Goal: Task Accomplishment & Management: Complete application form

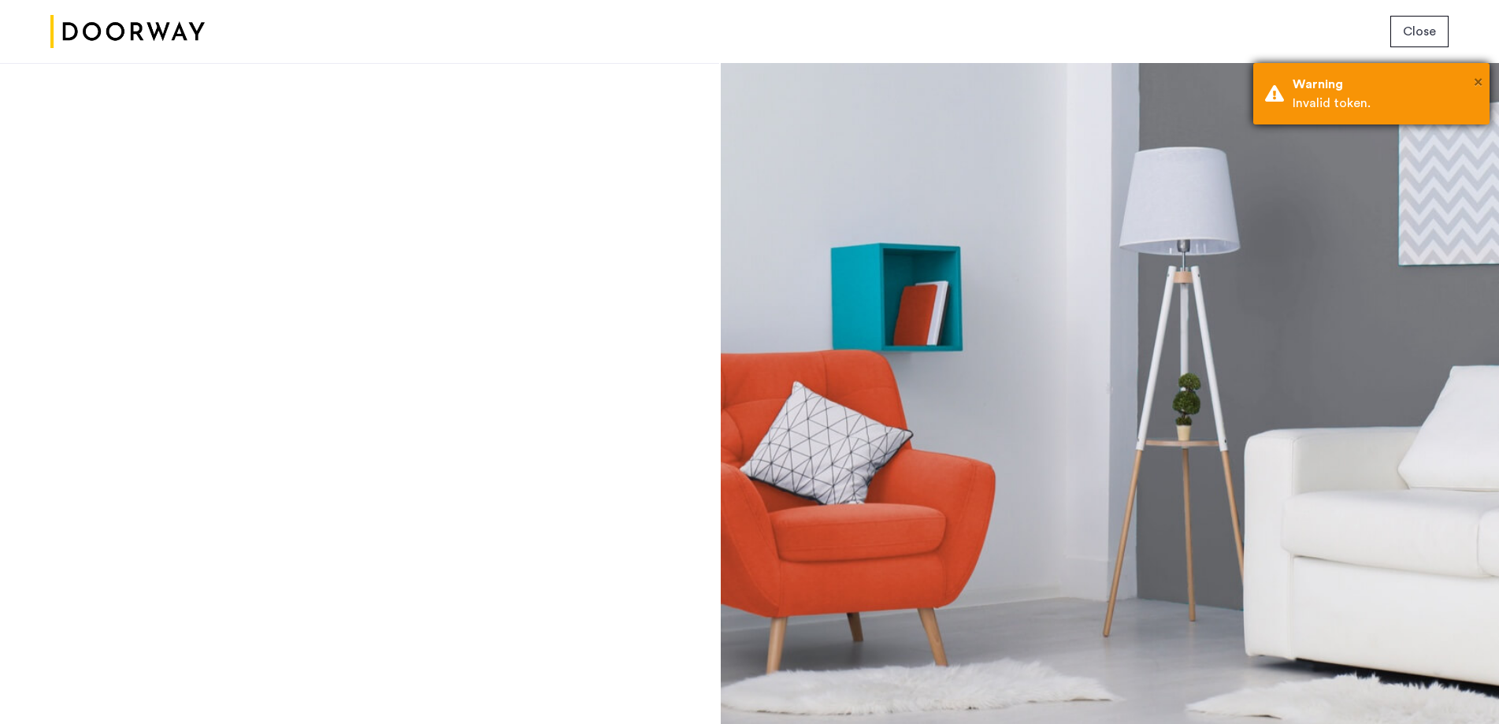
click at [1477, 80] on span "×" at bounding box center [1478, 82] width 9 height 16
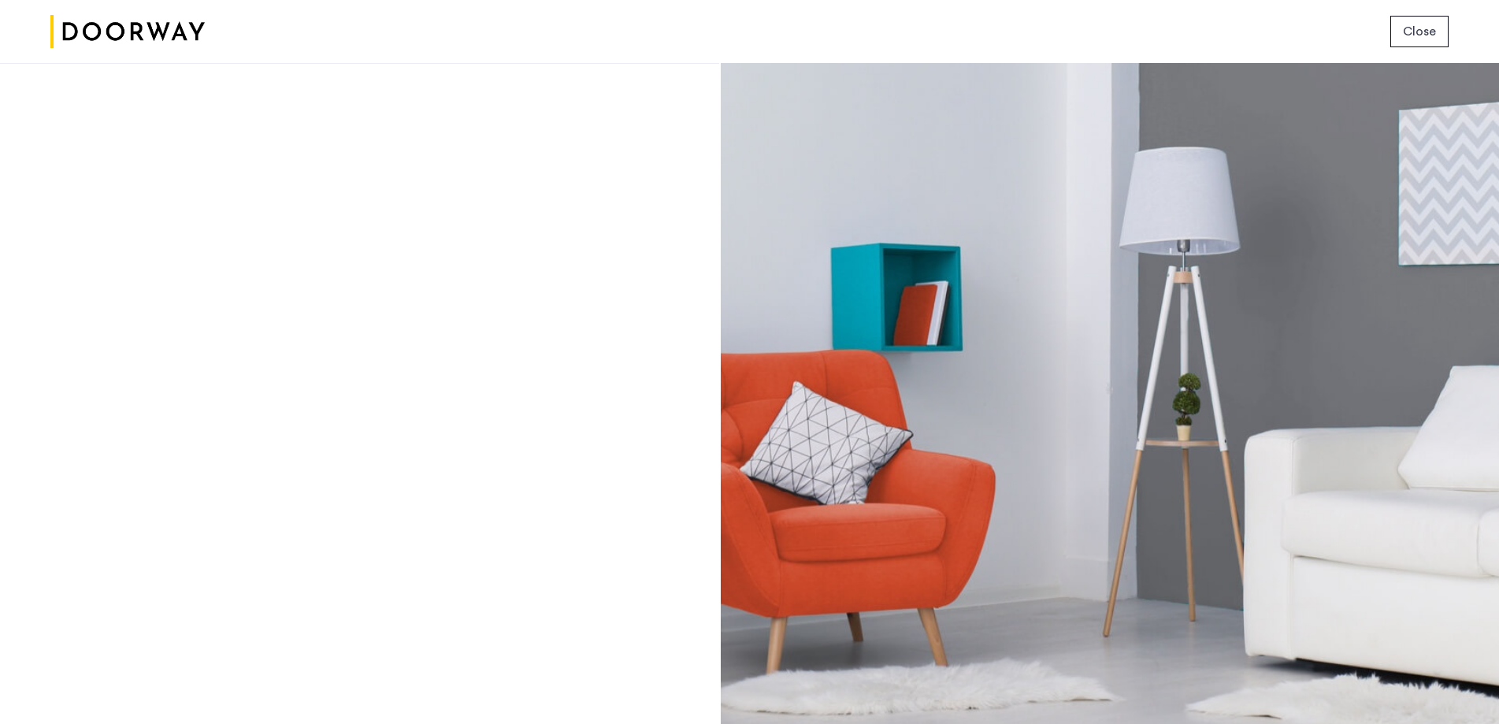
click at [1429, 36] on span "Close" at bounding box center [1419, 31] width 33 height 19
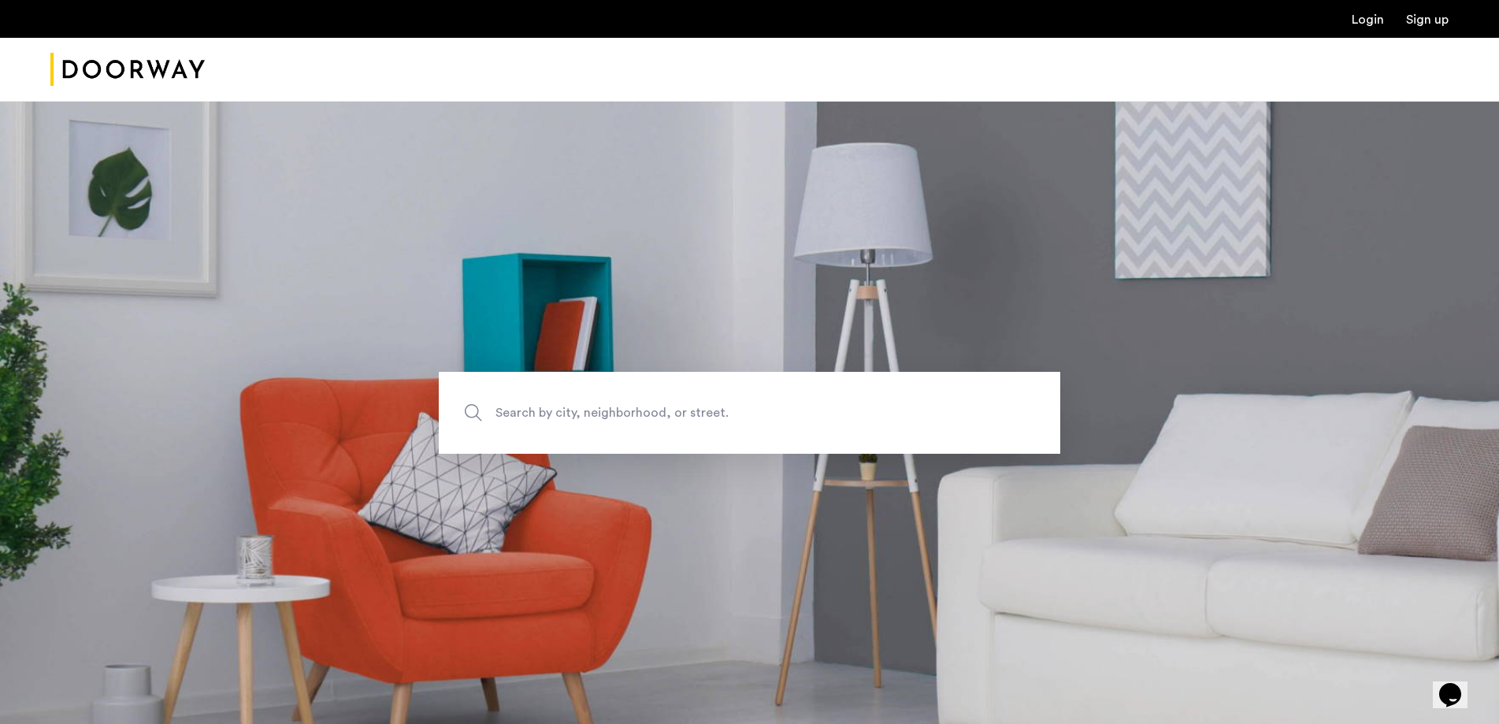
click at [1370, 19] on link "Login" at bounding box center [1367, 19] width 32 height 13
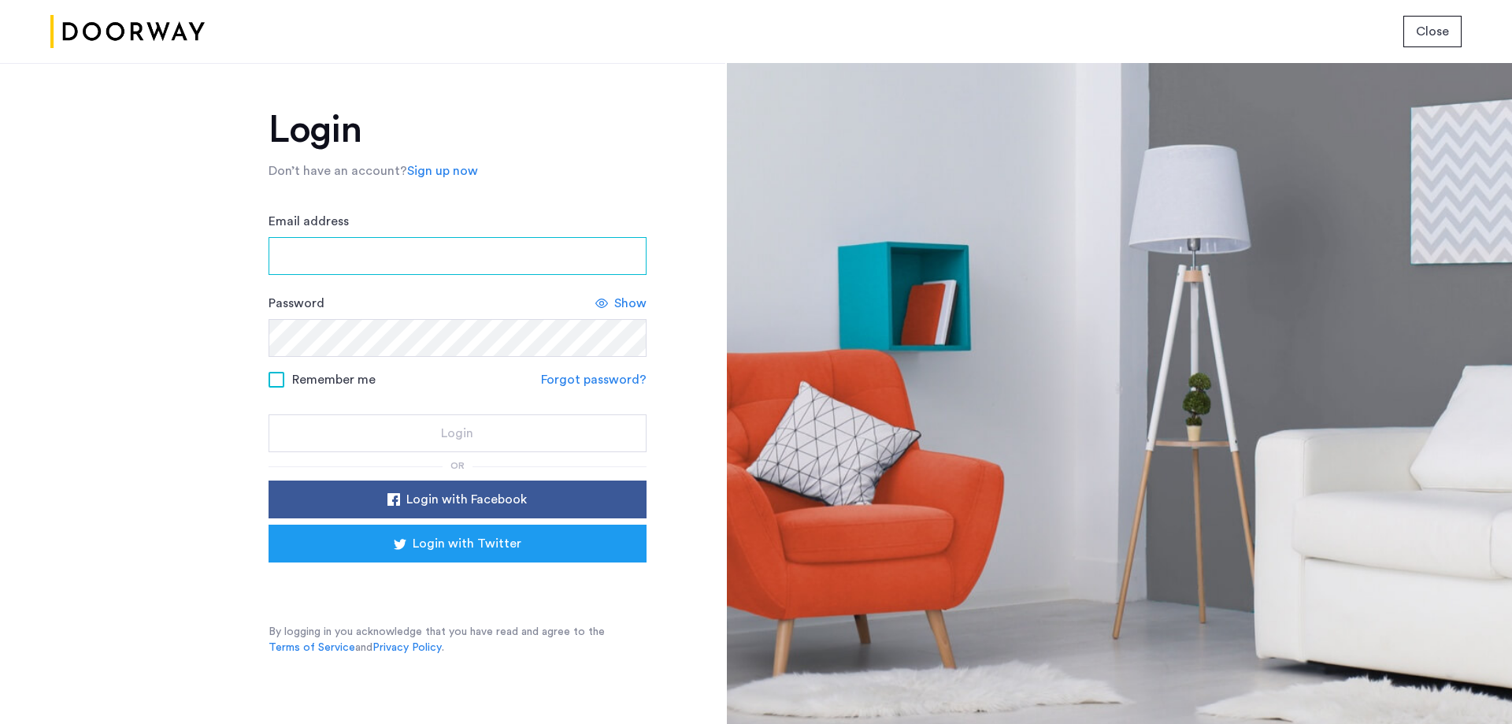
click at [464, 250] on input "Email address" at bounding box center [458, 256] width 378 height 38
type input "**********"
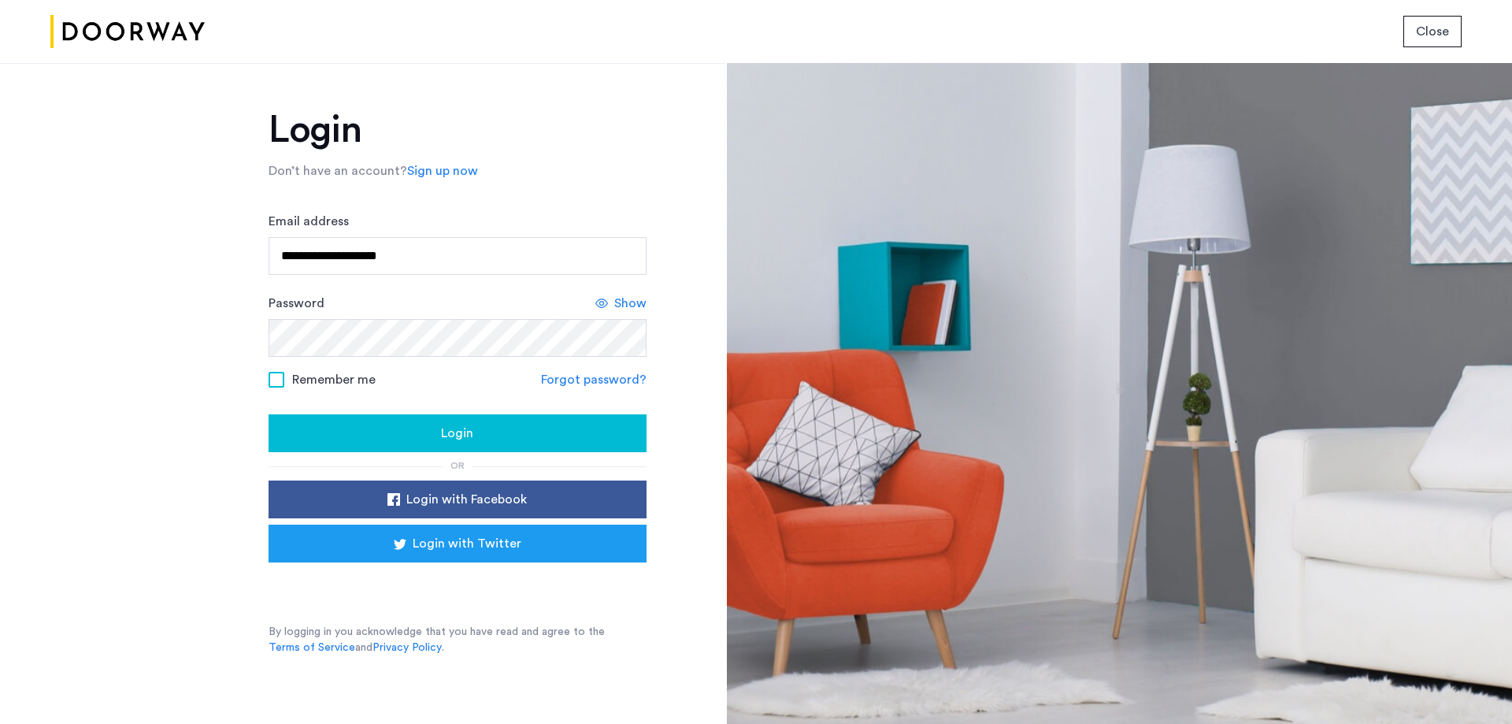
click at [442, 431] on span "Login" at bounding box center [457, 433] width 32 height 19
click at [442, 171] on link "Sign up now" at bounding box center [442, 170] width 71 height 19
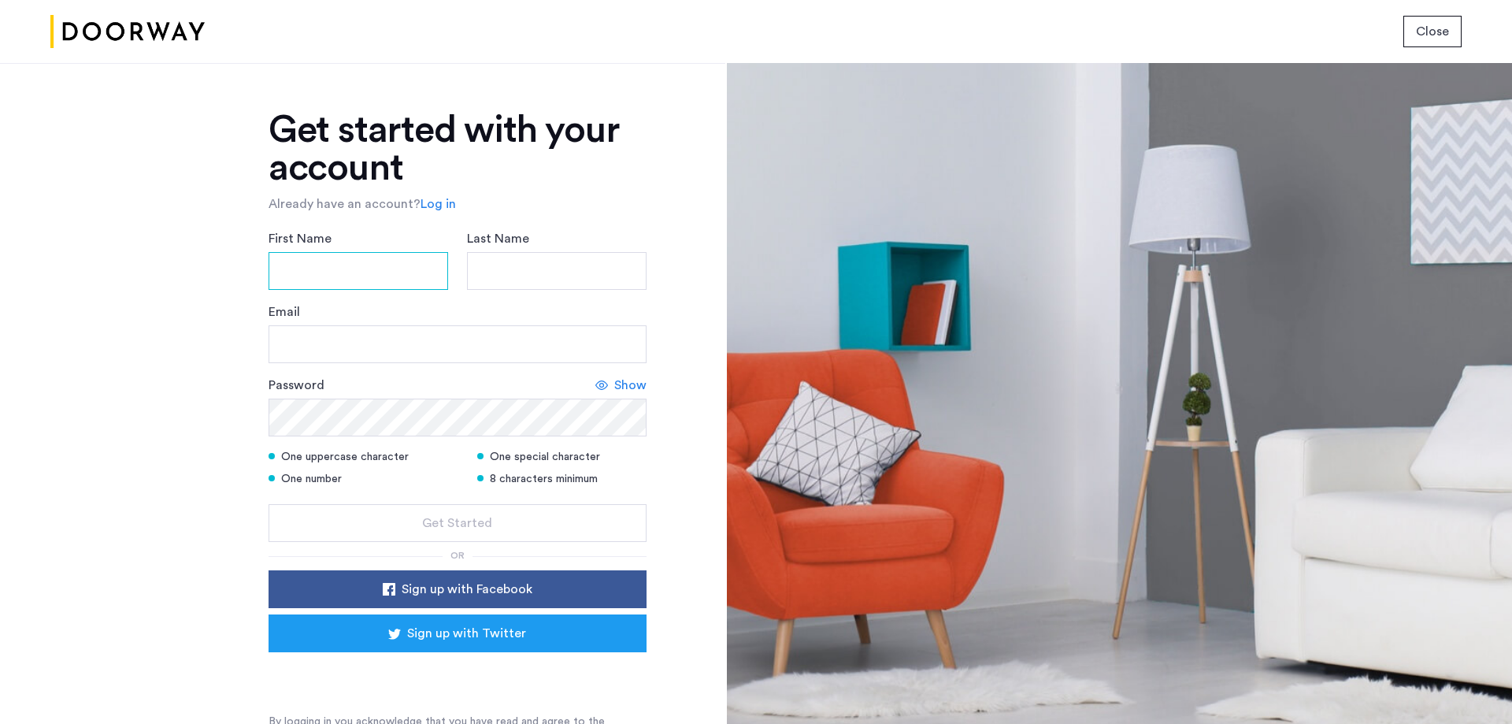
click at [392, 258] on input "First Name" at bounding box center [359, 271] width 180 height 38
type input "******"
type input "****"
type input "**********"
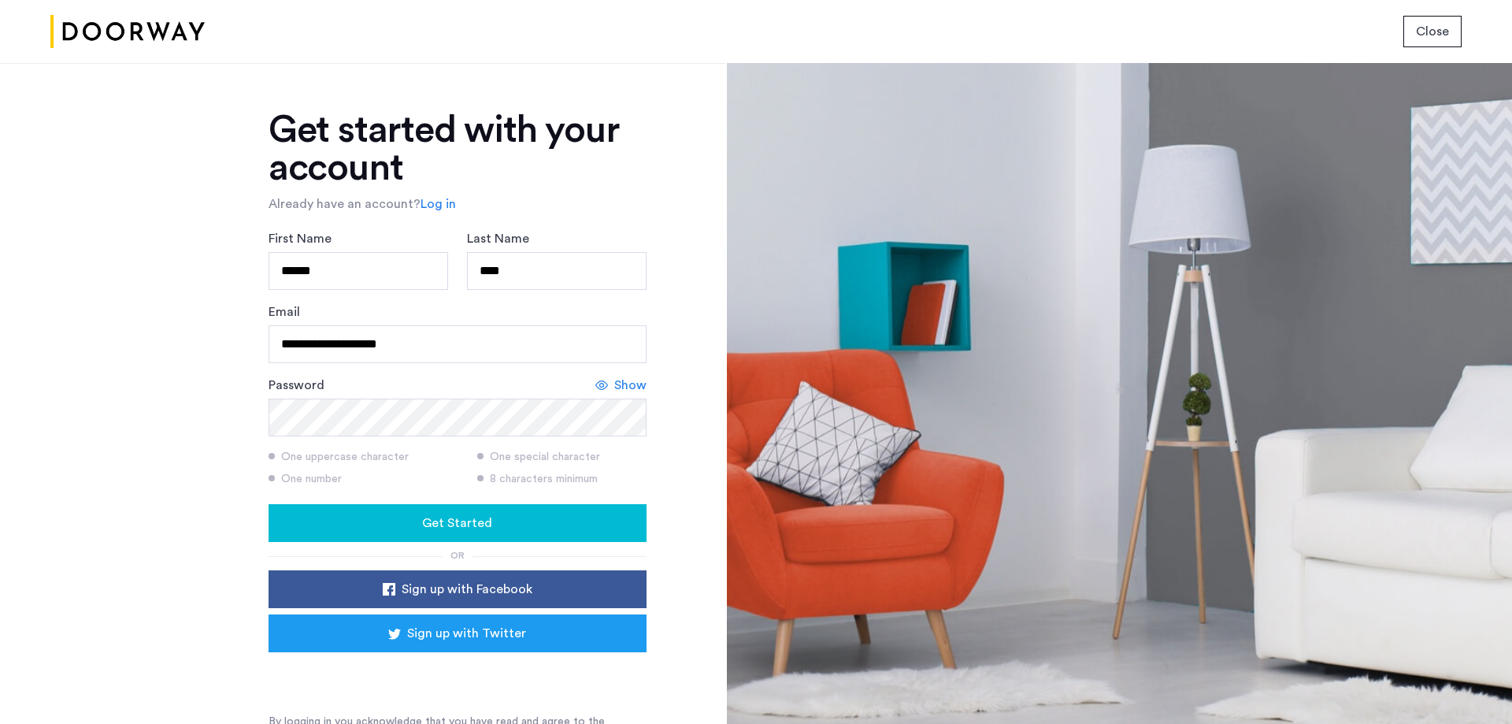
click at [426, 522] on span "Get Started" at bounding box center [457, 522] width 70 height 19
click at [428, 205] on link "Log in" at bounding box center [438, 204] width 35 height 19
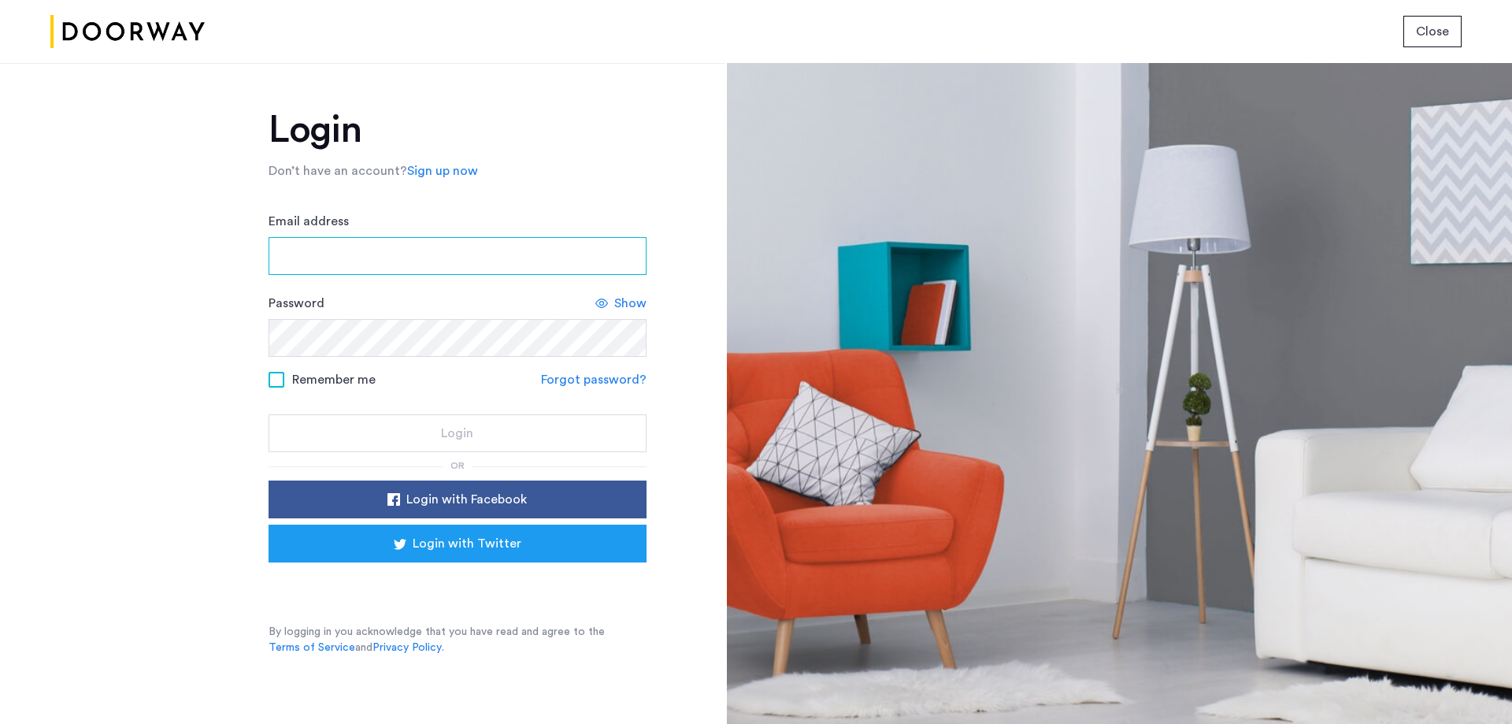
click at [499, 261] on input "Email address" at bounding box center [458, 256] width 378 height 38
type input "**********"
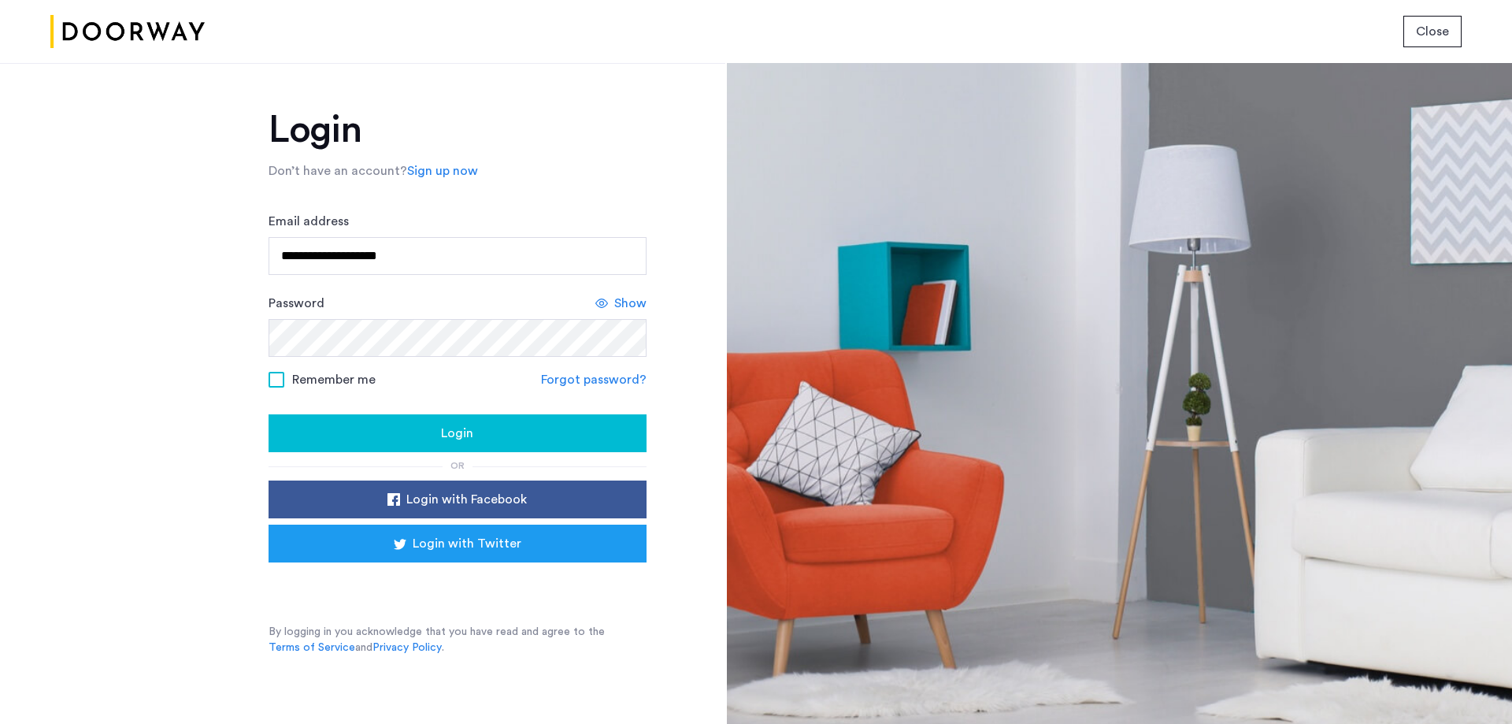
click at [480, 425] on div "Login" at bounding box center [457, 433] width 353 height 19
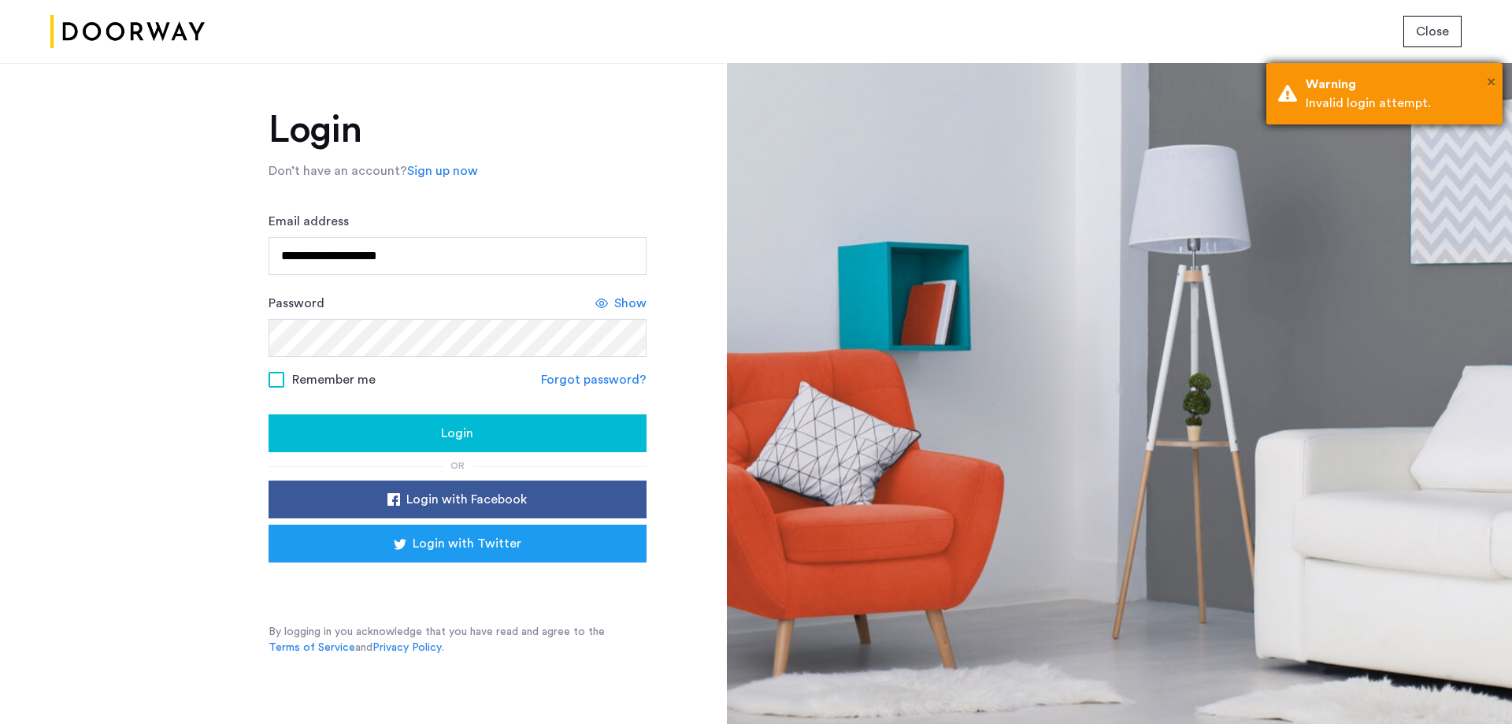
click at [1492, 83] on span "×" at bounding box center [1491, 82] width 9 height 16
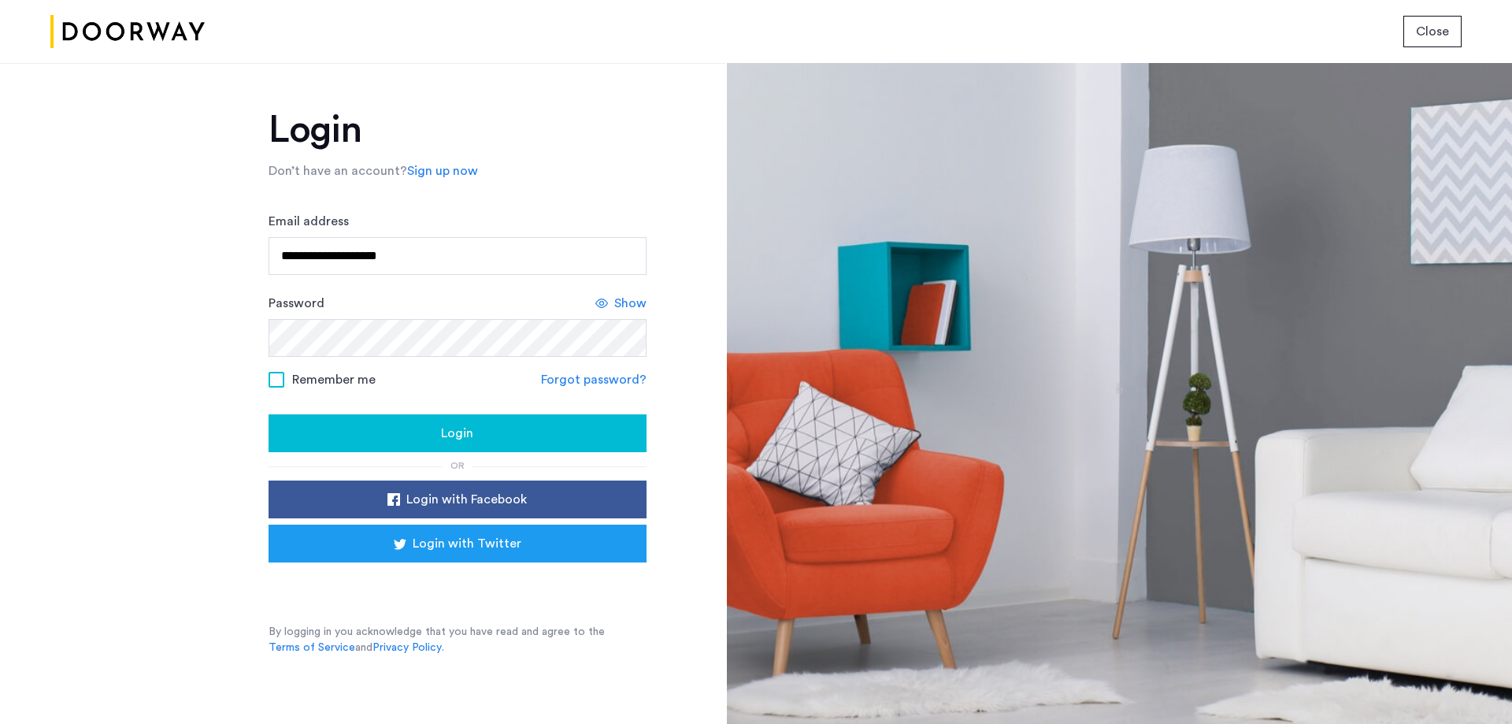
click at [1442, 35] on span "Close" at bounding box center [1432, 31] width 33 height 19
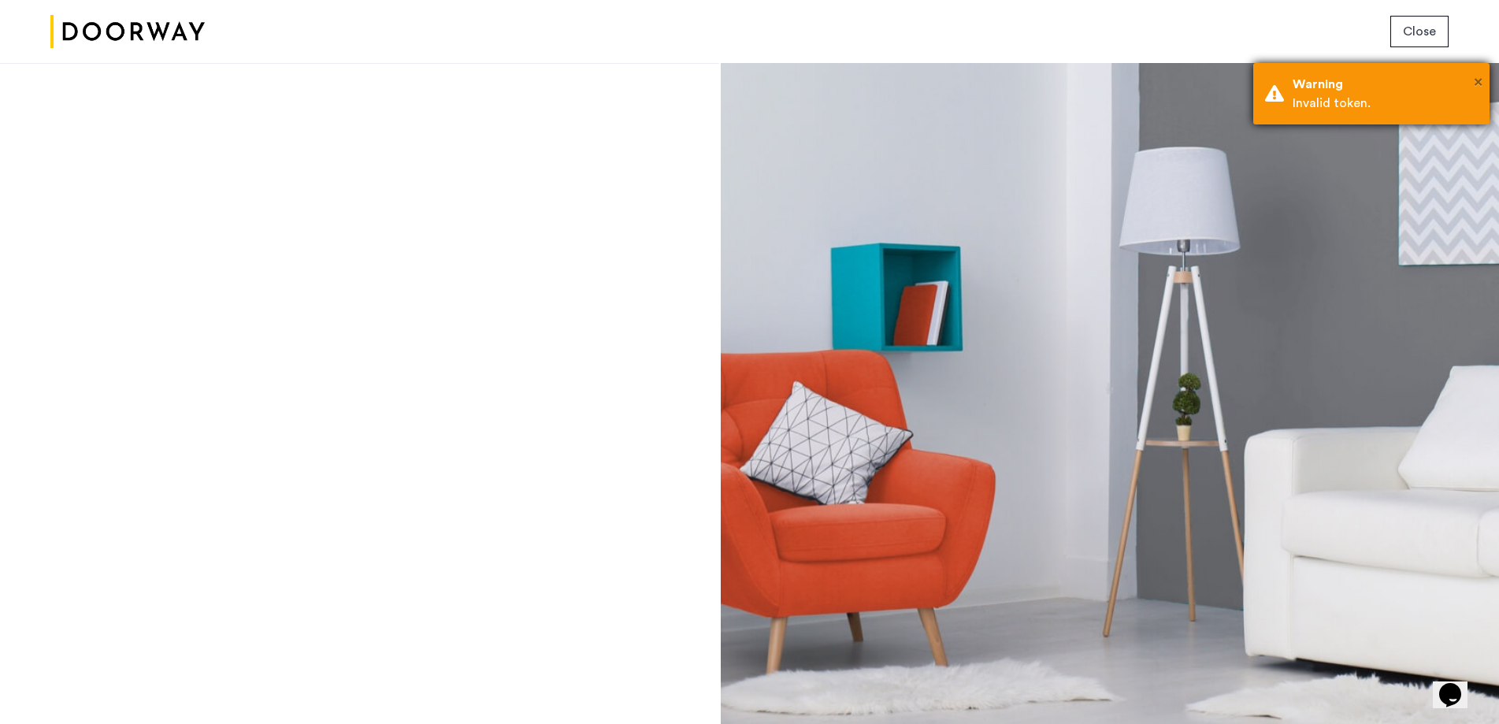
click at [1477, 81] on span "×" at bounding box center [1478, 82] width 9 height 16
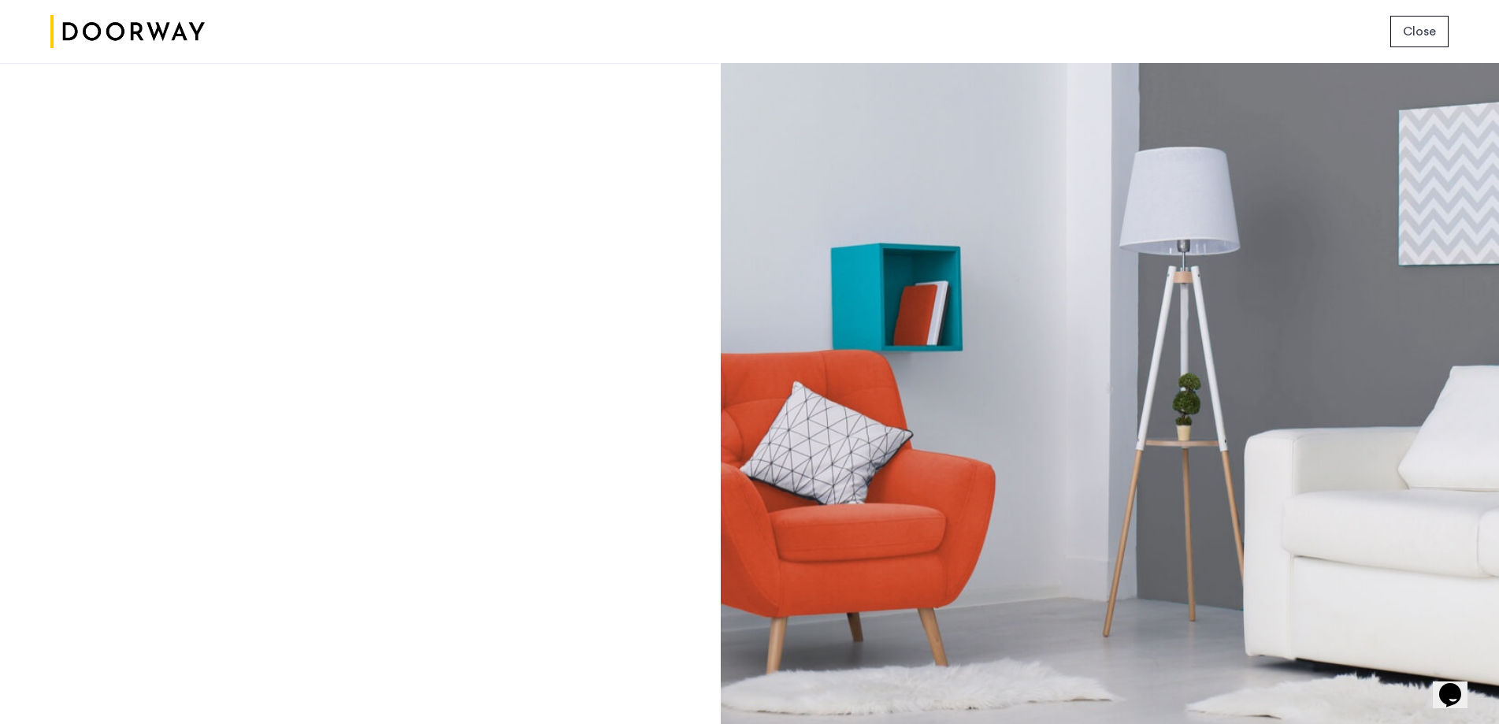
click at [1433, 35] on span "Close" at bounding box center [1419, 31] width 33 height 19
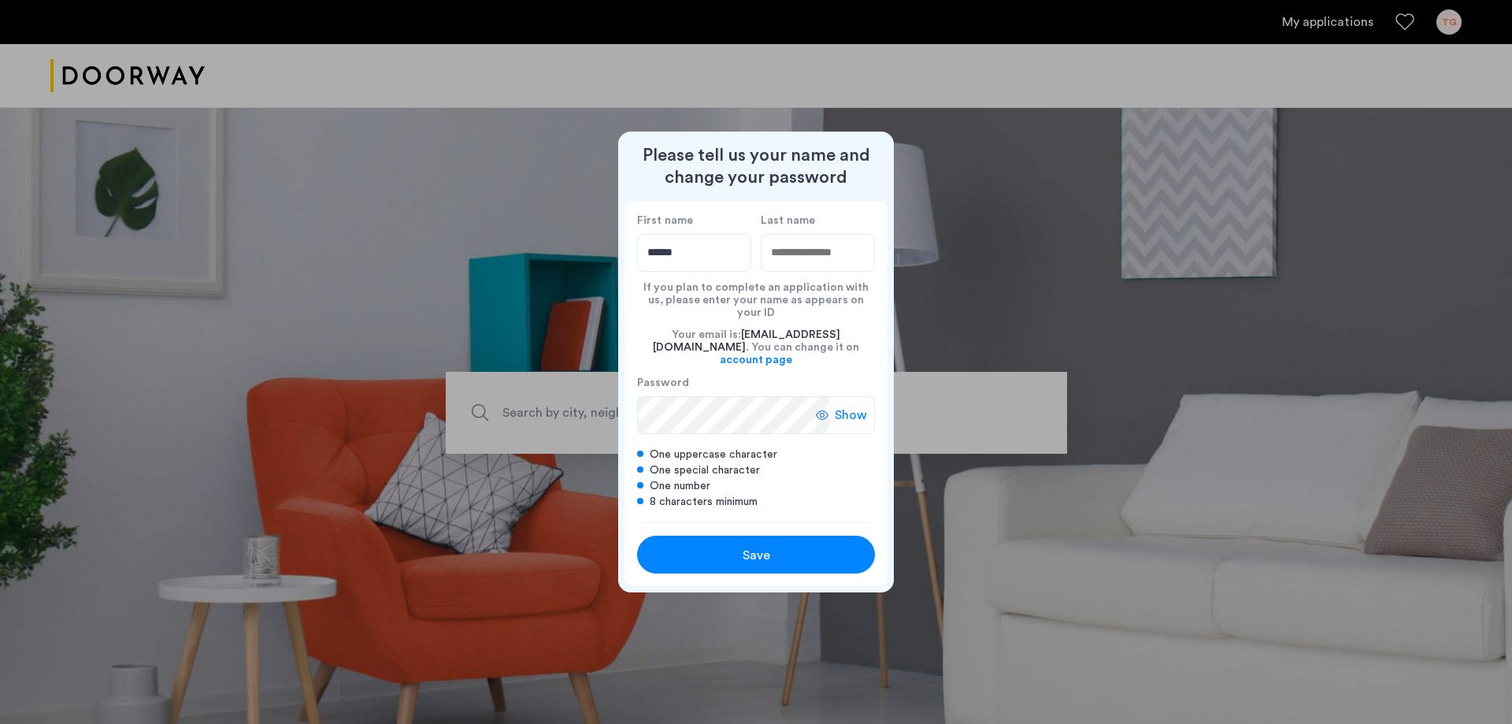
type input "******"
type input "****"
click at [754, 546] on span "Save" at bounding box center [757, 555] width 28 height 19
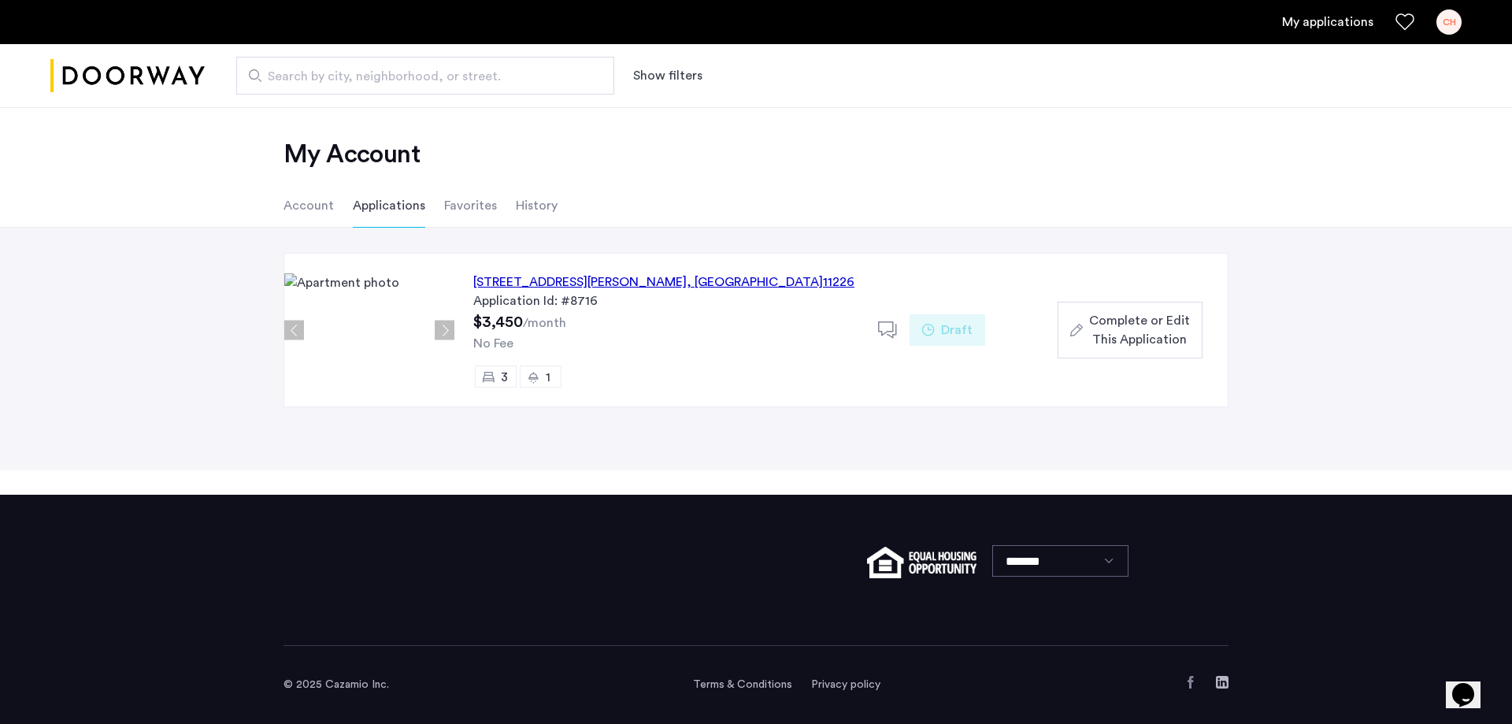
click at [310, 207] on li "Account" at bounding box center [309, 205] width 50 height 44
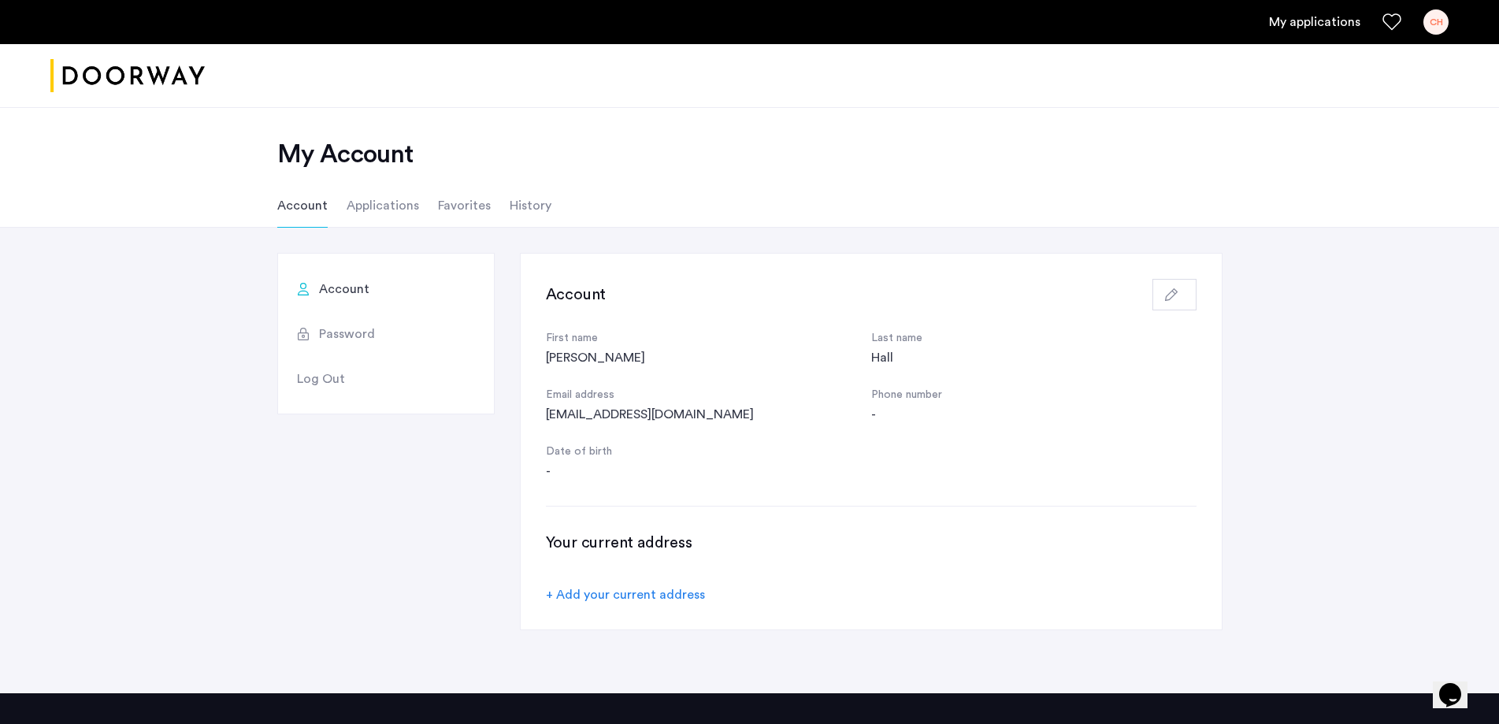
click at [376, 202] on li "Applications" at bounding box center [383, 205] width 72 height 44
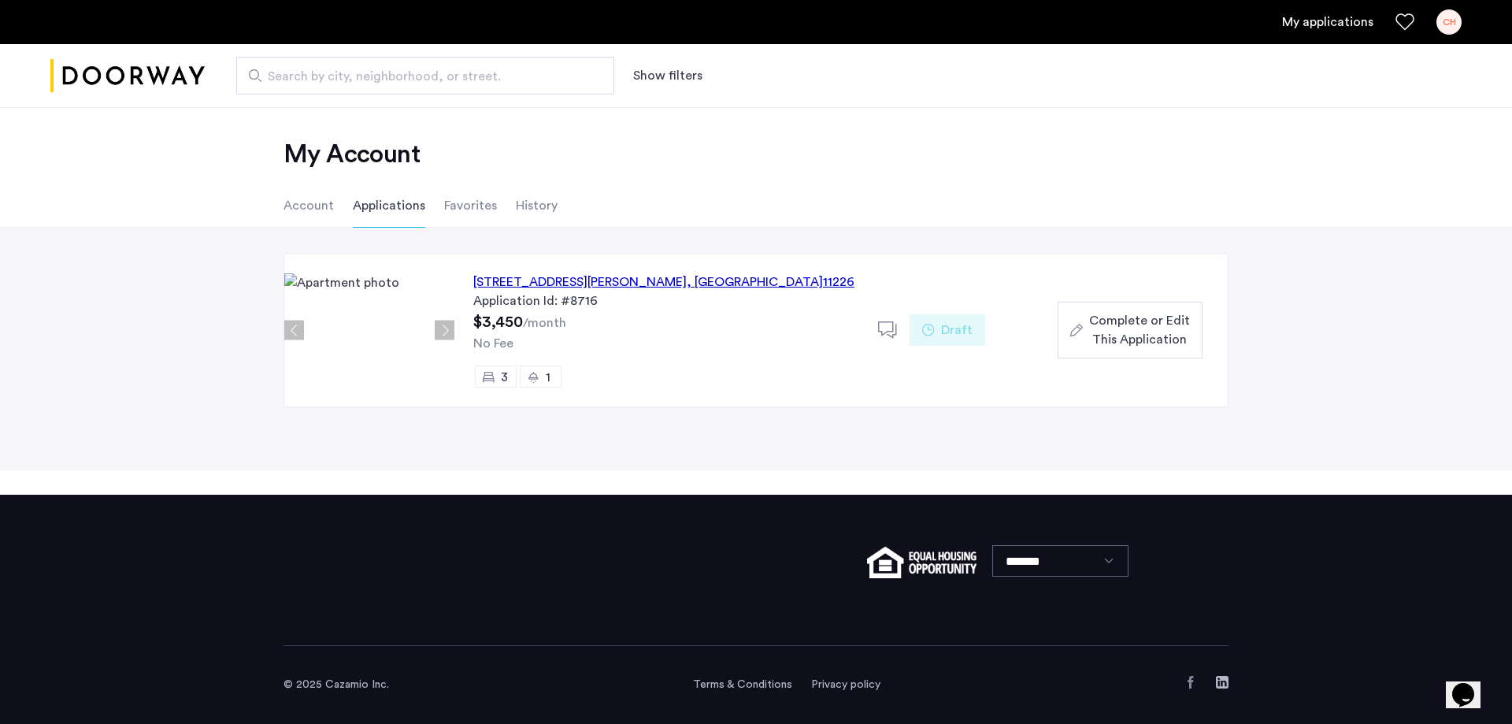
click at [1123, 338] on span "Complete or Edit This Application" at bounding box center [1139, 330] width 101 height 38
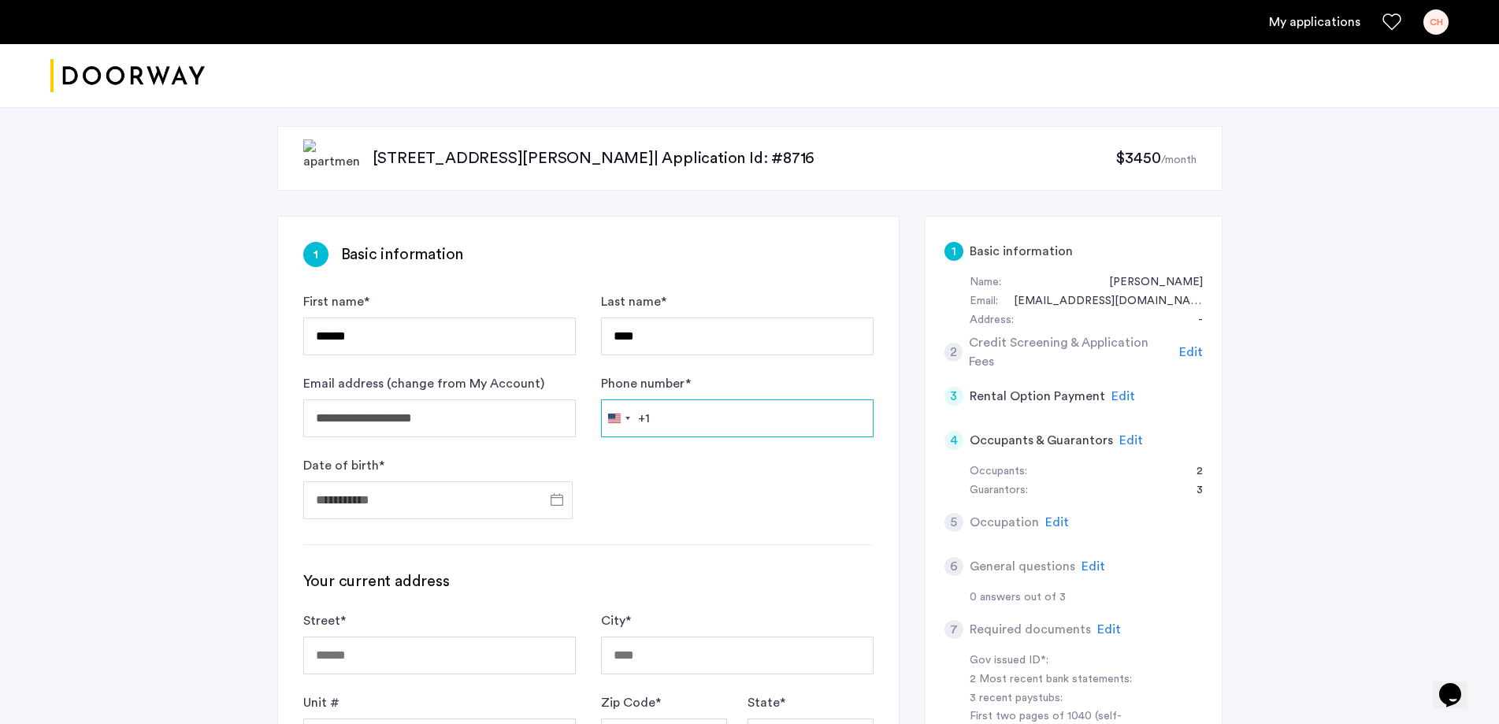
click at [698, 419] on input "Phone number *" at bounding box center [737, 418] width 272 height 38
type input "**********"
click at [555, 498] on span "Open calendar" at bounding box center [557, 499] width 38 height 38
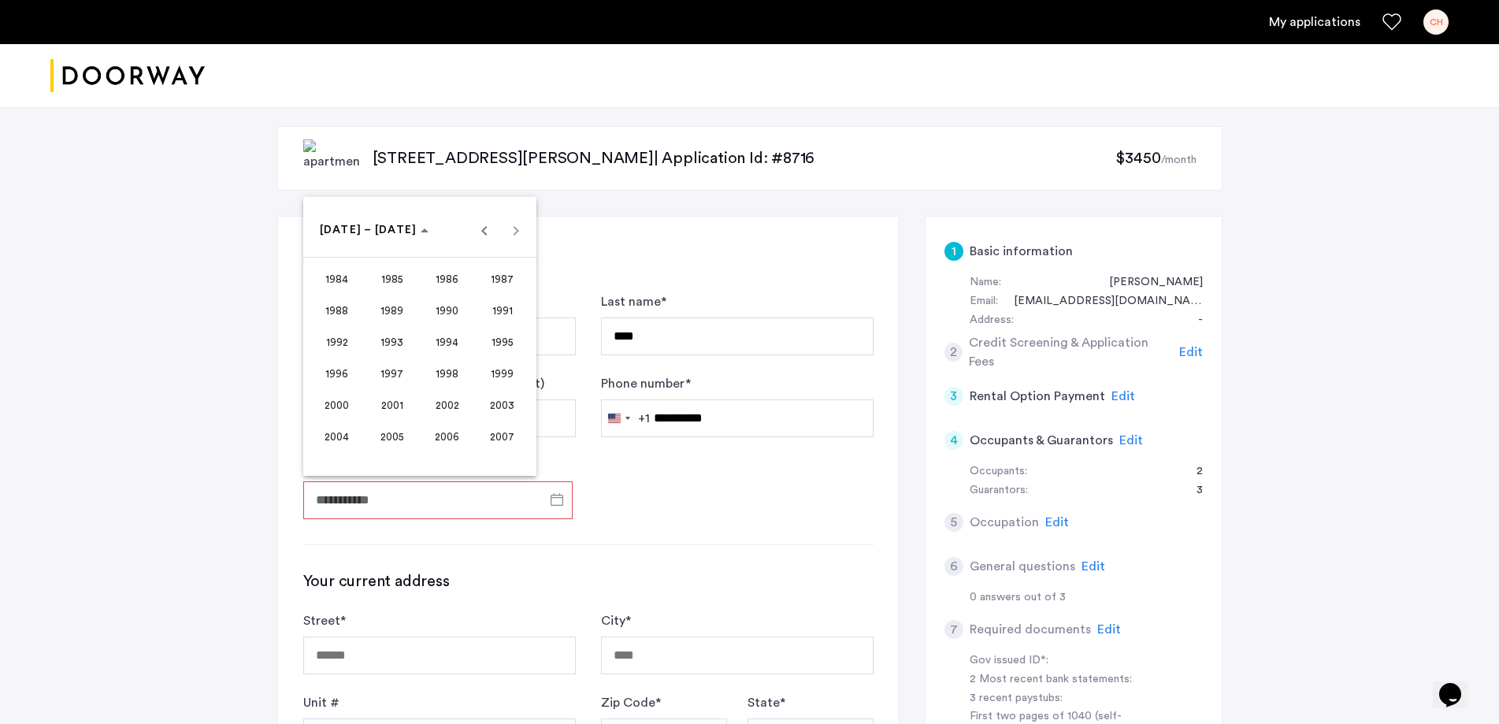
click at [706, 513] on div at bounding box center [749, 362] width 1499 height 724
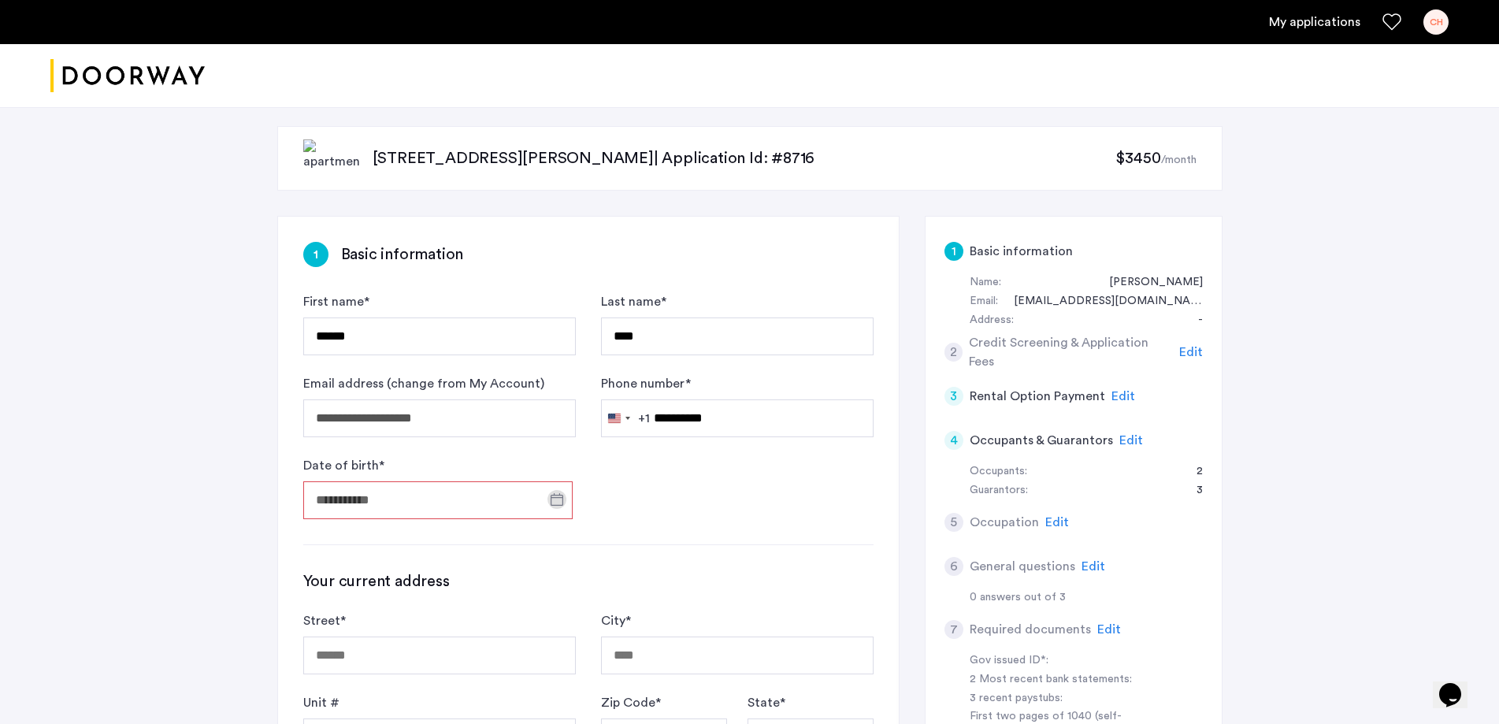
click at [421, 489] on input "Date of birth *" at bounding box center [437, 500] width 269 height 38
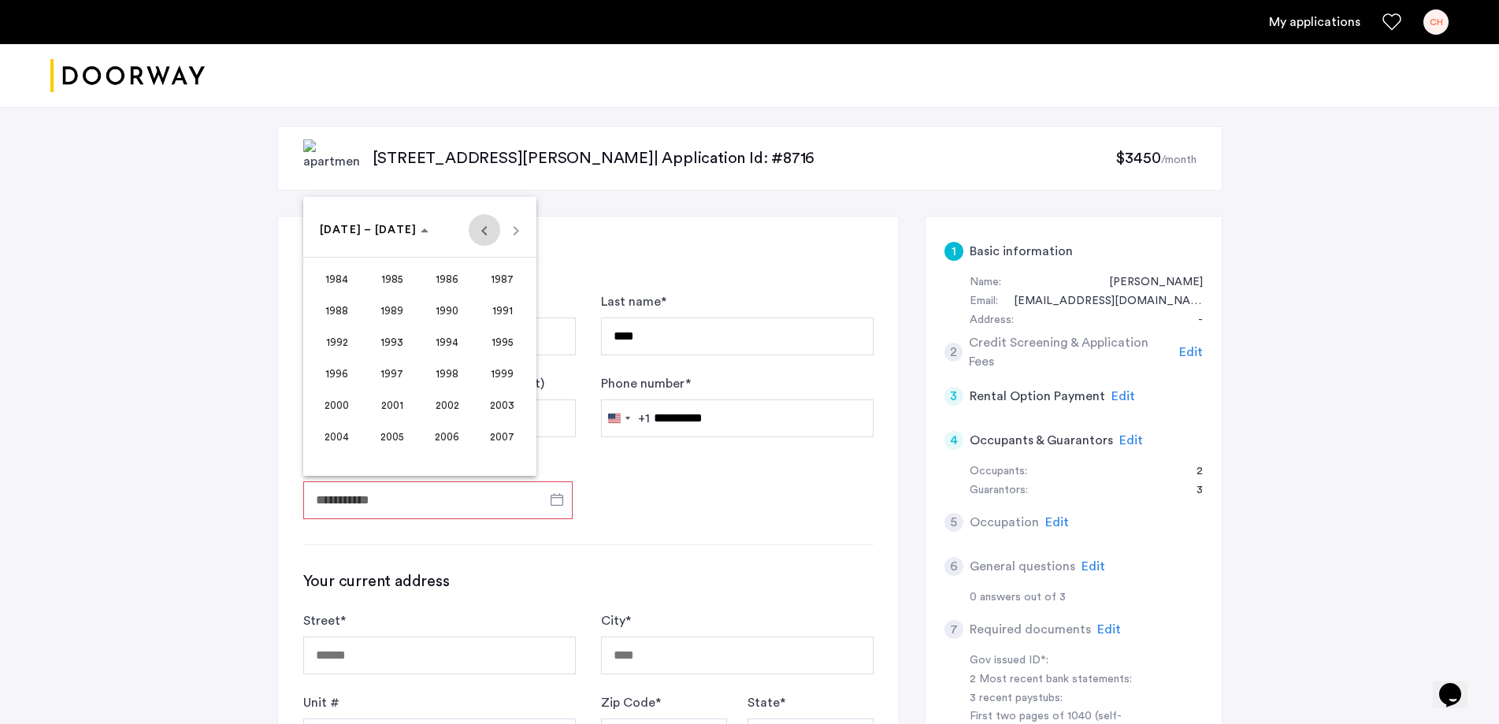
click at [484, 233] on span "Previous 24 years" at bounding box center [485, 230] width 32 height 32
click at [520, 233] on span "Next 24 years" at bounding box center [516, 230] width 32 height 32
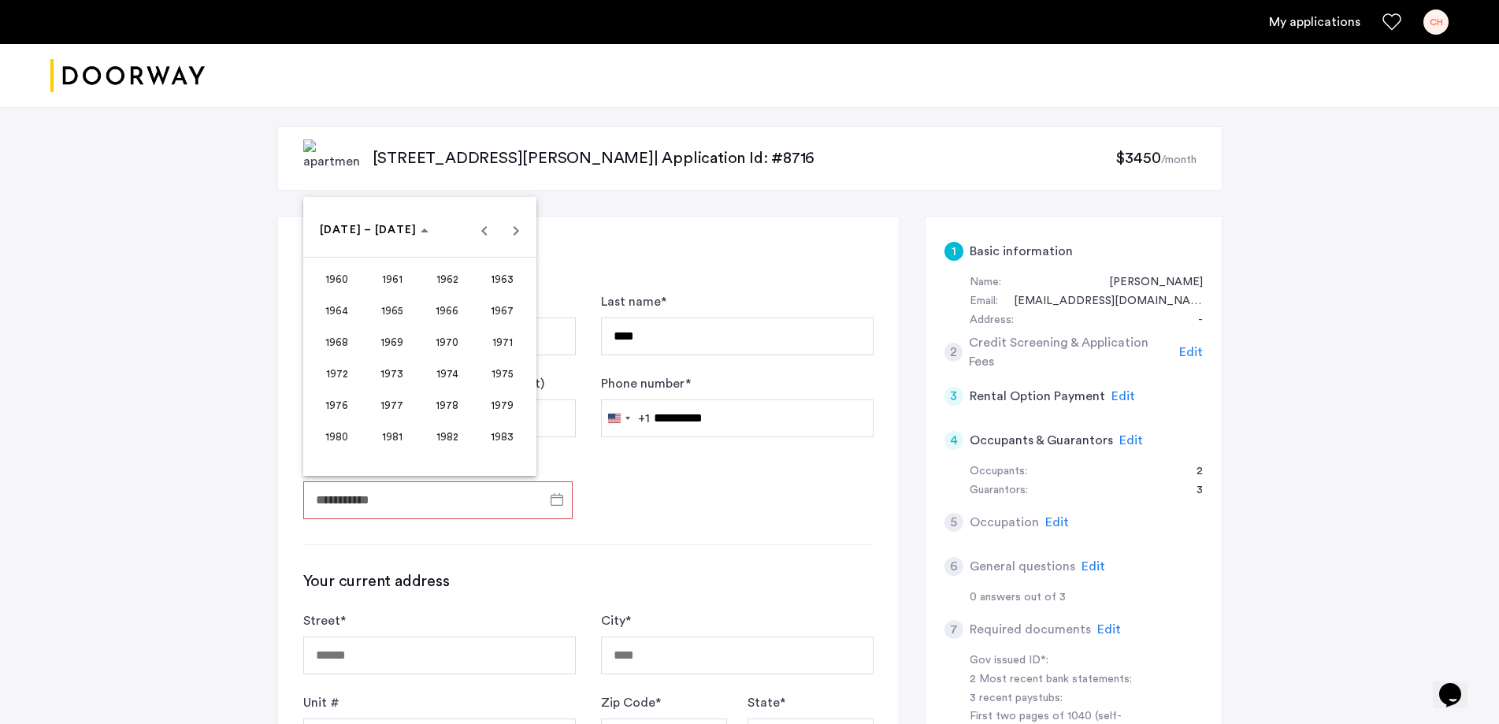
click at [335, 345] on span "1968" at bounding box center [337, 342] width 50 height 28
click at [390, 310] on span "FEB" at bounding box center [392, 310] width 50 height 28
click at [326, 417] on span "25" at bounding box center [325, 421] width 28 height 28
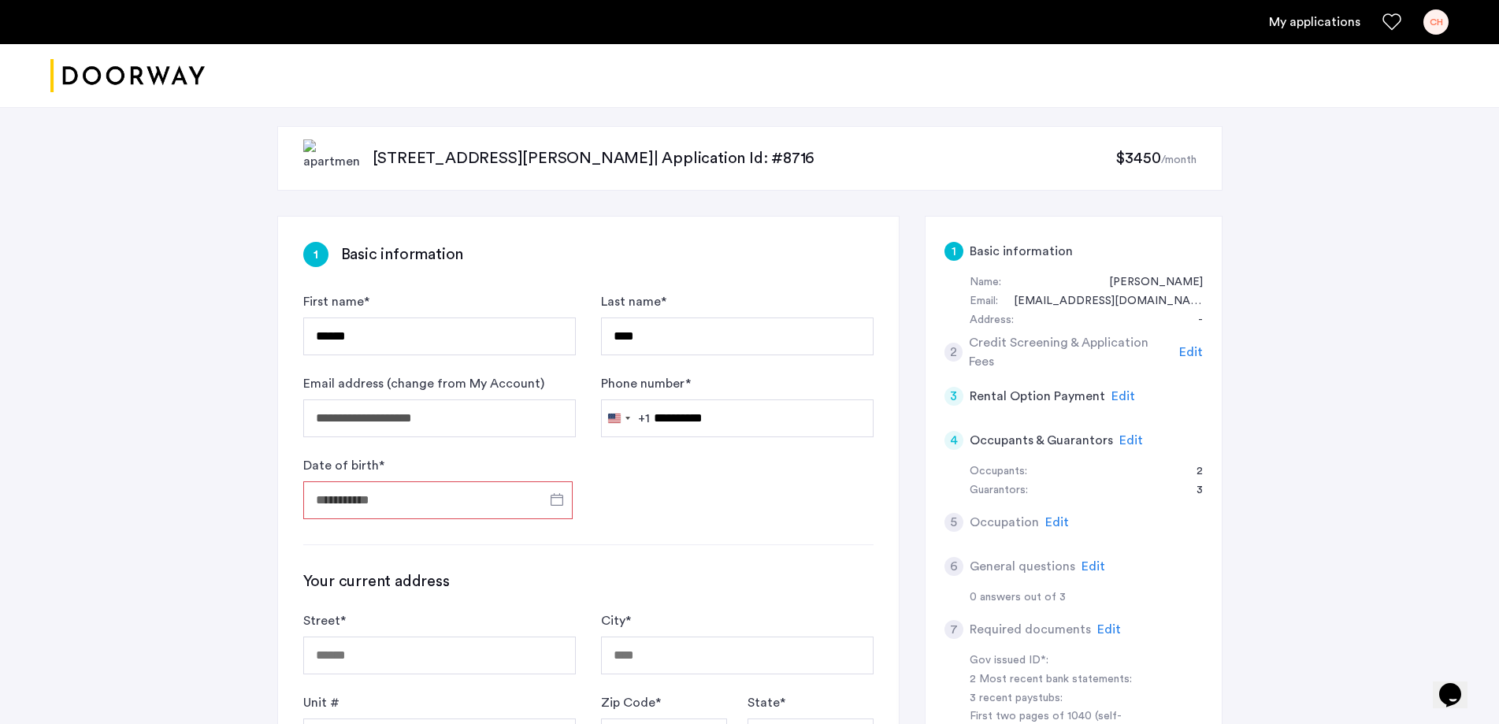
type input "**********"
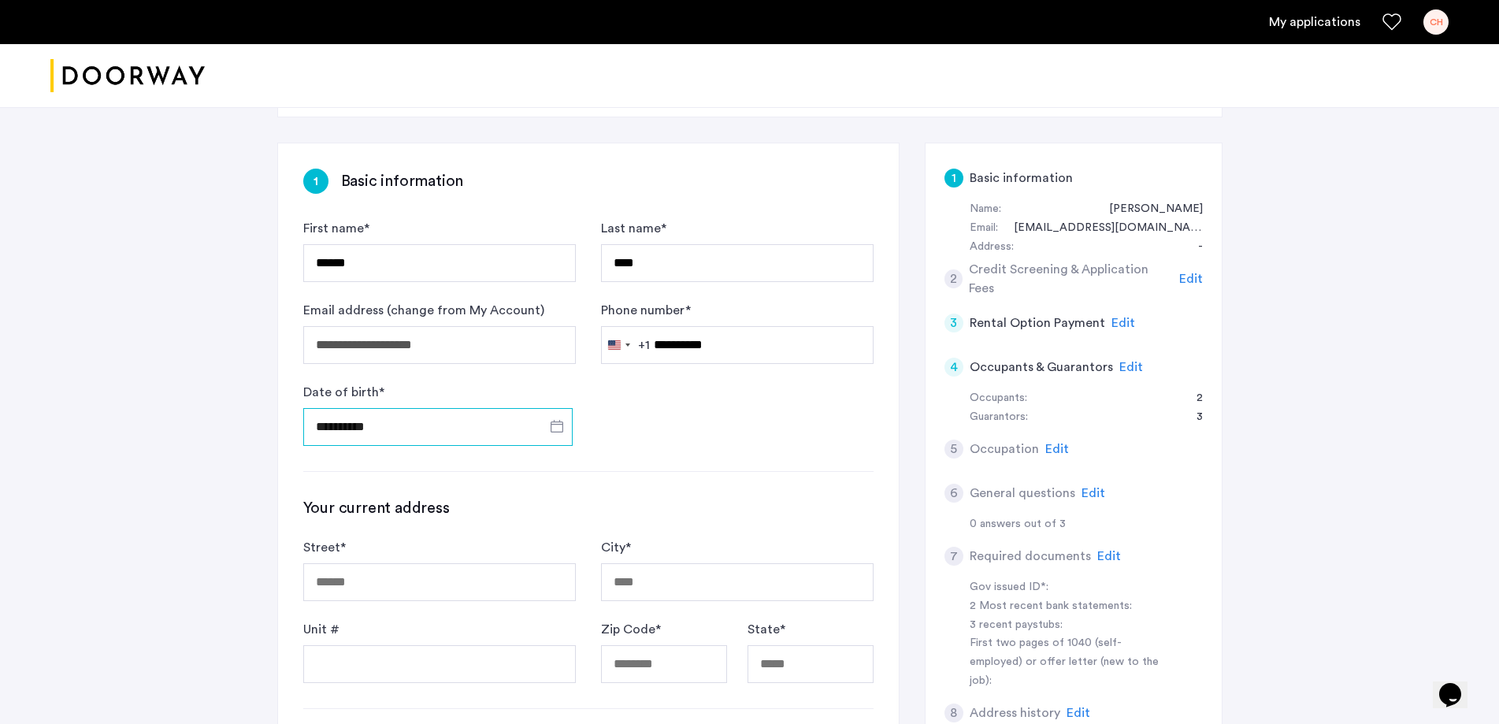
scroll to position [158, 0]
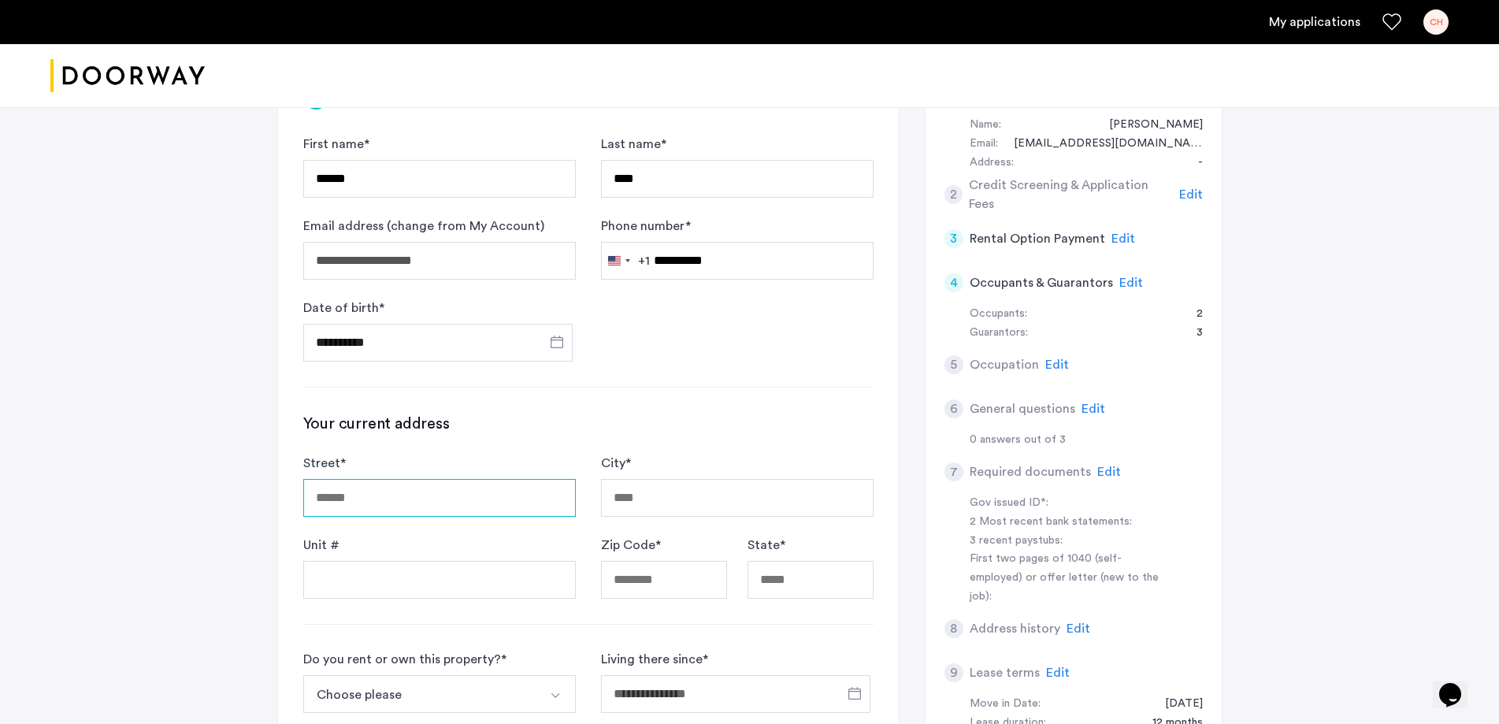
drag, startPoint x: 465, startPoint y: 501, endPoint x: 465, endPoint y: 492, distance: 8.7
click at [465, 501] on input "Street *" at bounding box center [439, 498] width 272 height 38
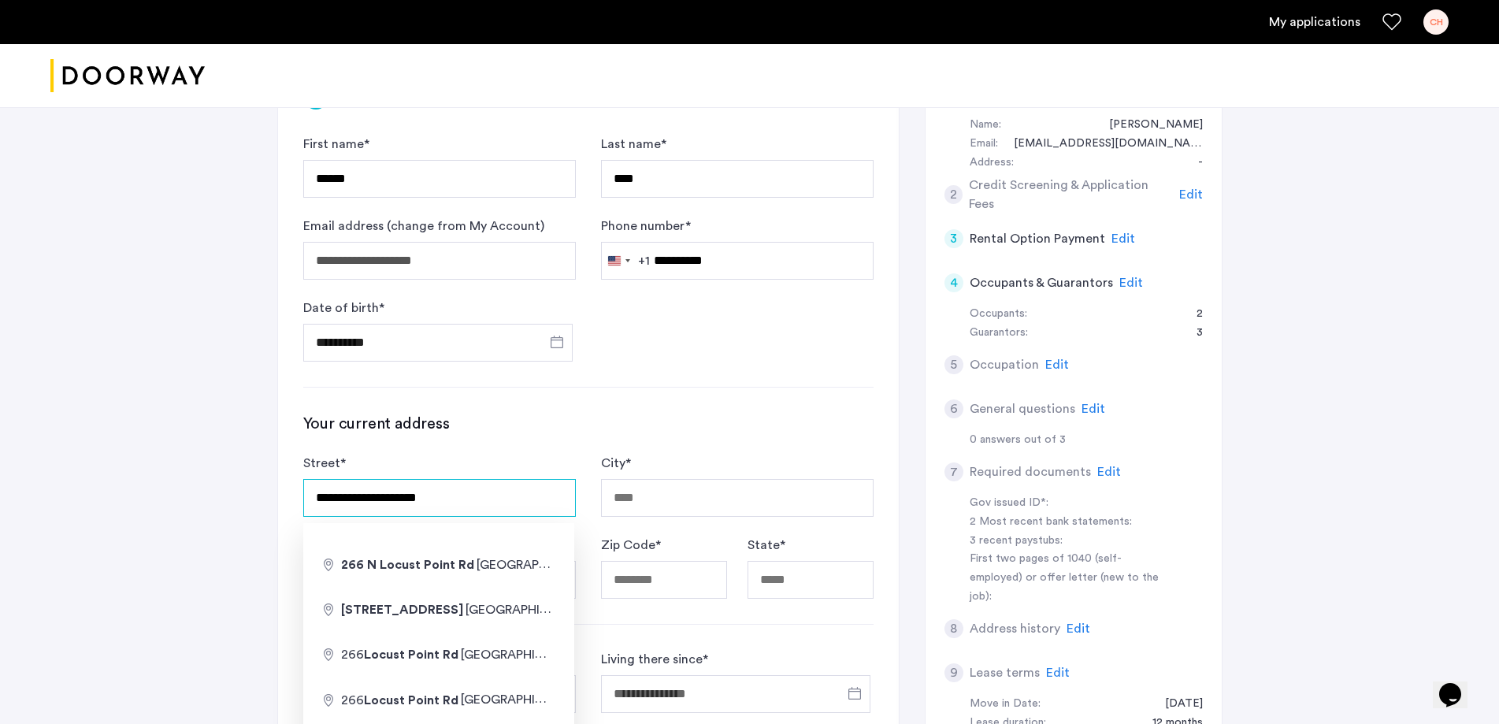
type input "**********"
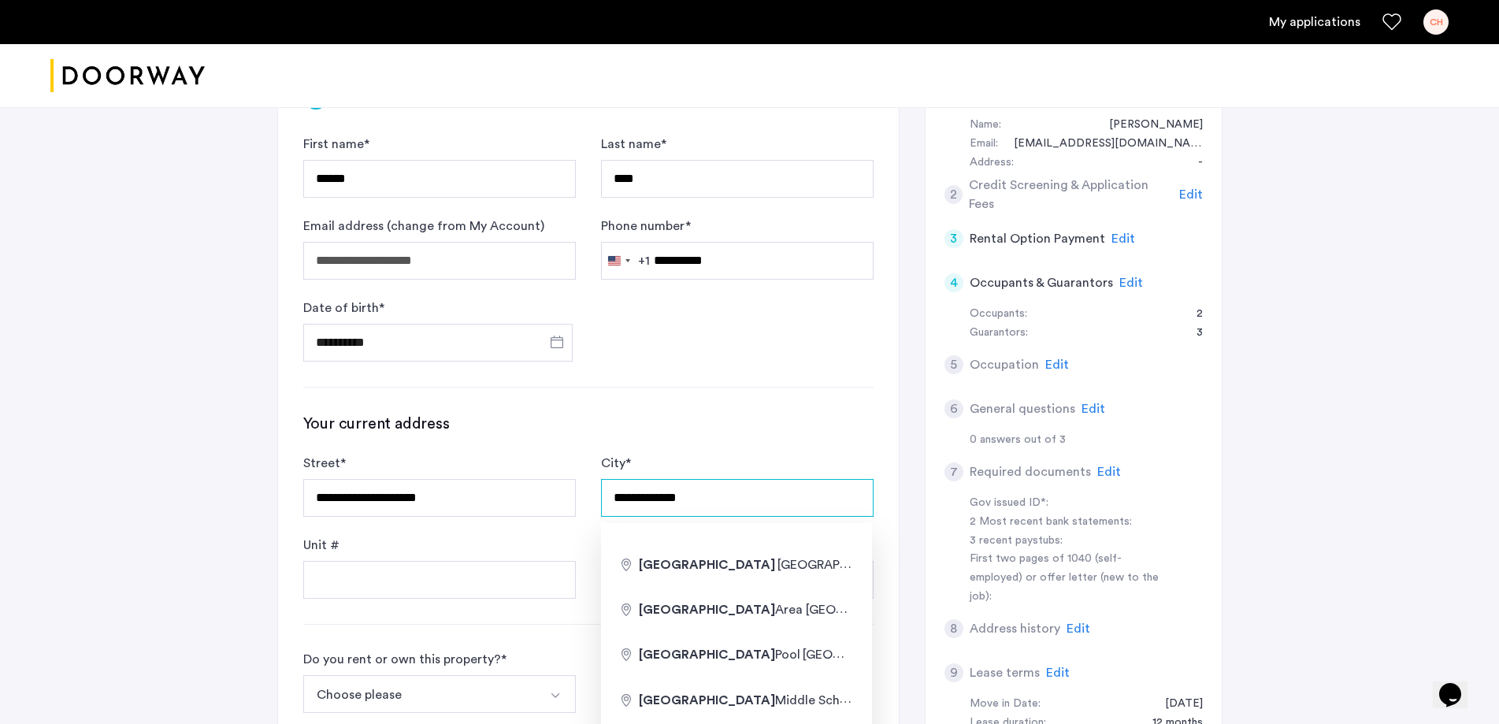
type input "**********"
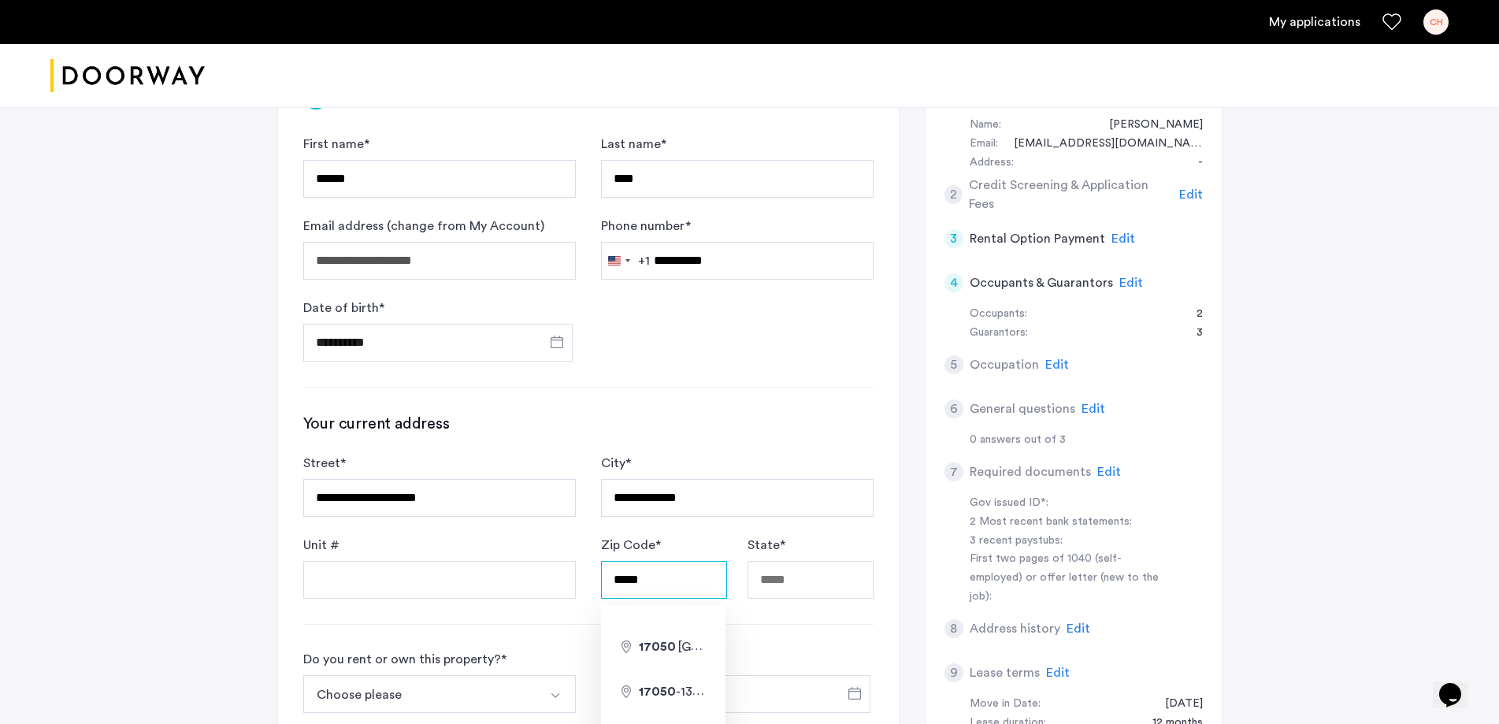
type input "*****"
type input "*"
type input "**"
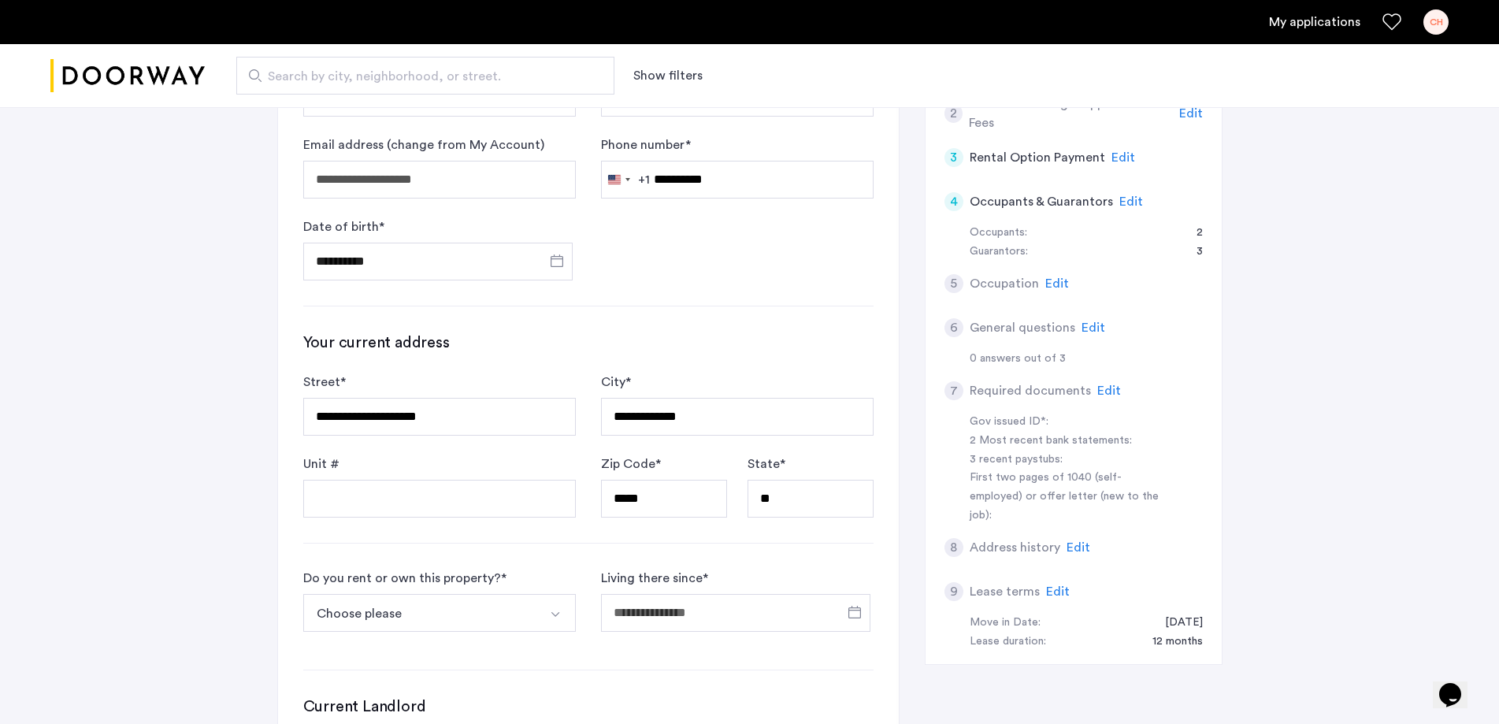
scroll to position [394, 0]
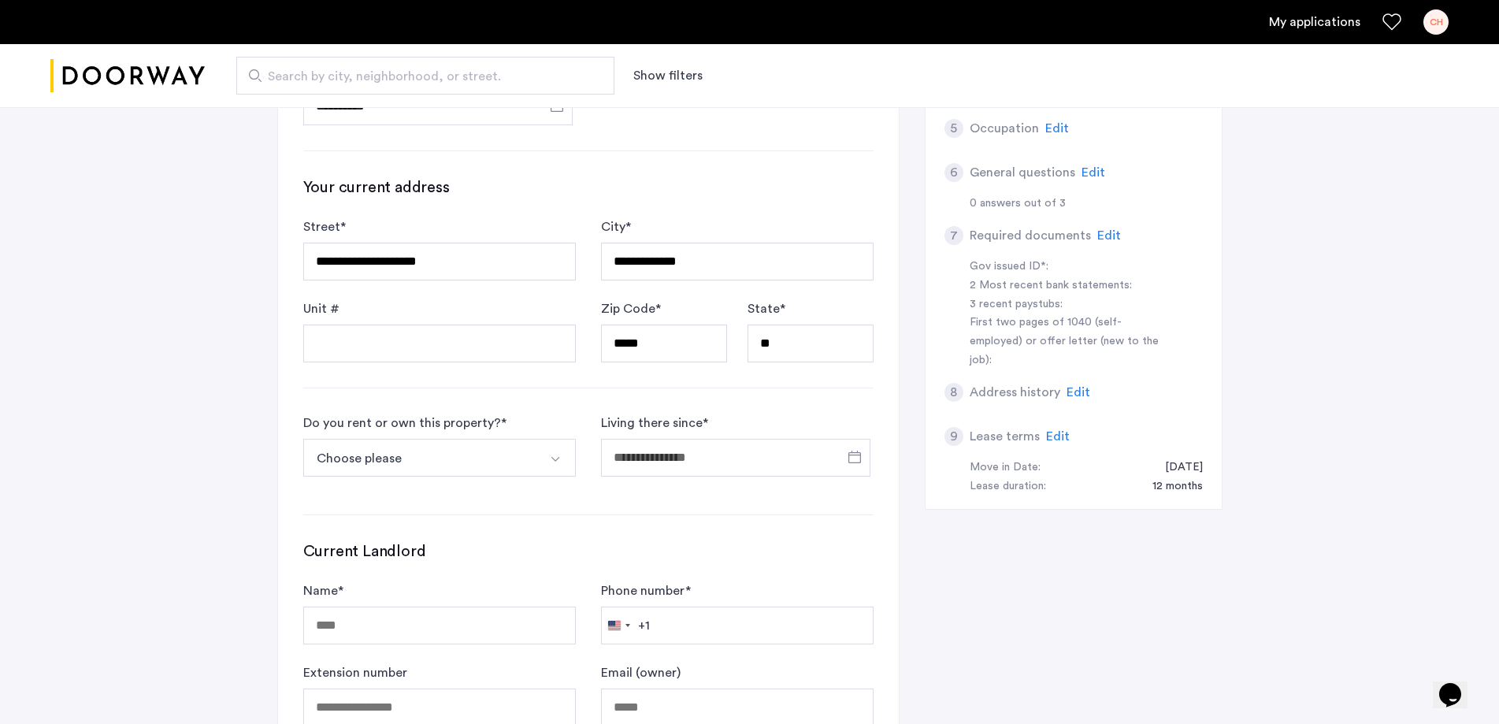
click at [562, 464] on button "Select option" at bounding box center [557, 458] width 38 height 38
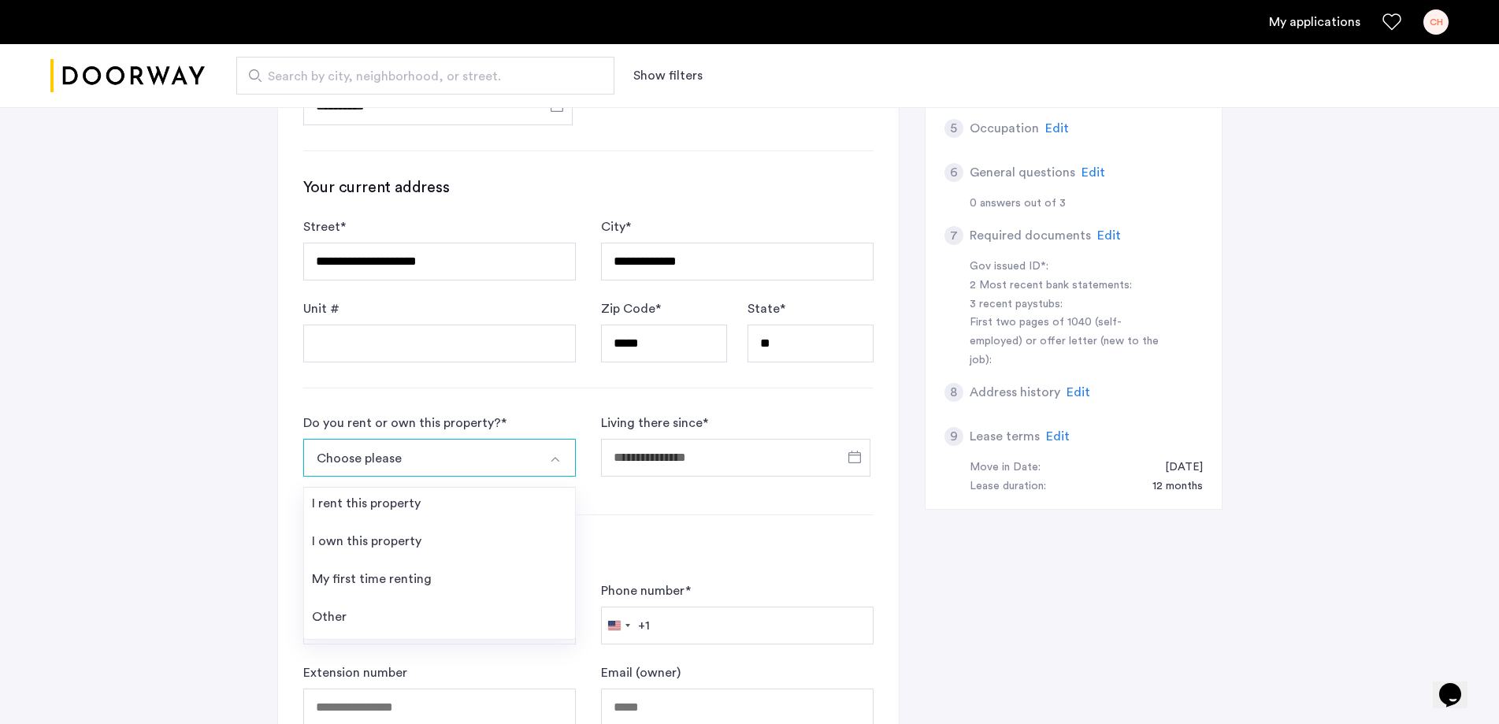
click at [555, 462] on img "Select option" at bounding box center [555, 459] width 13 height 13
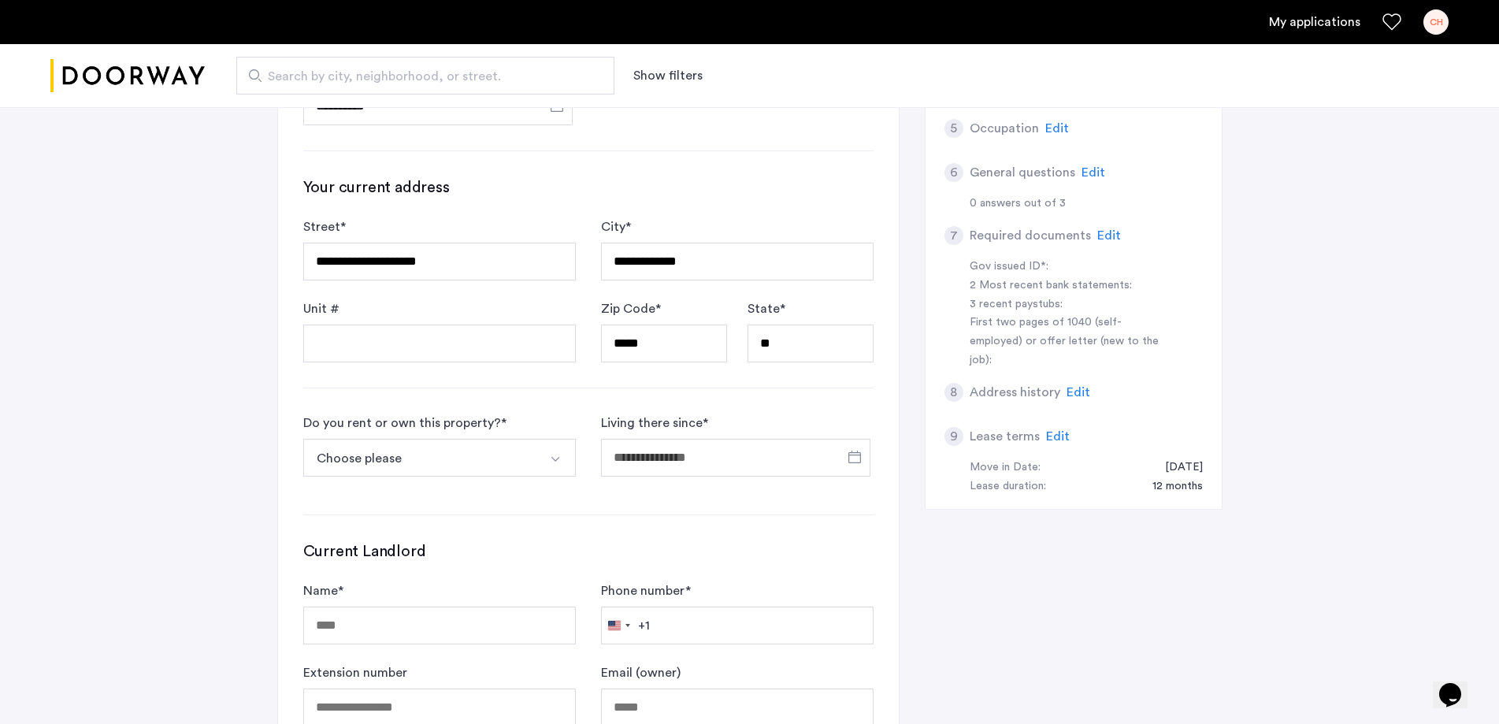
click at [552, 456] on img "Select option" at bounding box center [555, 459] width 13 height 13
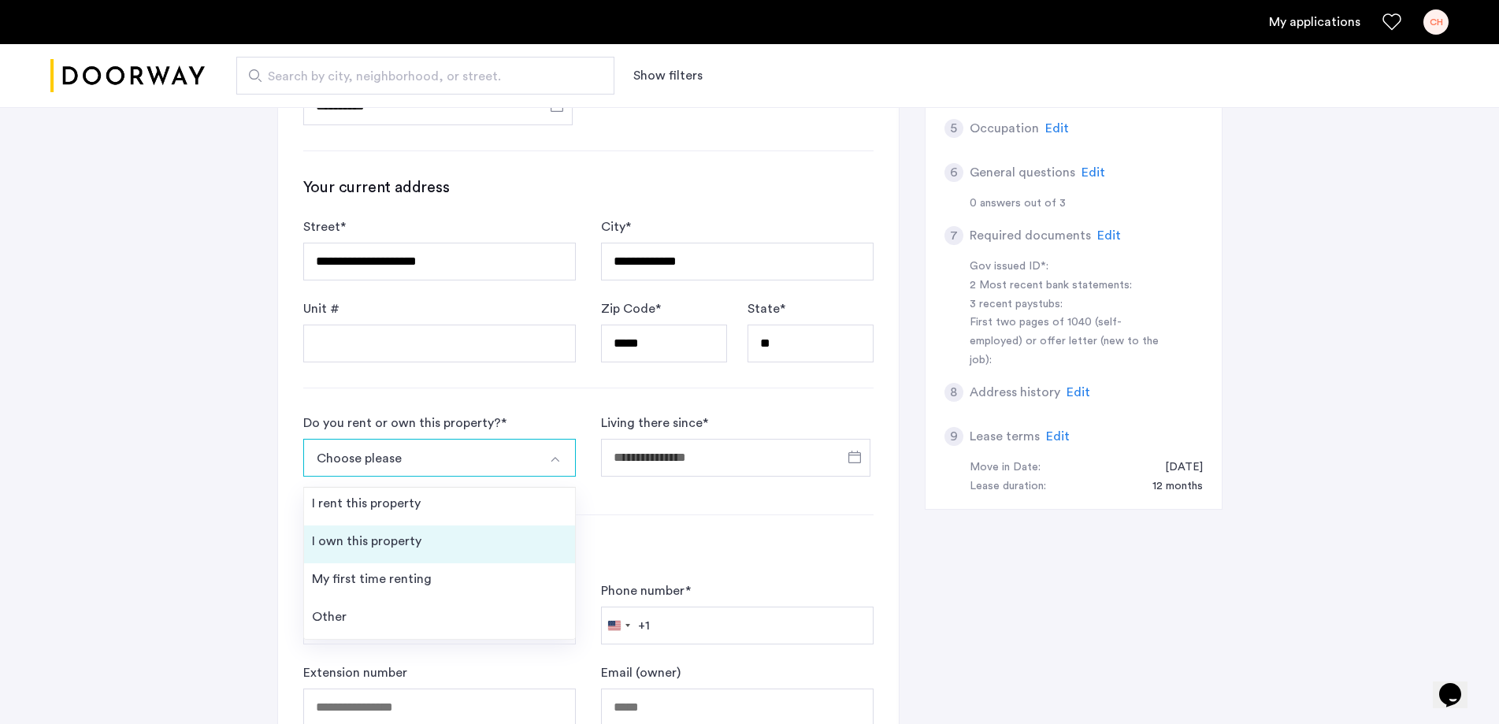
click at [410, 533] on div "I own this property" at bounding box center [366, 541] width 109 height 19
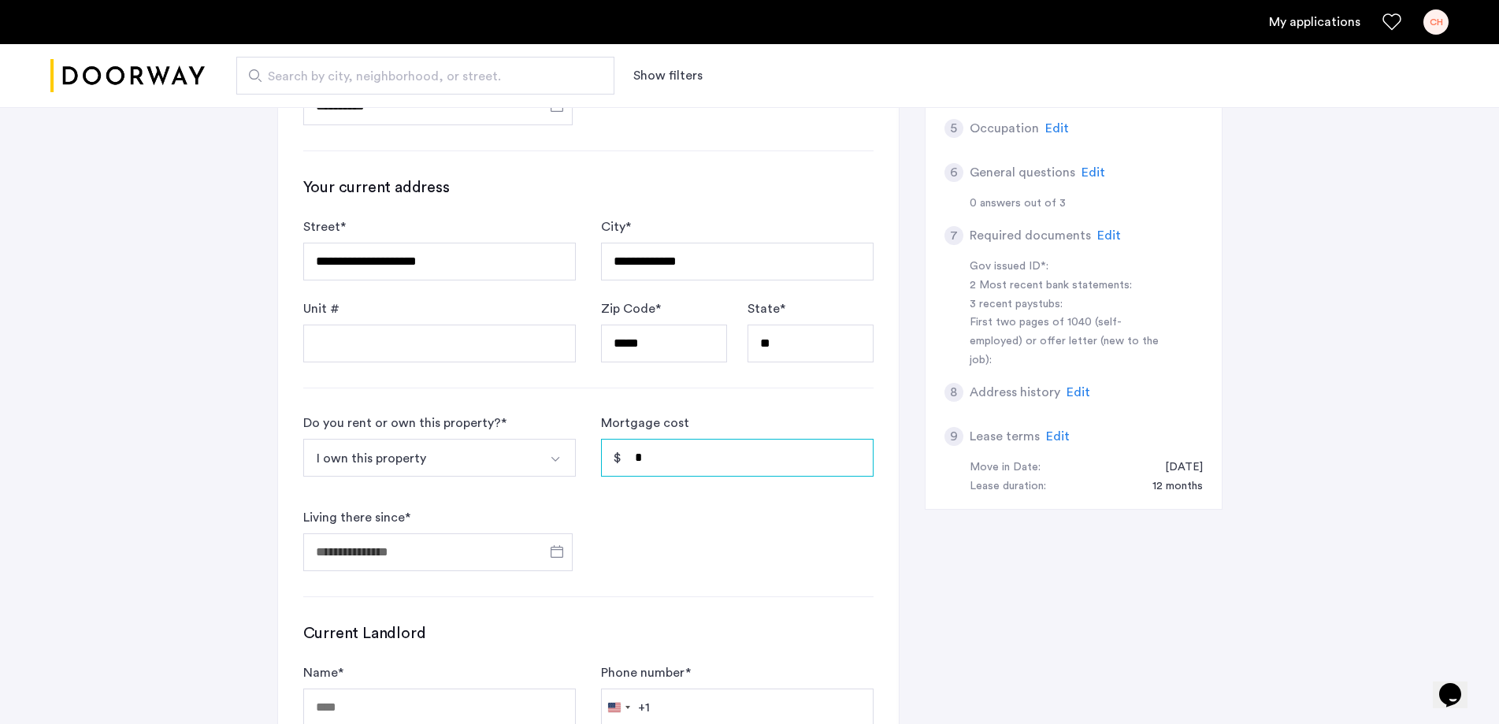
drag, startPoint x: 677, startPoint y: 457, endPoint x: 597, endPoint y: 458, distance: 79.5
click at [597, 458] on form "Do you rent or own this property? * I own this property I rent this property I …" at bounding box center [588, 492] width 570 height 158
type input "*****"
click at [558, 554] on span "Open calendar" at bounding box center [557, 551] width 38 height 38
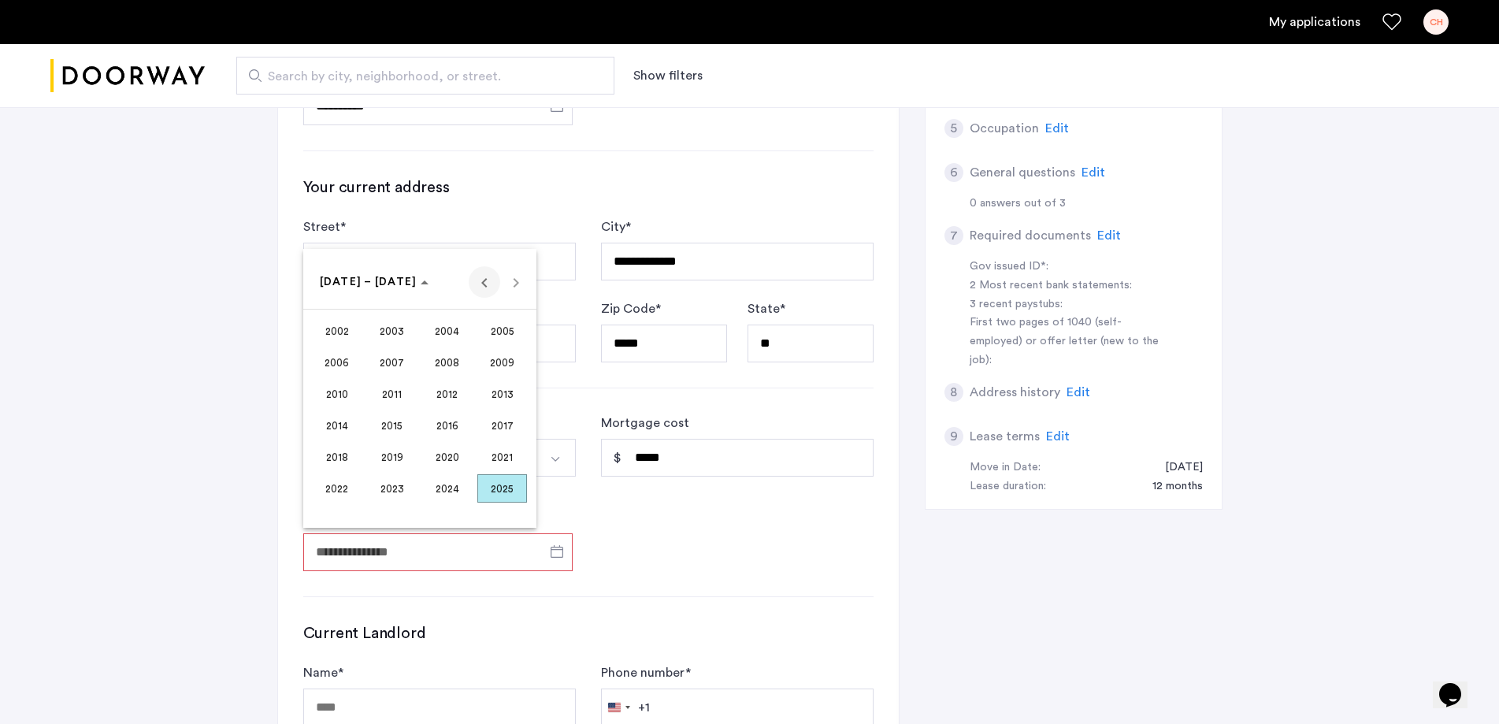
click at [484, 287] on span "Previous 24 years" at bounding box center [485, 282] width 32 height 32
click at [523, 288] on span "Next 24 years" at bounding box center [516, 282] width 32 height 32
click at [398, 420] on span "1991" at bounding box center [392, 425] width 50 height 28
click at [344, 391] on span "MAY" at bounding box center [337, 394] width 50 height 28
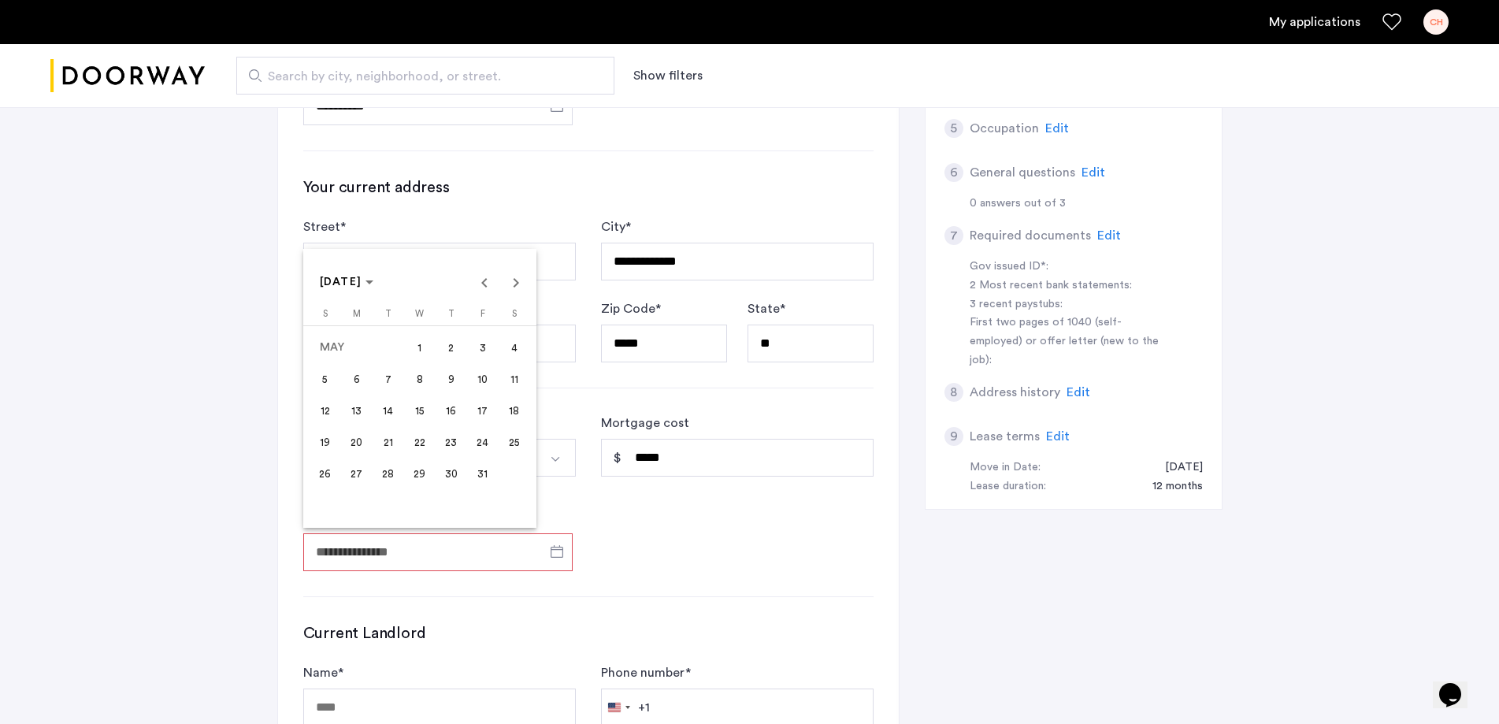
click at [419, 349] on span "1" at bounding box center [420, 347] width 28 height 28
type input "**********"
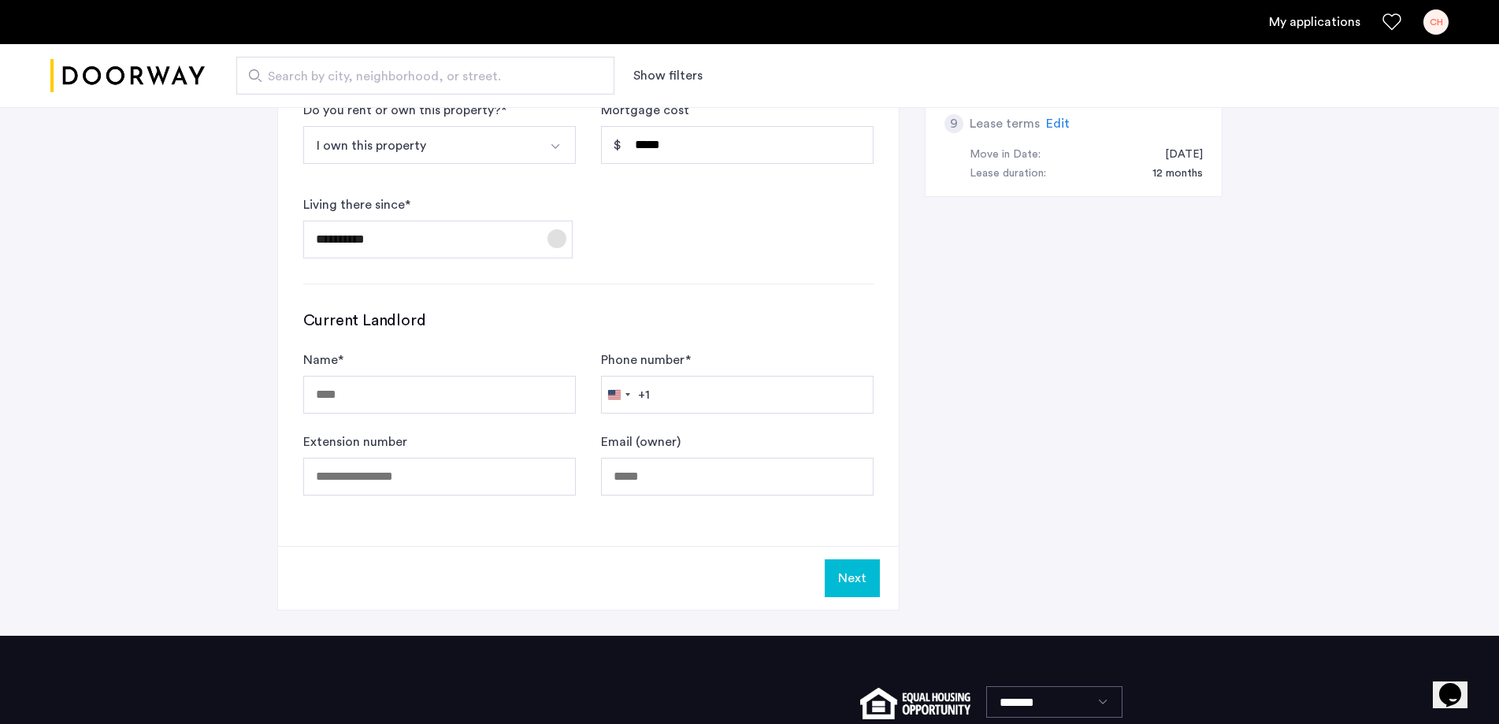
scroll to position [709, 0]
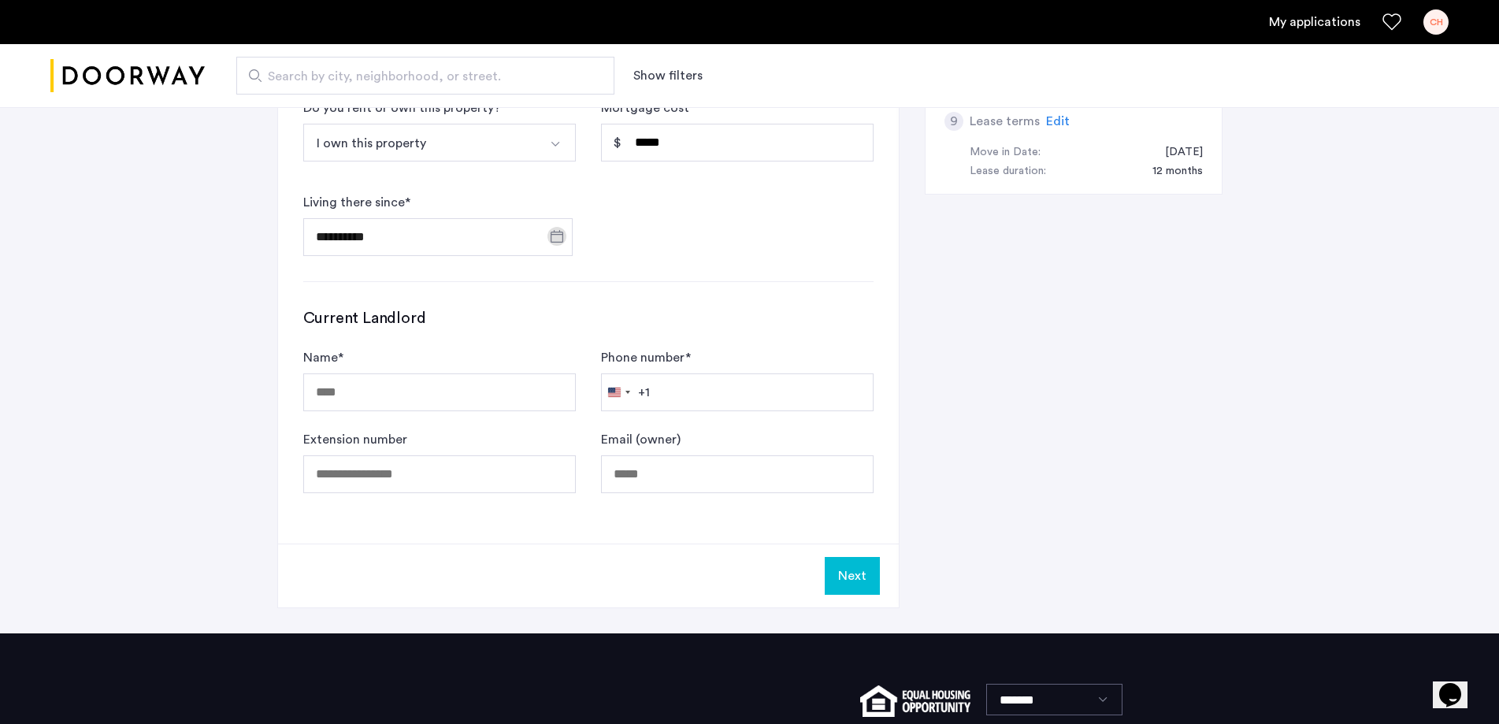
click at [843, 574] on button "Next" at bounding box center [852, 576] width 55 height 38
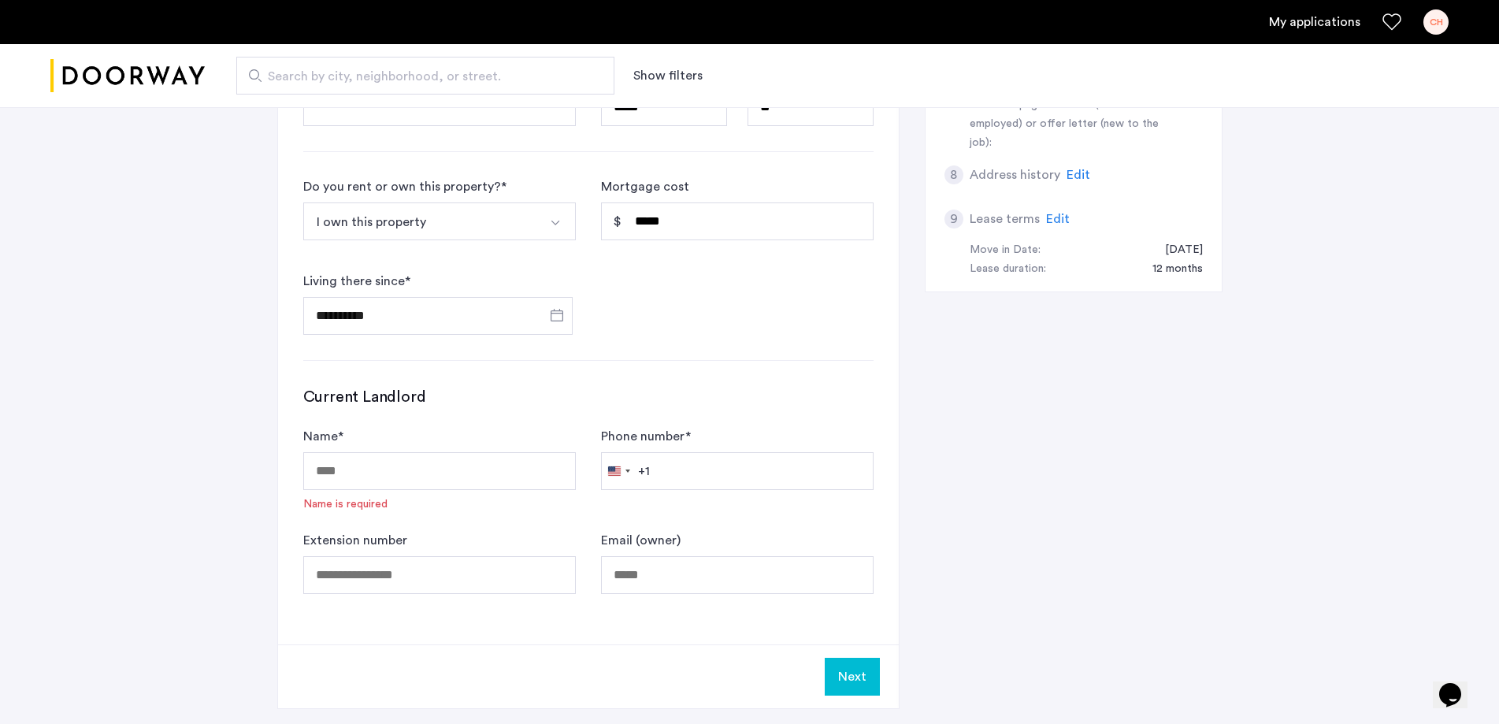
scroll to position [866, 0]
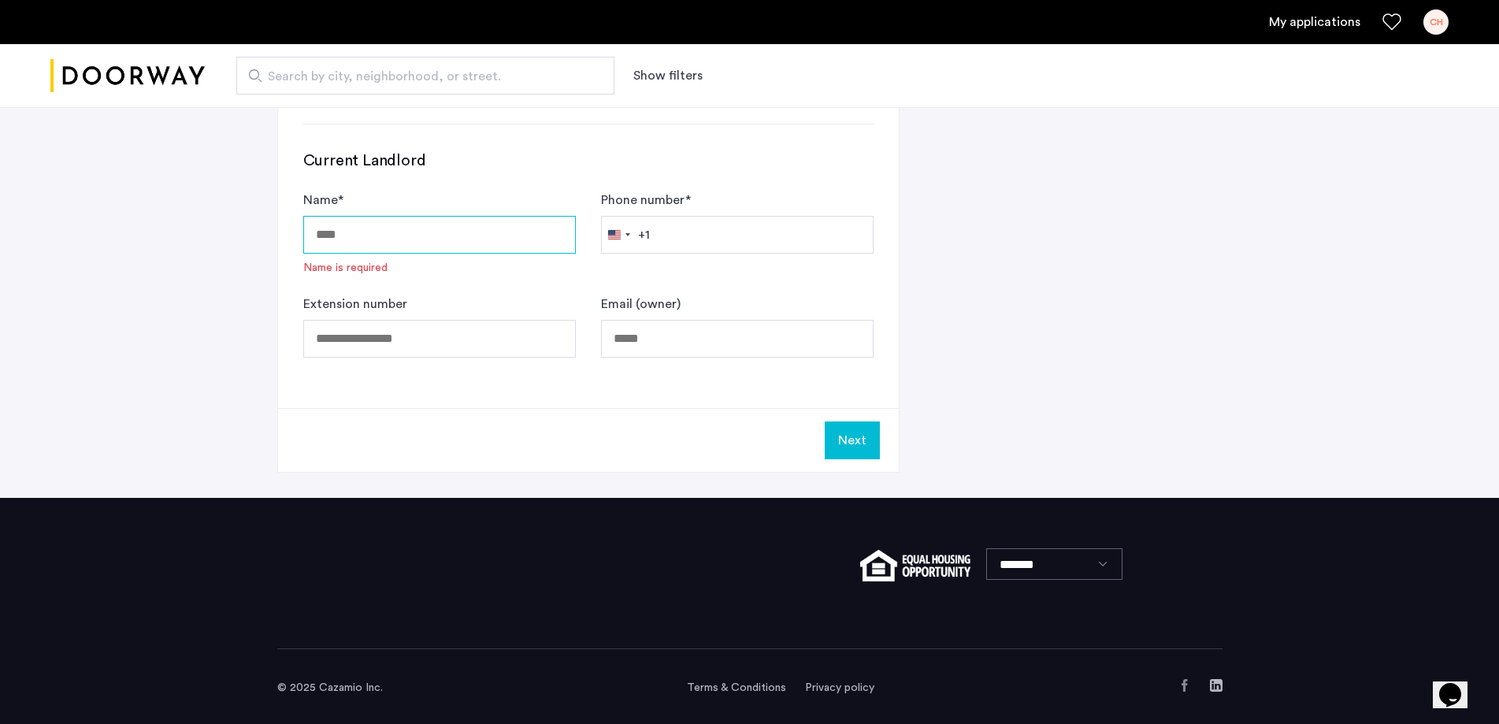
click at [409, 236] on input "Name *" at bounding box center [439, 235] width 272 height 38
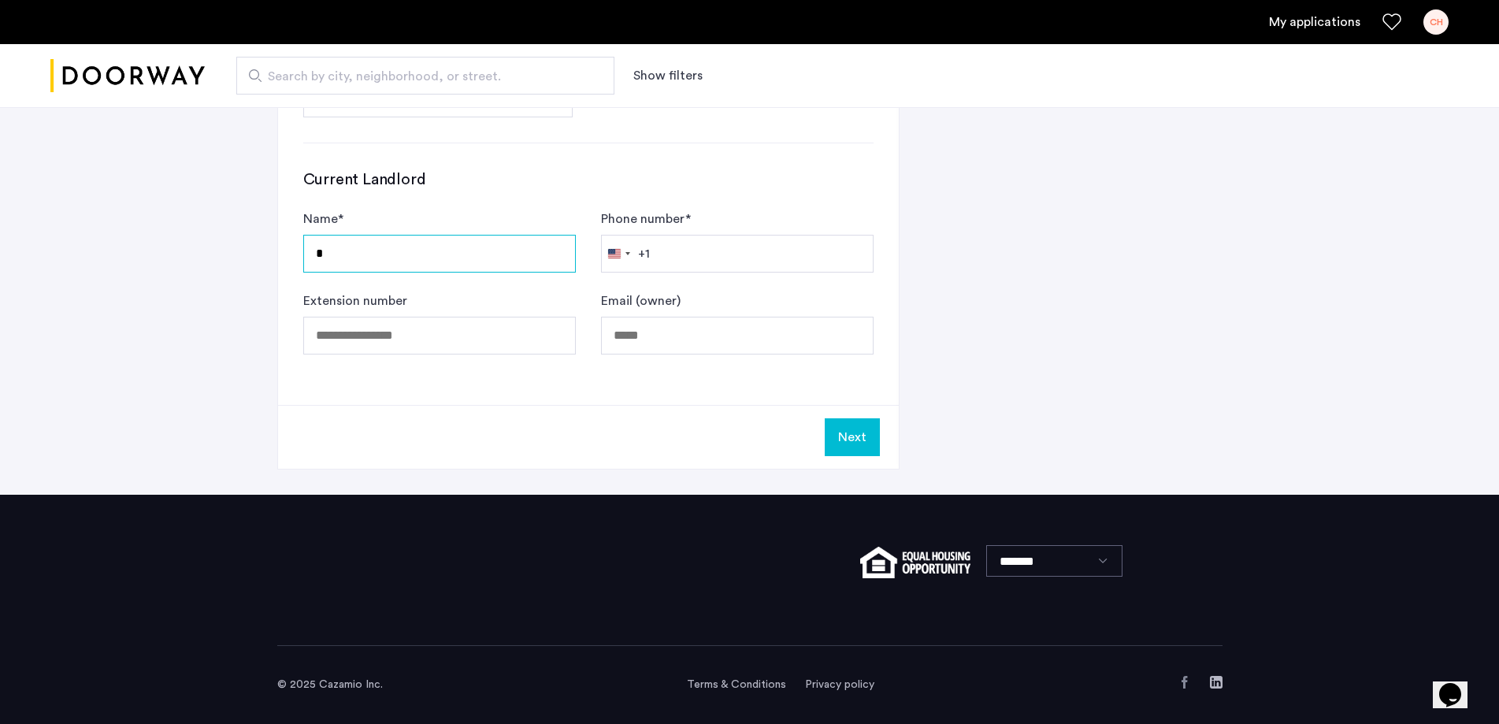
scroll to position [847, 0]
type input "**********"
click at [720, 258] on input "Phone number *" at bounding box center [737, 254] width 272 height 38
type input "*"
type input "**********"
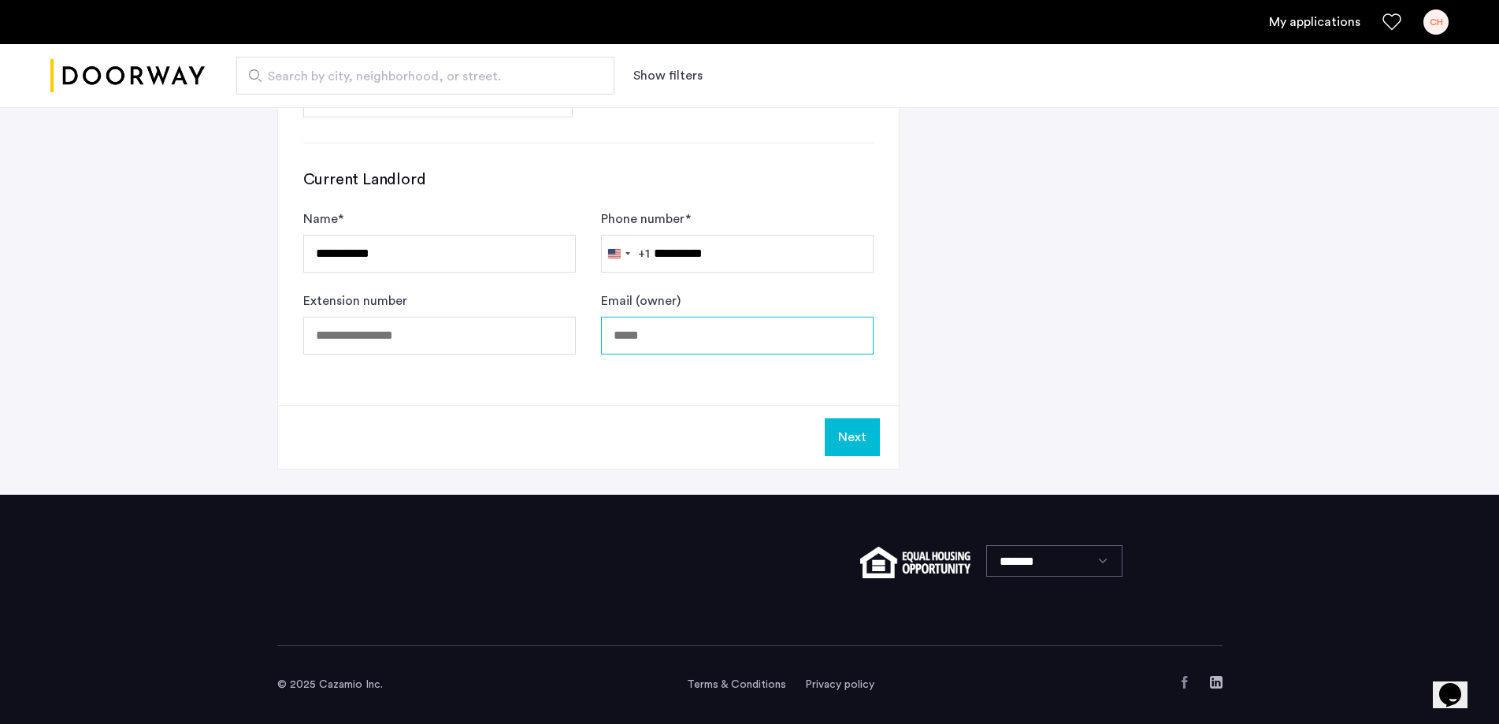
click at [717, 341] on input "Email (owner)" at bounding box center [737, 336] width 272 height 38
type input "**********"
click at [840, 435] on button "Next" at bounding box center [852, 437] width 55 height 38
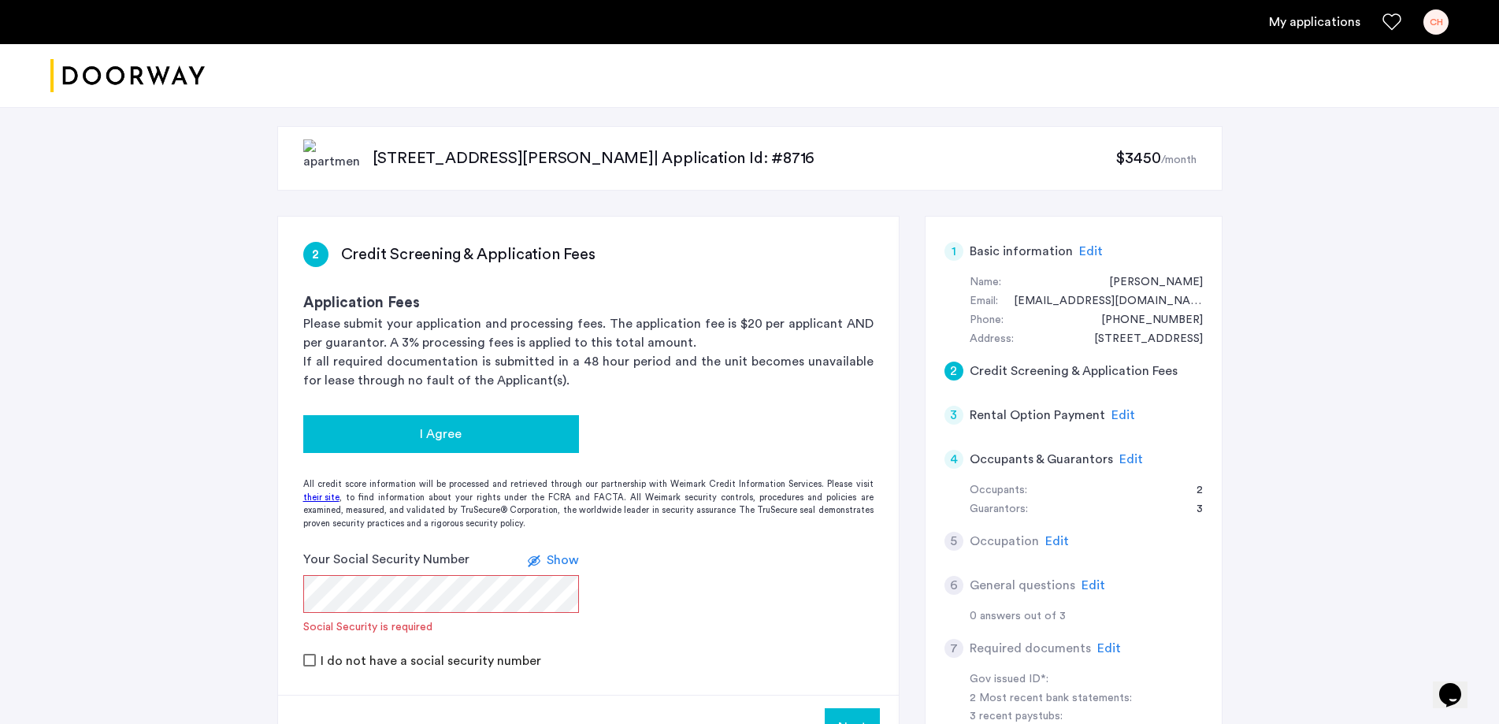
click at [410, 428] on div "I Agree" at bounding box center [441, 433] width 250 height 19
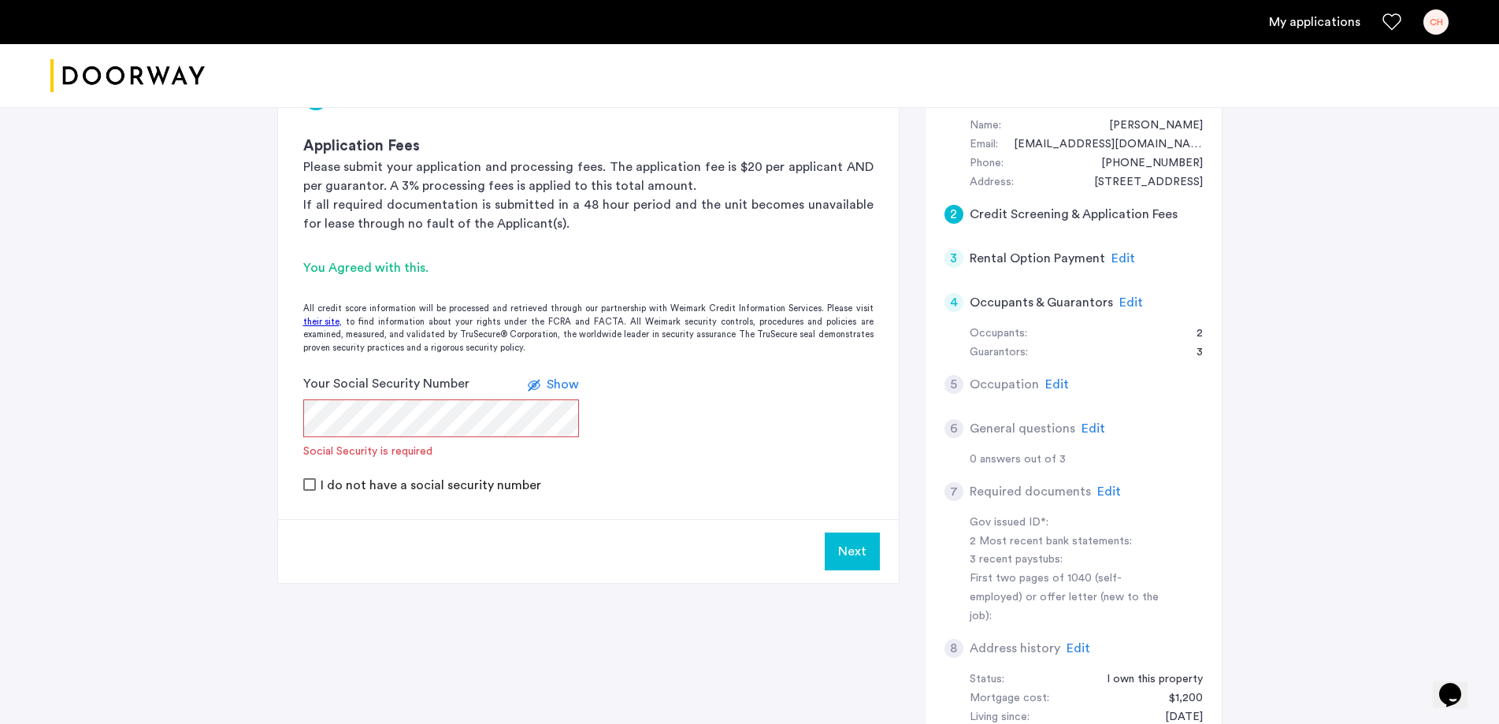
scroll to position [158, 0]
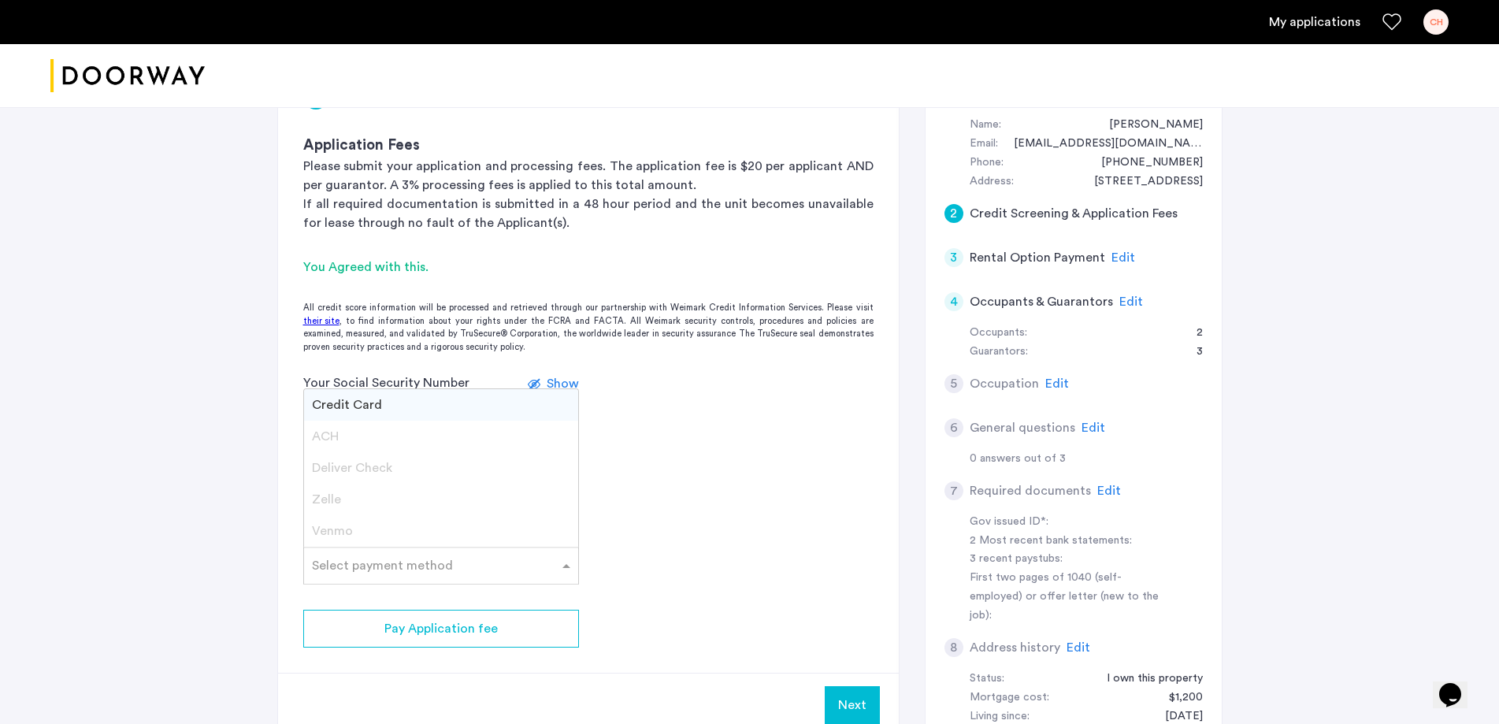
click at [571, 555] on div at bounding box center [441, 560] width 274 height 19
click at [391, 401] on div "Credit Card" at bounding box center [441, 405] width 274 height 32
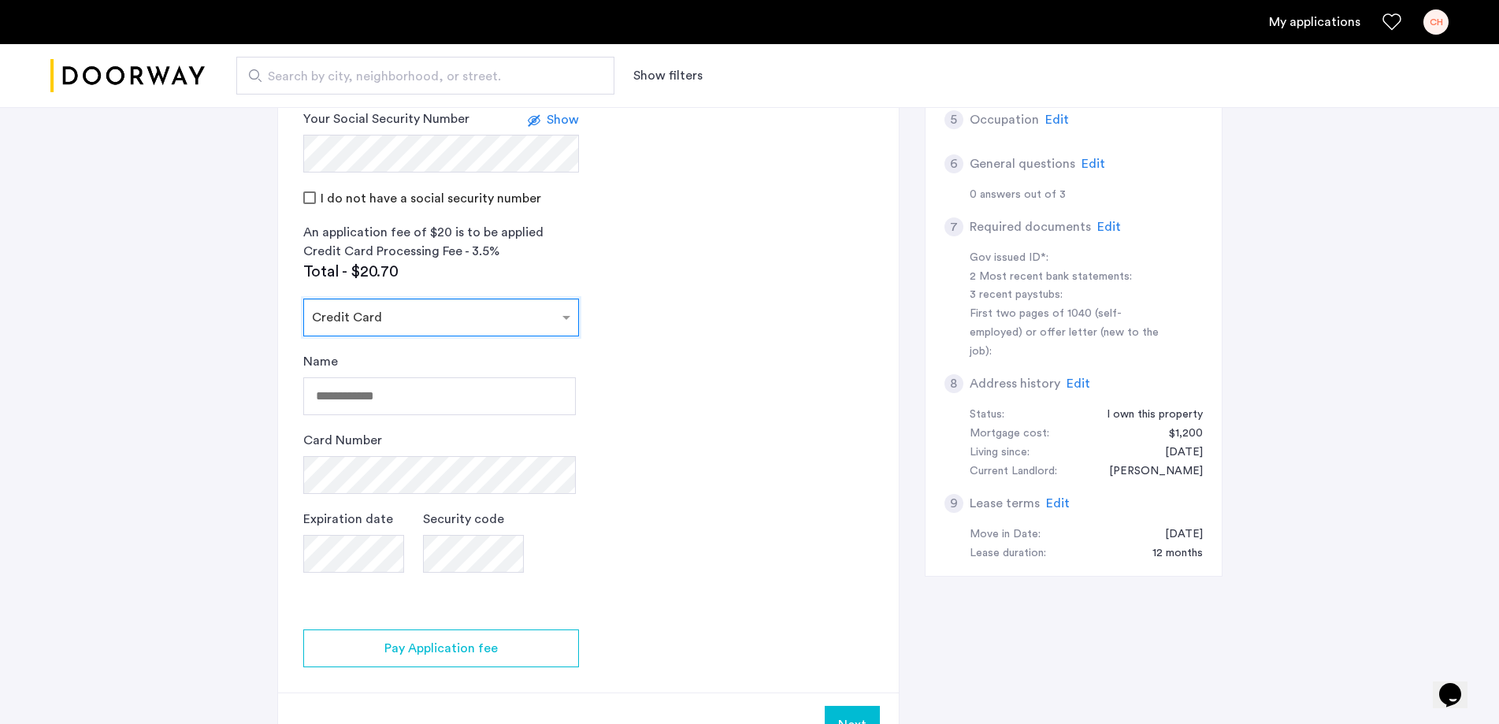
scroll to position [473, 0]
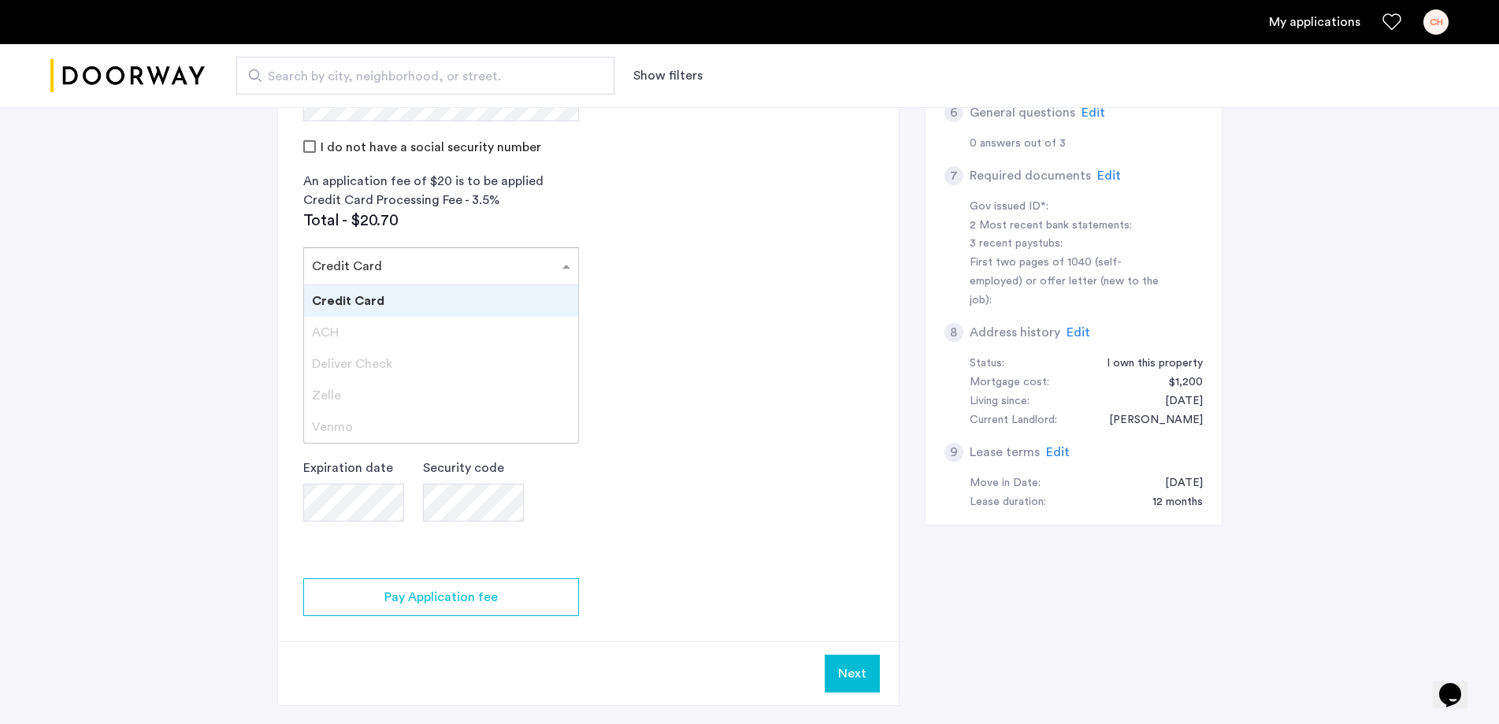
click at [559, 273] on span at bounding box center [568, 266] width 20 height 19
click at [399, 301] on div "Credit Card" at bounding box center [441, 301] width 274 height 32
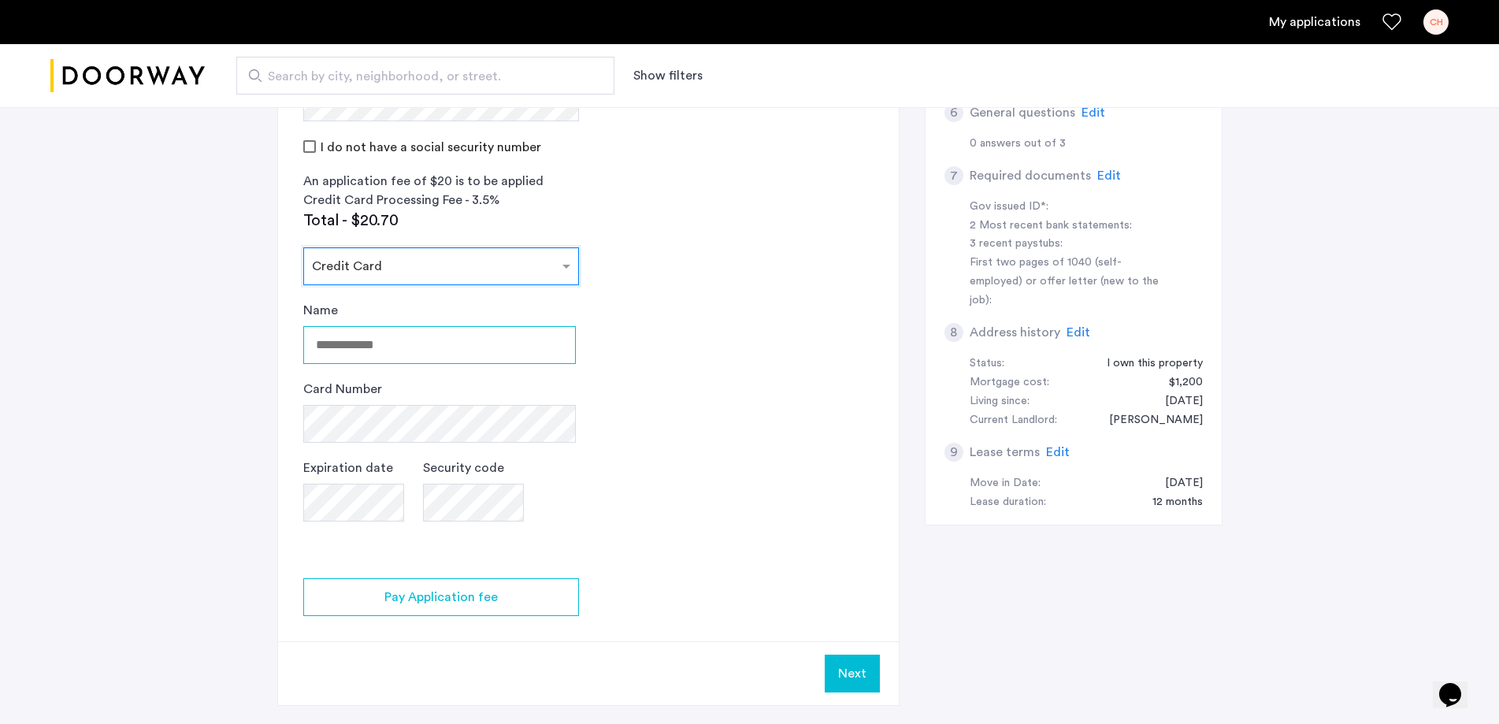
click at [379, 349] on input "Name" at bounding box center [439, 345] width 272 height 38
type input "**********"
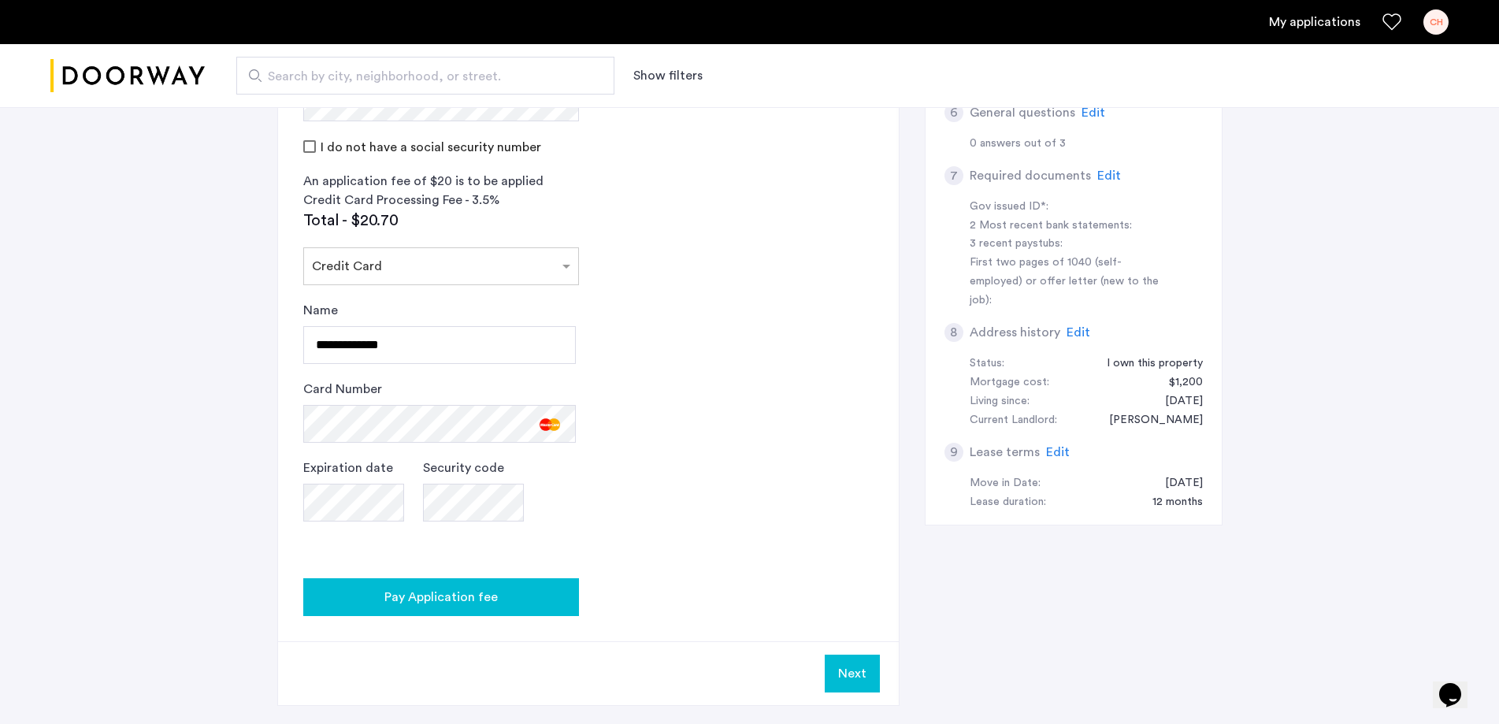
click at [462, 593] on span "Pay Application fee" at bounding box center [440, 597] width 113 height 19
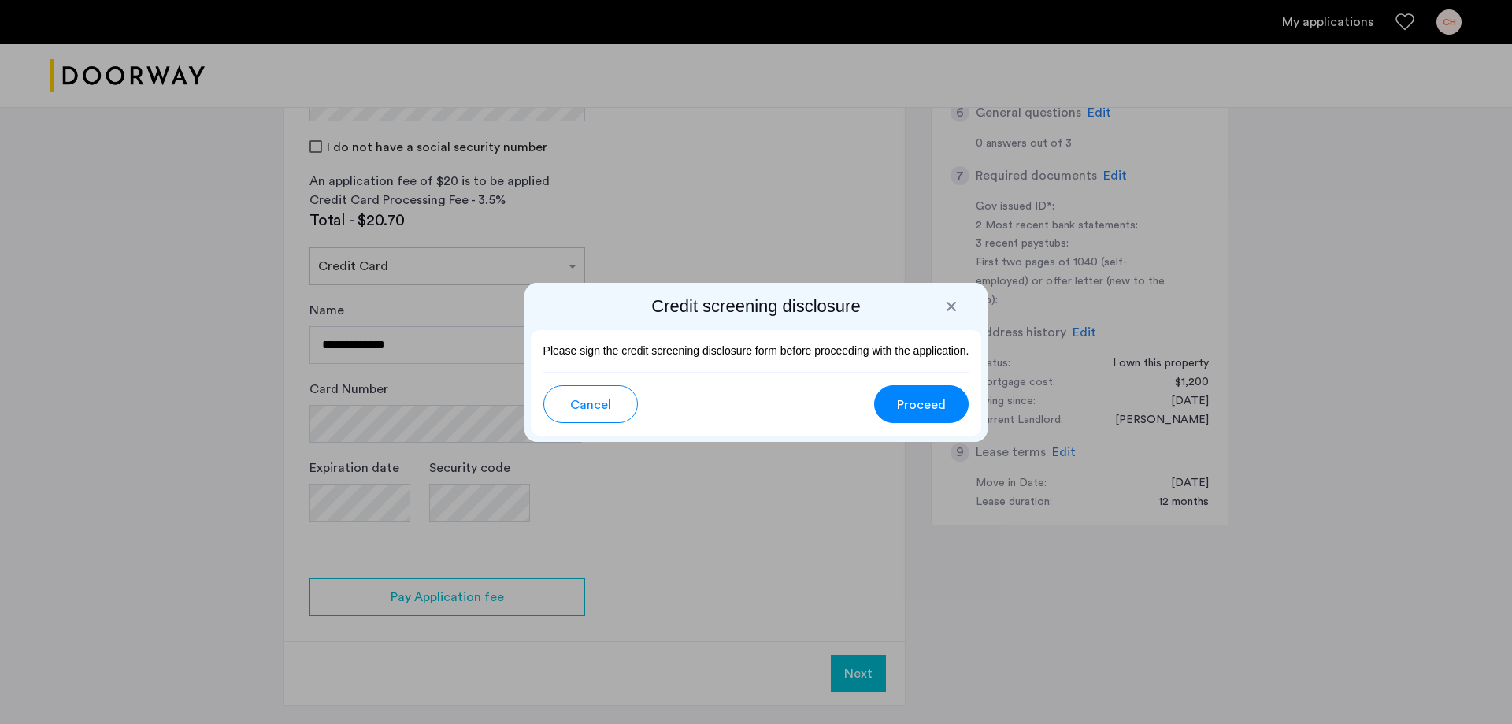
click at [931, 407] on span "Proceed" at bounding box center [921, 404] width 49 height 19
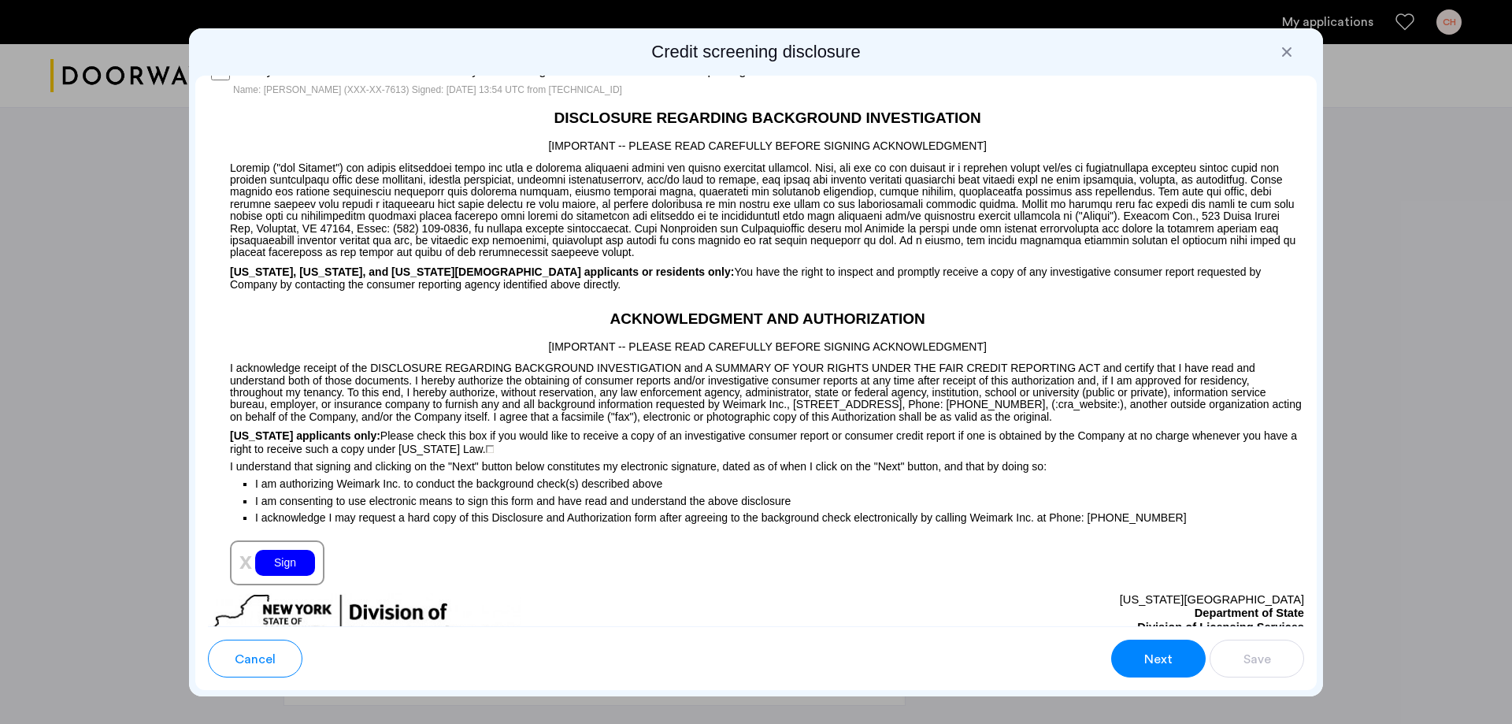
scroll to position [1418, 0]
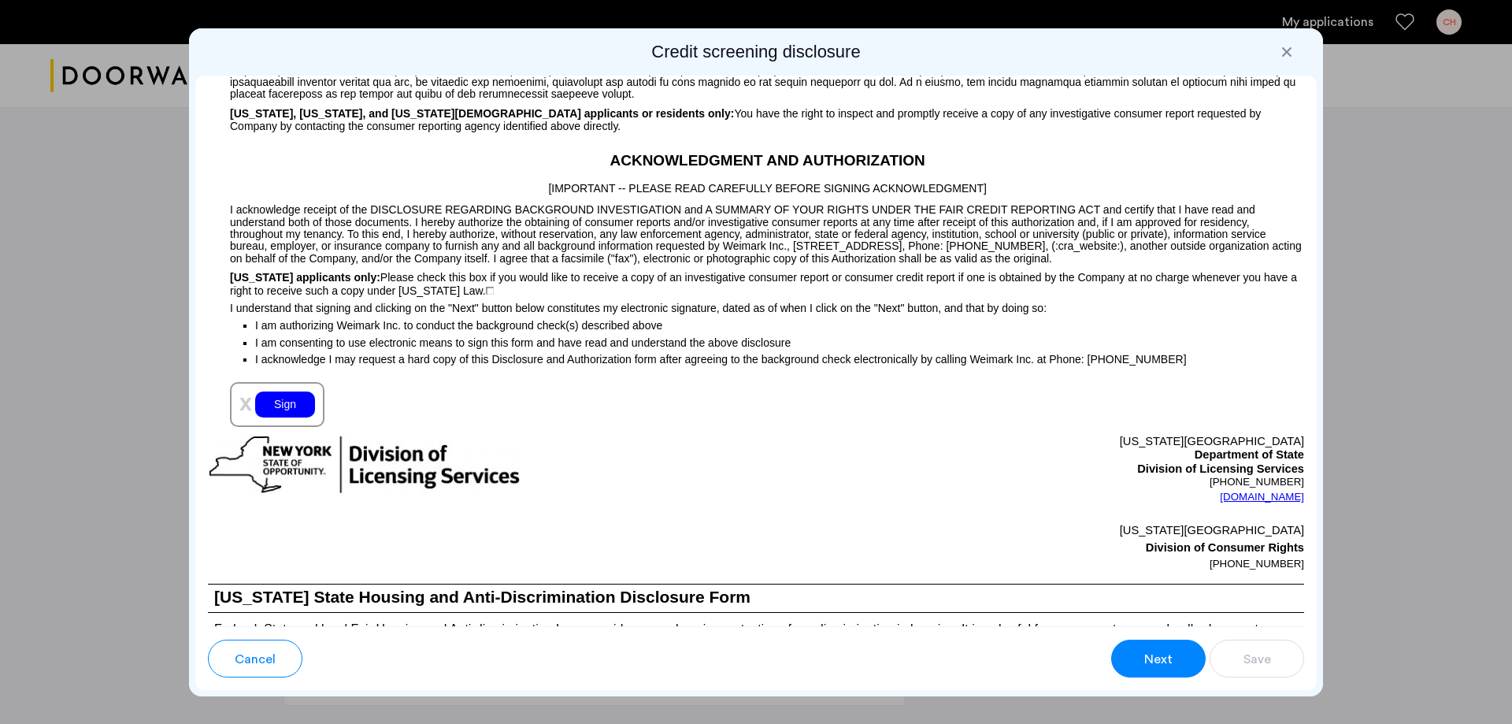
click at [296, 405] on div "Sign" at bounding box center [285, 404] width 60 height 26
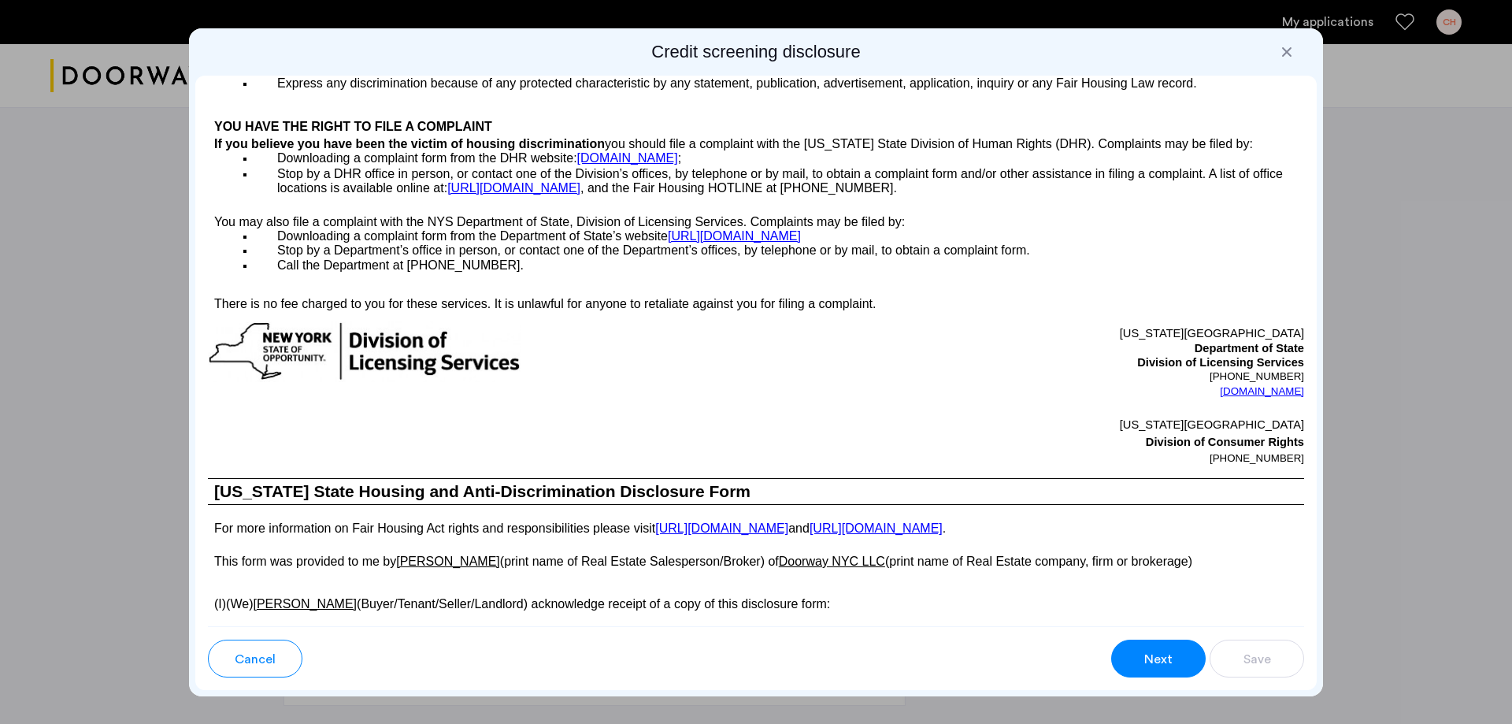
scroll to position [2363, 0]
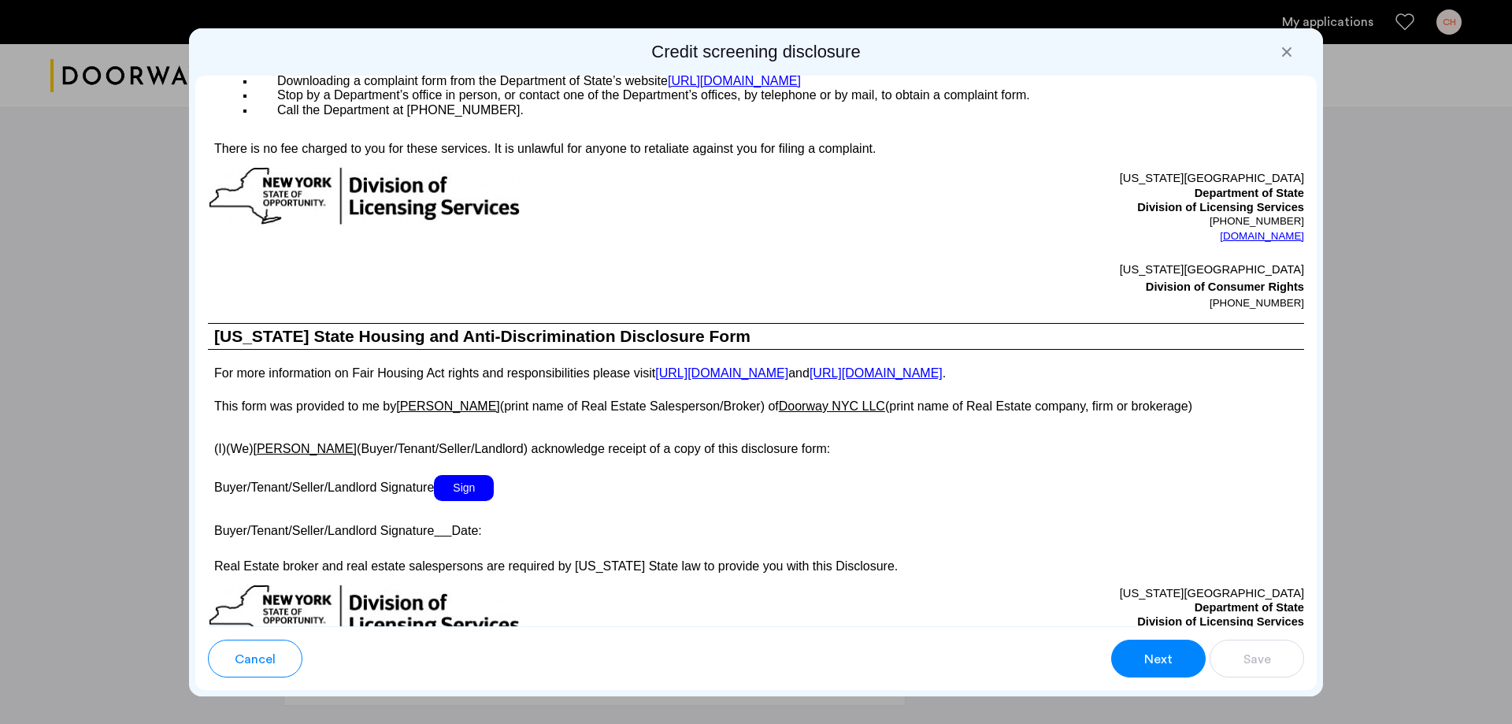
click at [474, 486] on span "Sign" at bounding box center [464, 488] width 60 height 26
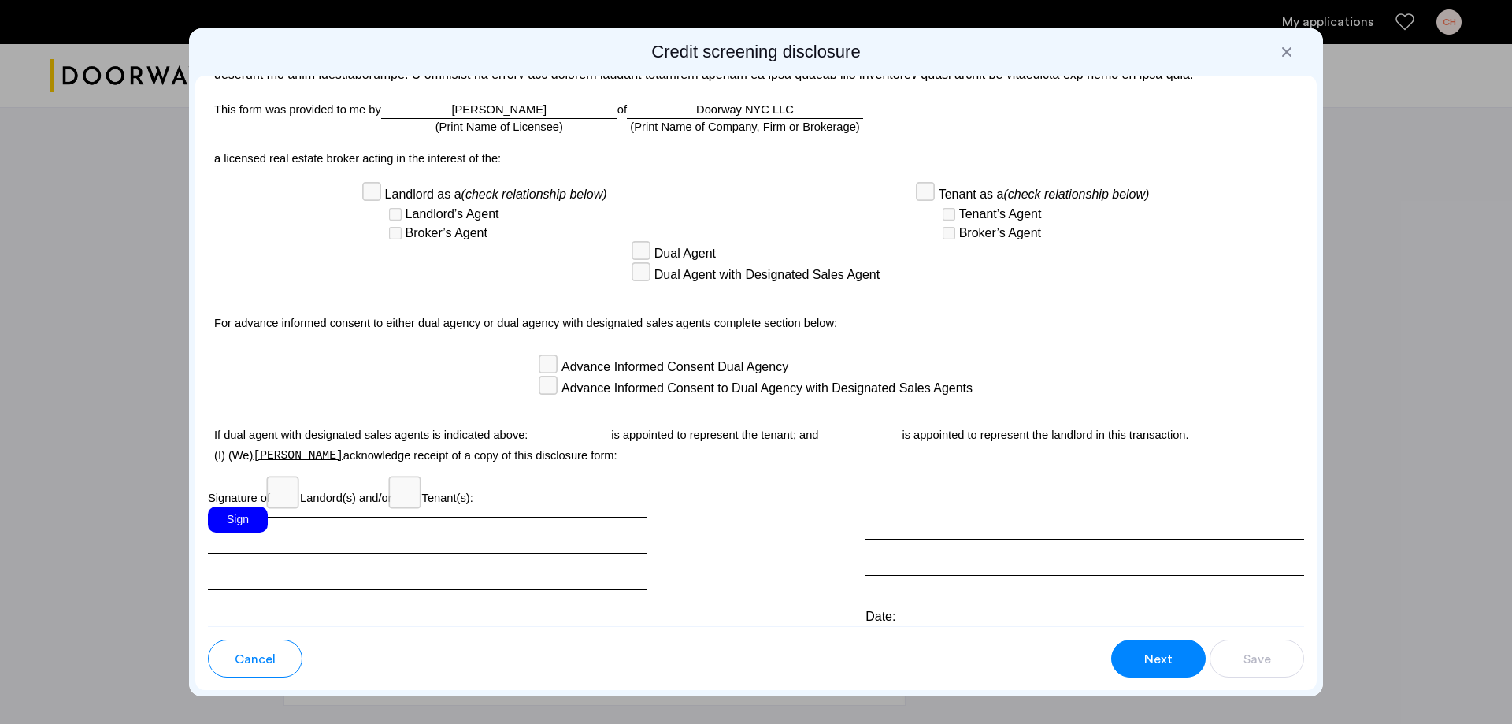
scroll to position [3938, 0]
click at [235, 510] on div "Sign" at bounding box center [238, 519] width 60 height 26
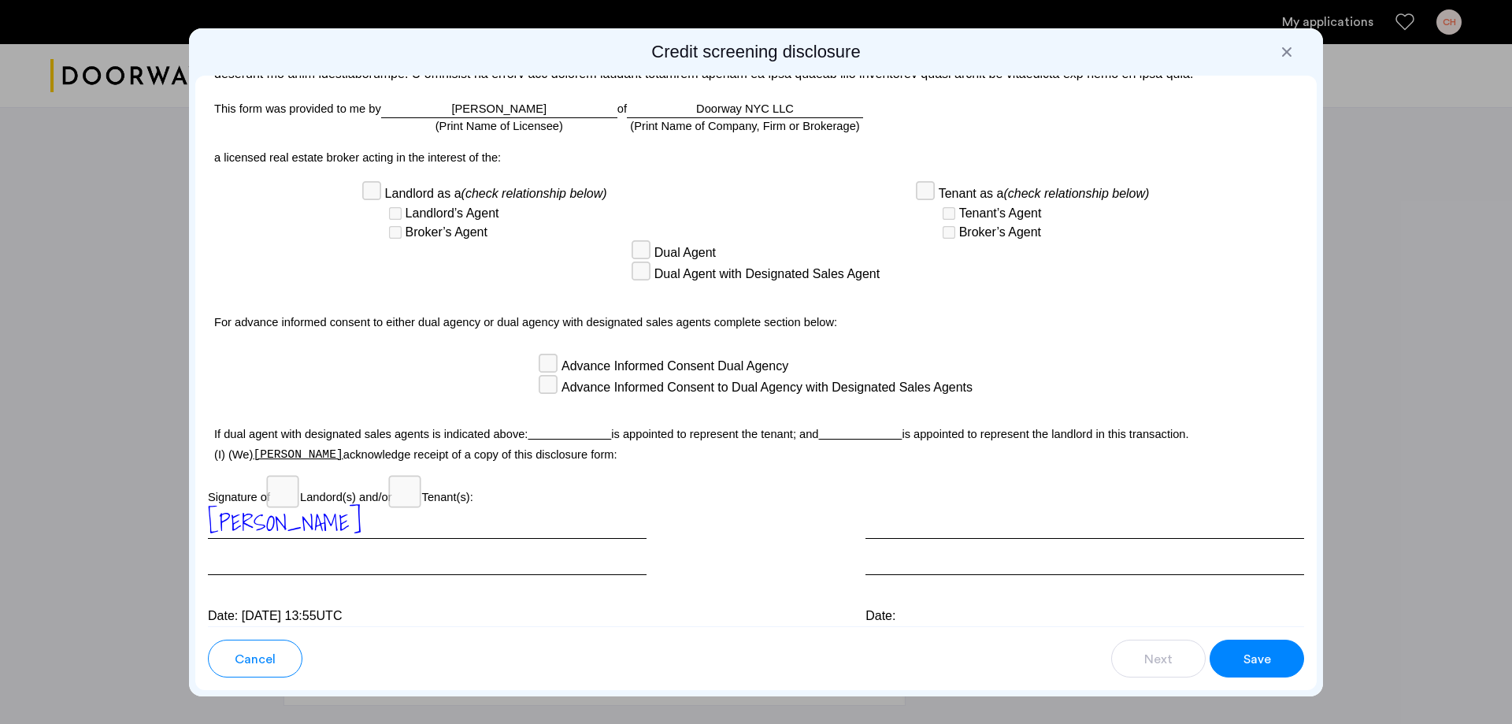
scroll to position [3998, 0]
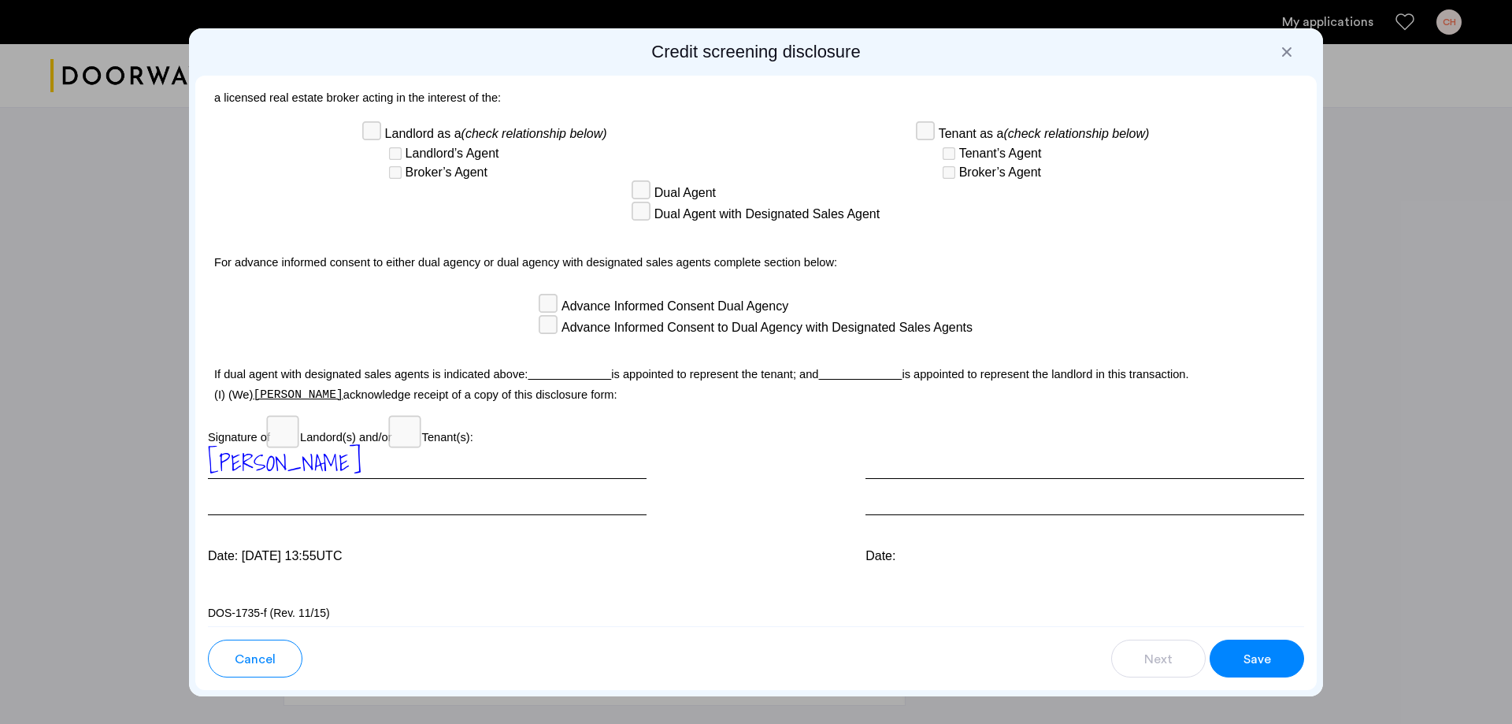
click at [1254, 656] on span "Save" at bounding box center [1258, 659] width 28 height 19
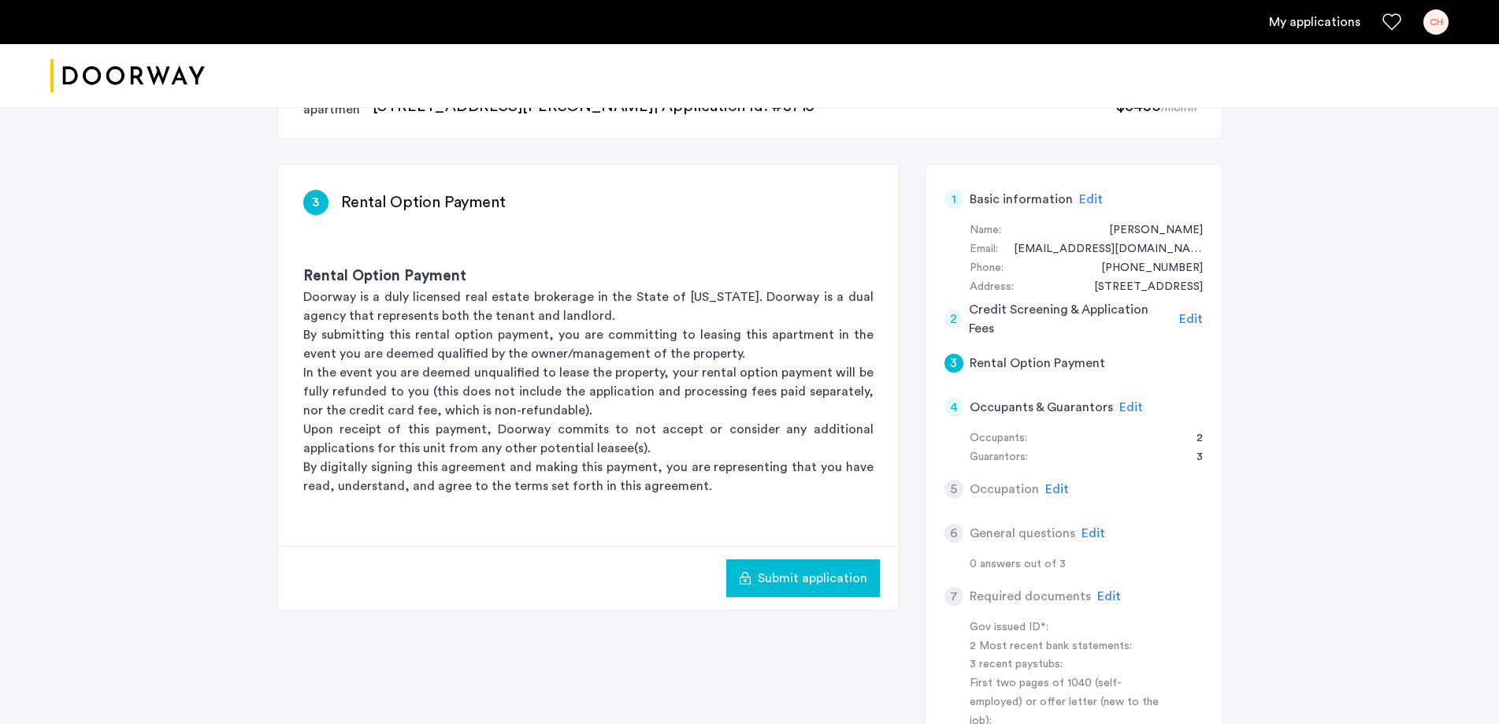
scroll to position [79, 0]
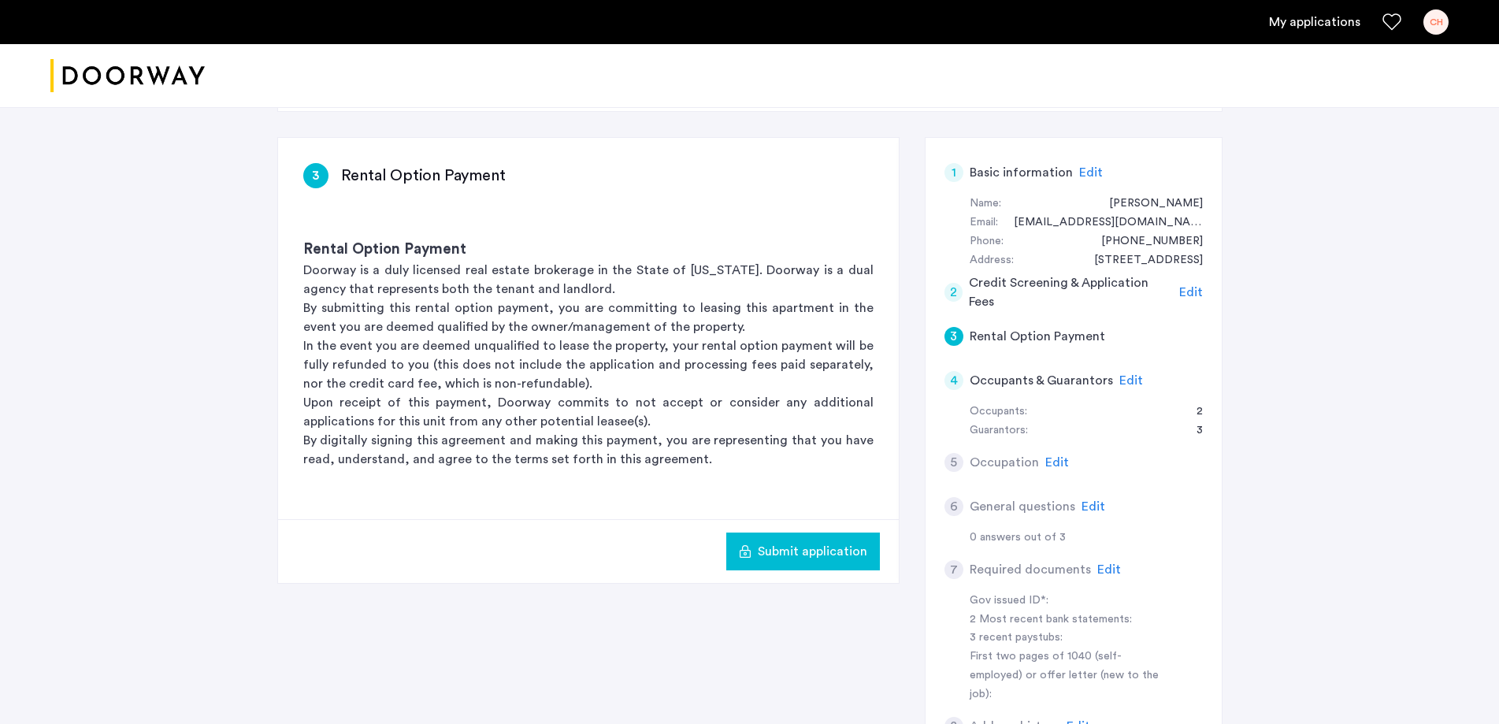
click at [1055, 461] on span "Edit" at bounding box center [1057, 462] width 24 height 13
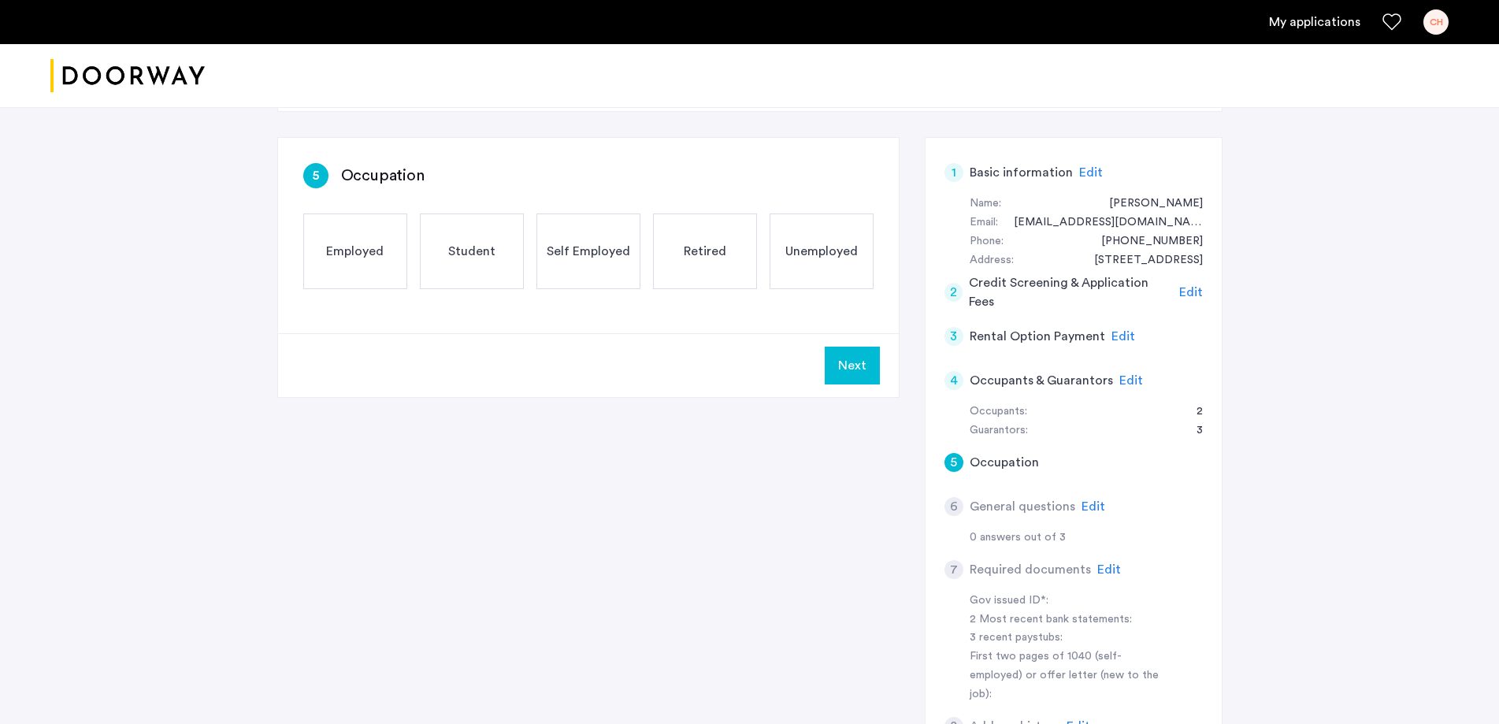
click at [359, 248] on span "Employed" at bounding box center [354, 251] width 57 height 19
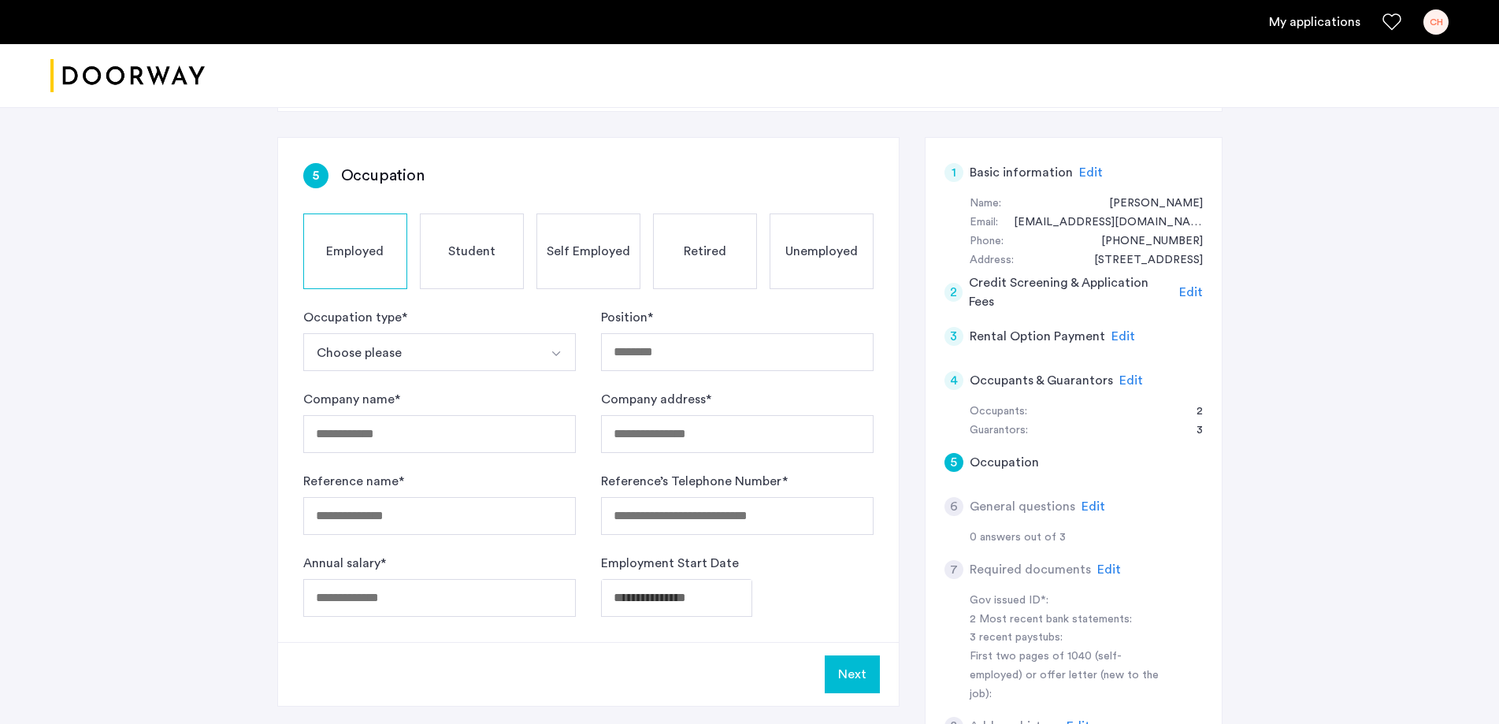
click at [416, 351] on button "Choose please" at bounding box center [420, 352] width 235 height 38
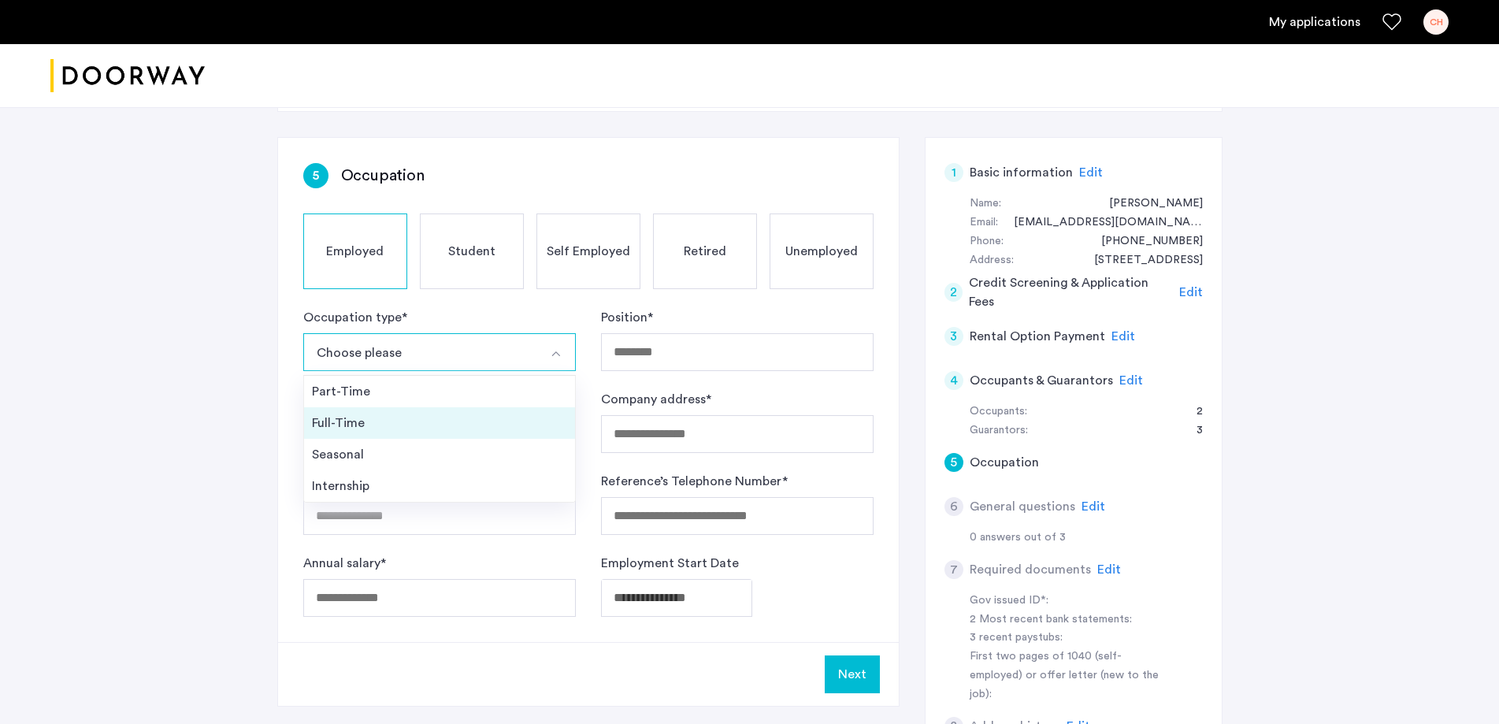
click at [339, 425] on div "Full-Time" at bounding box center [439, 422] width 255 height 19
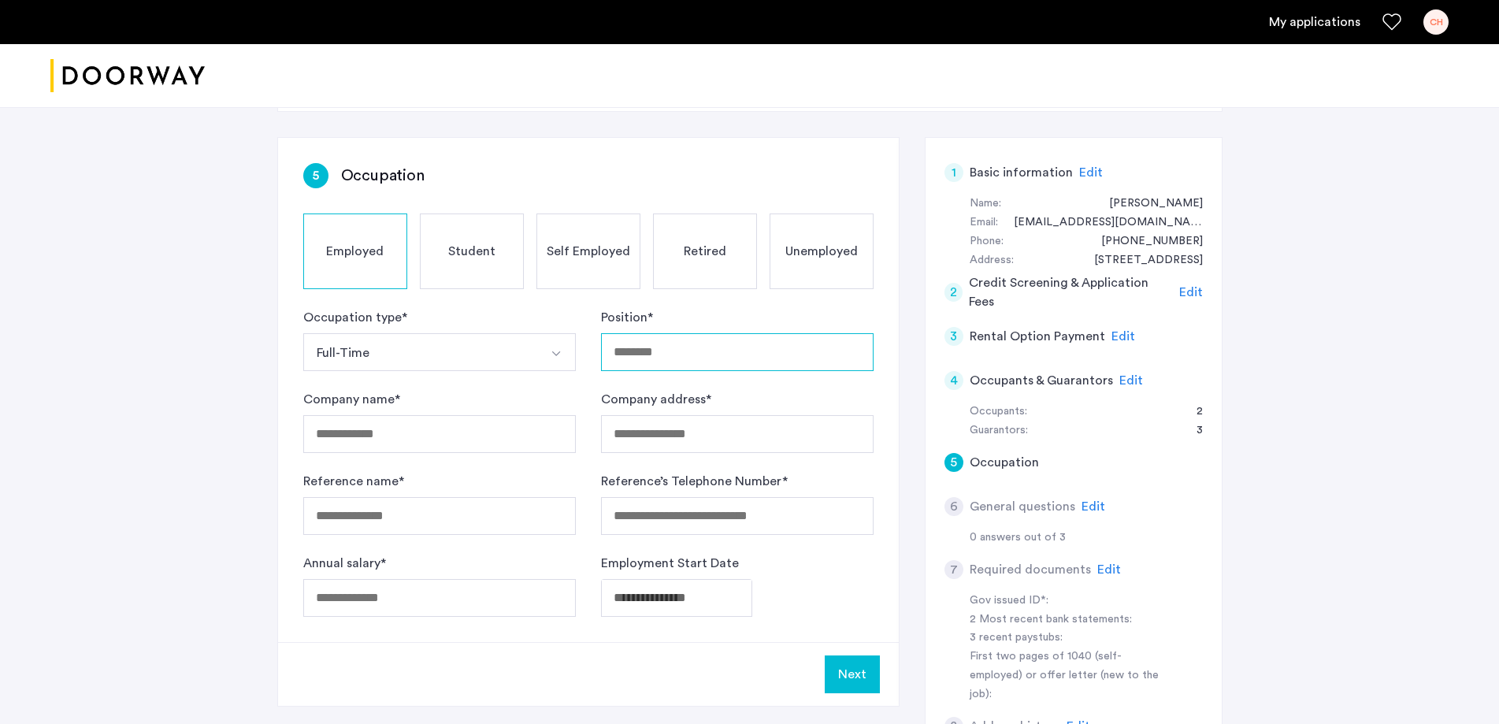
click at [615, 360] on input "Position *" at bounding box center [737, 352] width 272 height 38
type input "**********"
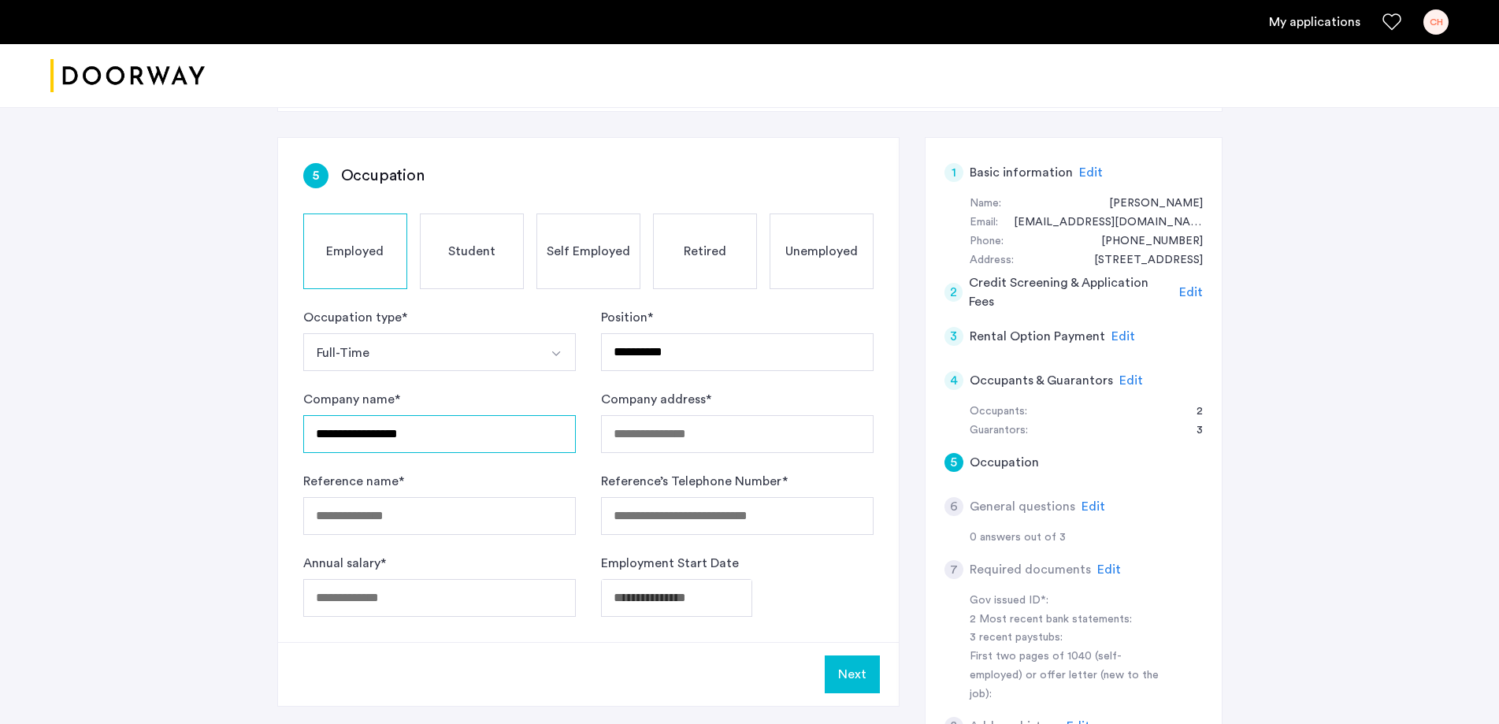
type input "**********"
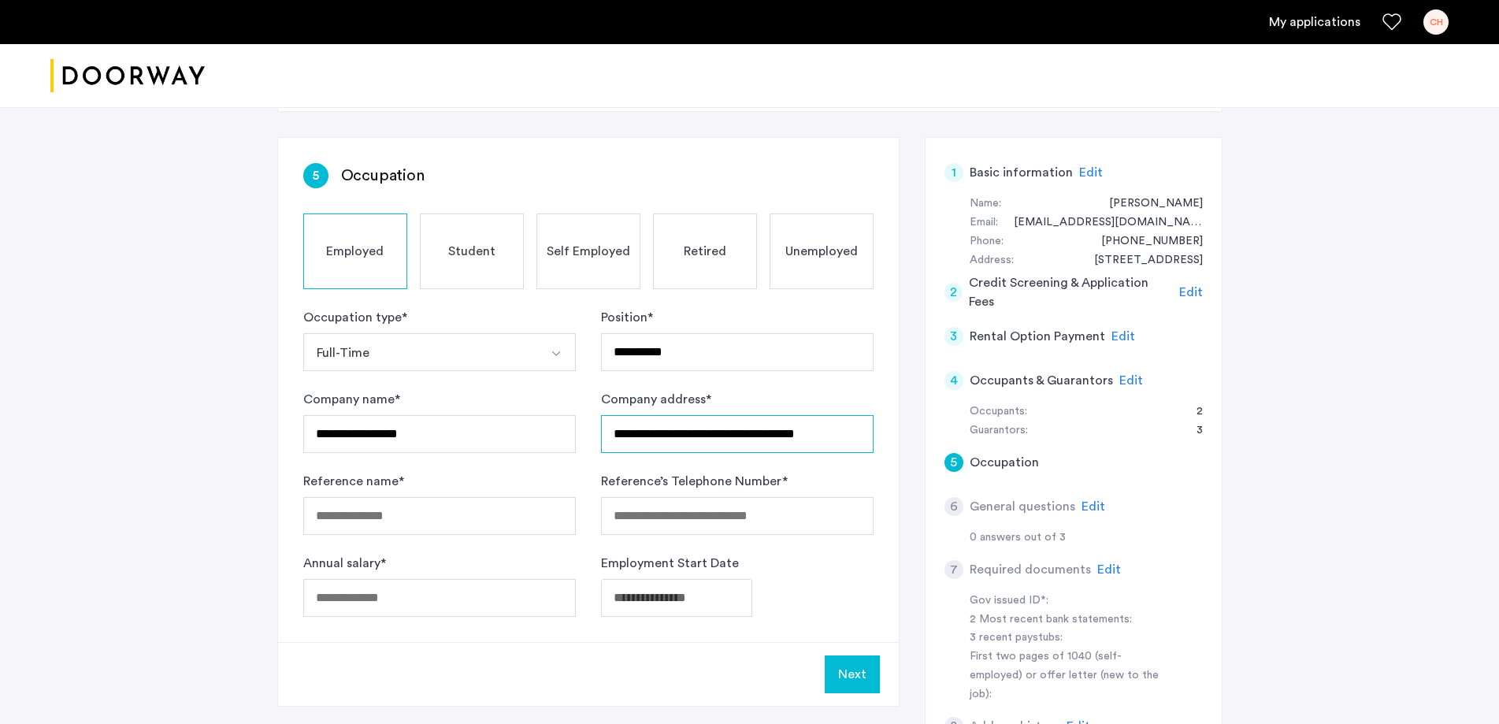
type input "**********"
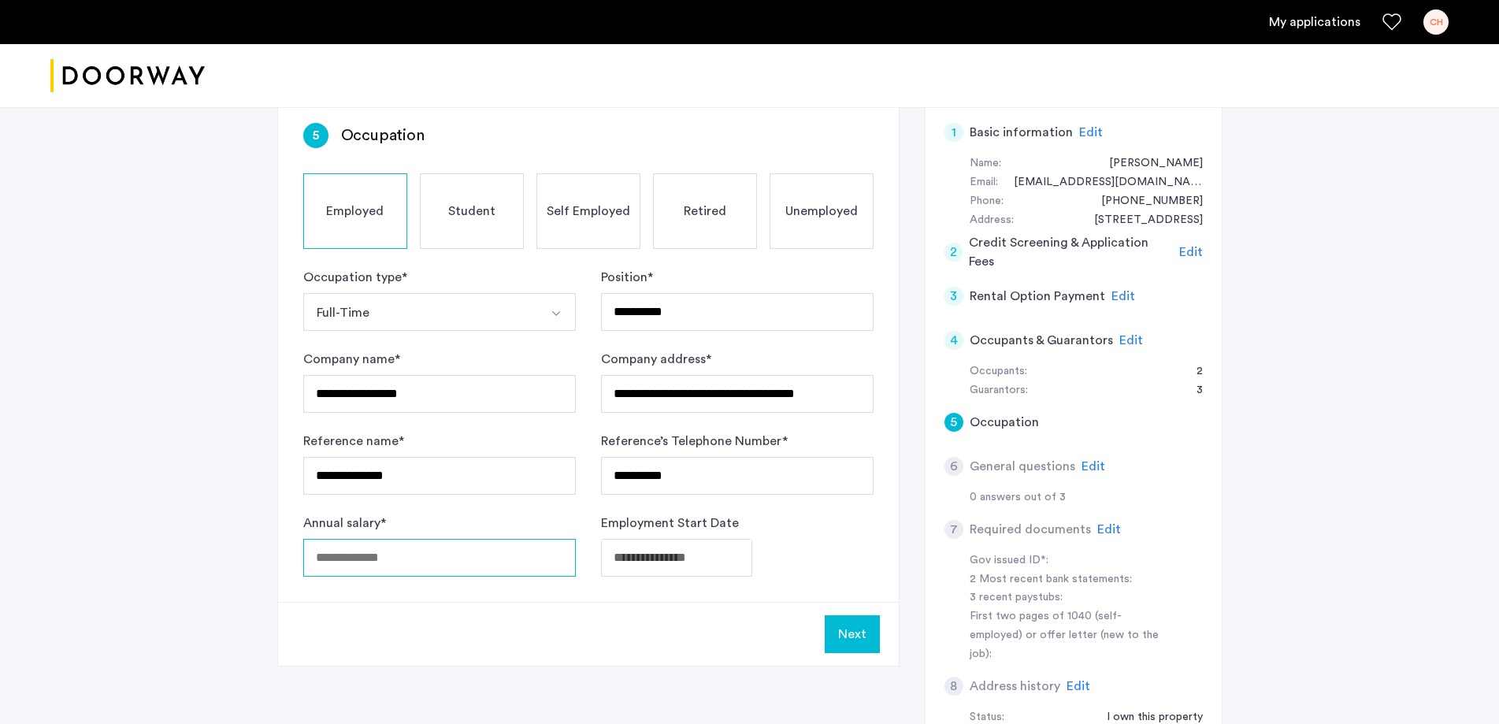
scroll to position [158, 0]
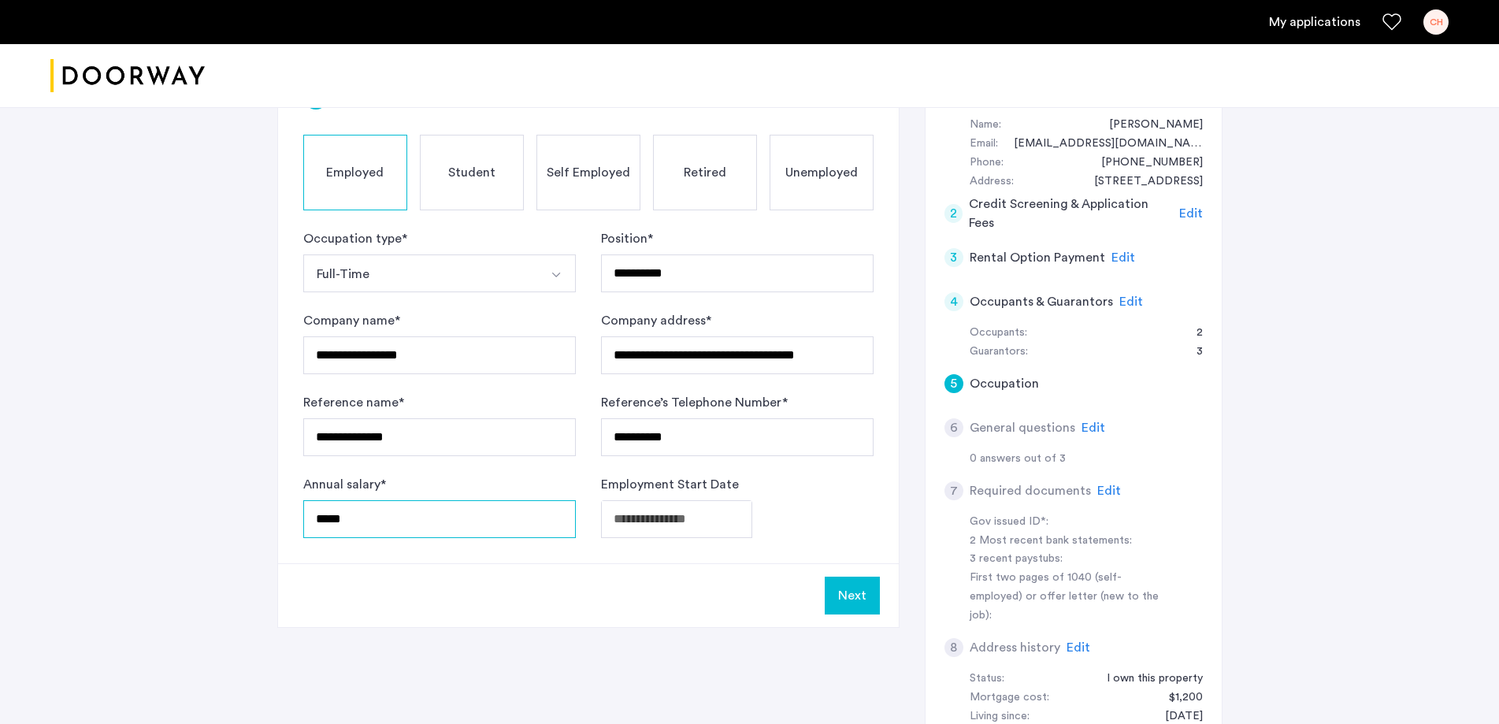
type input "*****"
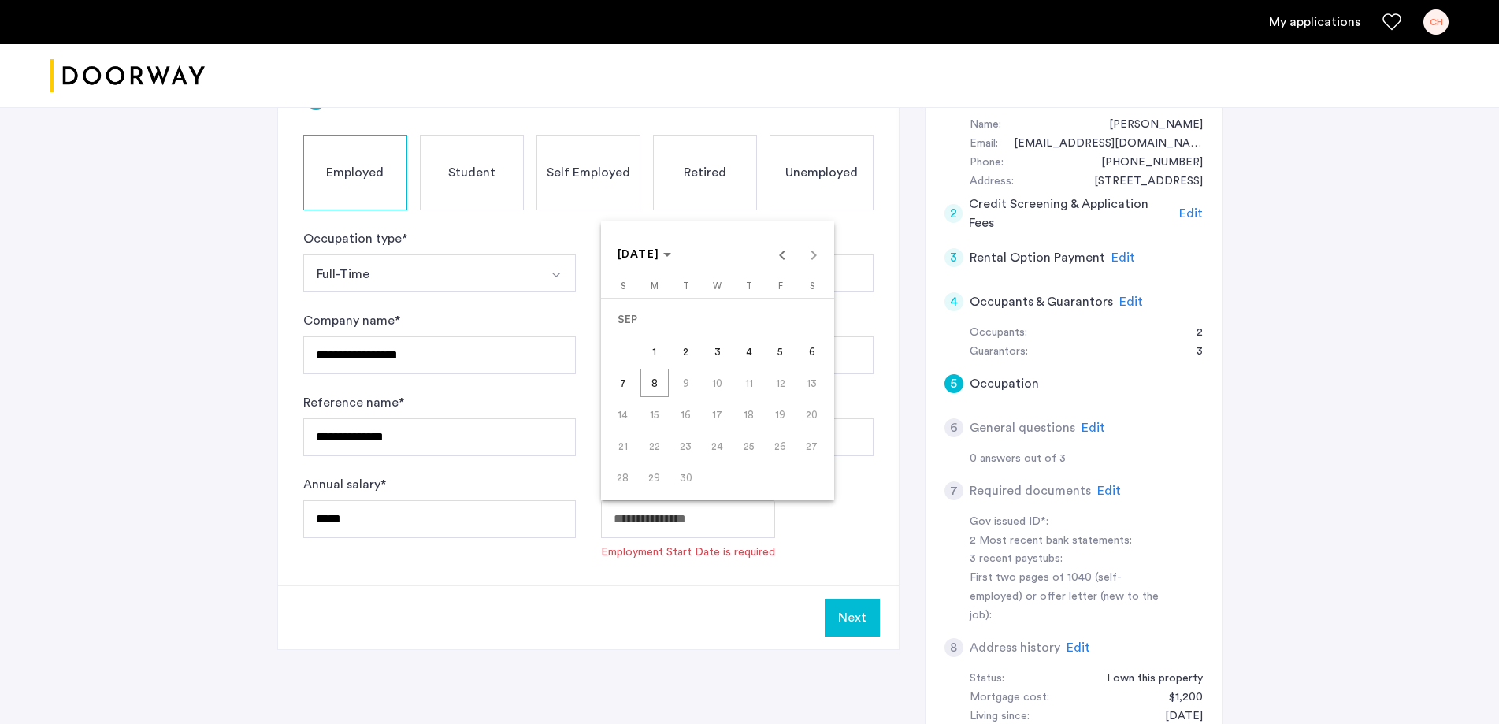
click at [421, 521] on div at bounding box center [749, 362] width 1499 height 724
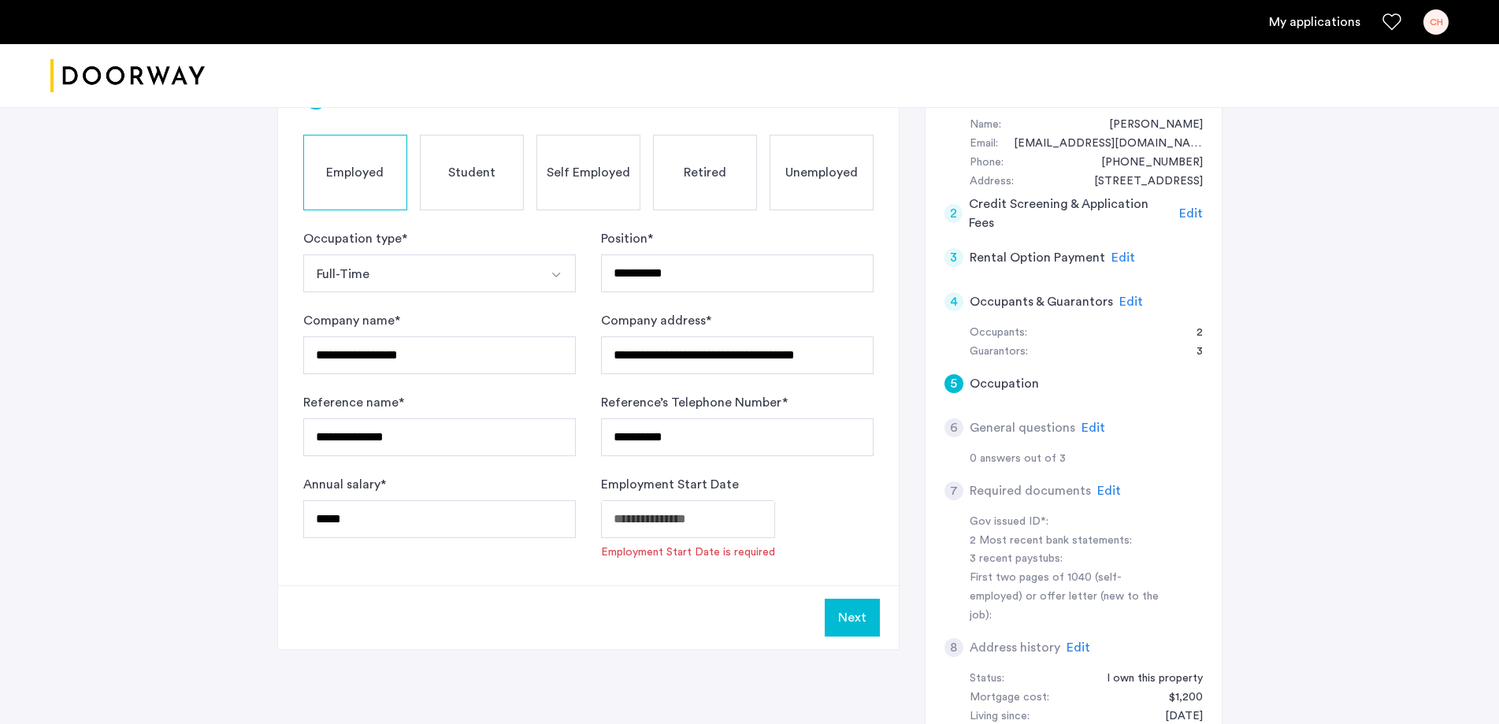
click at [651, 520] on body "**********" at bounding box center [749, 204] width 1499 height 724
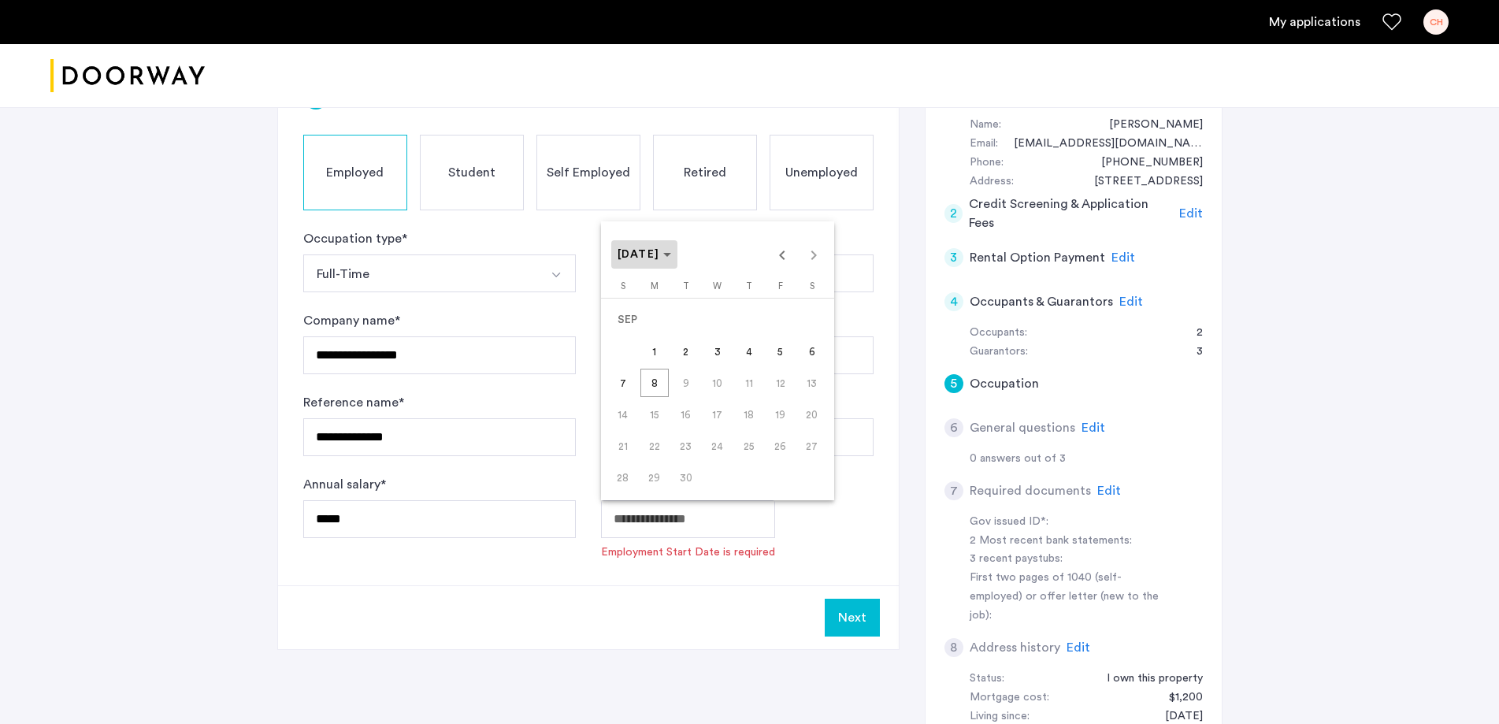
click at [678, 257] on span "Choose month and year" at bounding box center [644, 254] width 67 height 38
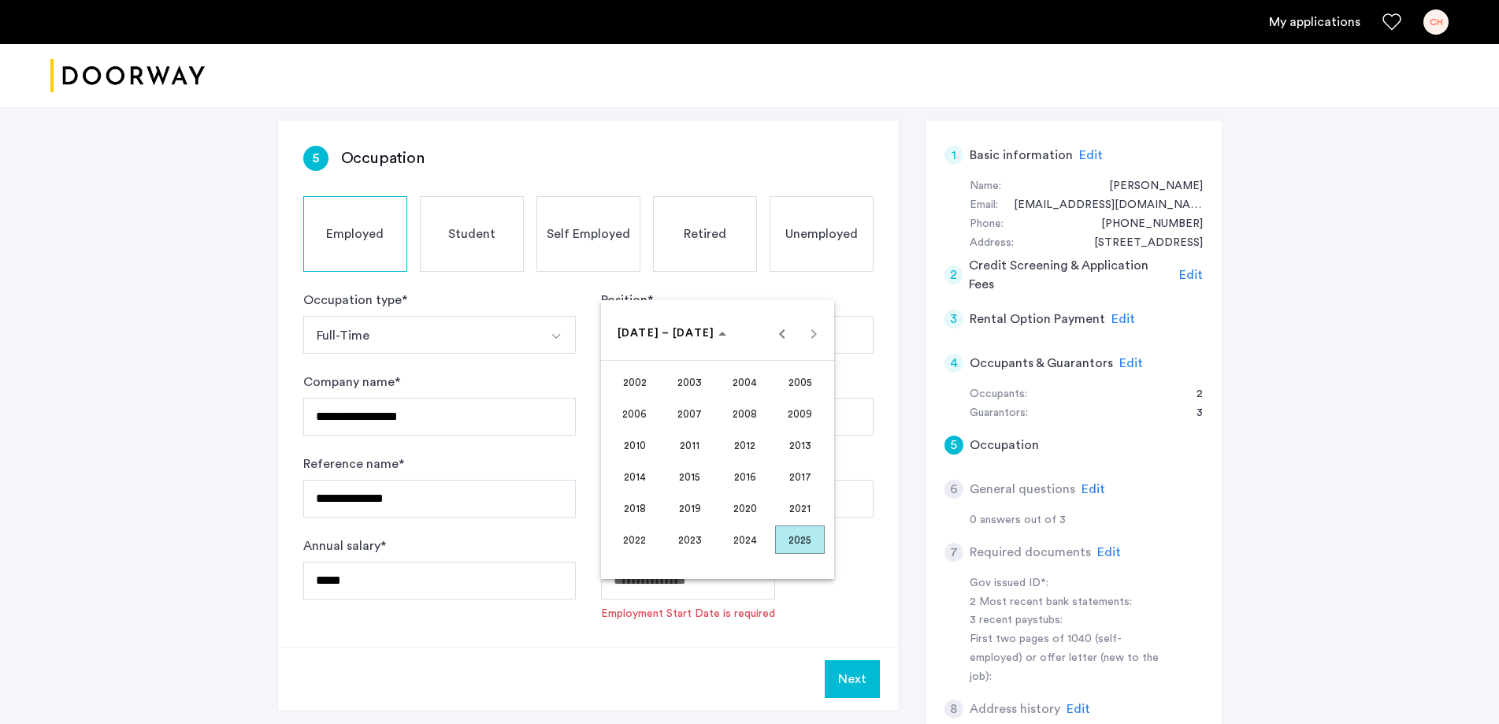
scroll to position [79, 0]
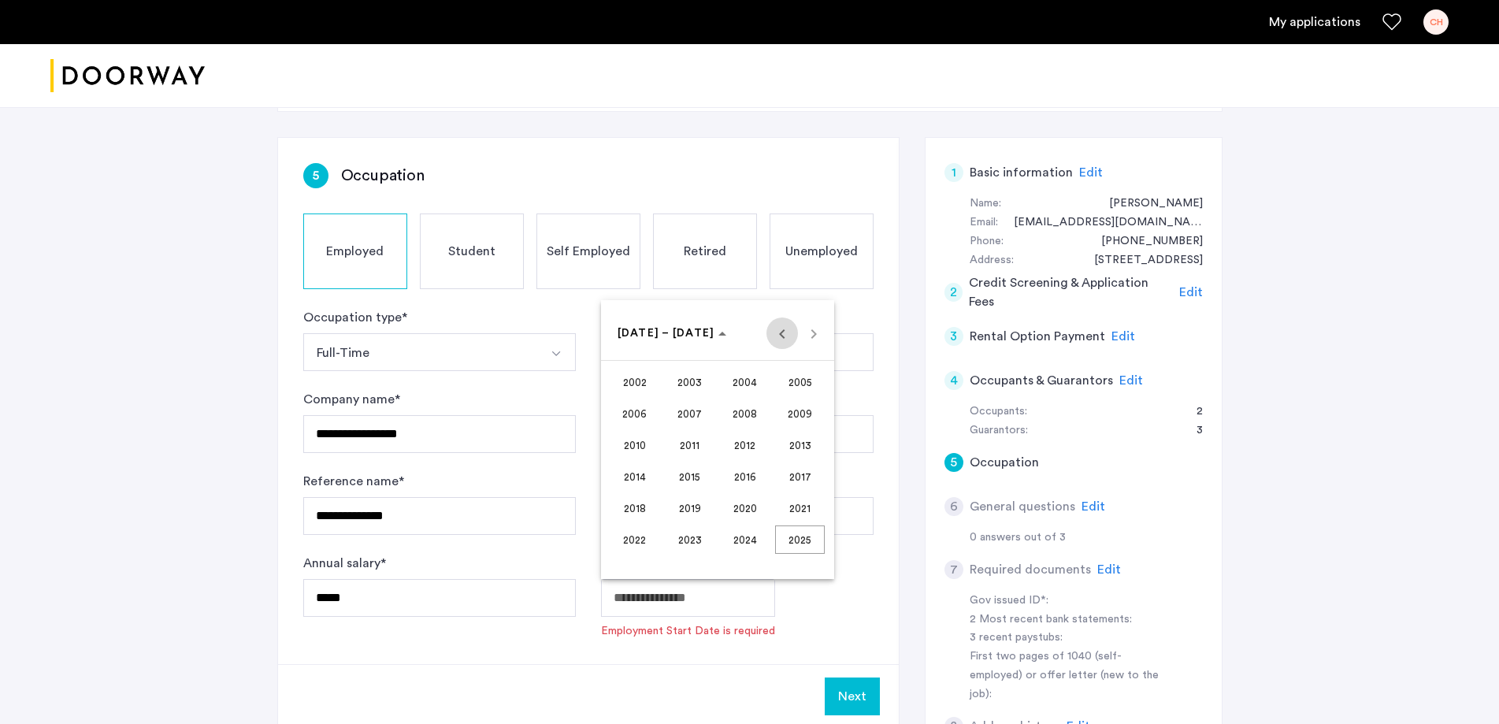
click at [778, 330] on span "Previous 24 years" at bounding box center [782, 333] width 32 height 32
click at [694, 474] on span "1991" at bounding box center [690, 476] width 50 height 28
click at [686, 475] on span "OCT" at bounding box center [690, 476] width 50 height 28
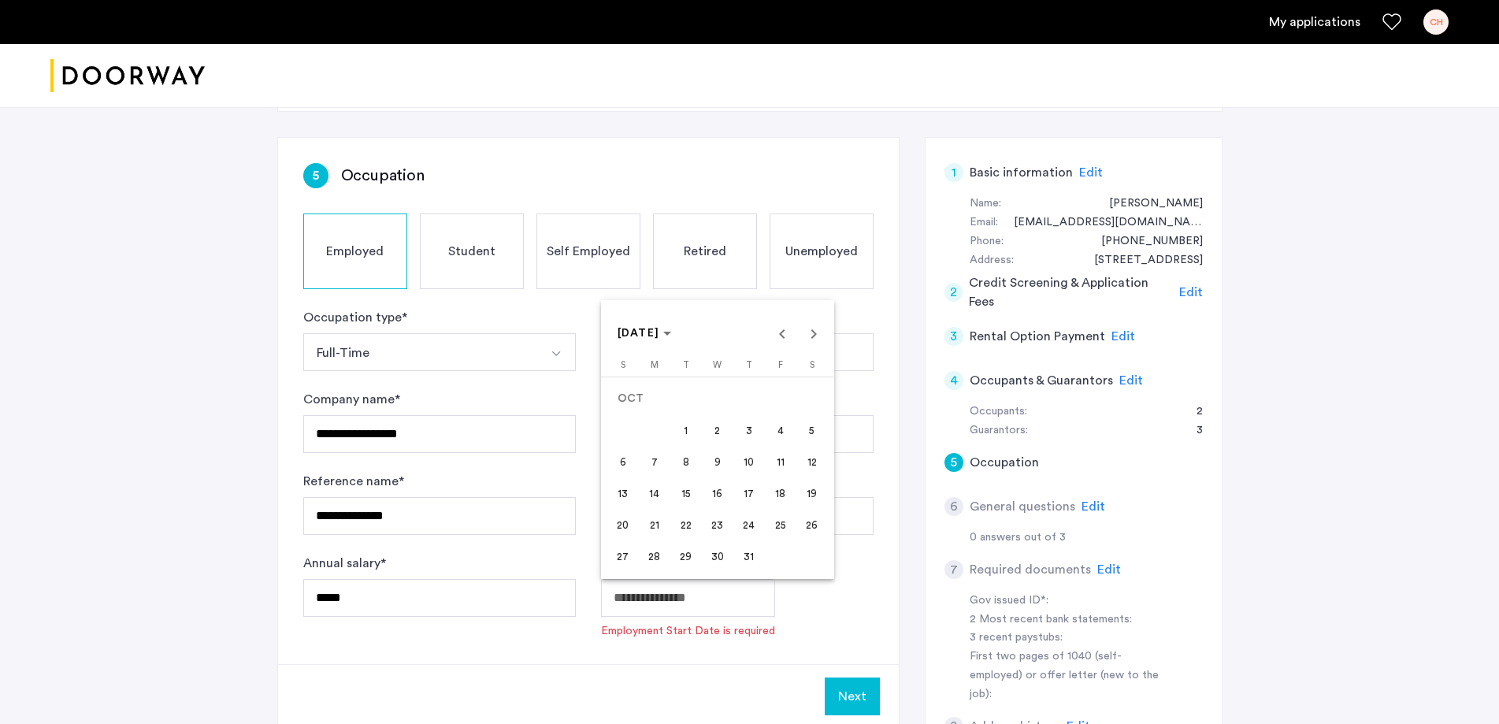
click at [781, 432] on span "4" at bounding box center [780, 430] width 28 height 28
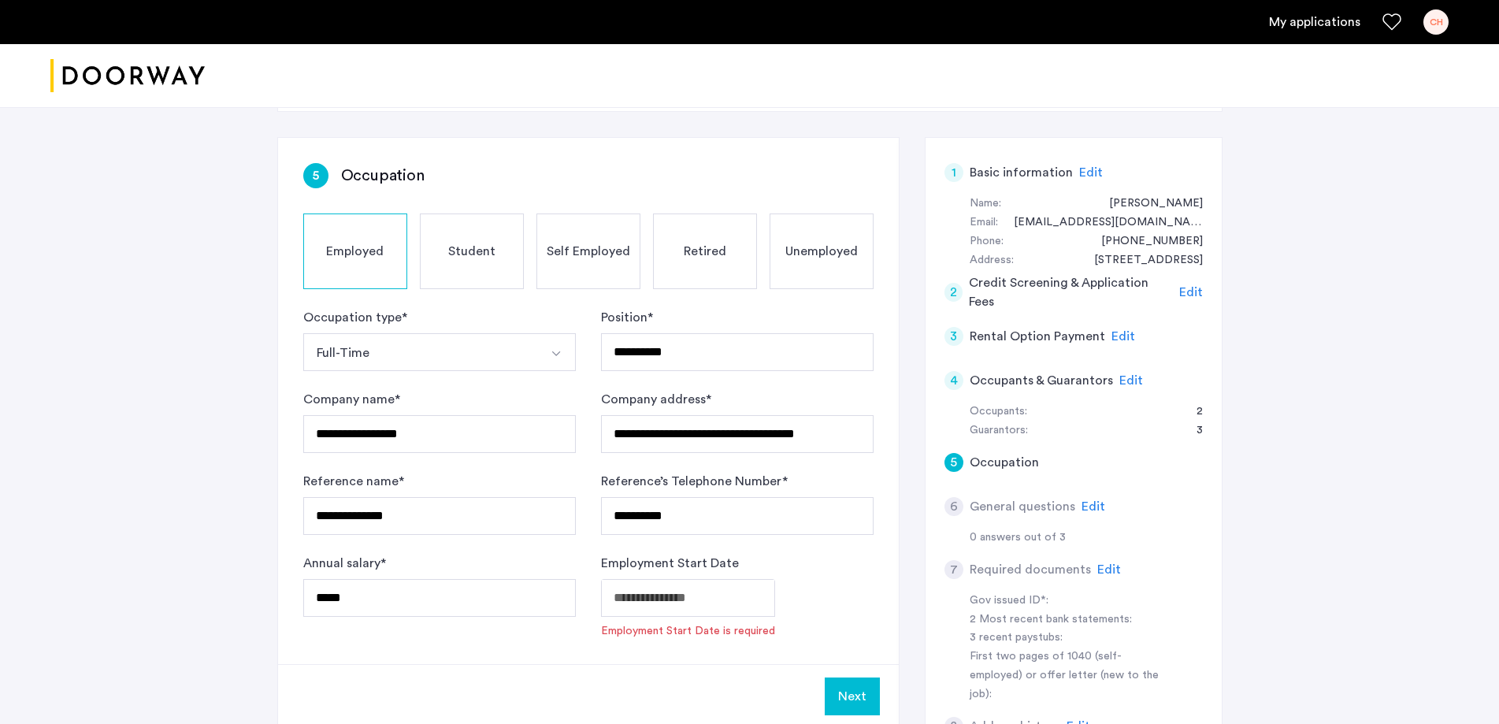
type input "**********"
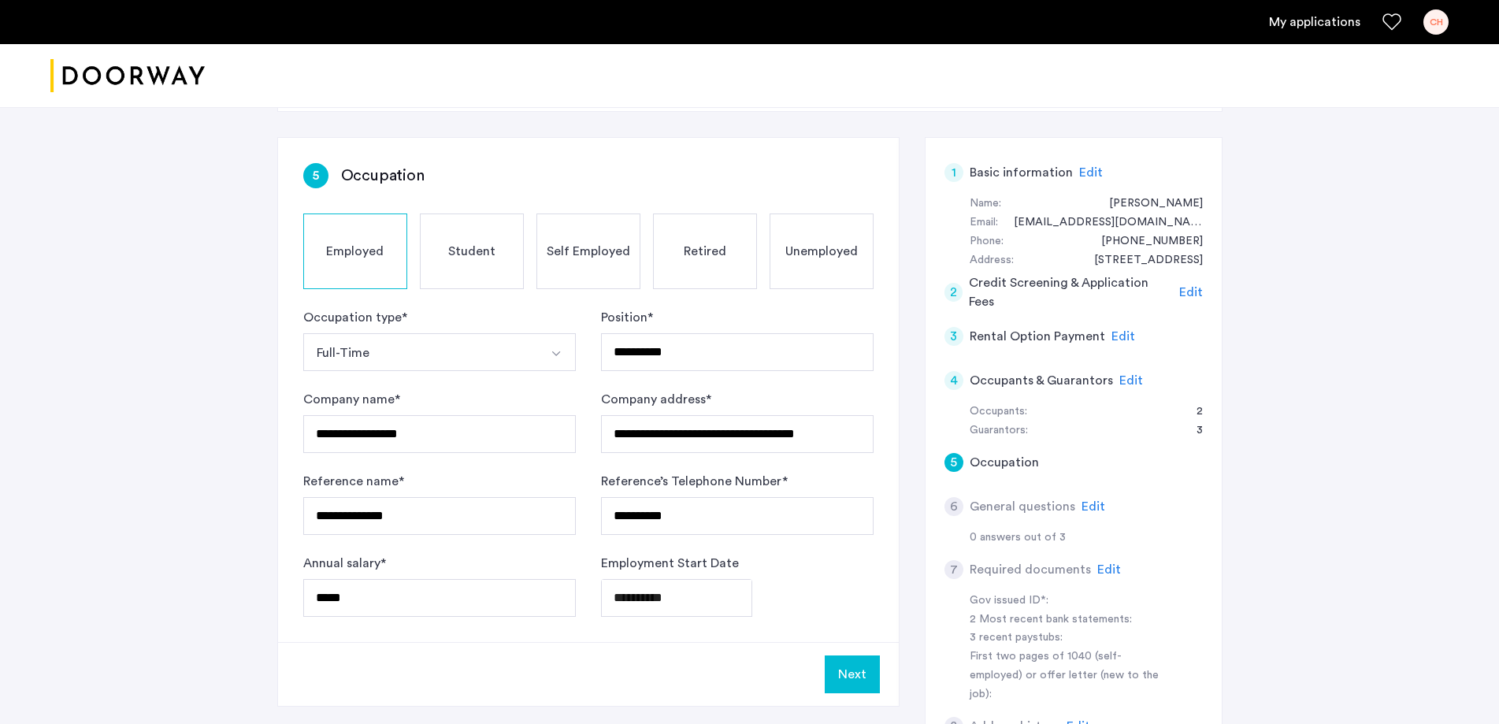
click at [843, 677] on button "Next" at bounding box center [852, 674] width 55 height 38
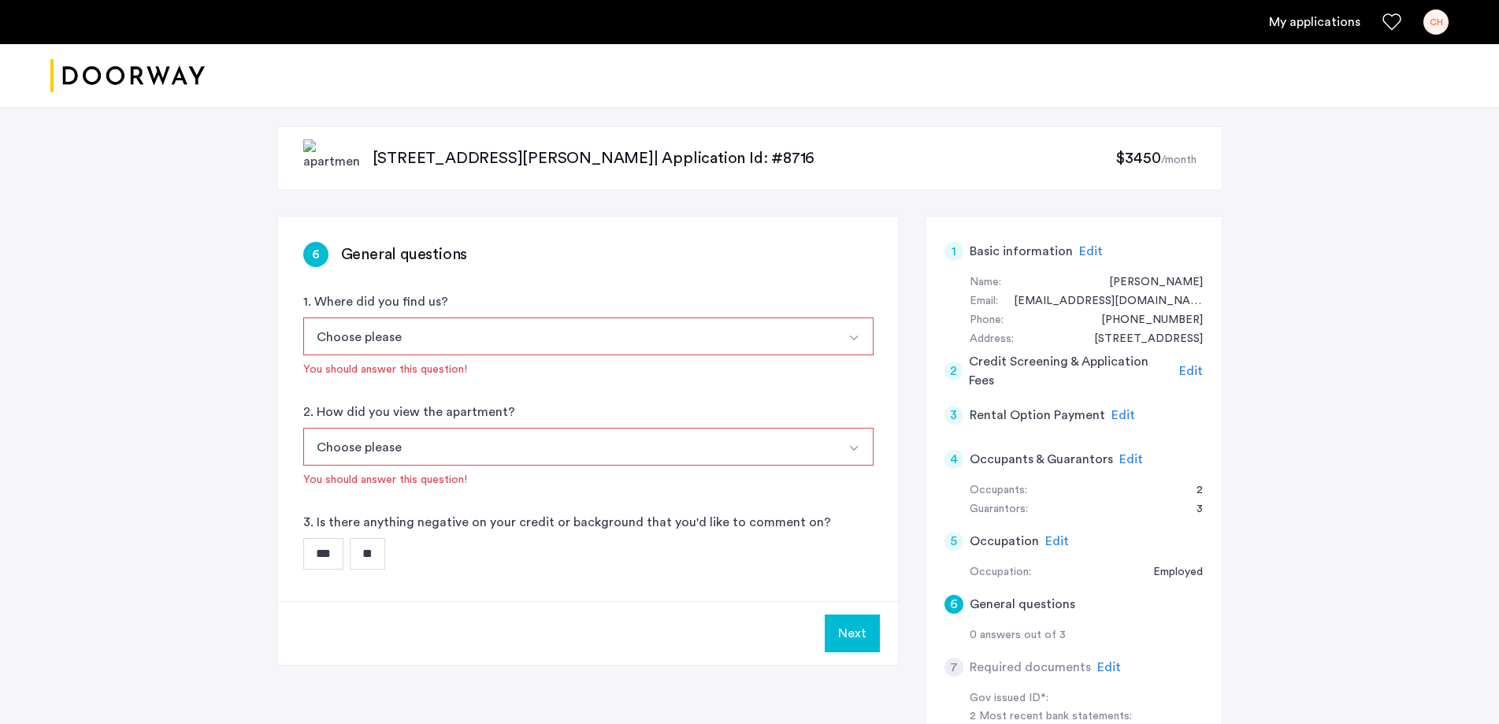
click at [852, 339] on img "Select option" at bounding box center [853, 338] width 13 height 13
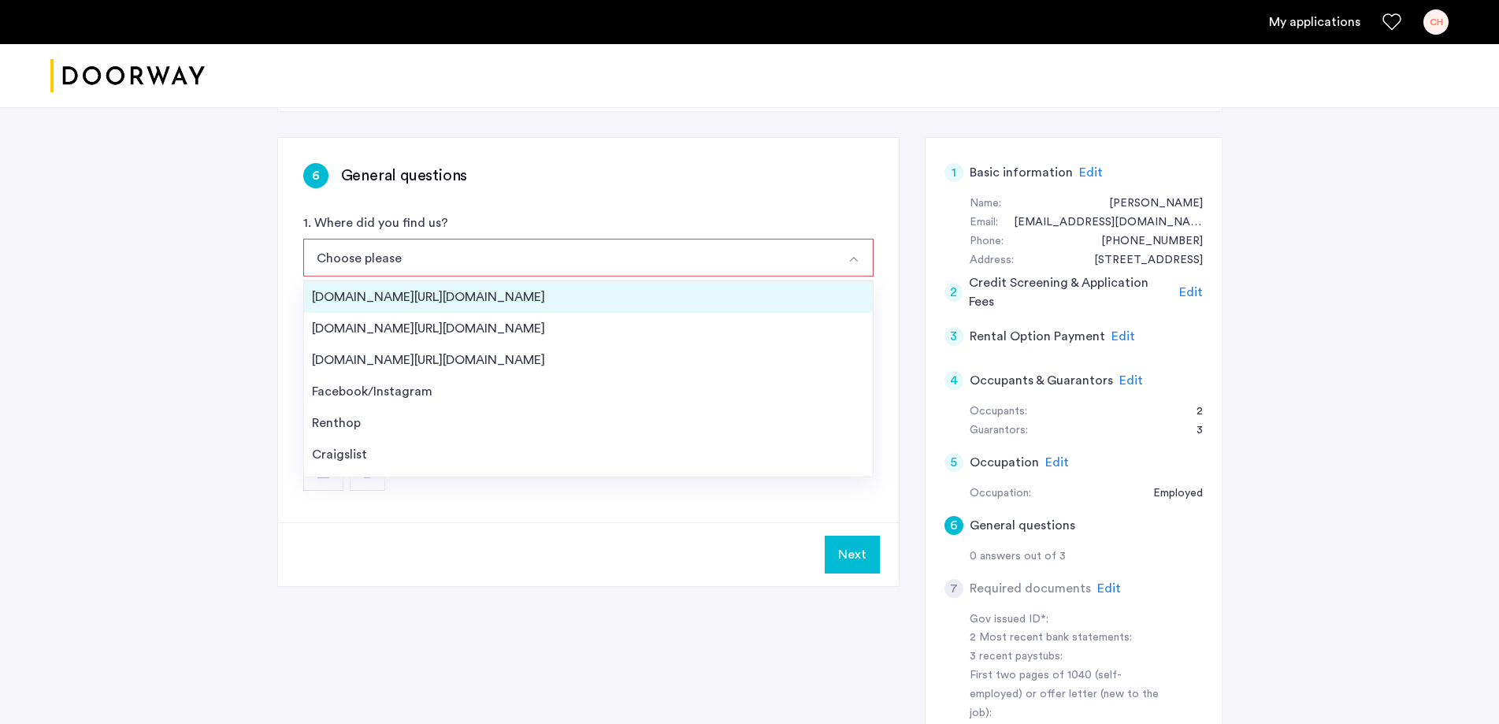
click at [362, 295] on div "[DOMAIN_NAME][URL][DOMAIN_NAME]" at bounding box center [588, 296] width 553 height 19
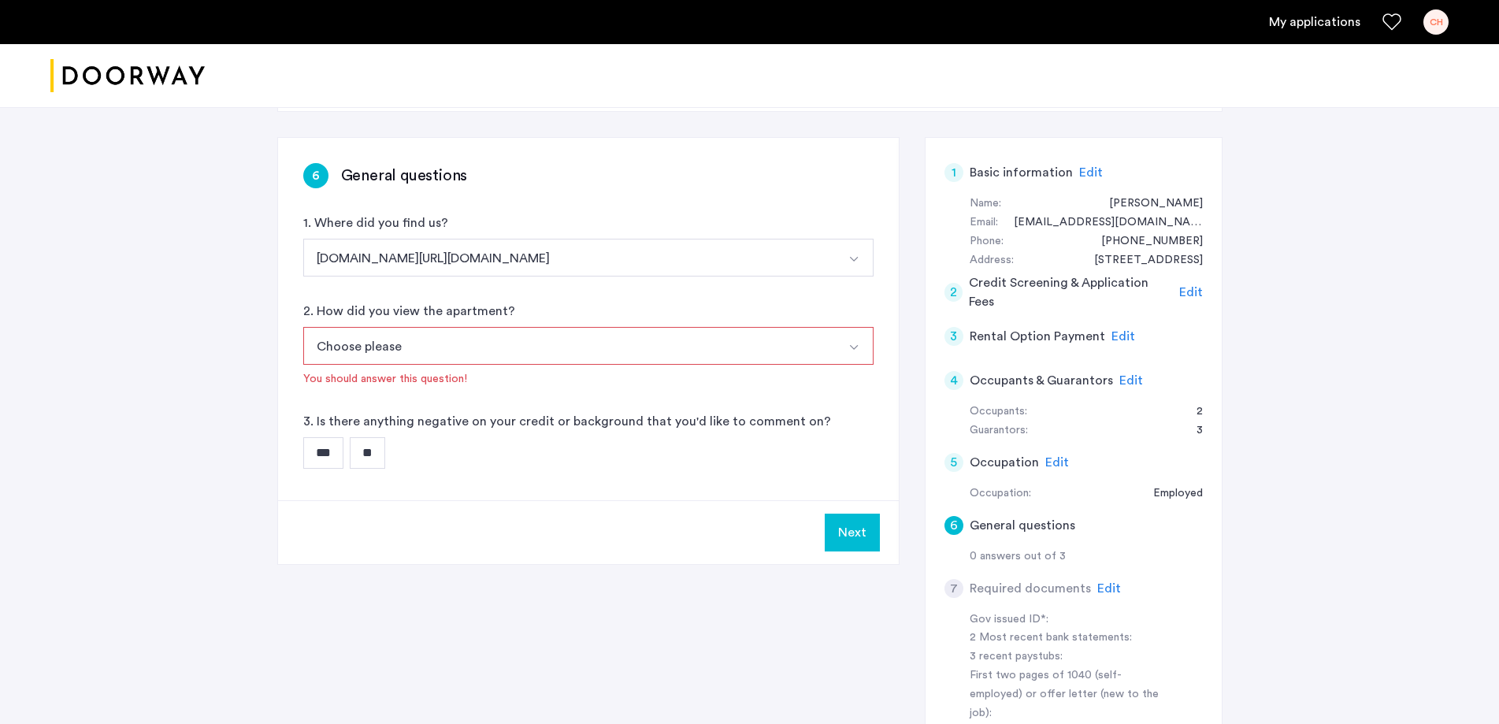
click at [492, 348] on button "Choose please" at bounding box center [569, 346] width 533 height 38
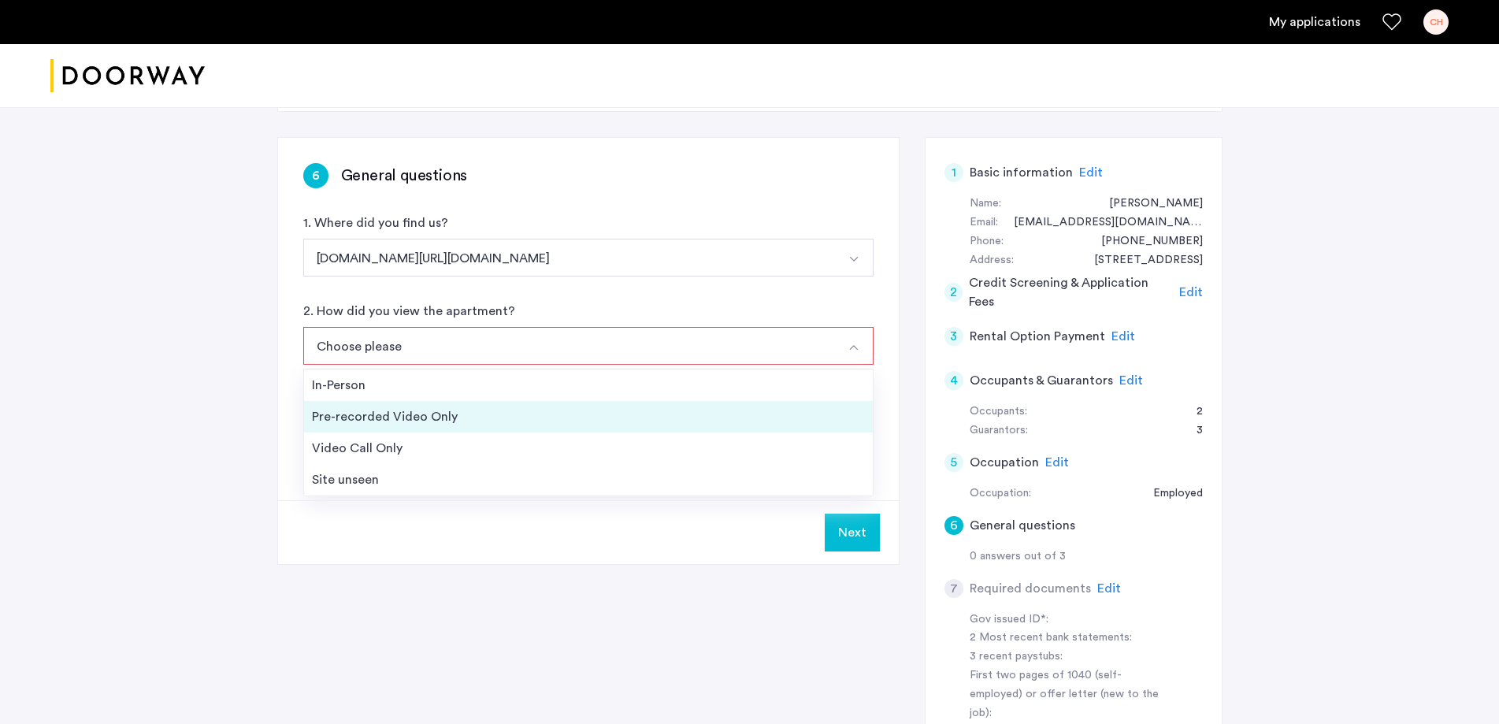
click at [370, 417] on div "Pre-recorded Video Only" at bounding box center [588, 416] width 553 height 19
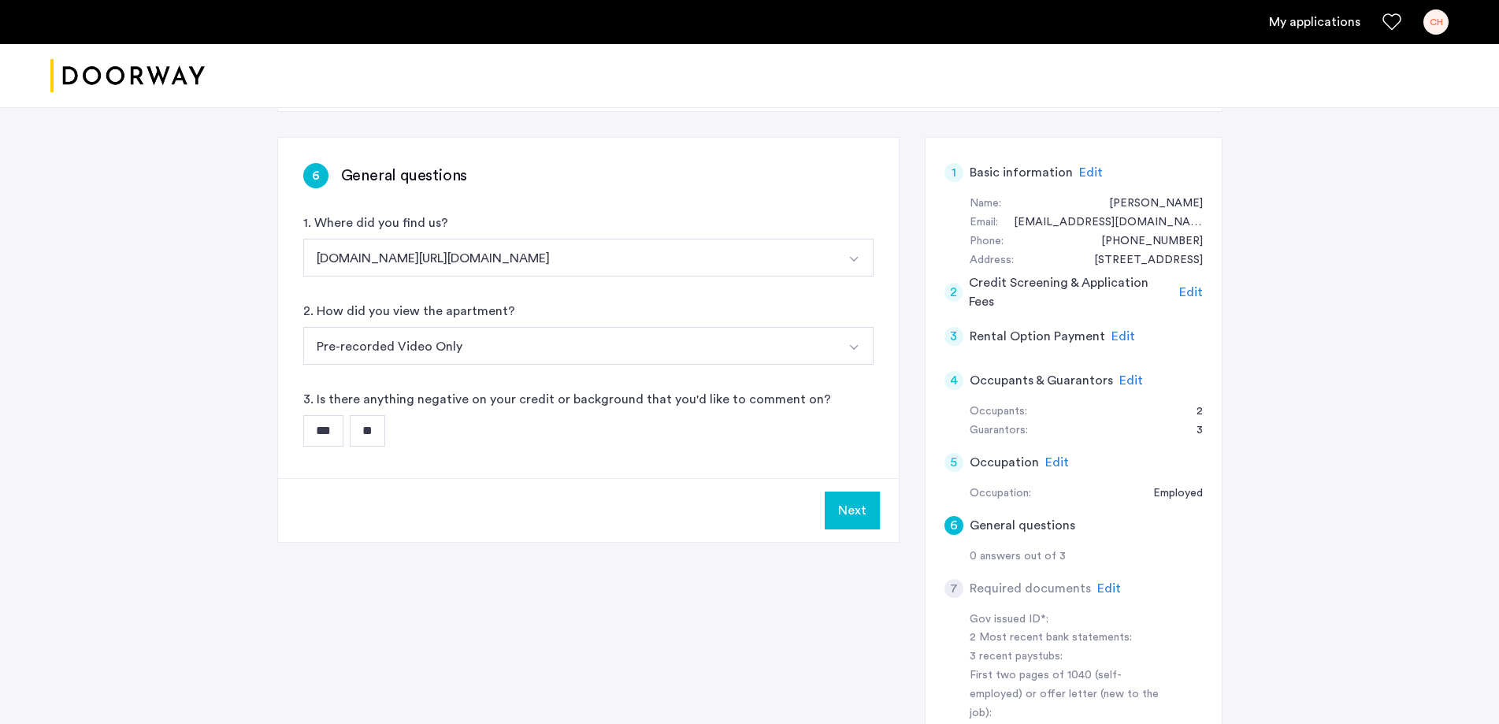
click at [376, 430] on input "**" at bounding box center [367, 431] width 35 height 32
click at [841, 512] on button "Next" at bounding box center [852, 510] width 55 height 38
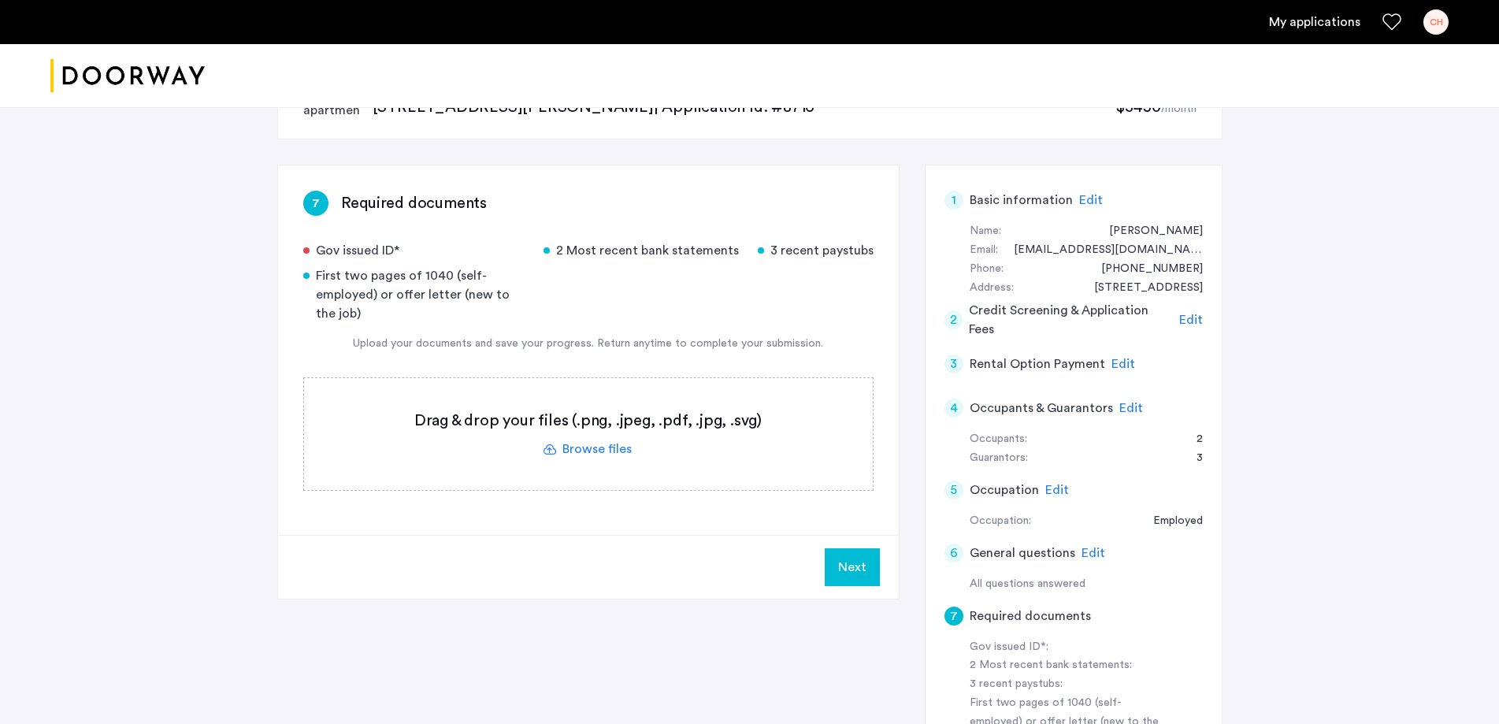
scroll to position [79, 0]
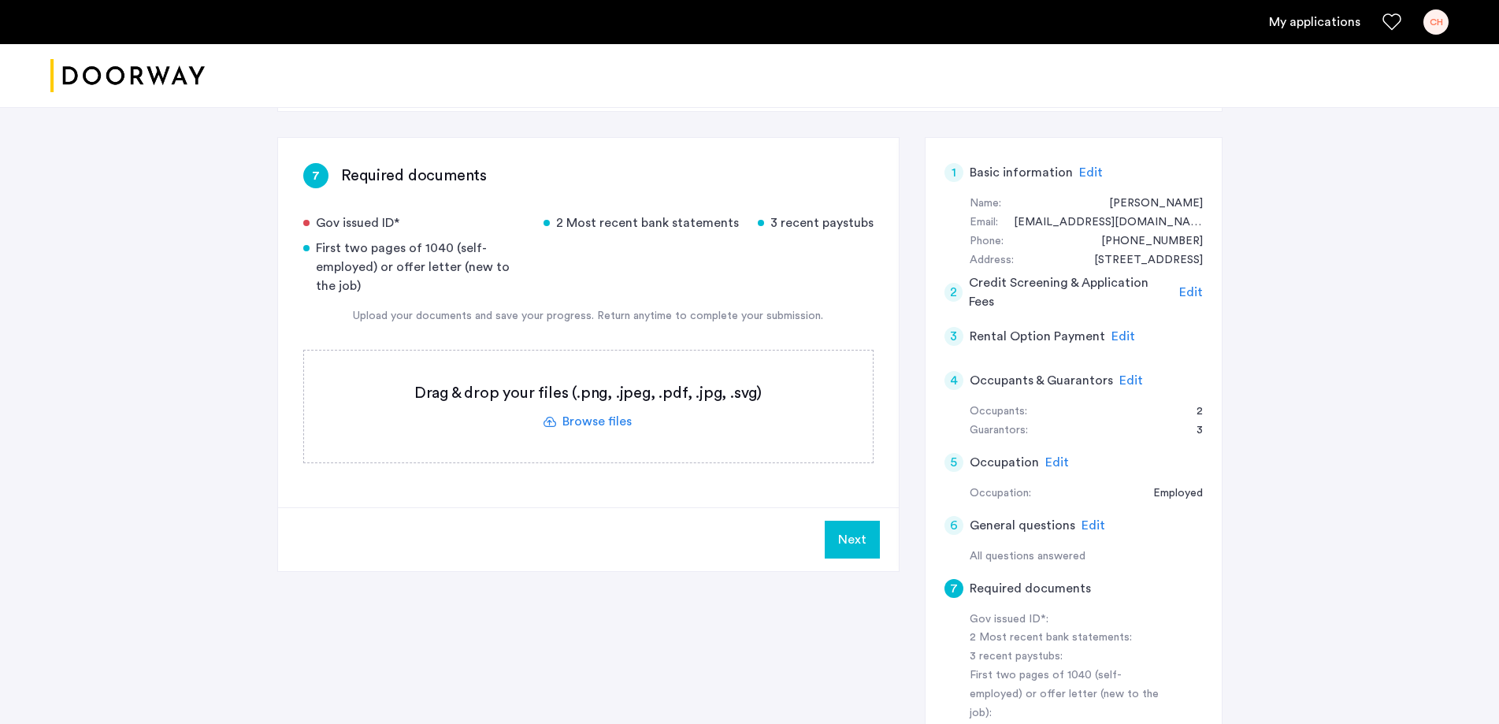
click at [581, 419] on label at bounding box center [588, 406] width 569 height 112
click at [0, 0] on input "file" at bounding box center [0, 0] width 0 height 0
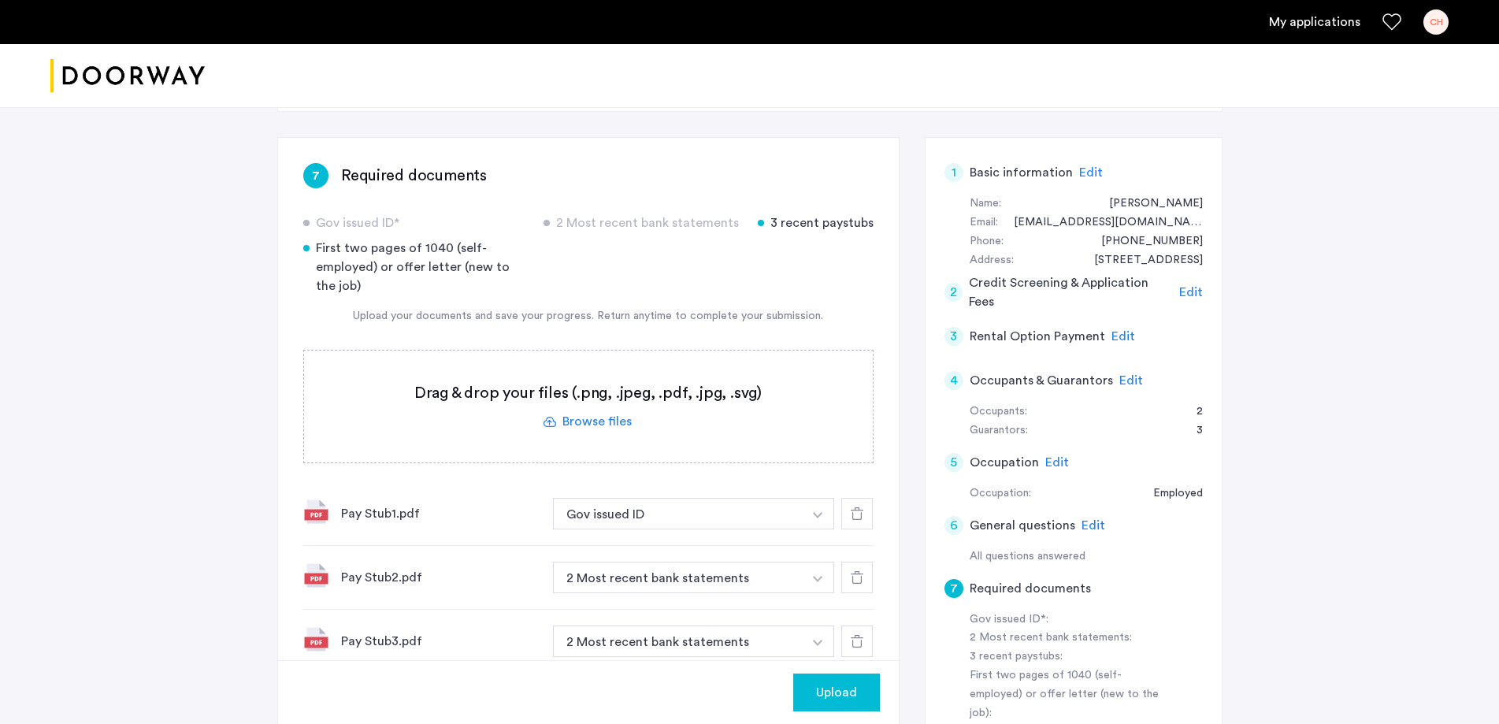
click at [599, 421] on label at bounding box center [588, 406] width 569 height 112
click at [0, 0] on input "file" at bounding box center [0, 0] width 0 height 0
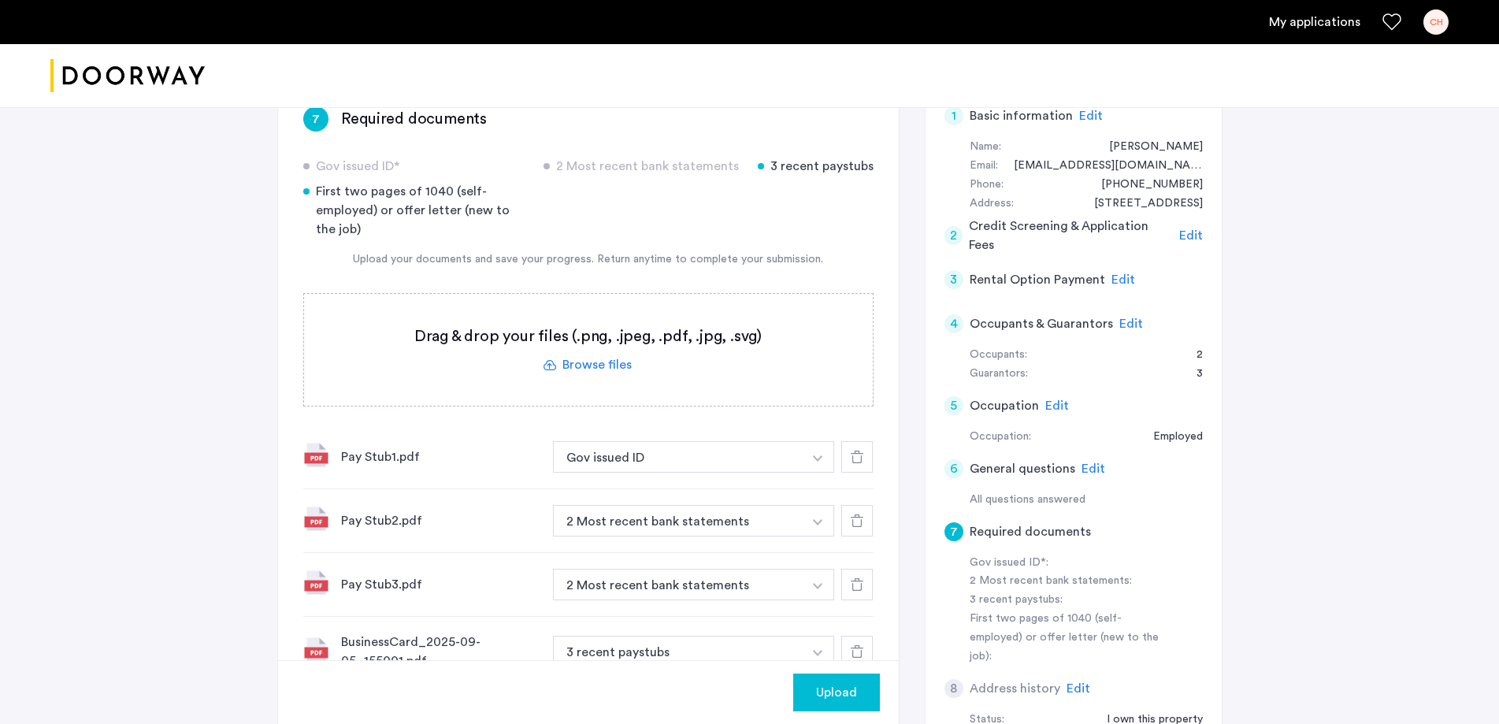
scroll to position [236, 0]
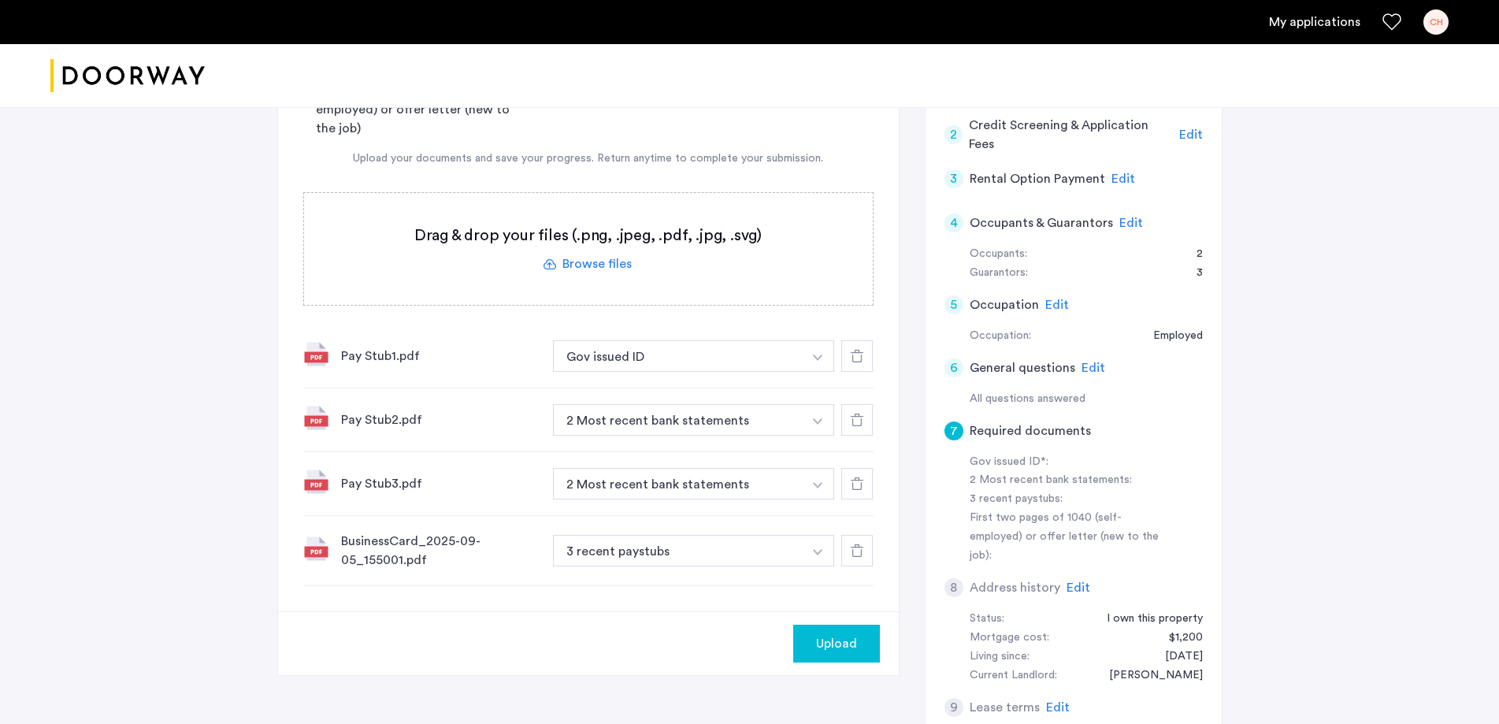
click at [588, 264] on label at bounding box center [588, 249] width 569 height 112
click at [0, 0] on input "file" at bounding box center [0, 0] width 0 height 0
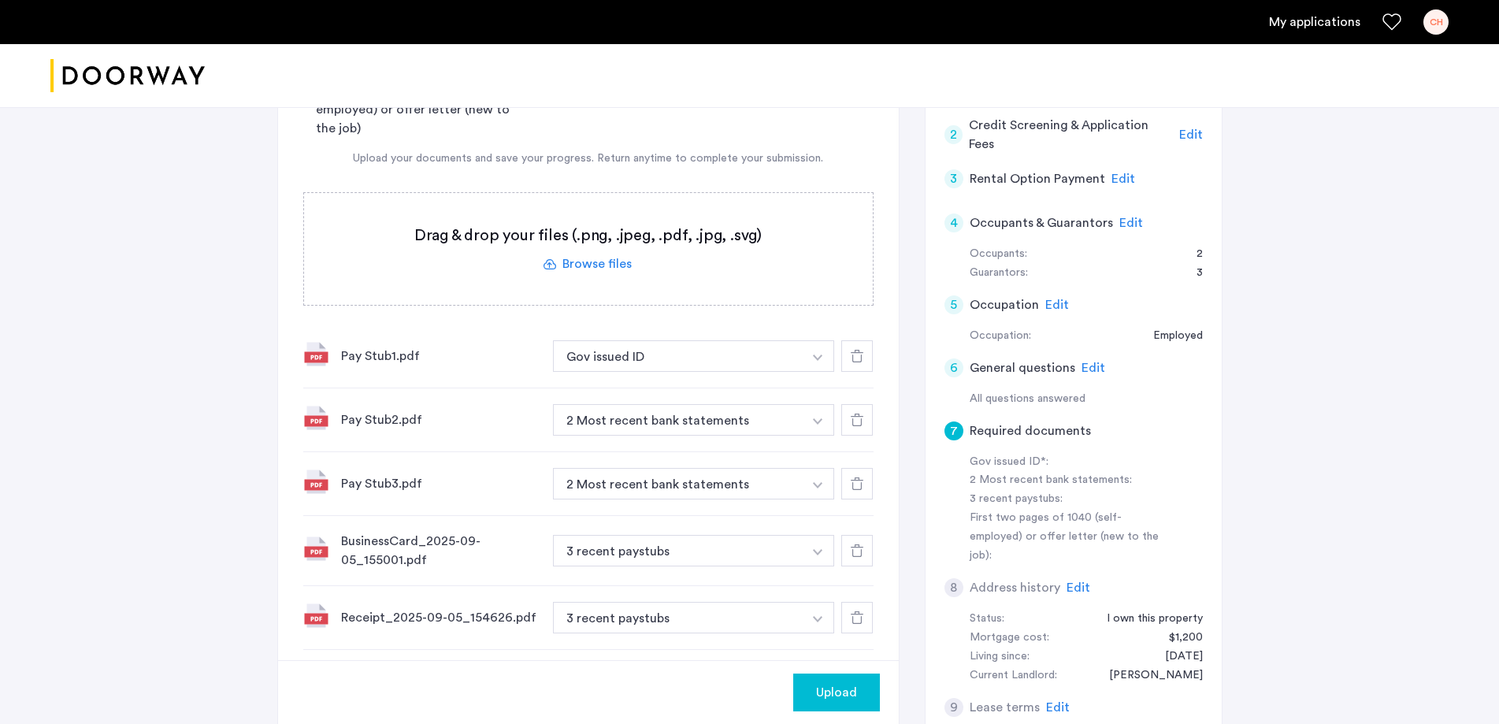
click at [814, 356] on img "button" at bounding box center [817, 357] width 9 height 6
click at [587, 326] on div "Pay Stub1.pdf Gov issued ID + First two pages of 1040 (self-employed) or offer …" at bounding box center [588, 356] width 570 height 64
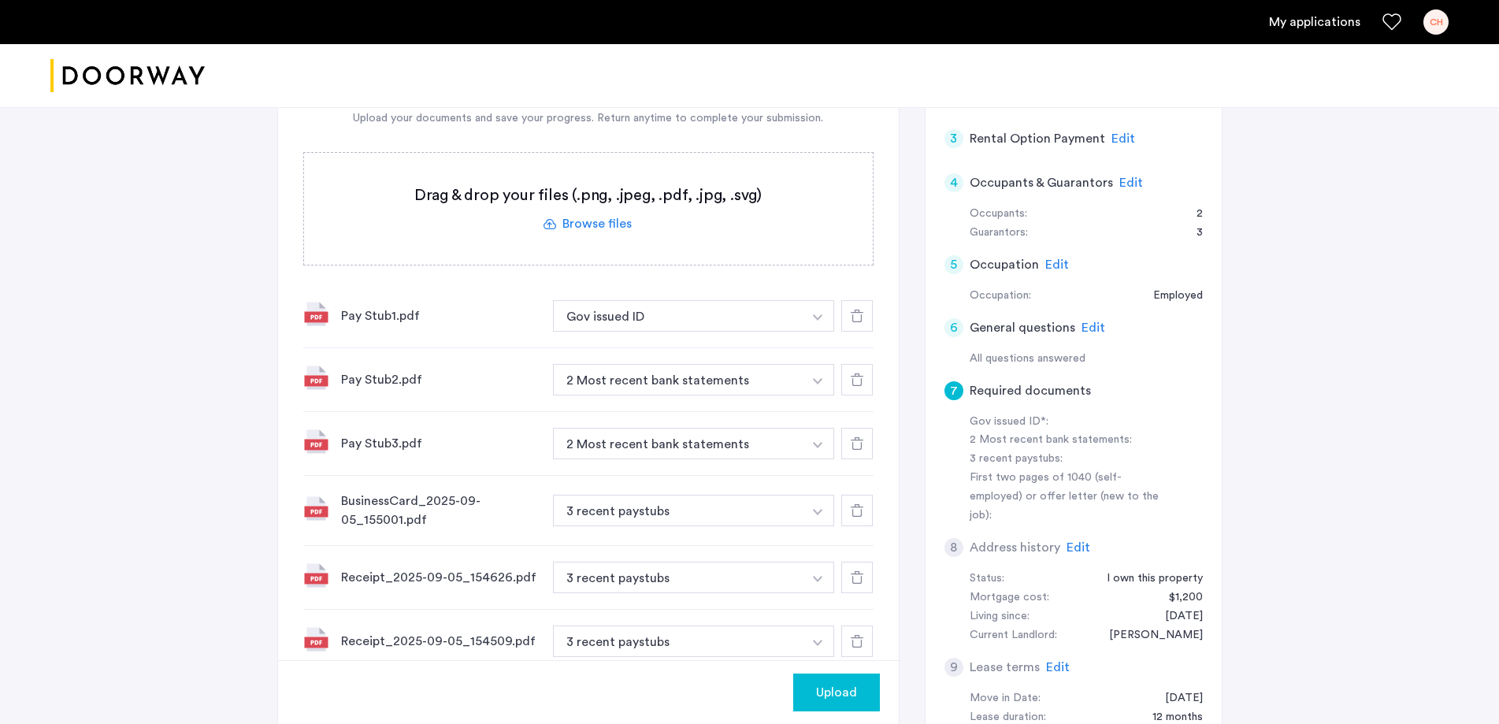
scroll to position [315, 0]
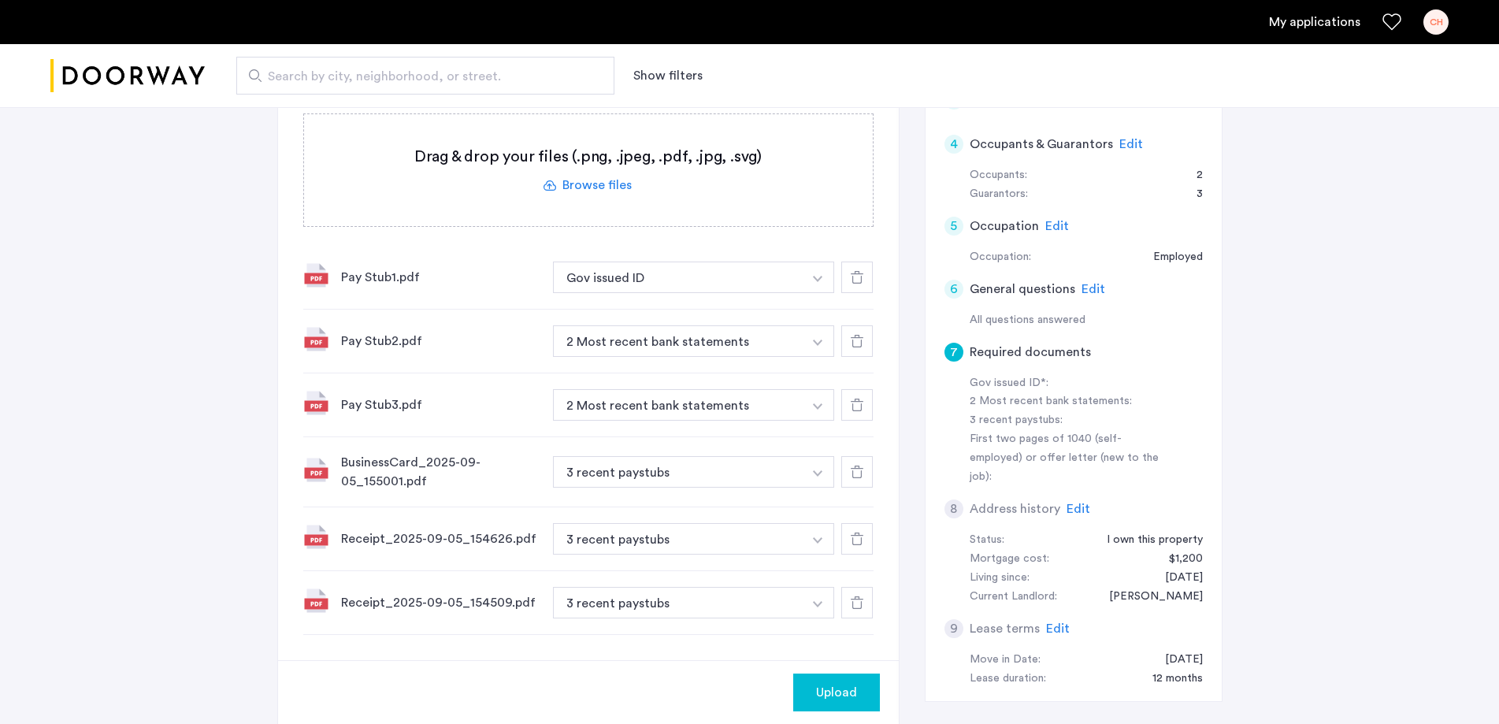
click at [817, 473] on img "button" at bounding box center [817, 473] width 9 height 6
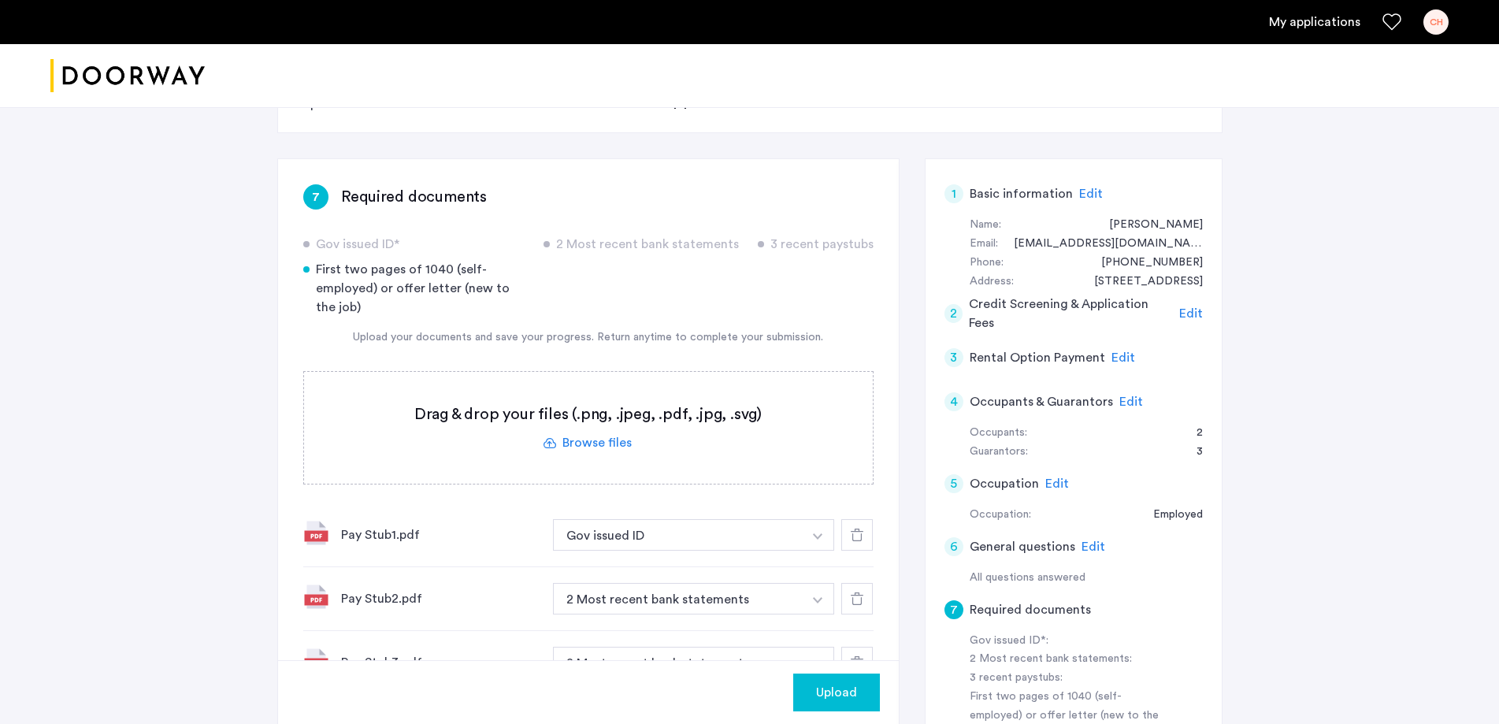
scroll to position [0, 0]
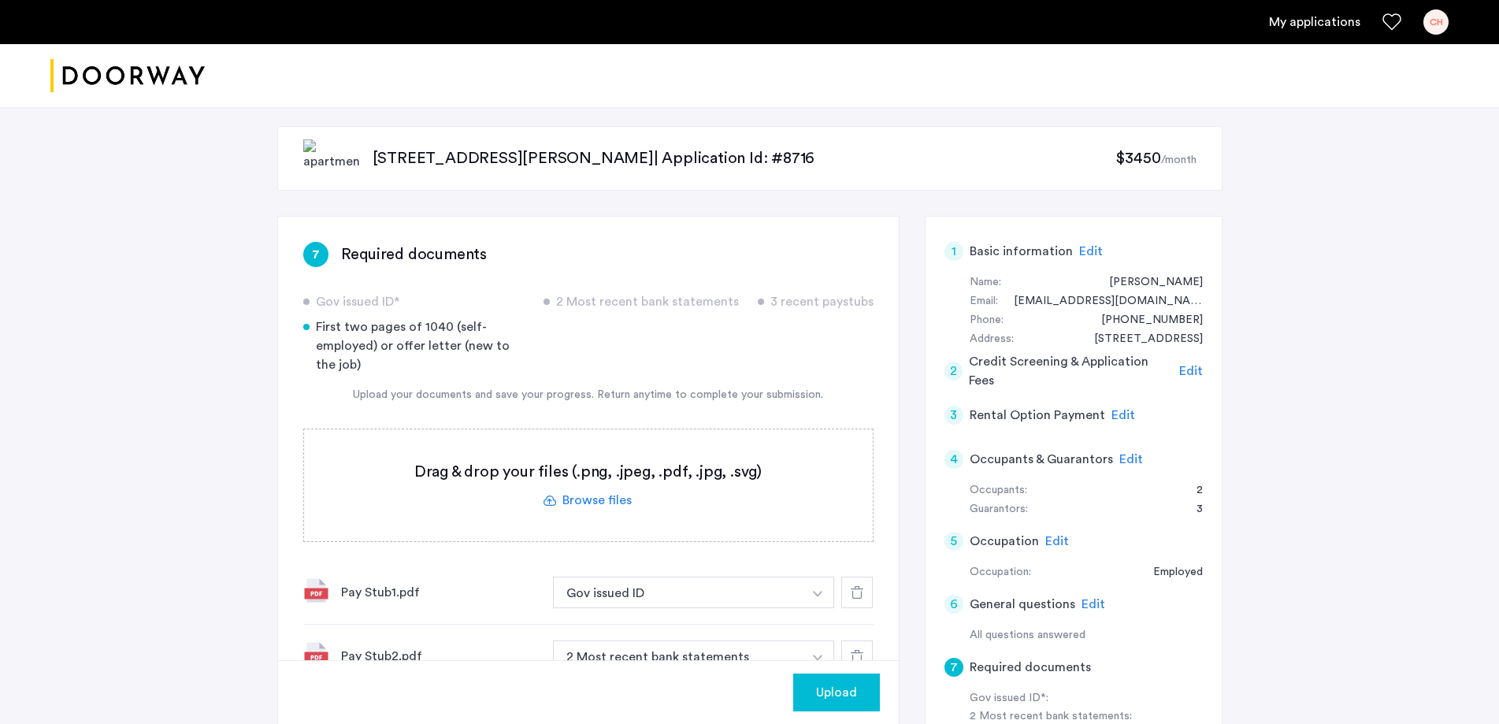
click at [583, 499] on label at bounding box center [588, 485] width 569 height 112
click at [0, 0] on input "file" at bounding box center [0, 0] width 0 height 0
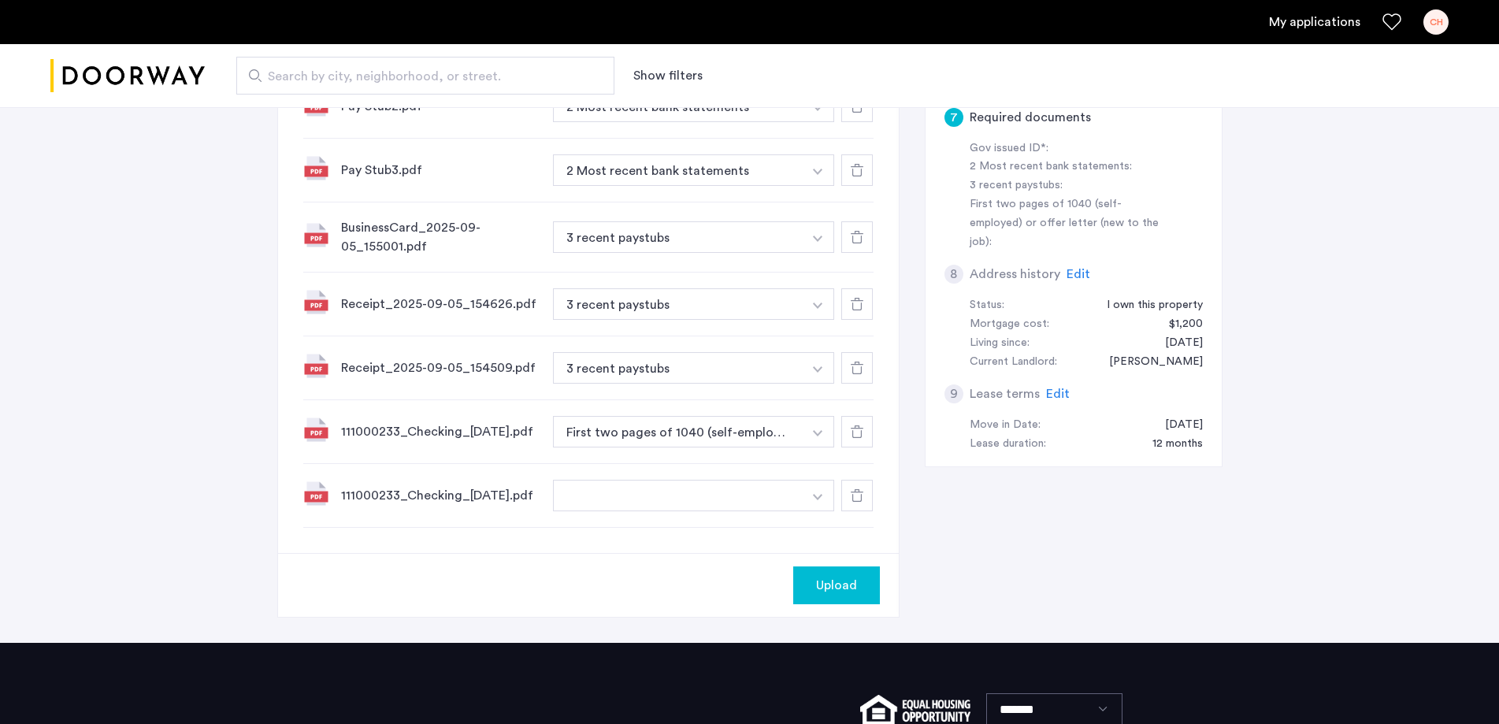
scroll to position [551, 0]
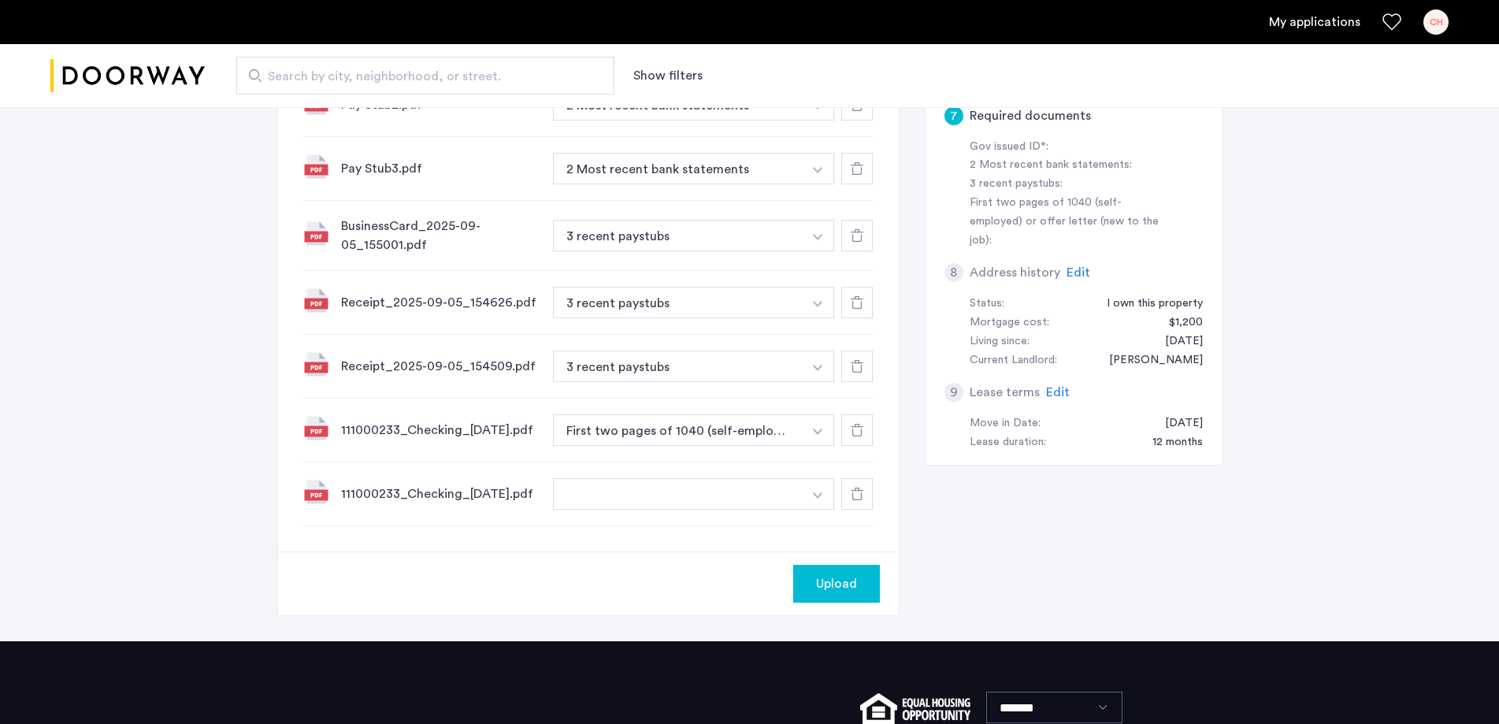
click at [643, 506] on button "button" at bounding box center [678, 494] width 250 height 32
click at [822, 508] on button "button" at bounding box center [818, 494] width 32 height 32
click at [822, 506] on button "button" at bounding box center [818, 494] width 32 height 32
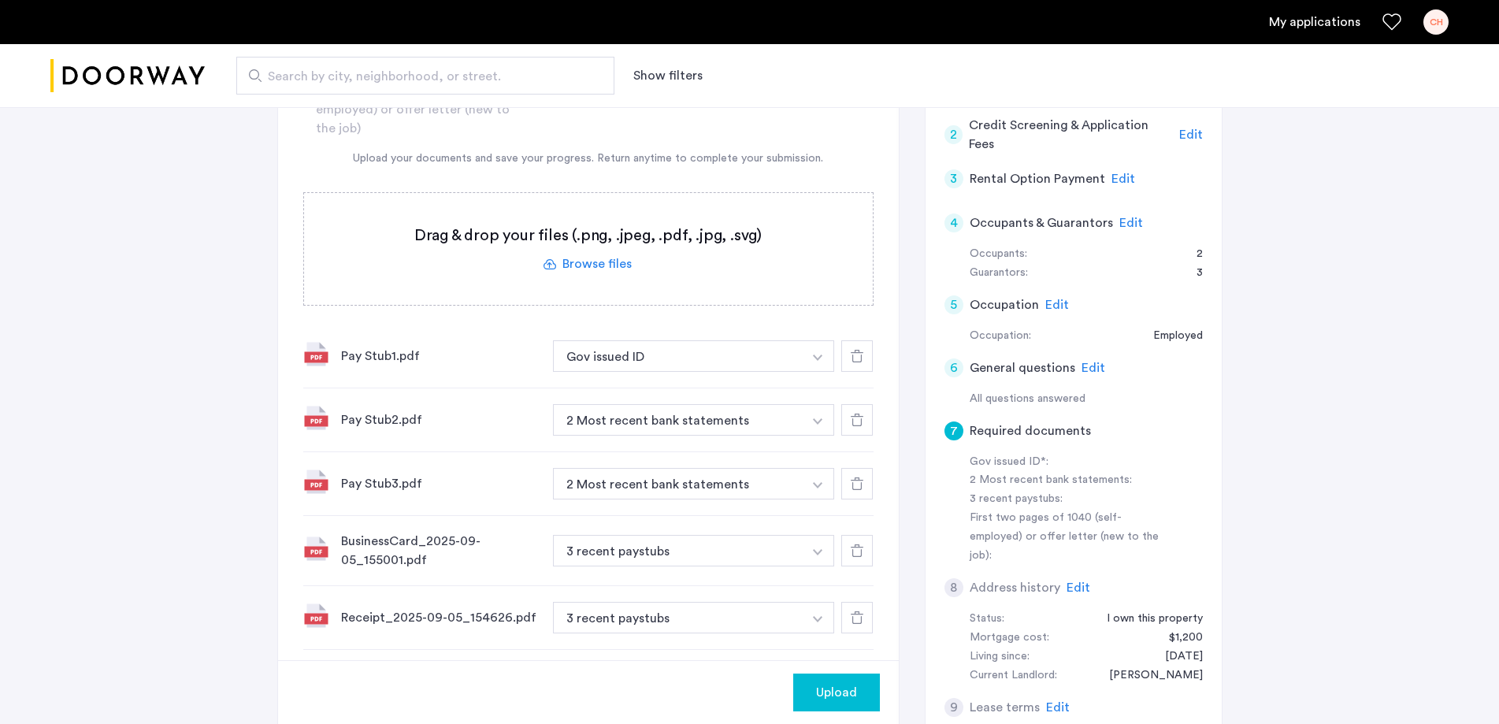
scroll to position [473, 0]
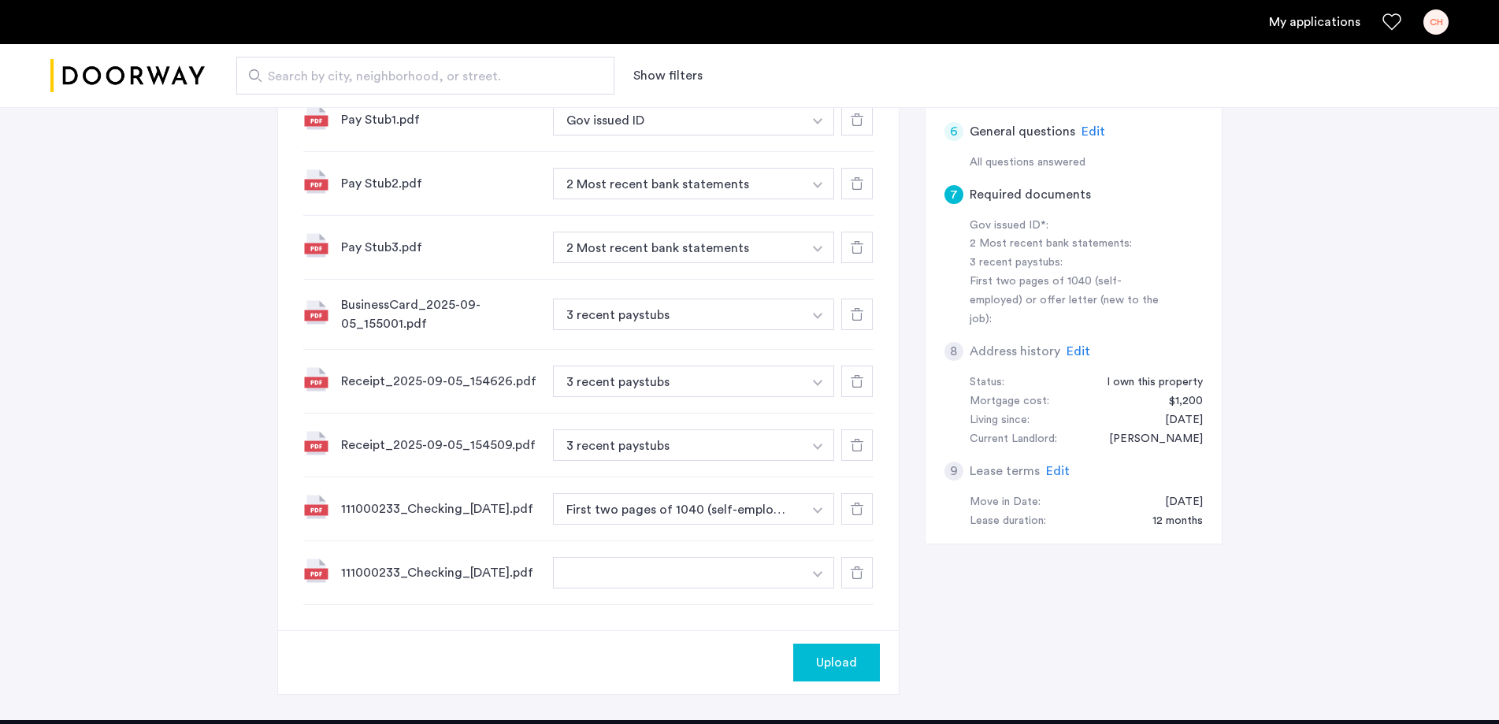
click at [838, 672] on span "Upload" at bounding box center [836, 662] width 41 height 19
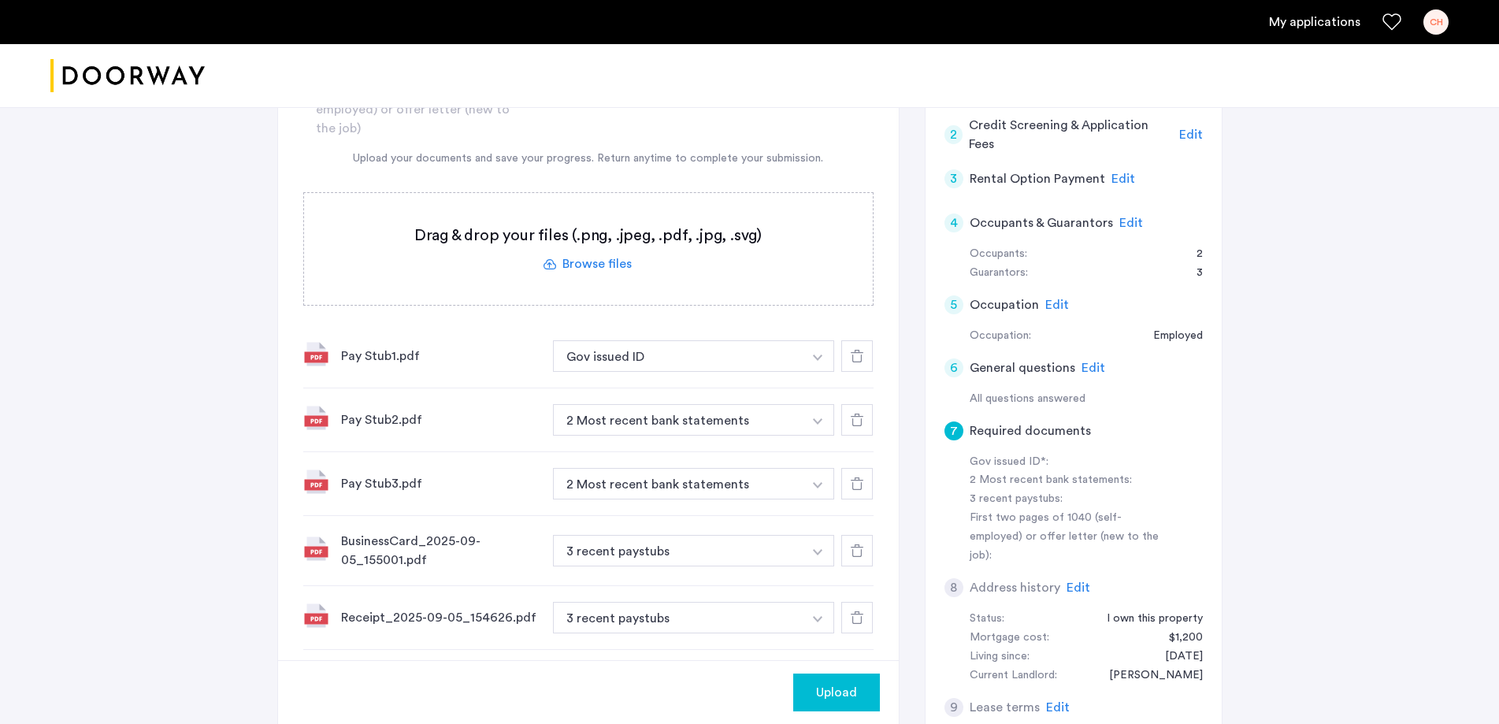
click at [819, 359] on img "button" at bounding box center [817, 357] width 9 height 6
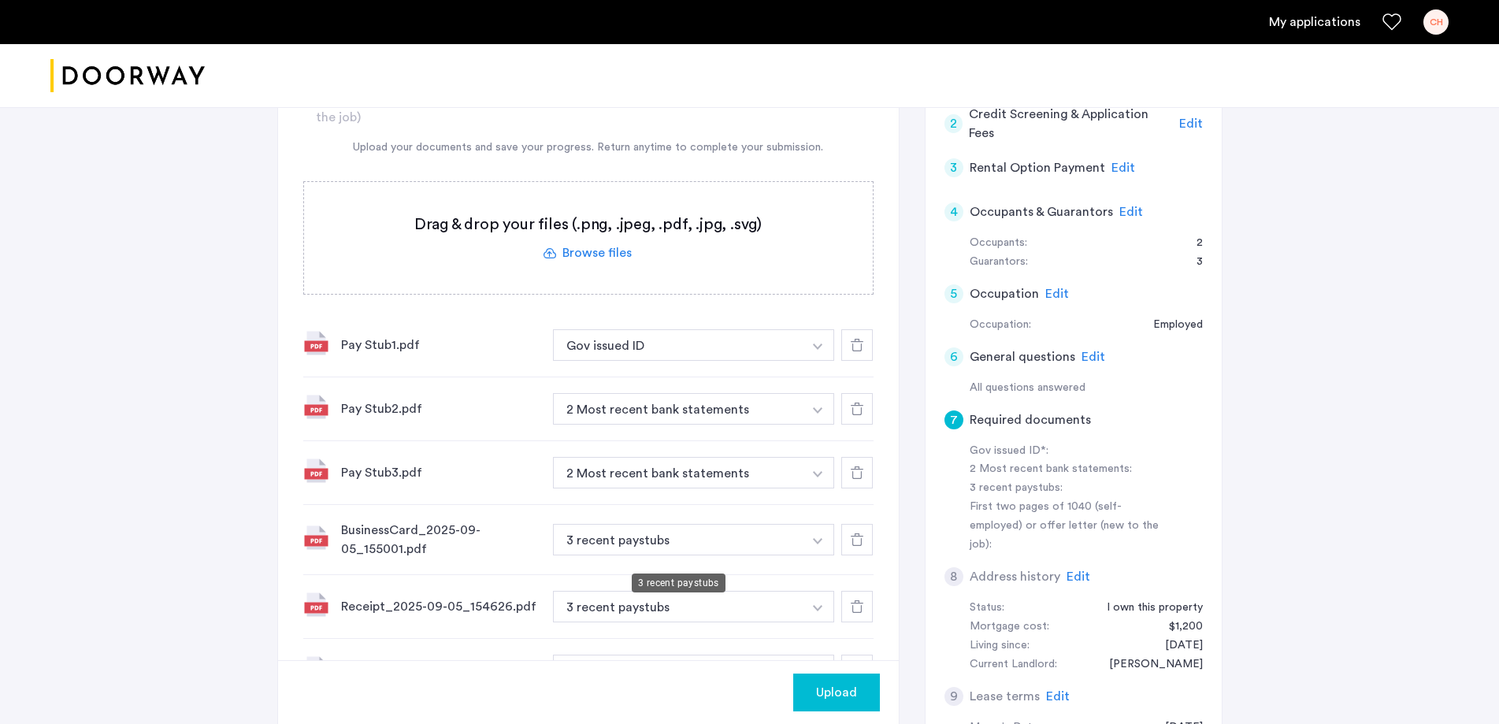
scroll to position [473, 0]
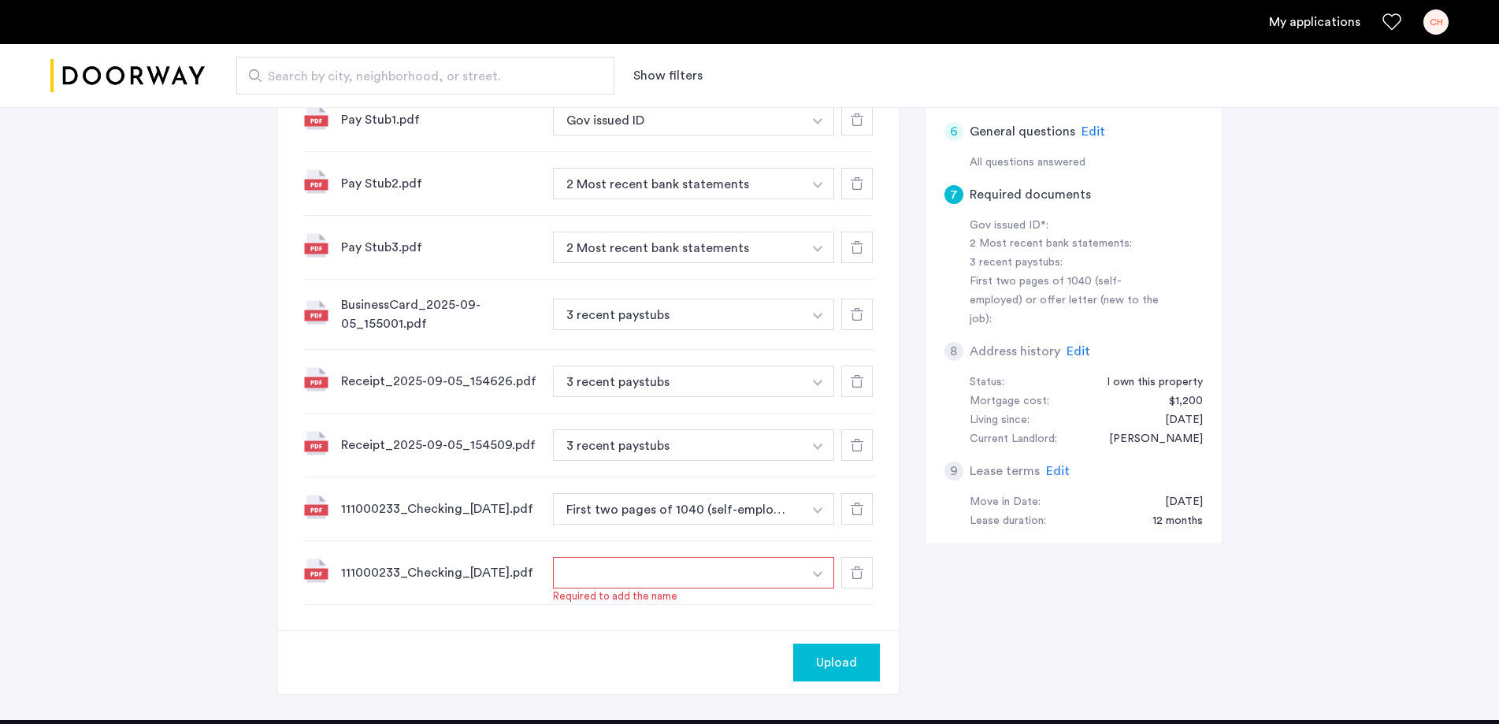
click at [817, 510] on img "button" at bounding box center [817, 510] width 9 height 6
click at [819, 510] on img "button" at bounding box center [817, 510] width 9 height 6
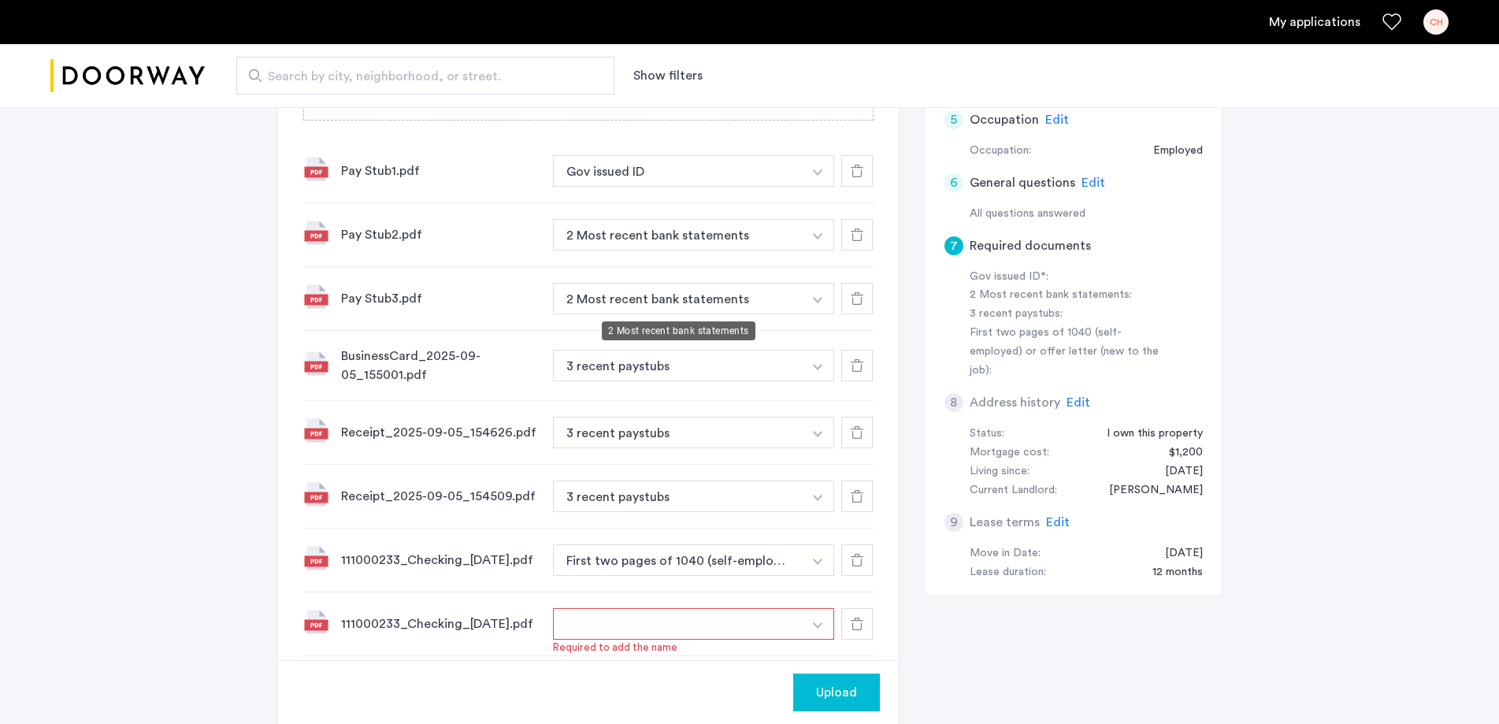
scroll to position [394, 0]
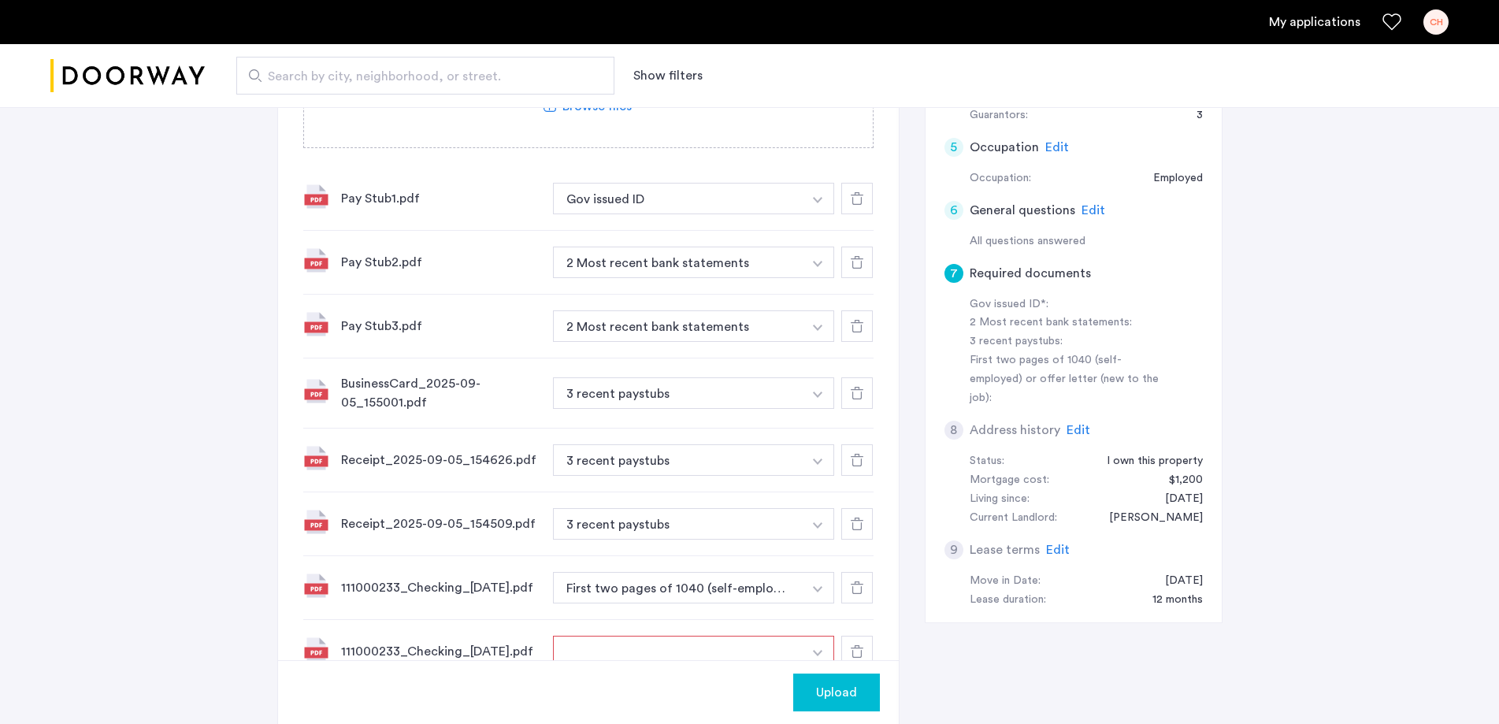
click at [817, 202] on img "button" at bounding box center [817, 200] width 9 height 6
click at [815, 204] on button "button" at bounding box center [818, 199] width 32 height 32
click at [700, 236] on input at bounding box center [694, 231] width 281 height 28
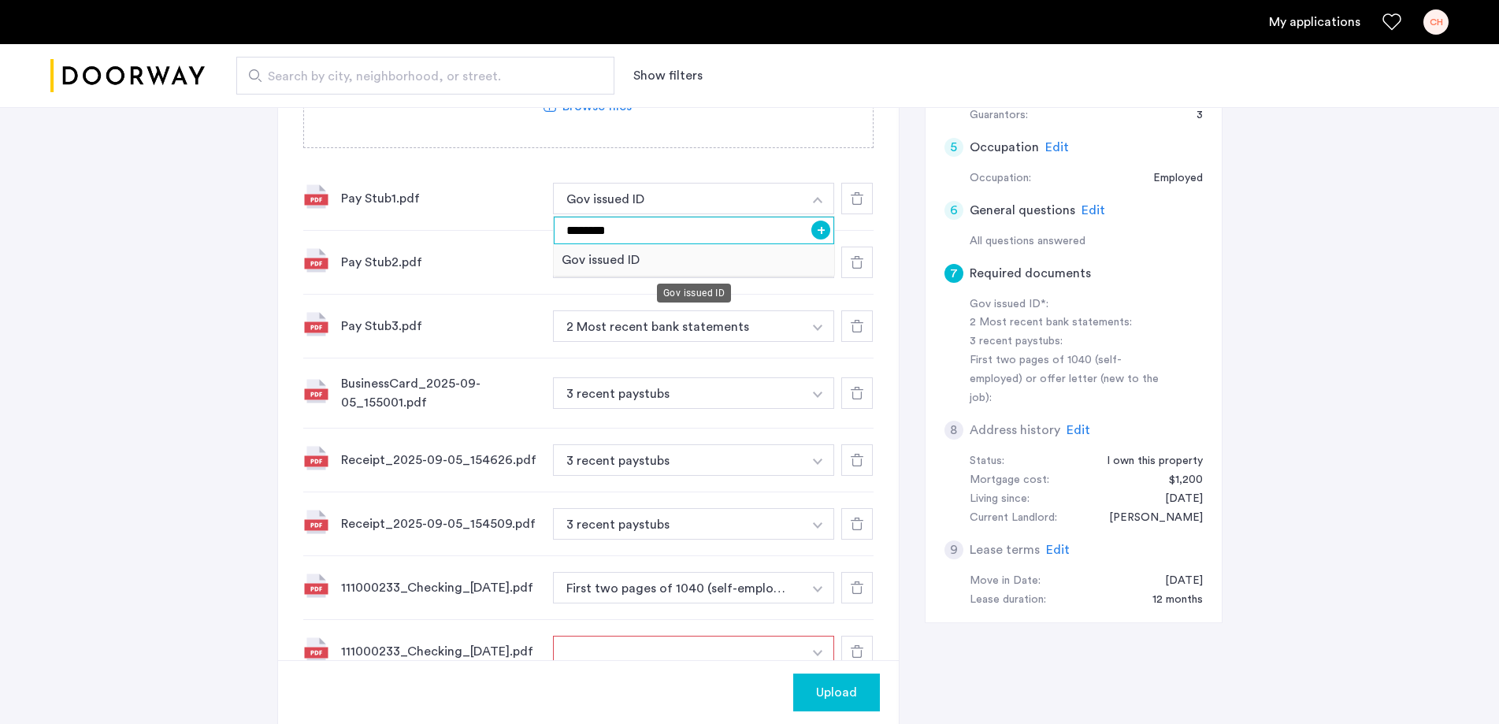
type input "********"
click at [701, 222] on input "********" at bounding box center [694, 231] width 281 height 28
click at [820, 231] on button "+" at bounding box center [820, 230] width 19 height 19
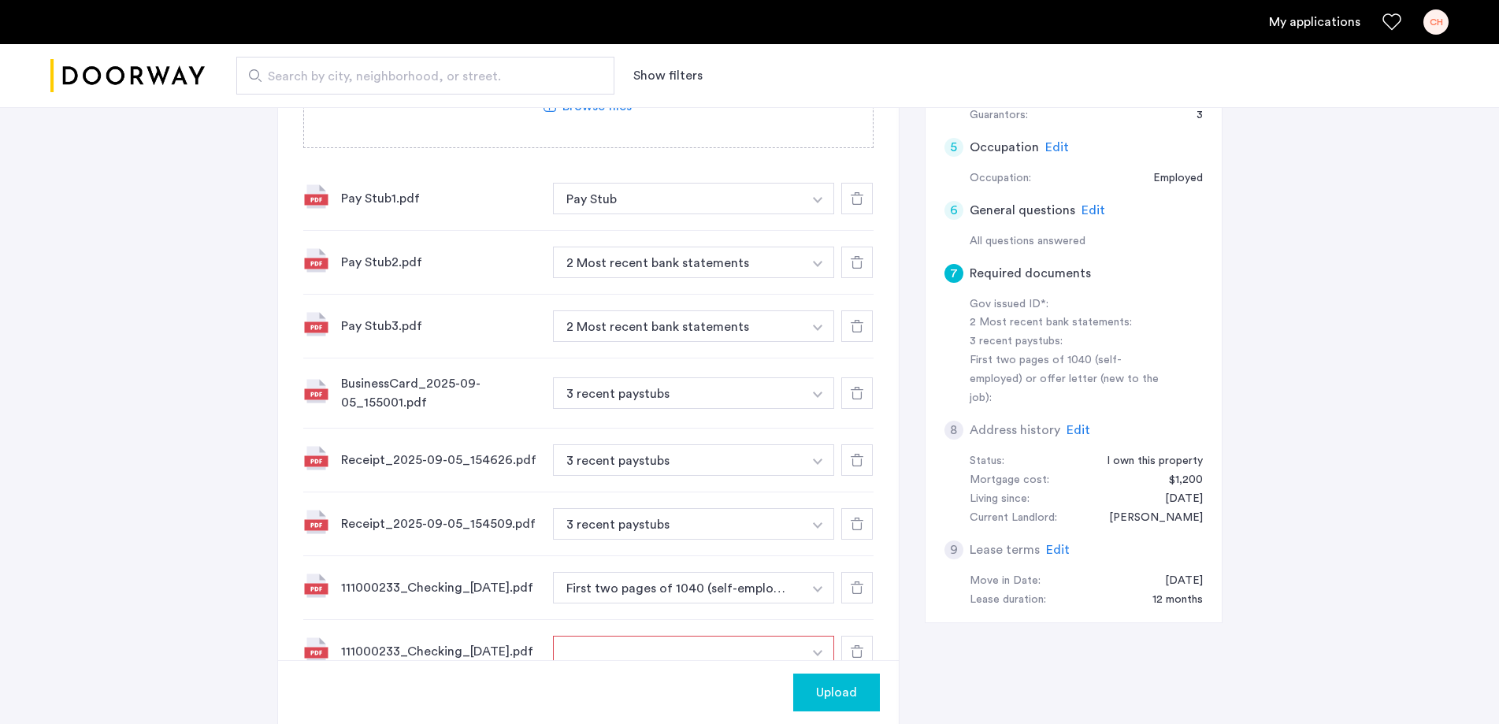
click at [821, 263] on img "button" at bounding box center [817, 264] width 9 height 6
click at [744, 283] on ul "+ Gov issued ID 2 Most recent bank statements" at bounding box center [694, 327] width 283 height 94
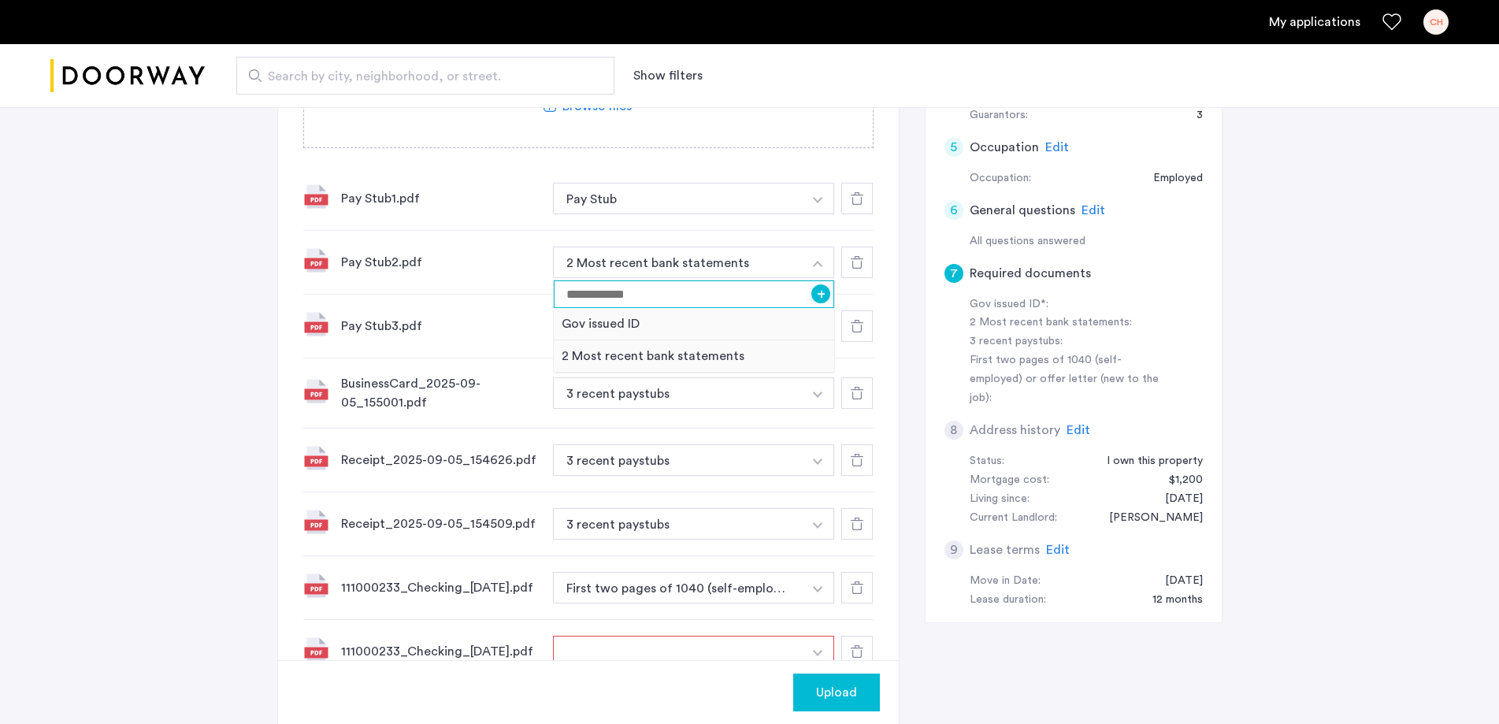
click at [743, 287] on input at bounding box center [694, 294] width 281 height 28
type input "********"
click at [817, 296] on button "+" at bounding box center [820, 293] width 19 height 19
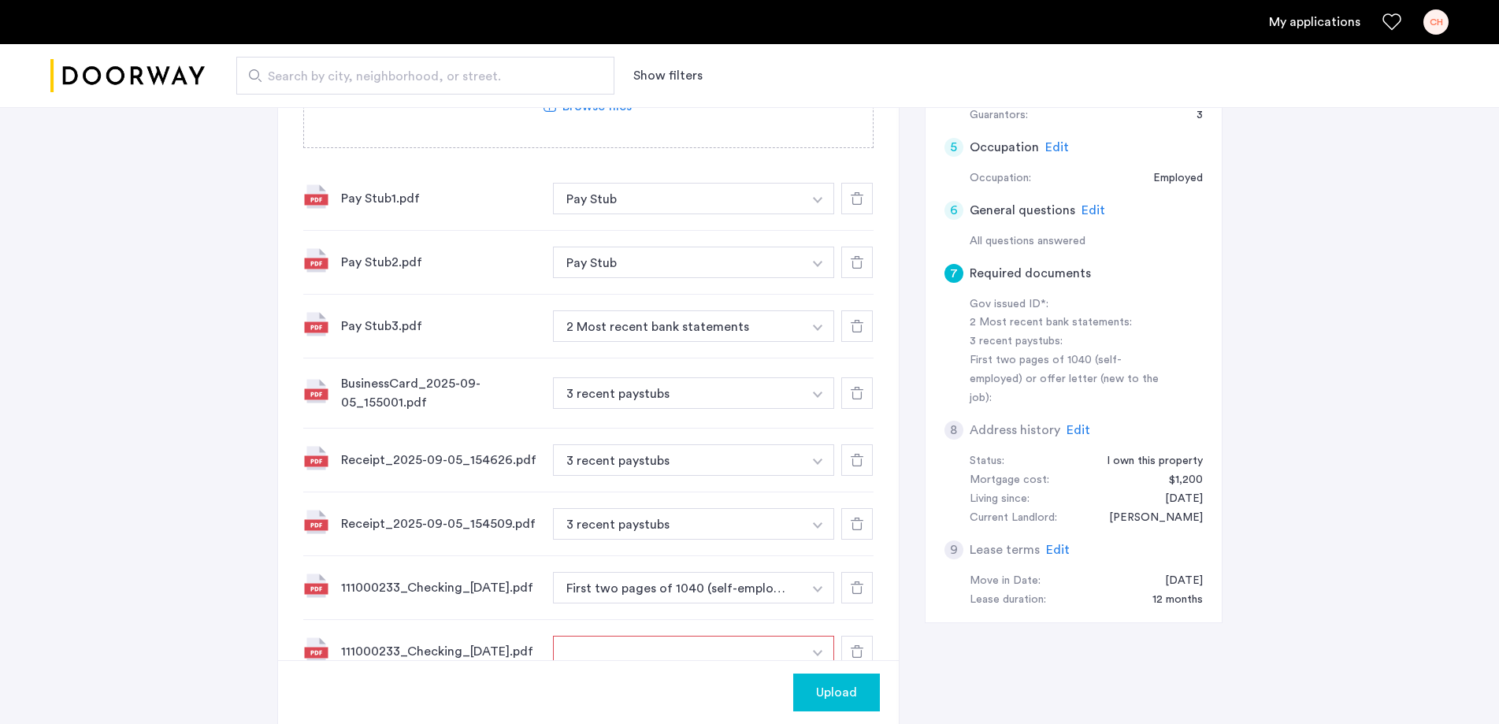
click at [822, 321] on button "button" at bounding box center [818, 326] width 32 height 32
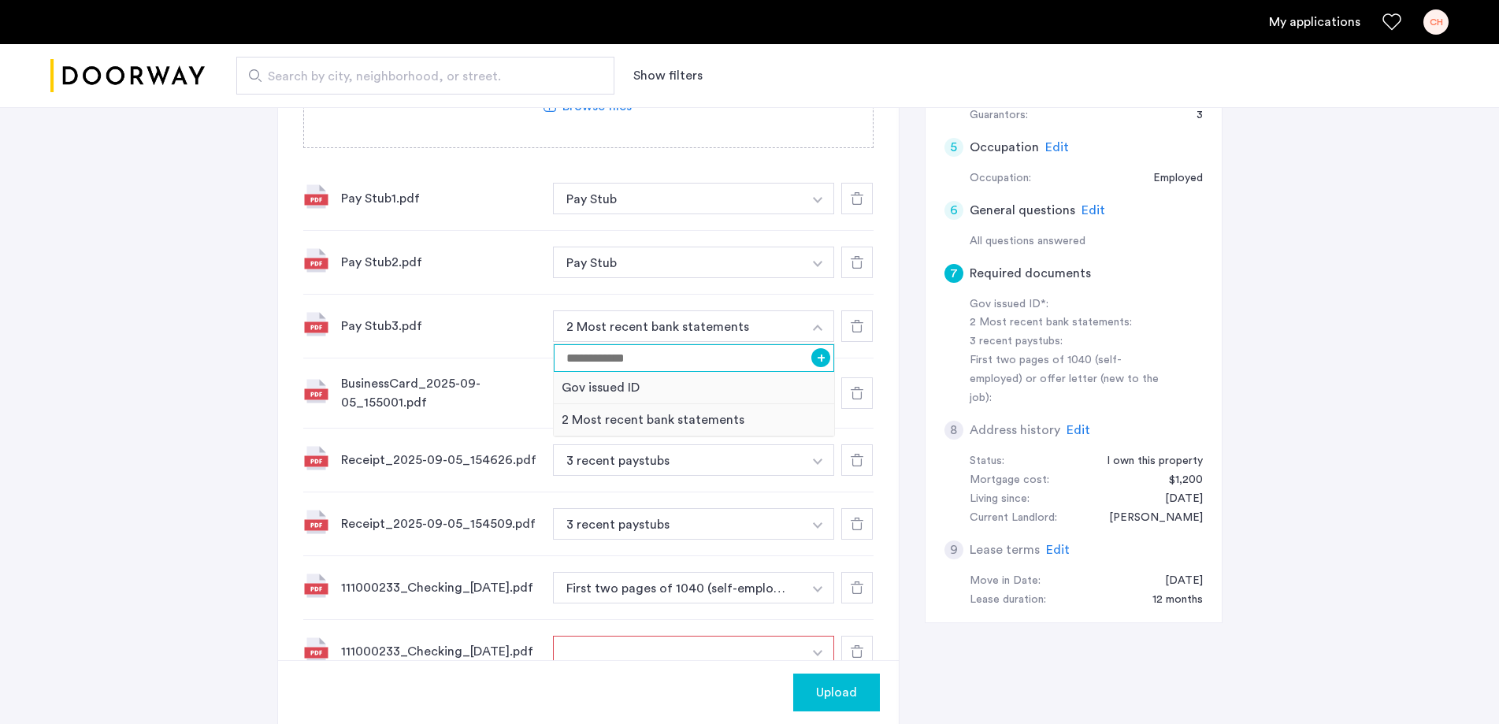
click at [779, 356] on input at bounding box center [694, 358] width 281 height 28
type input "********"
click at [823, 358] on button "+" at bounding box center [820, 357] width 19 height 19
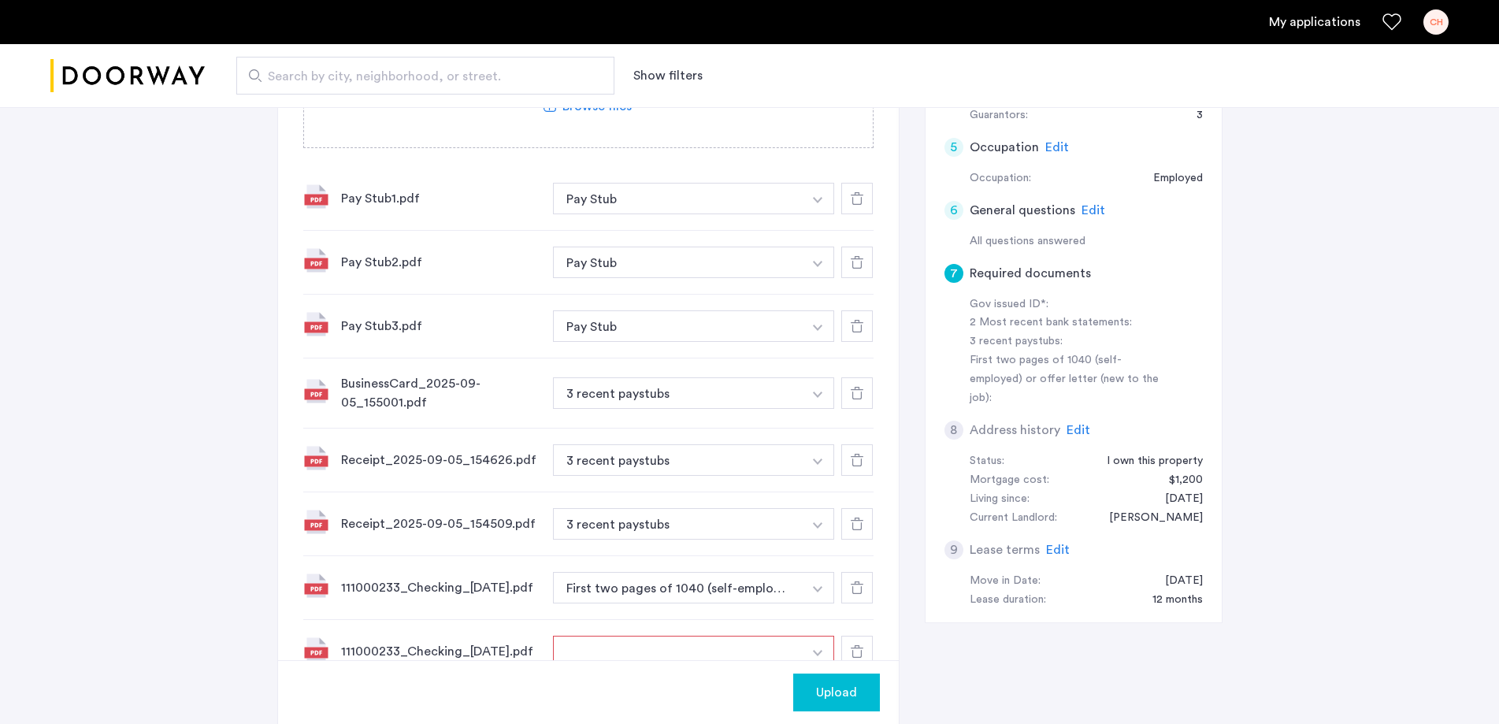
click at [817, 396] on img "button" at bounding box center [817, 394] width 9 height 6
click at [577, 455] on div "Gov issued ID" at bounding box center [694, 455] width 281 height 32
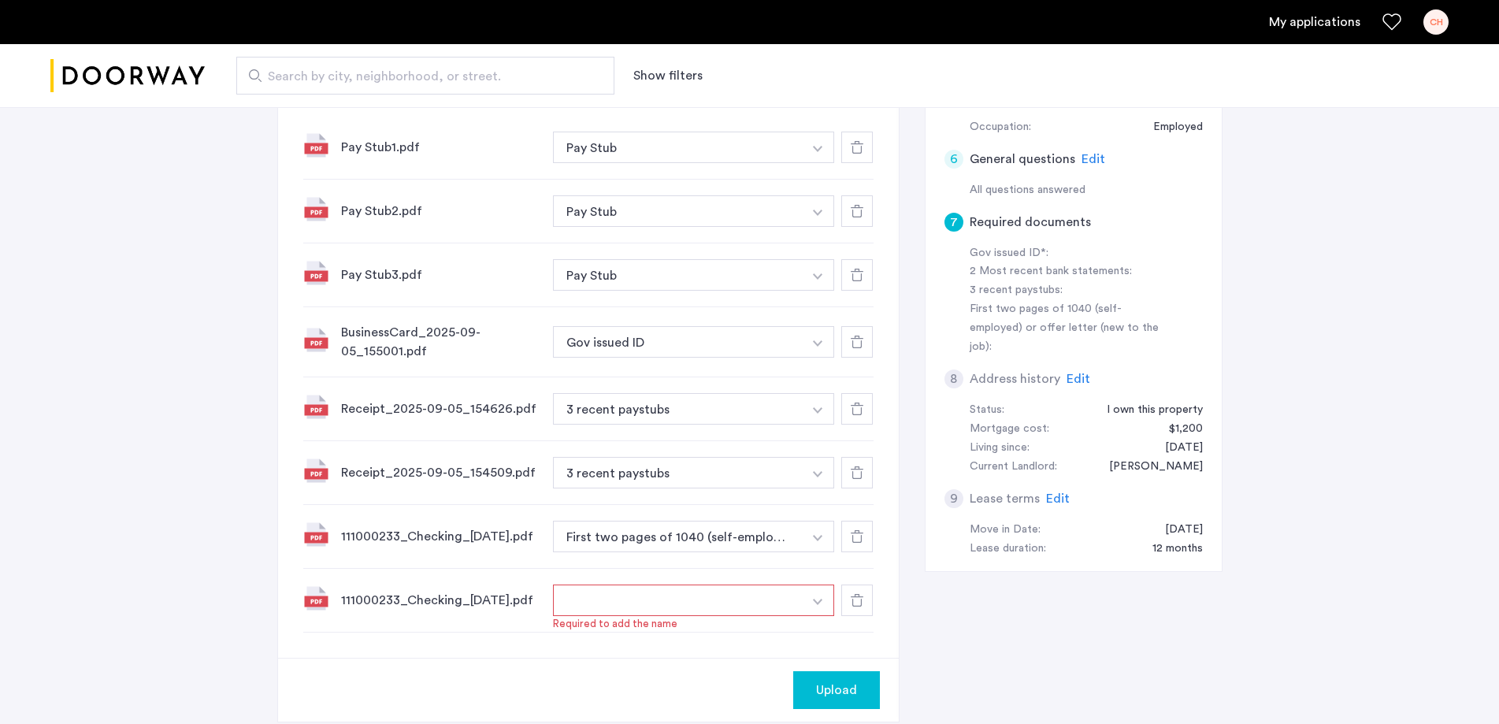
scroll to position [473, 0]
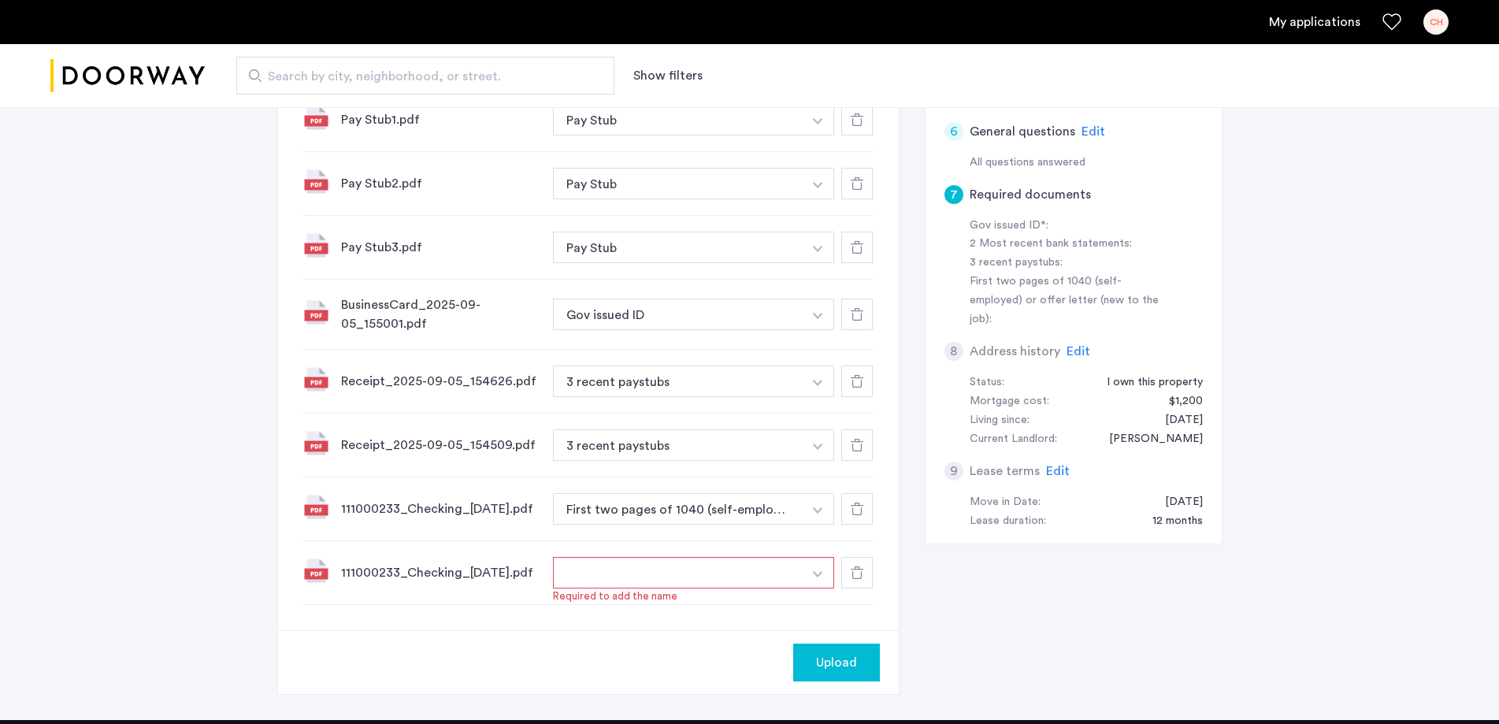
click at [817, 380] on img "button" at bounding box center [817, 383] width 9 height 6
click at [721, 407] on input at bounding box center [694, 413] width 281 height 28
type input "****"
click at [820, 412] on button "+" at bounding box center [820, 412] width 19 height 19
click at [826, 448] on button "button" at bounding box center [818, 445] width 32 height 32
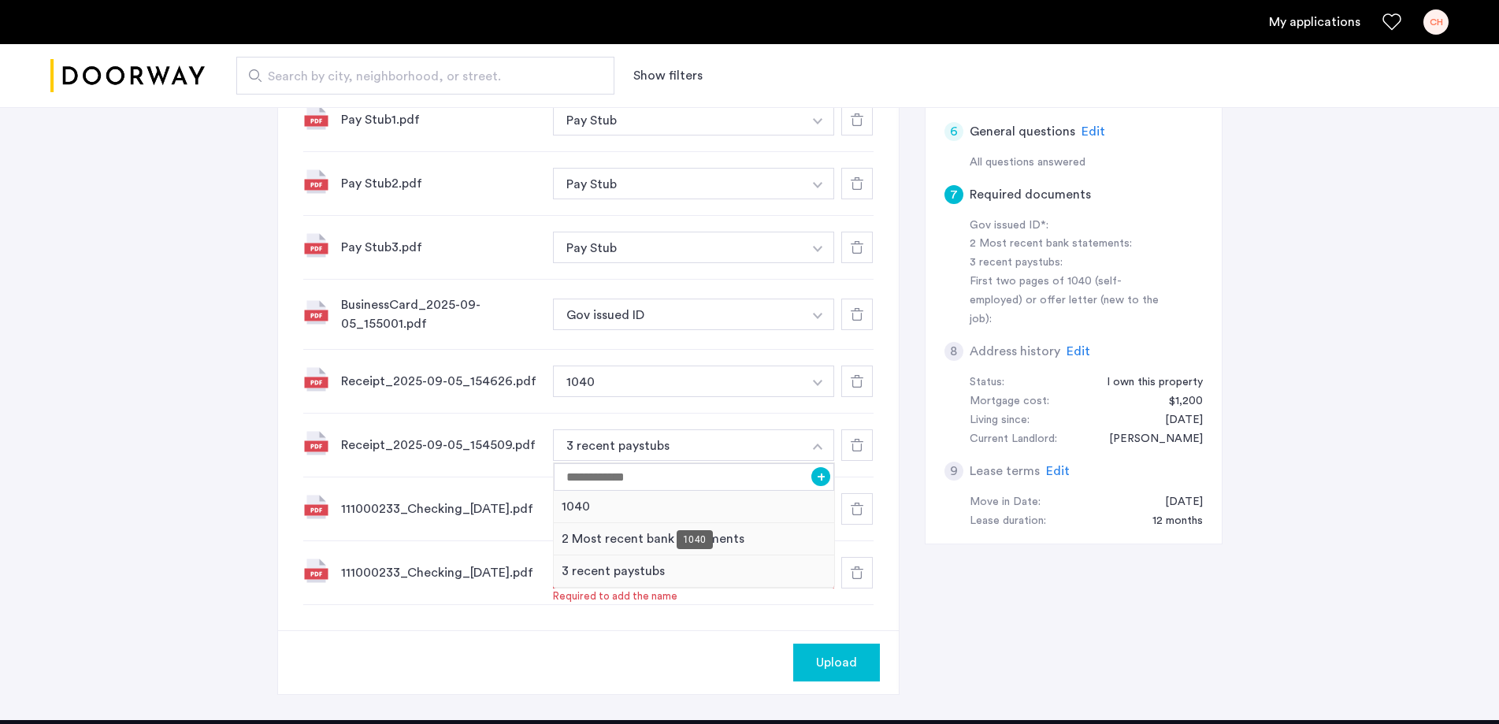
click at [687, 510] on div "1040" at bounding box center [694, 507] width 281 height 32
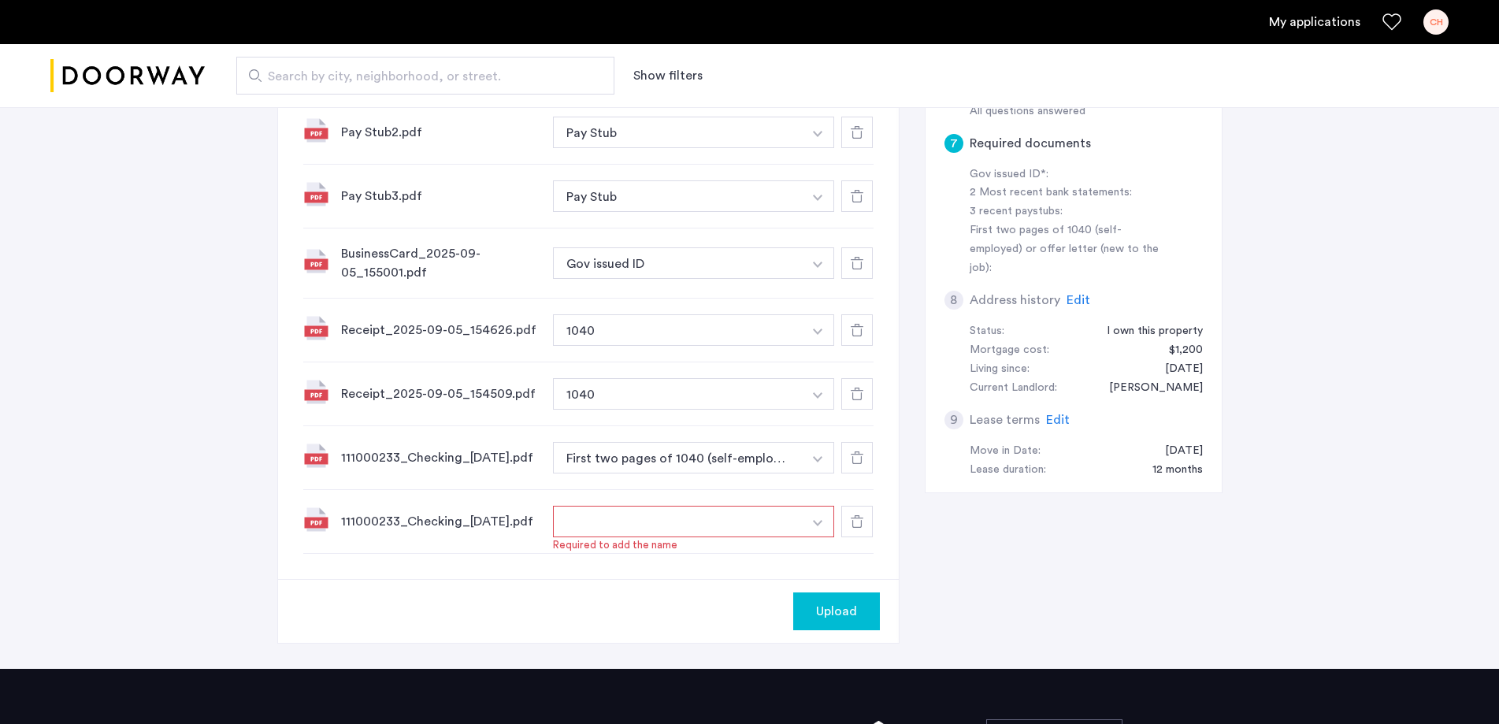
scroll to position [551, 0]
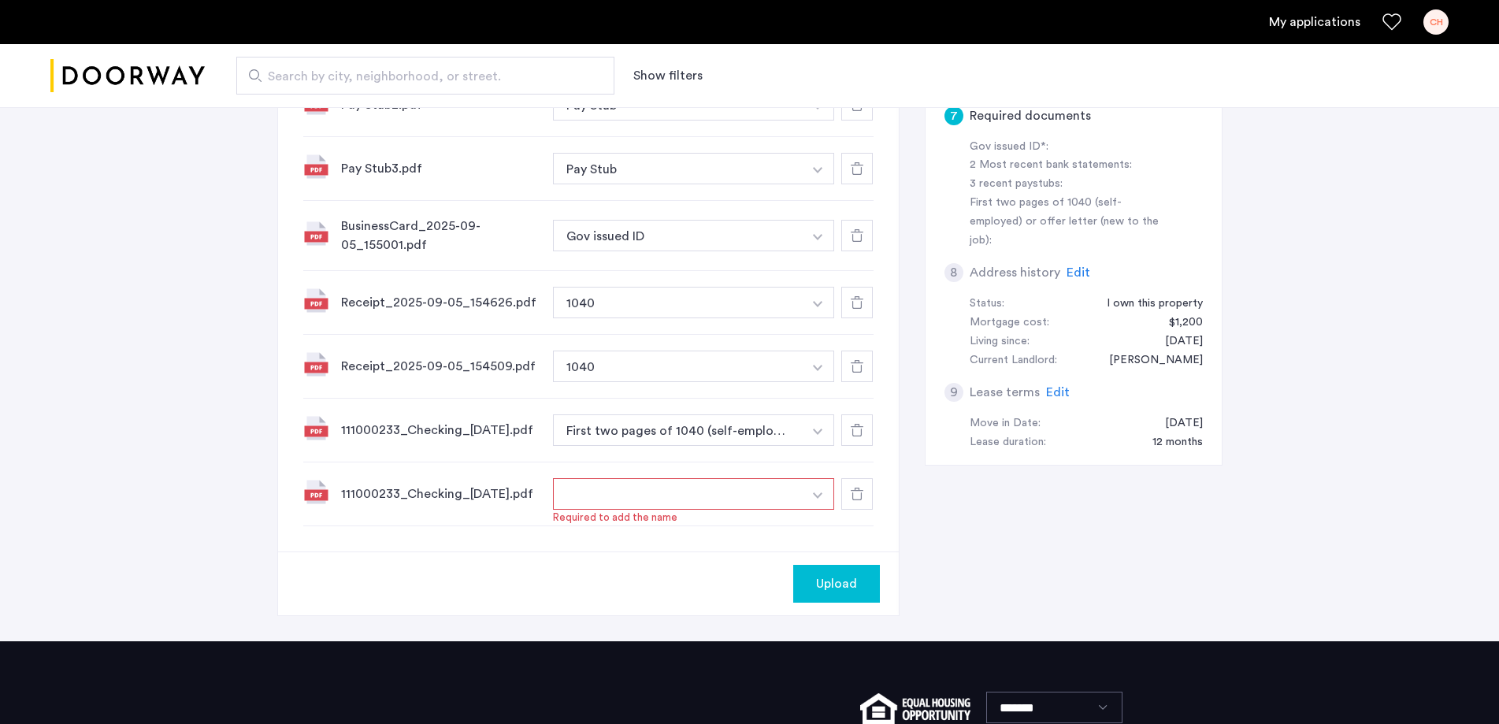
click at [825, 430] on button "button" at bounding box center [818, 430] width 32 height 32
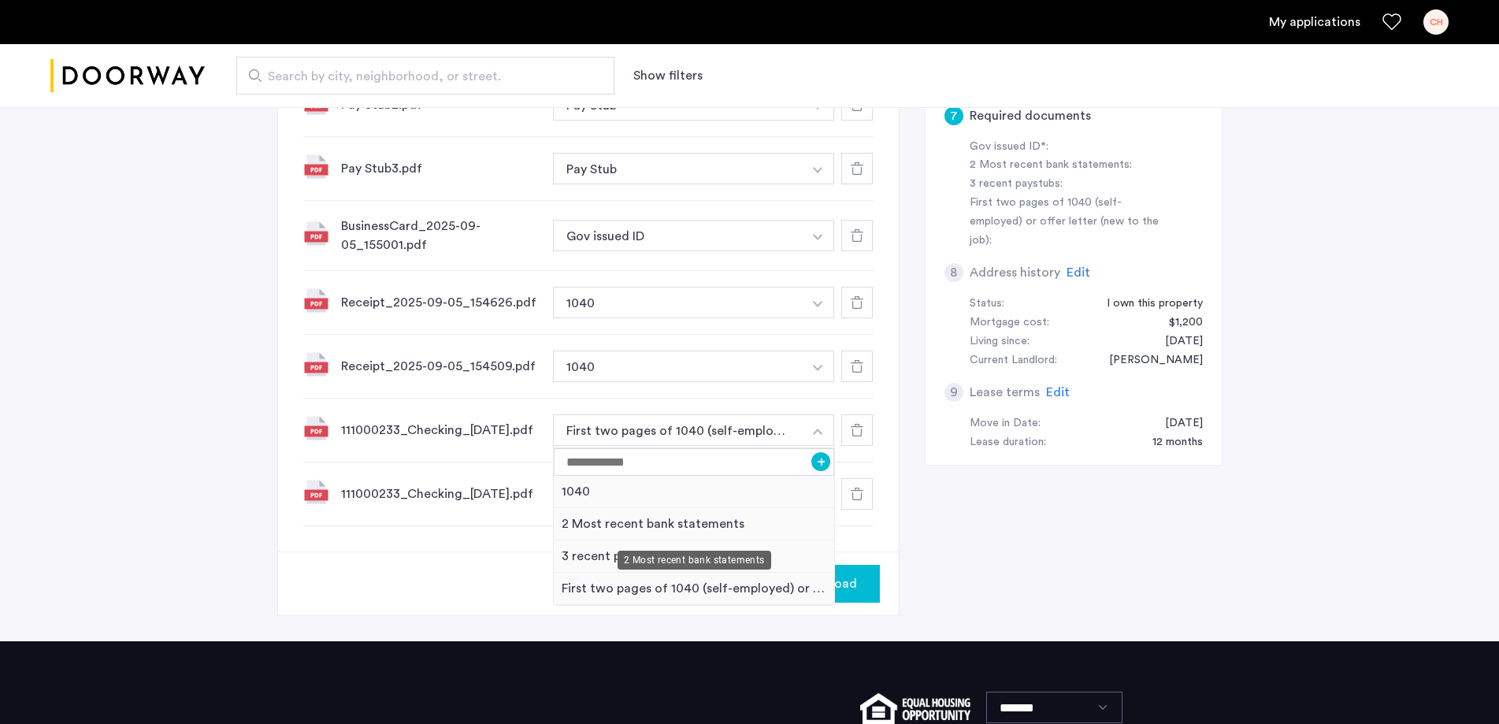
click at [662, 528] on div "2 Most recent bank statements" at bounding box center [694, 524] width 281 height 32
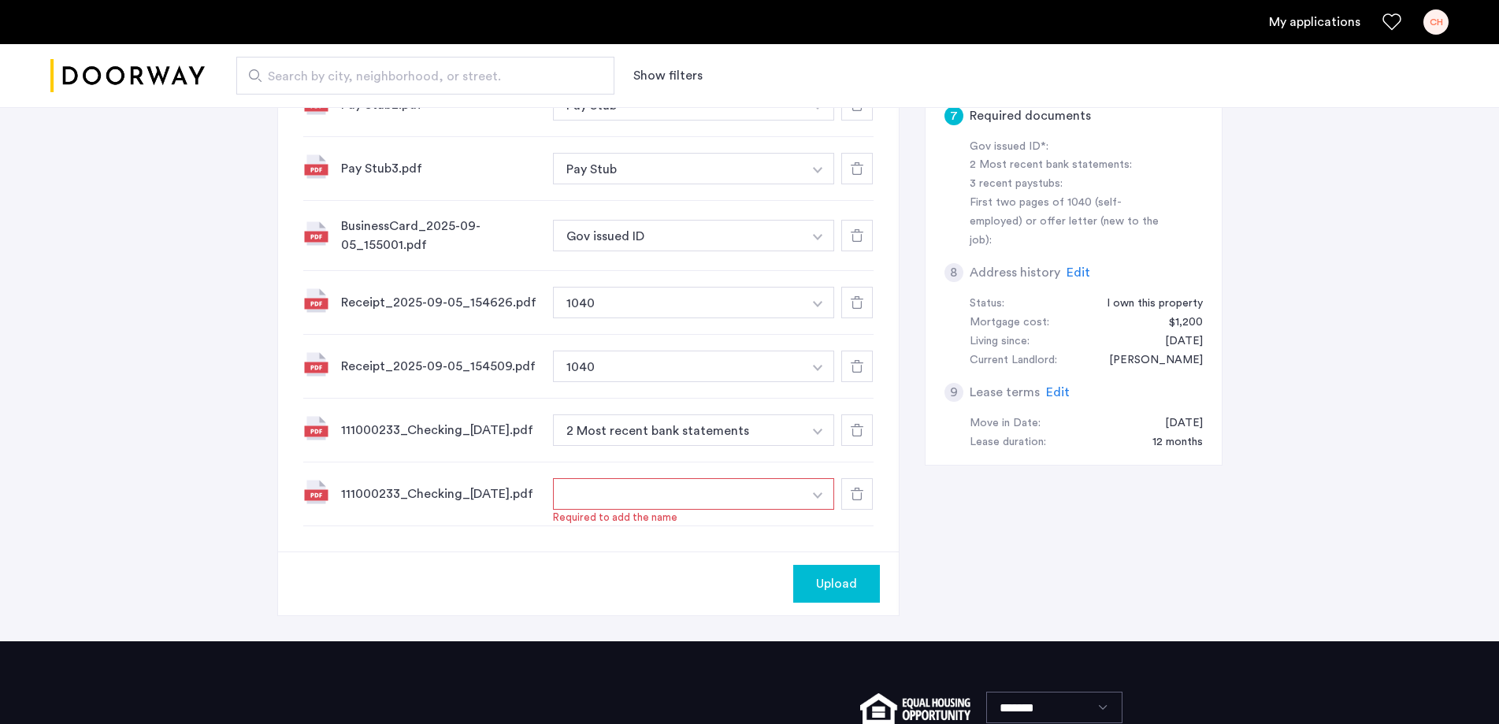
click at [813, 499] on button "button" at bounding box center [818, 494] width 32 height 32
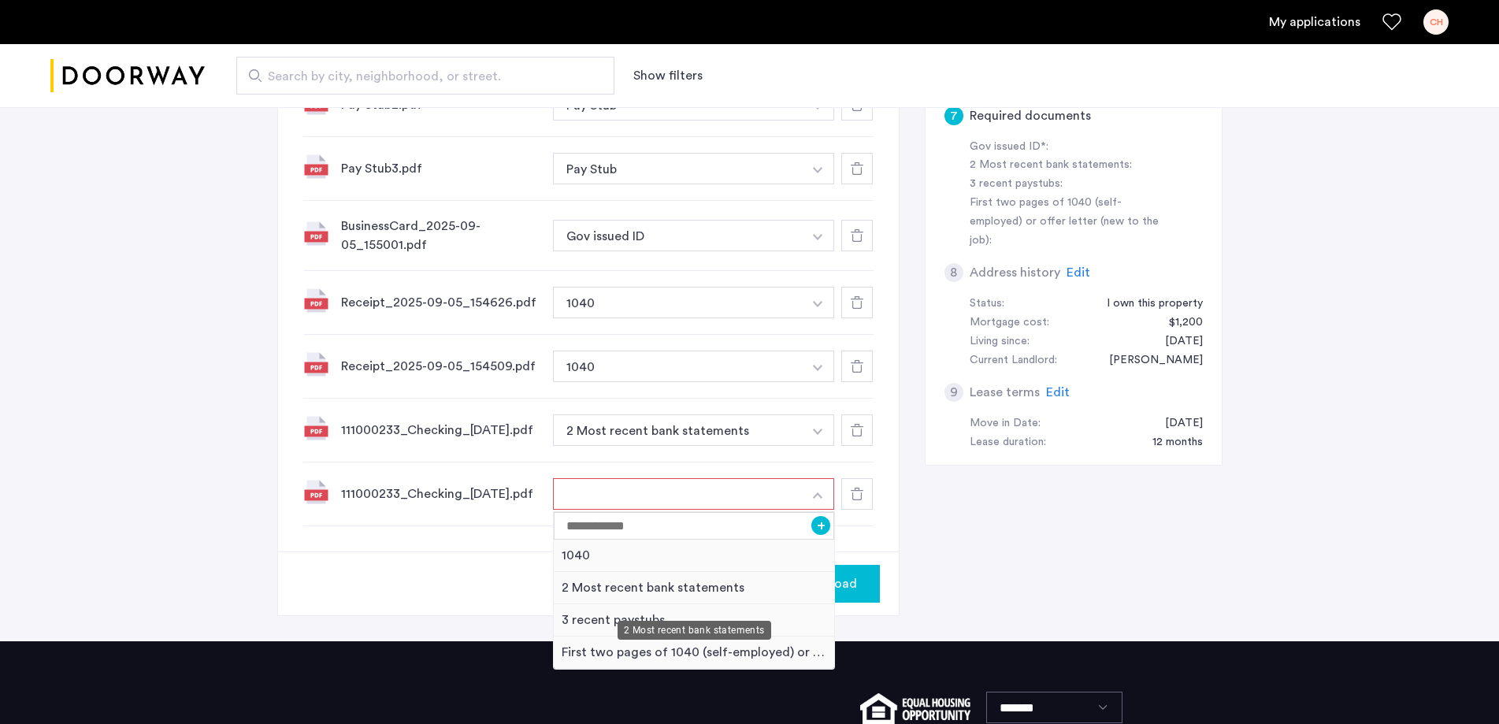
click at [637, 595] on div "2 Most recent bank statements" at bounding box center [694, 588] width 281 height 32
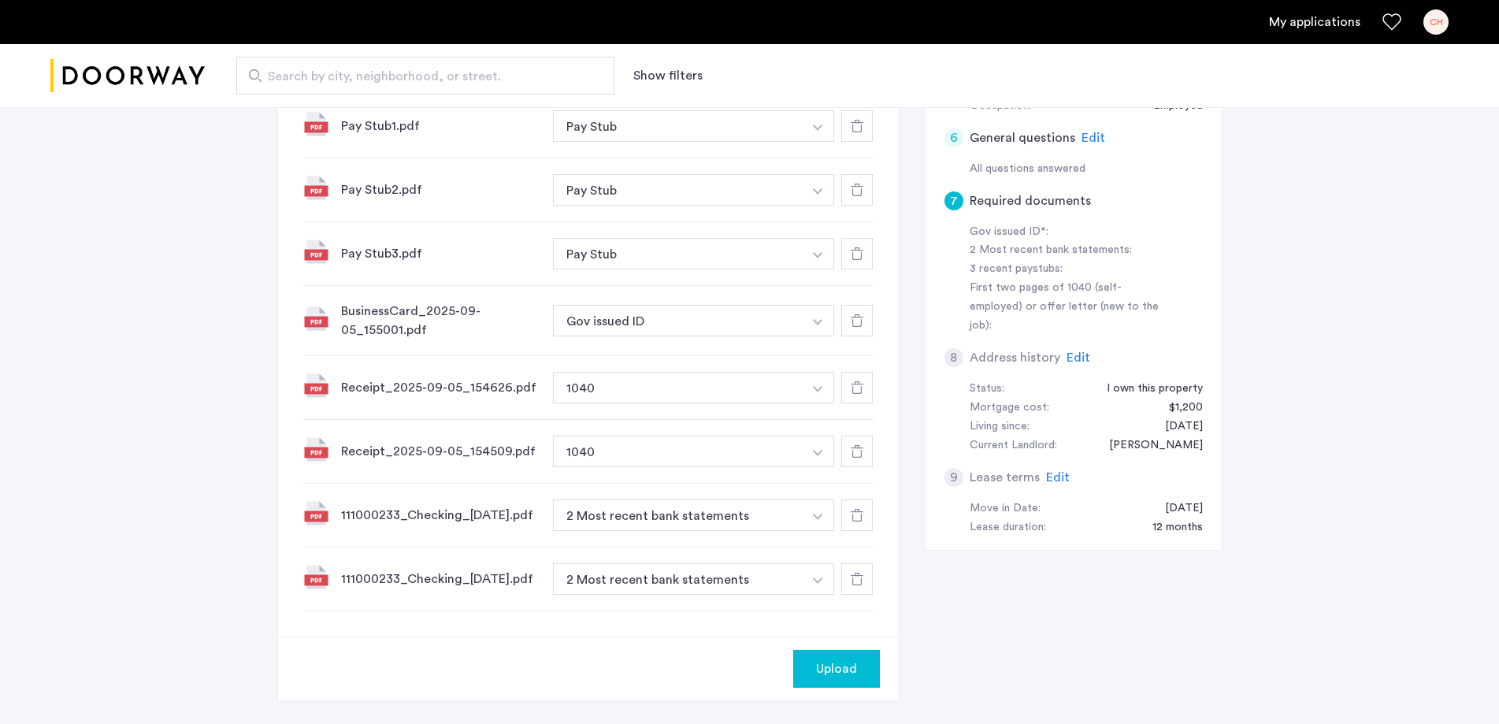
scroll to position [473, 0]
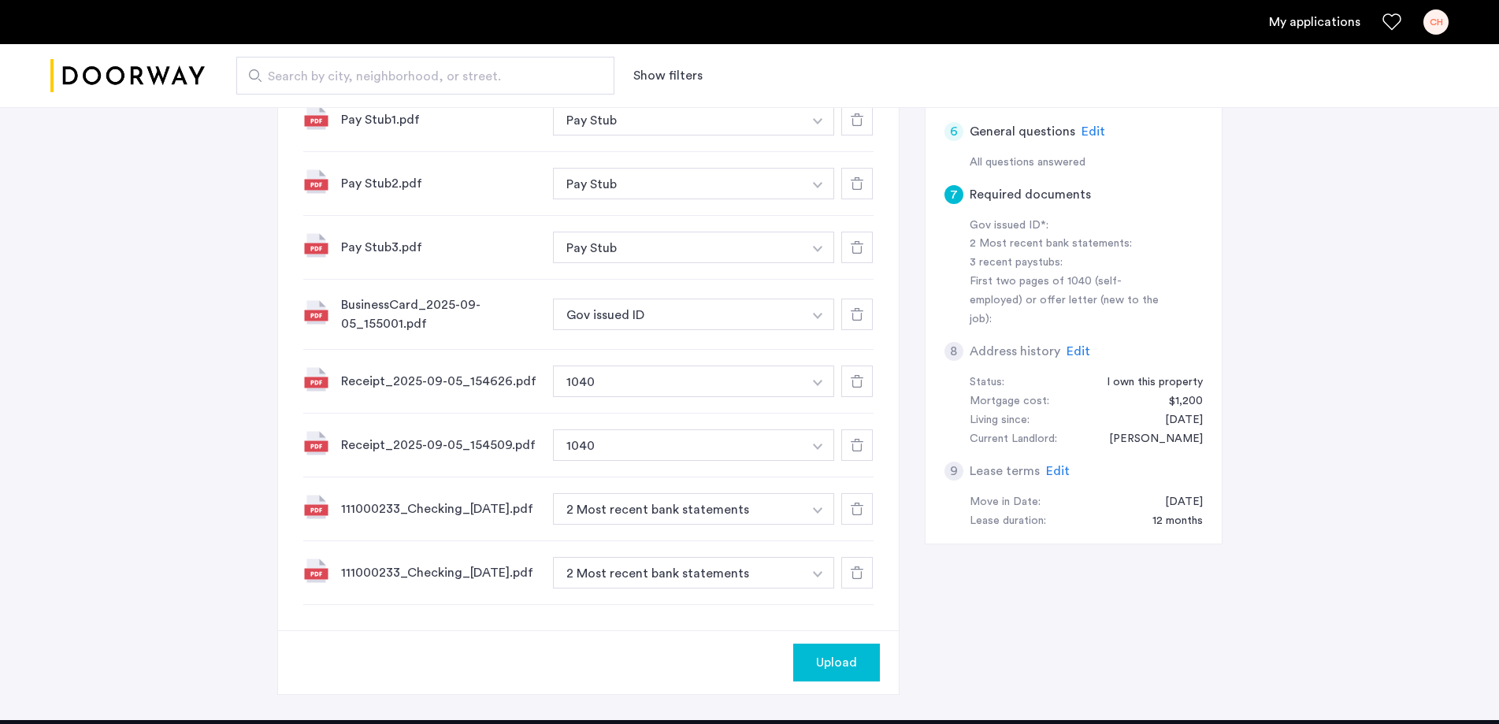
click at [836, 669] on span "Upload" at bounding box center [836, 662] width 41 height 19
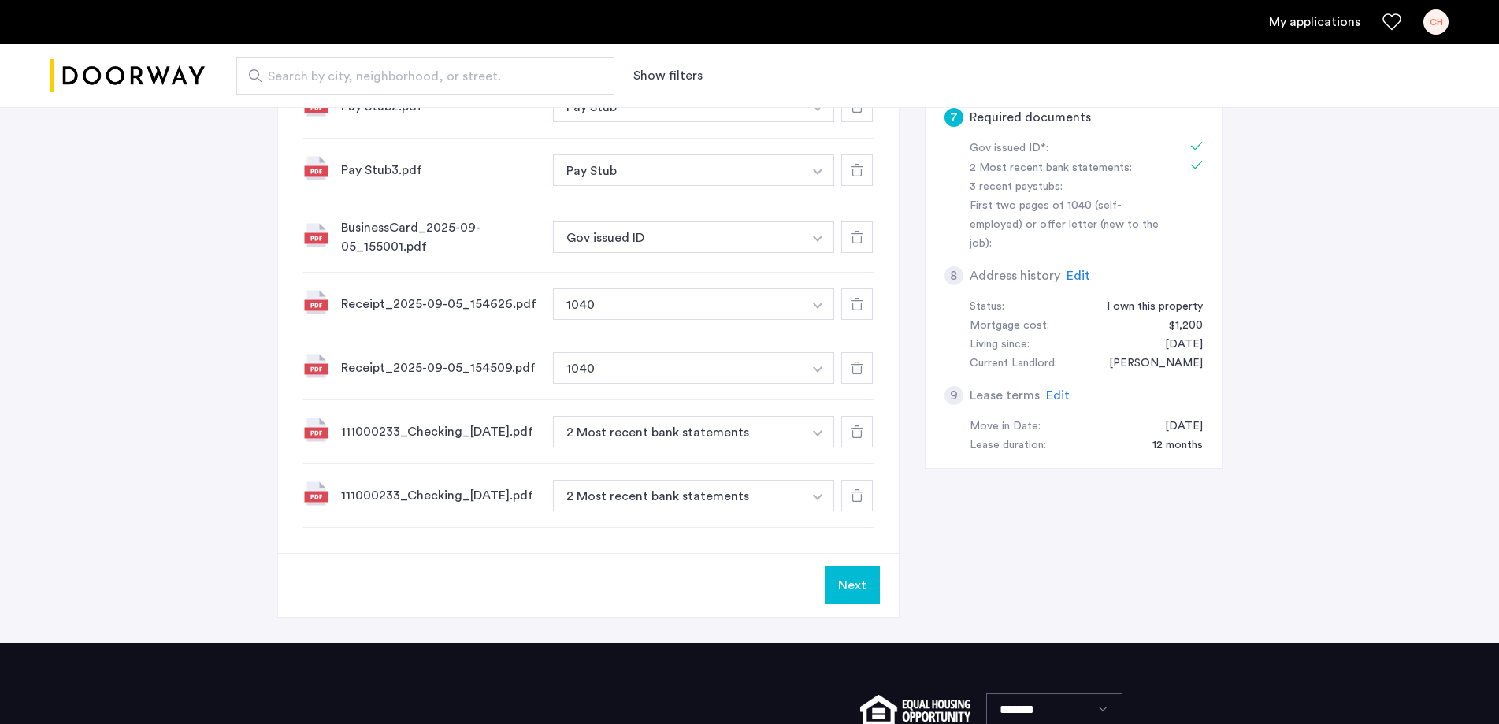
scroll to position [551, 0]
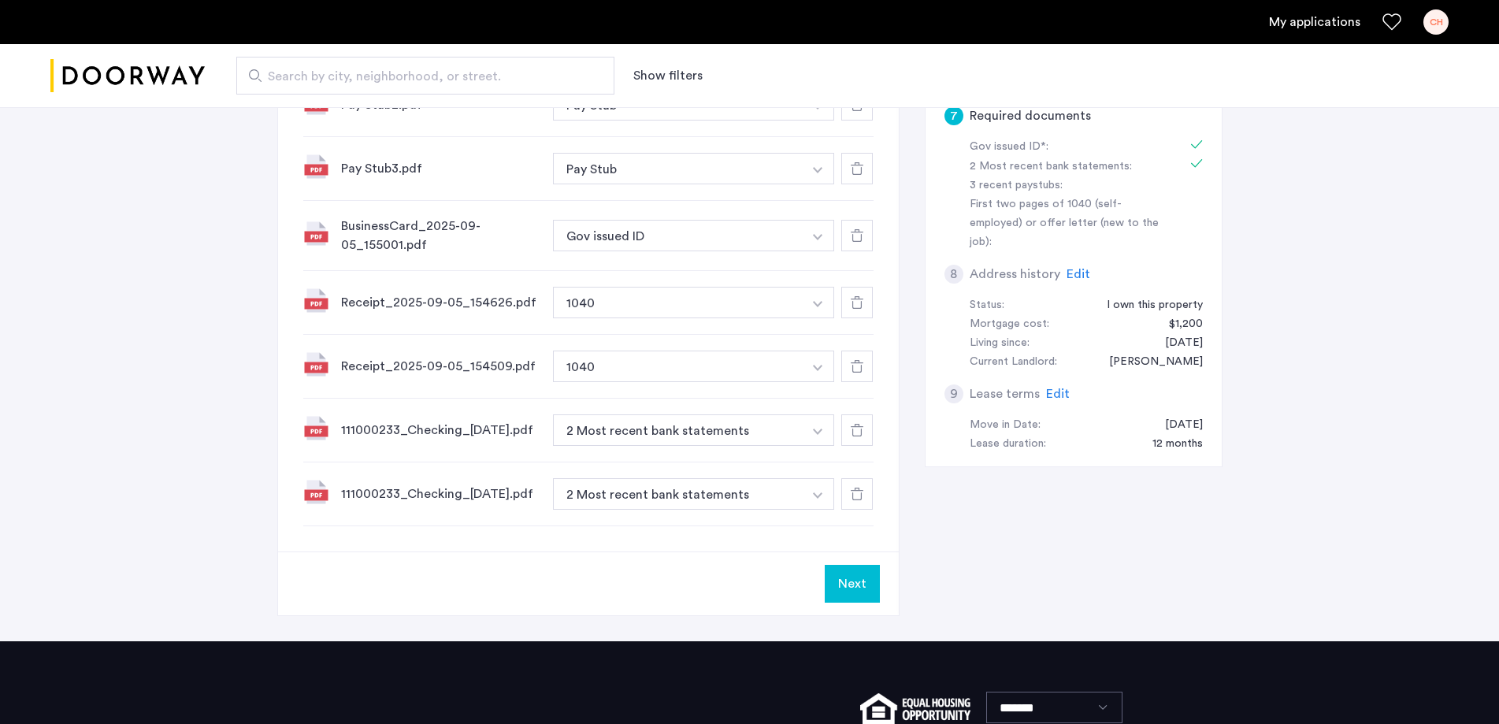
click at [851, 602] on button "Next" at bounding box center [852, 584] width 55 height 38
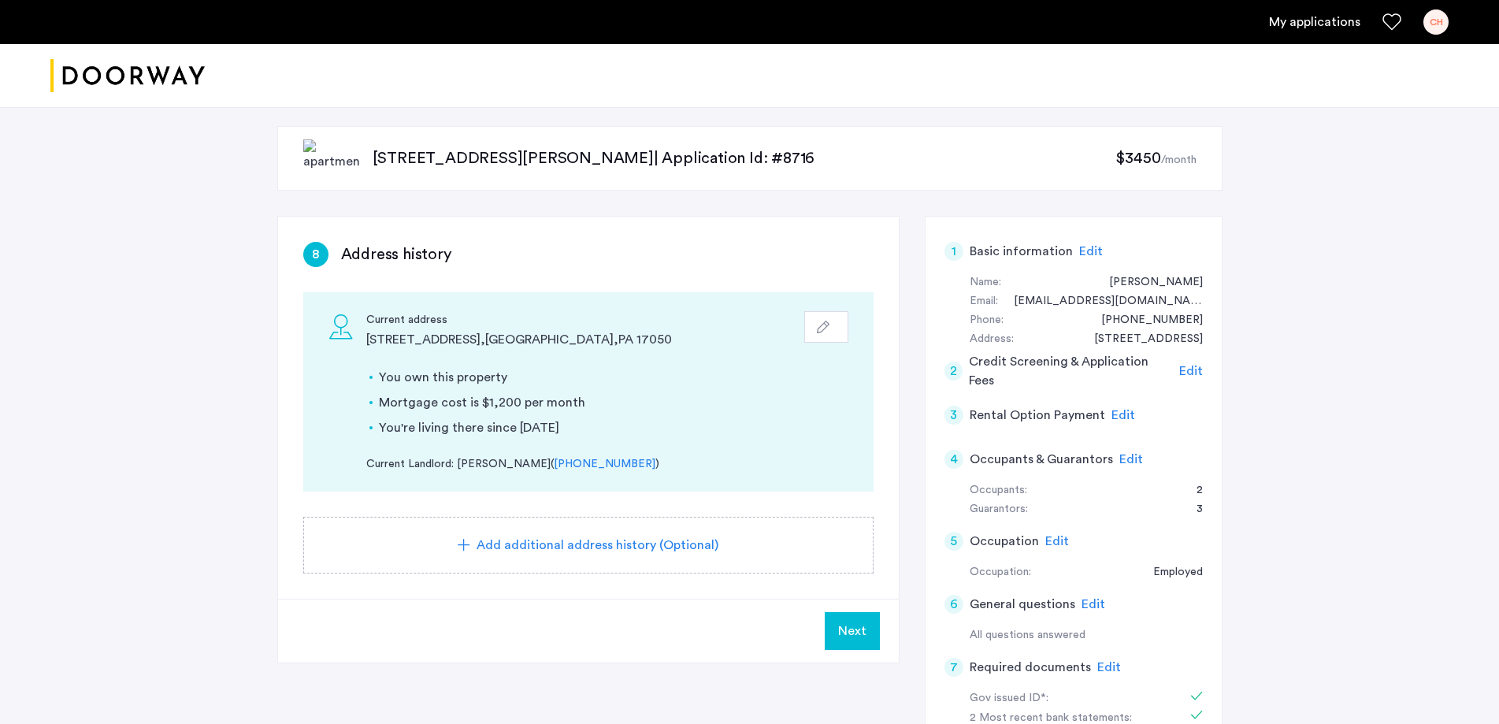
scroll to position [79, 0]
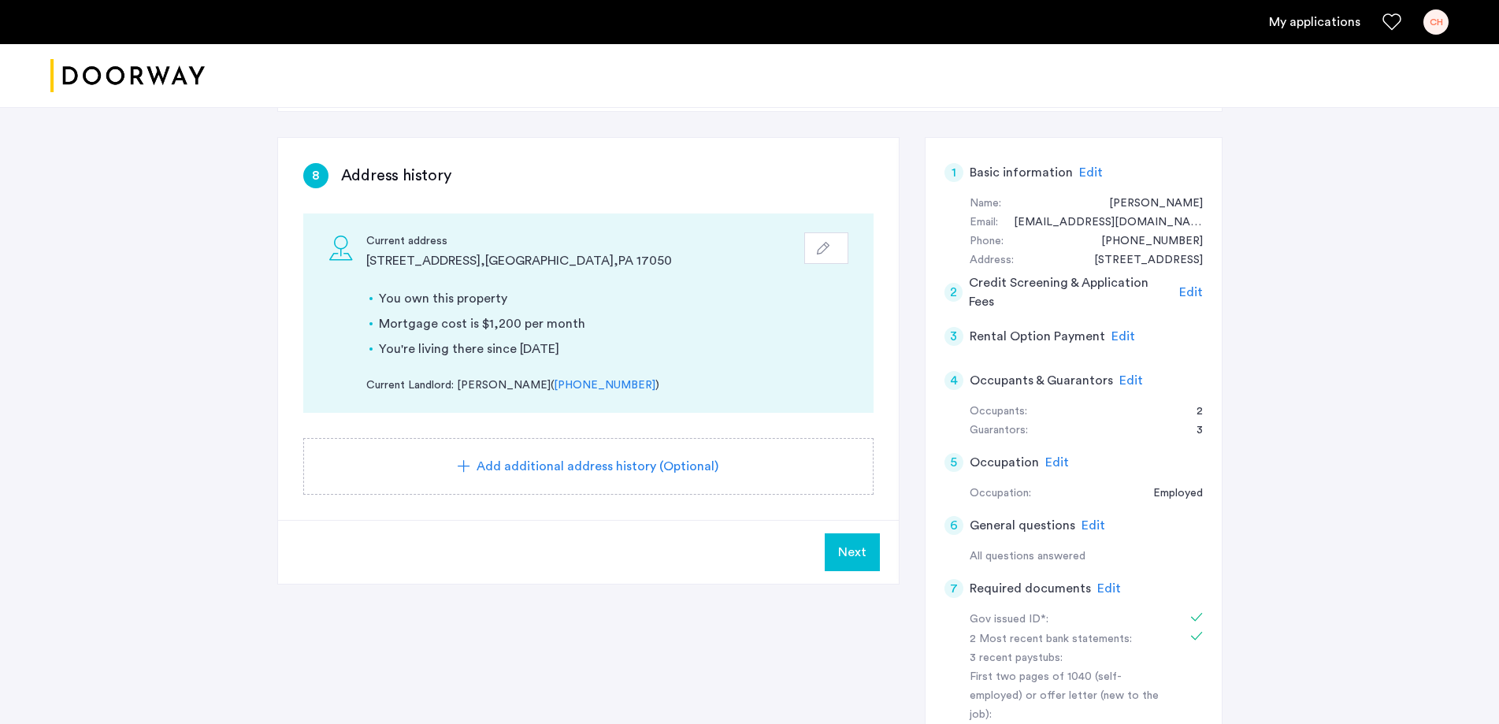
click at [851, 554] on span "Next" at bounding box center [852, 552] width 28 height 19
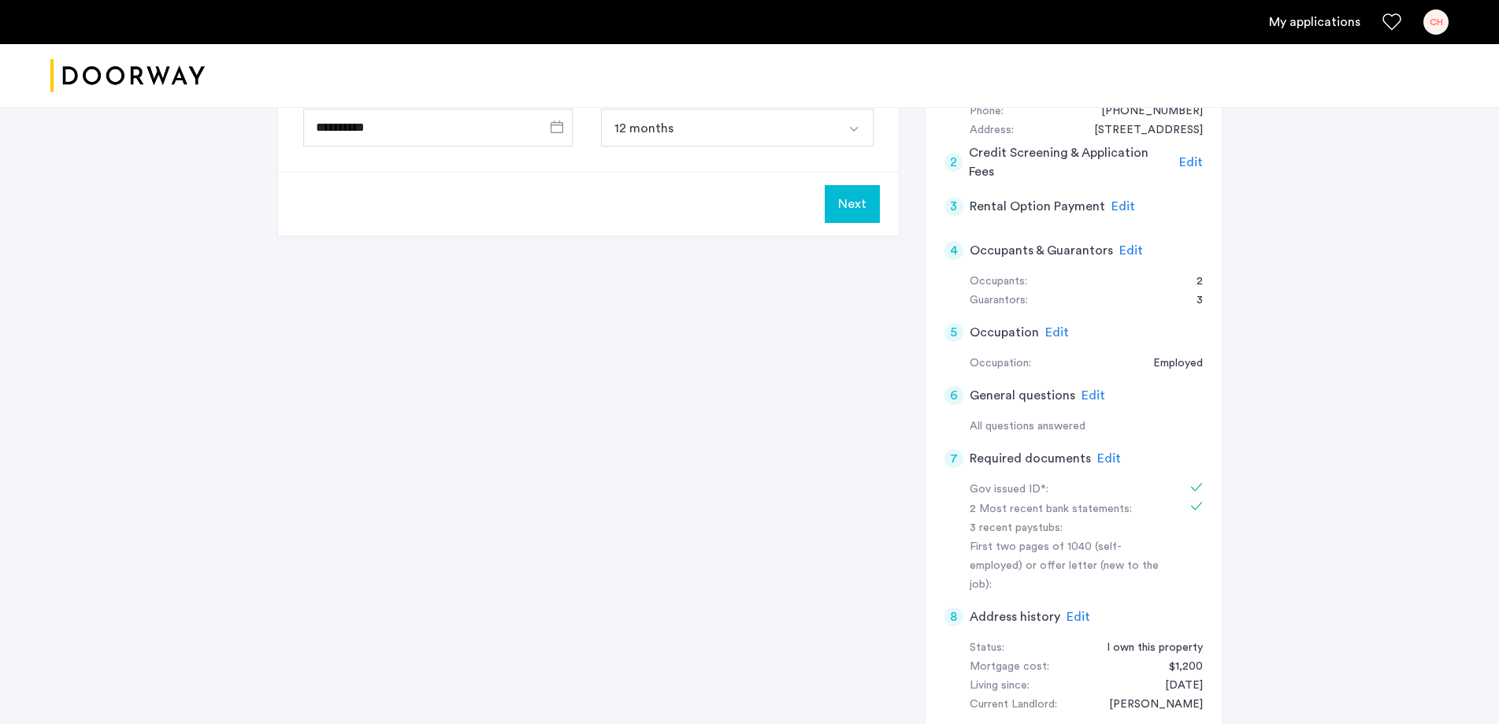
scroll to position [236, 0]
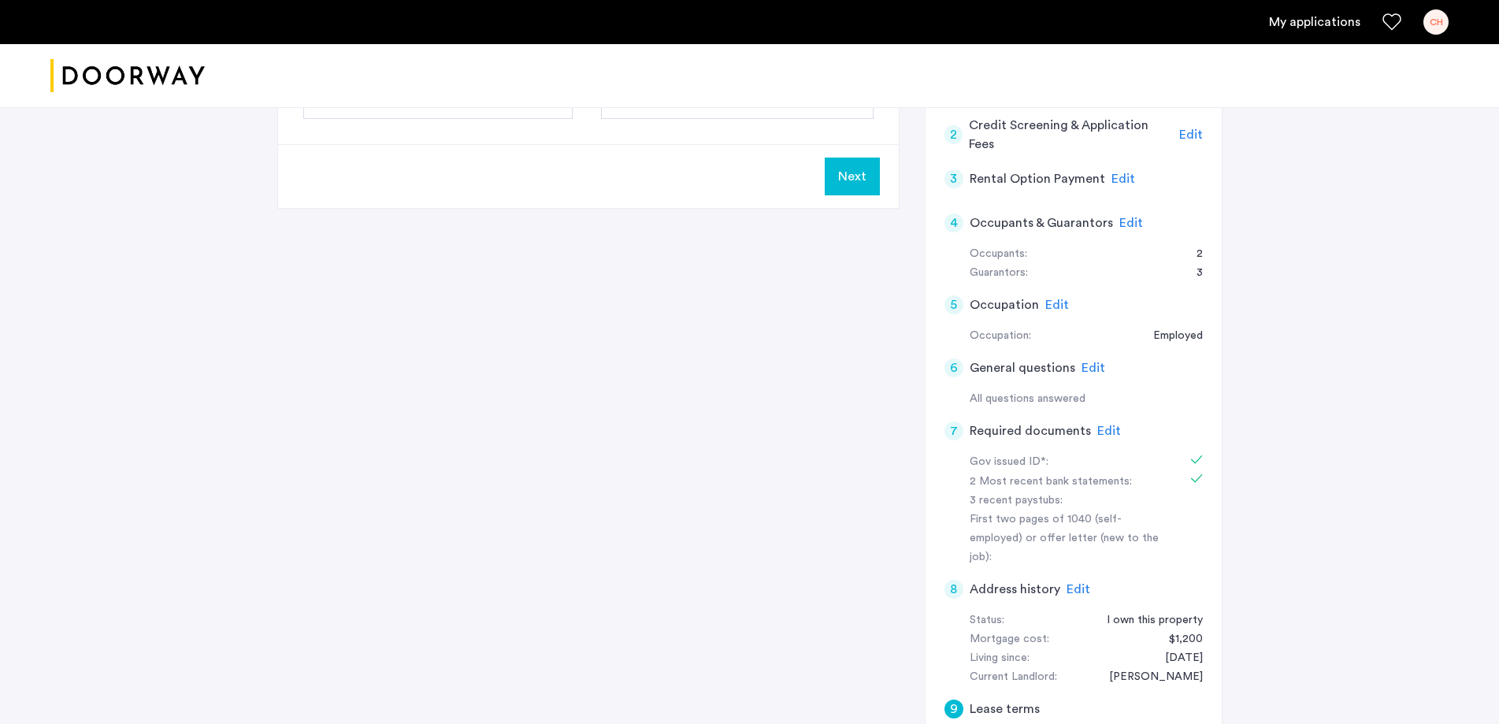
click at [1089, 368] on span "Edit" at bounding box center [1093, 367] width 24 height 13
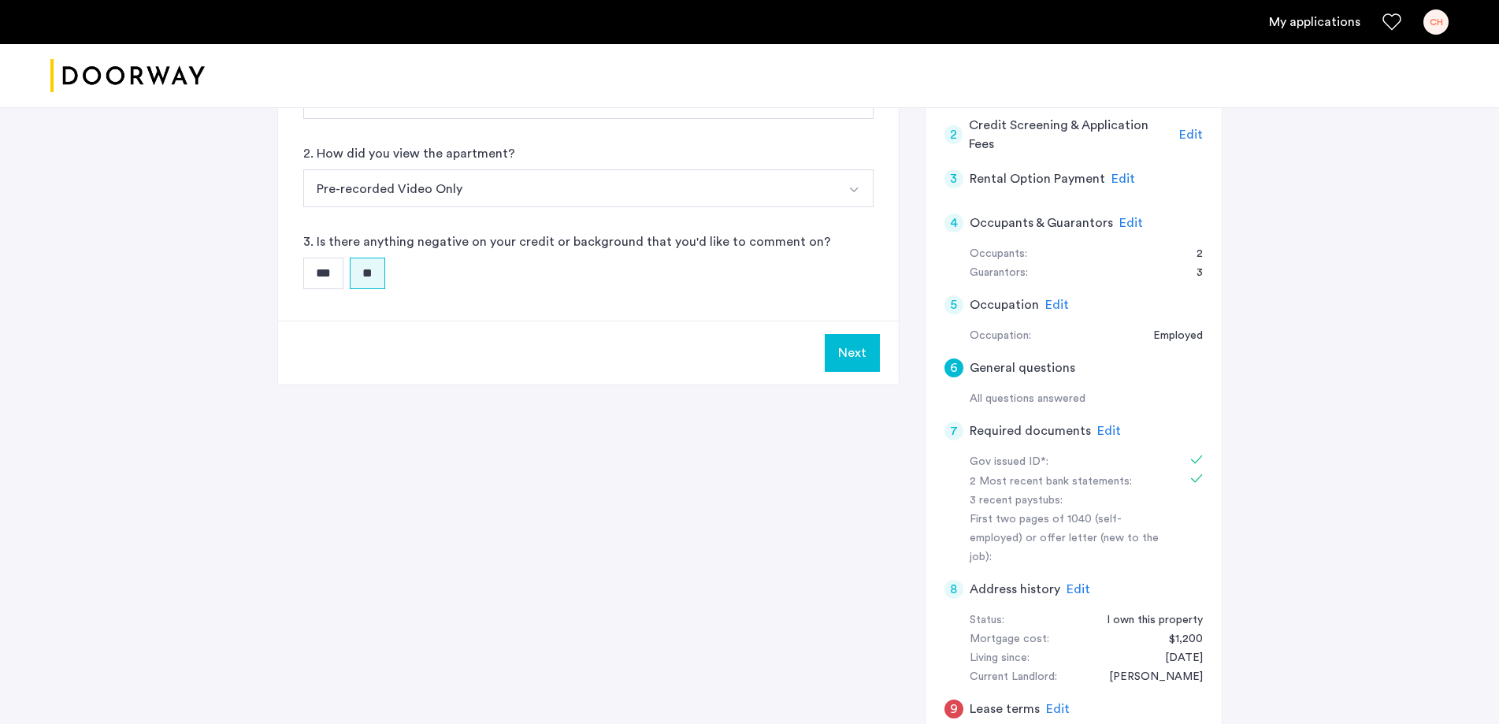
click at [858, 356] on button "Next" at bounding box center [852, 353] width 55 height 38
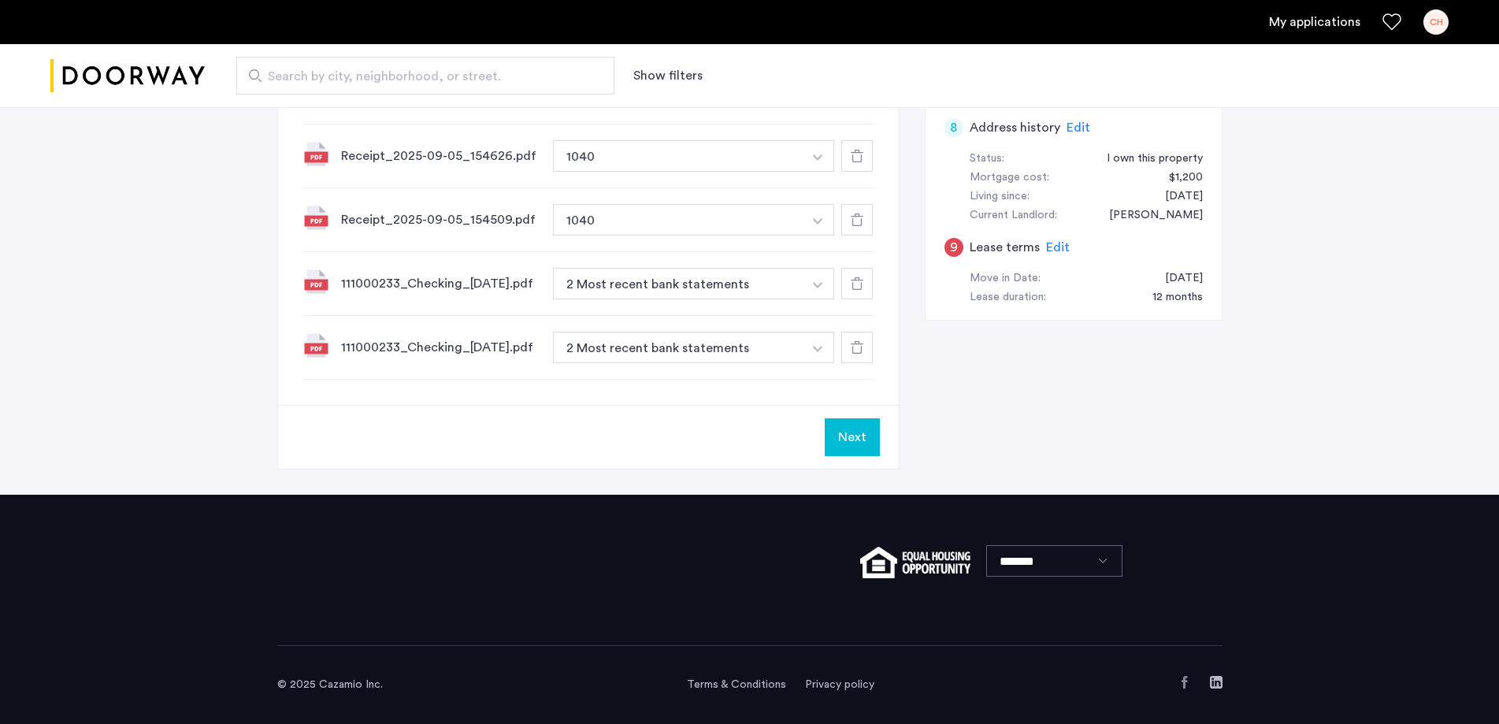
scroll to position [709, 0]
click at [843, 438] on button "Next" at bounding box center [852, 437] width 55 height 38
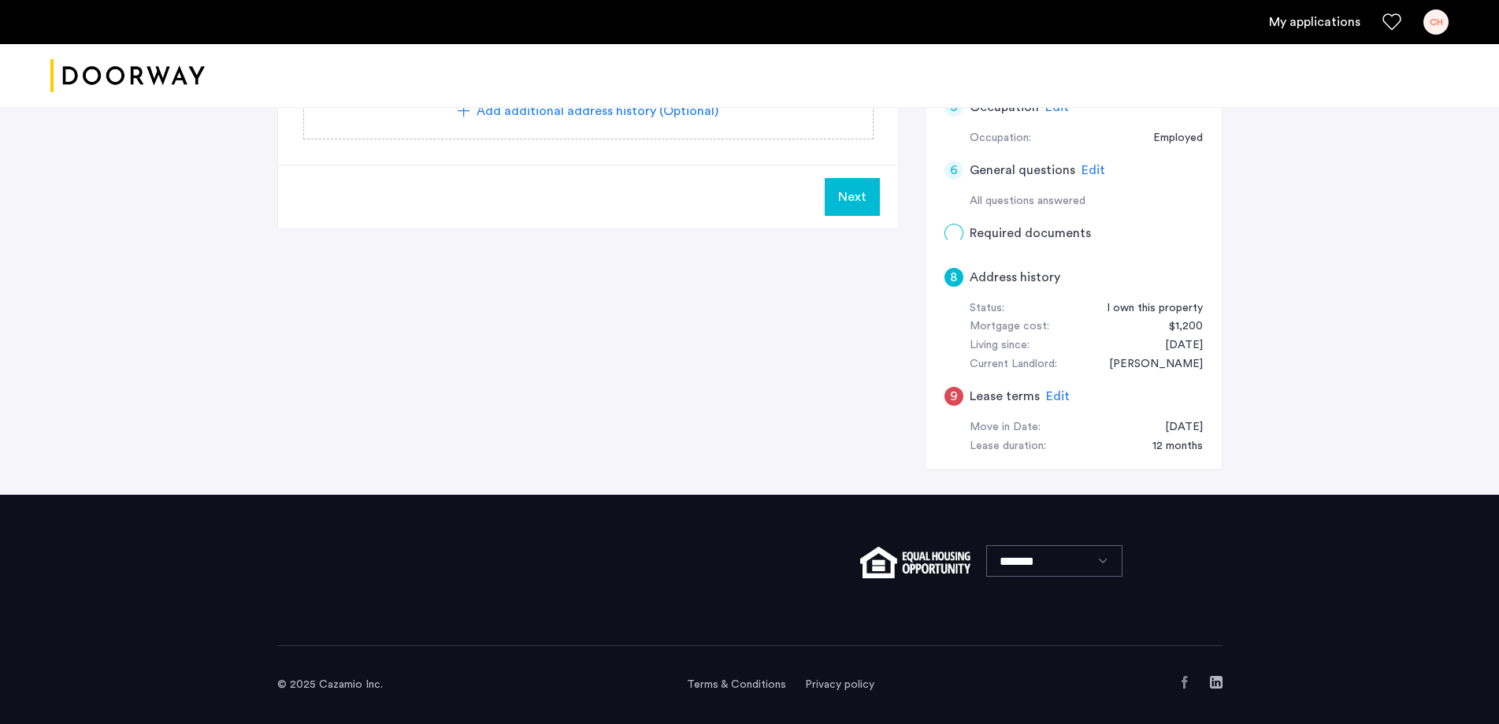
scroll to position [0, 0]
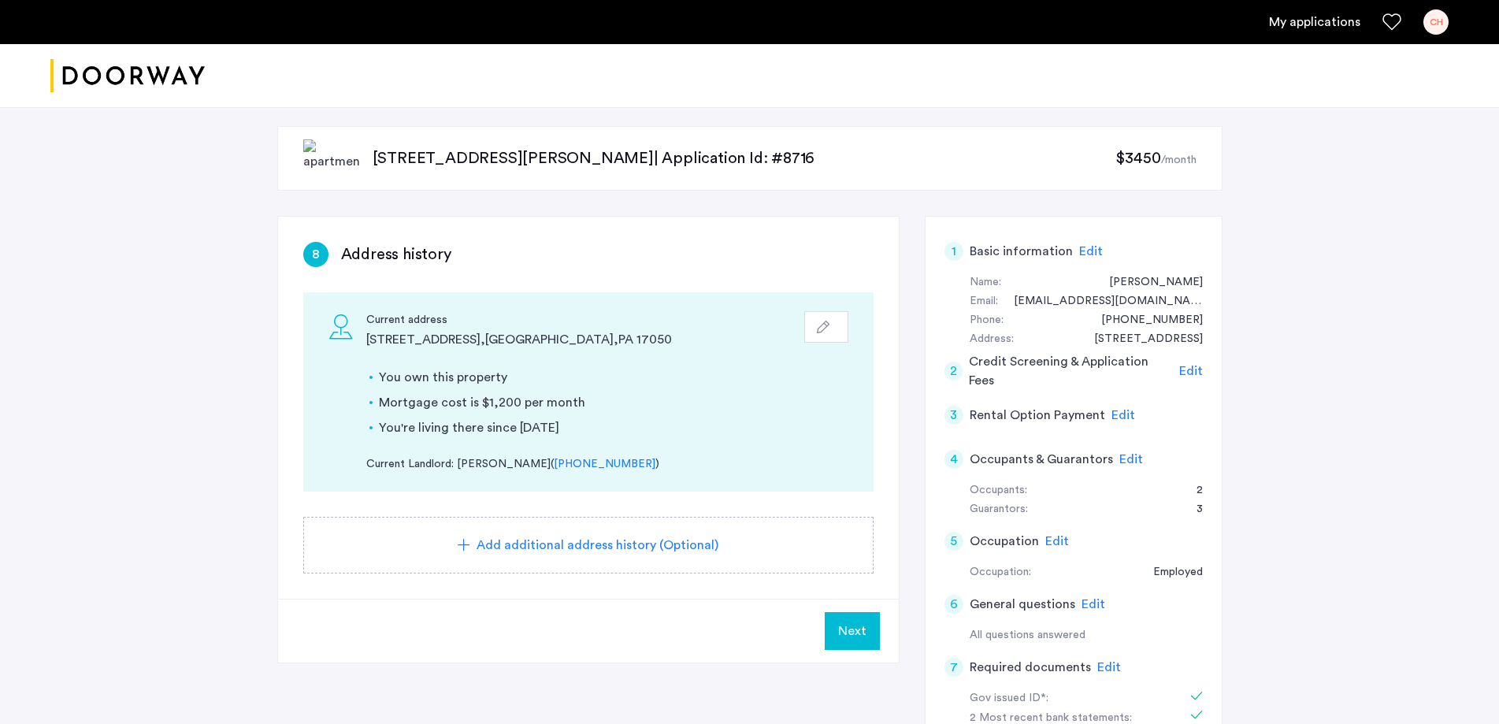
click at [859, 628] on span "Next" at bounding box center [852, 630] width 28 height 19
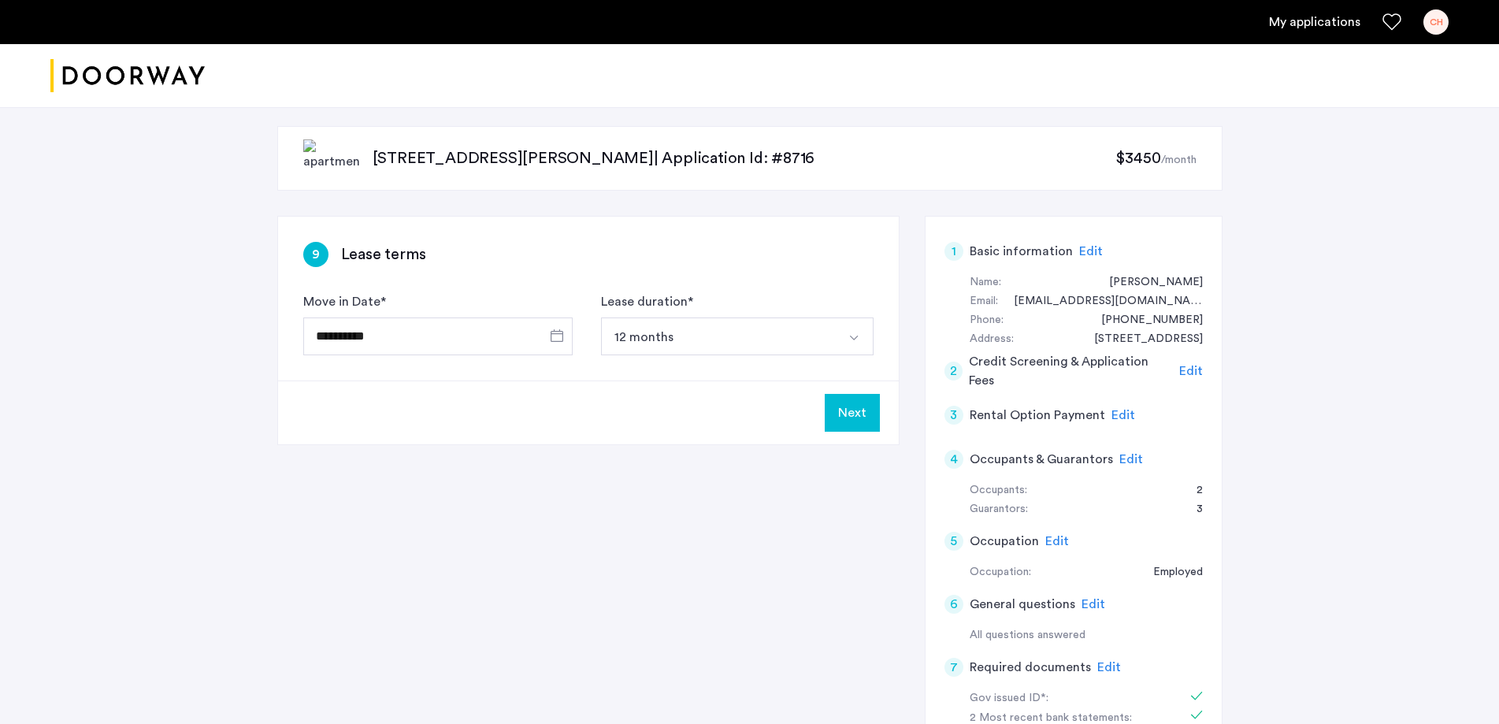
click at [847, 413] on button "Next" at bounding box center [852, 413] width 55 height 38
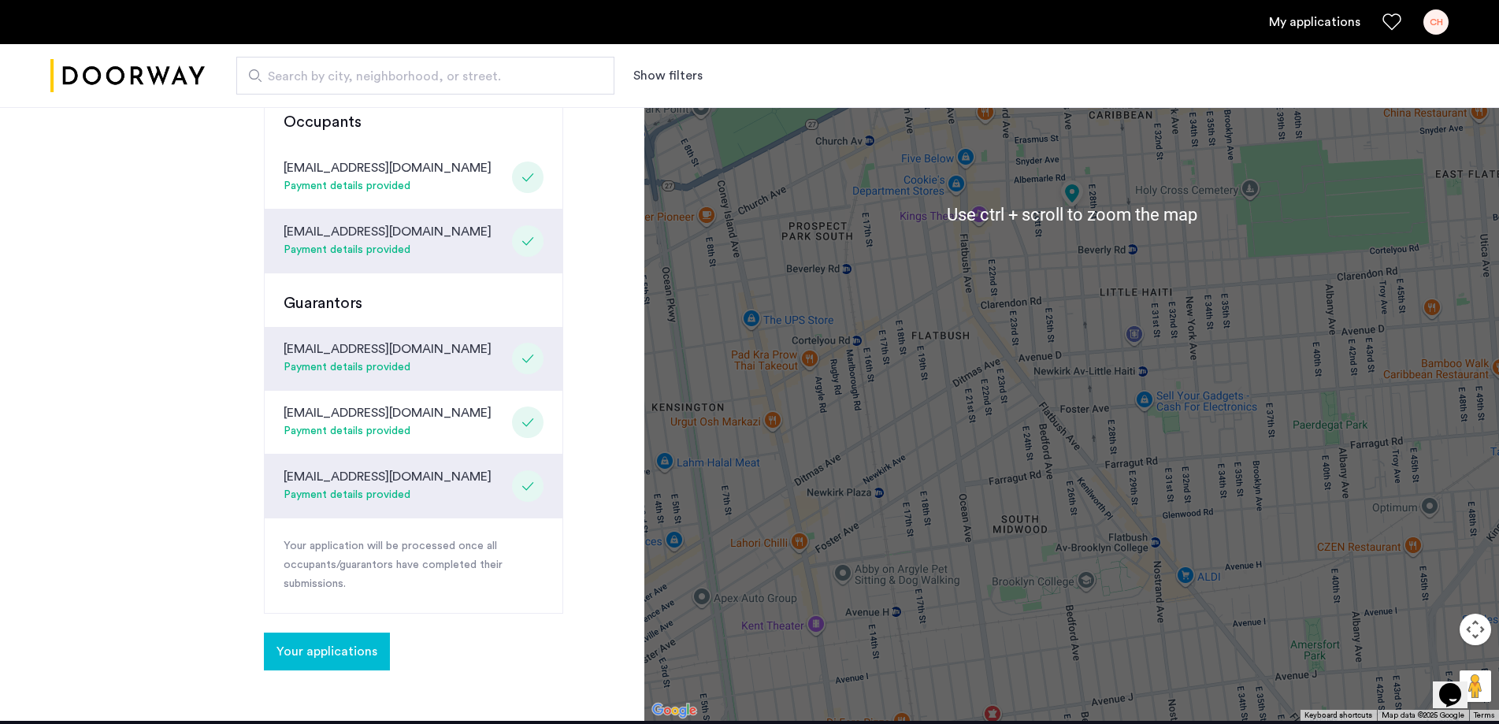
scroll to position [304, 0]
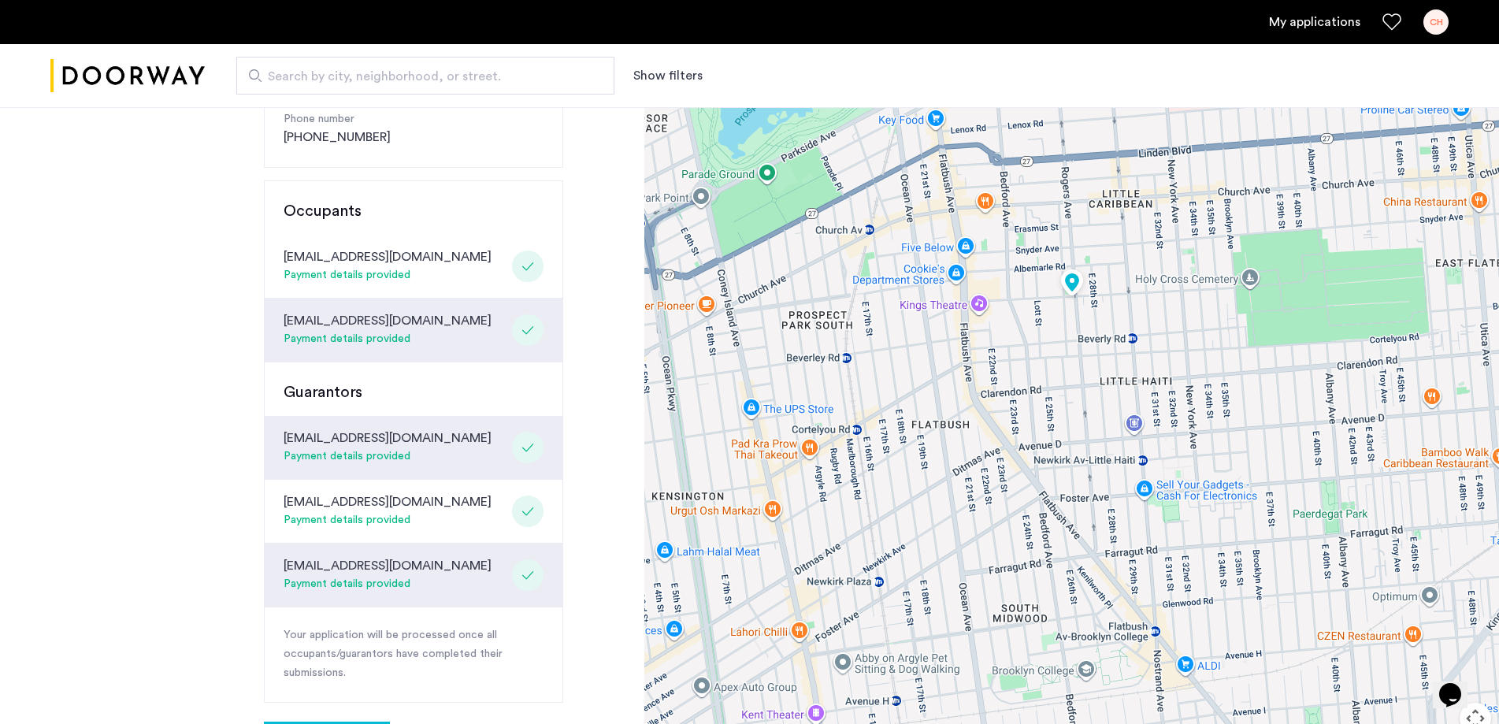
click at [617, 335] on div "Congratulations Thank you for submitting your application. A representative wil…" at bounding box center [322, 303] width 644 height 1013
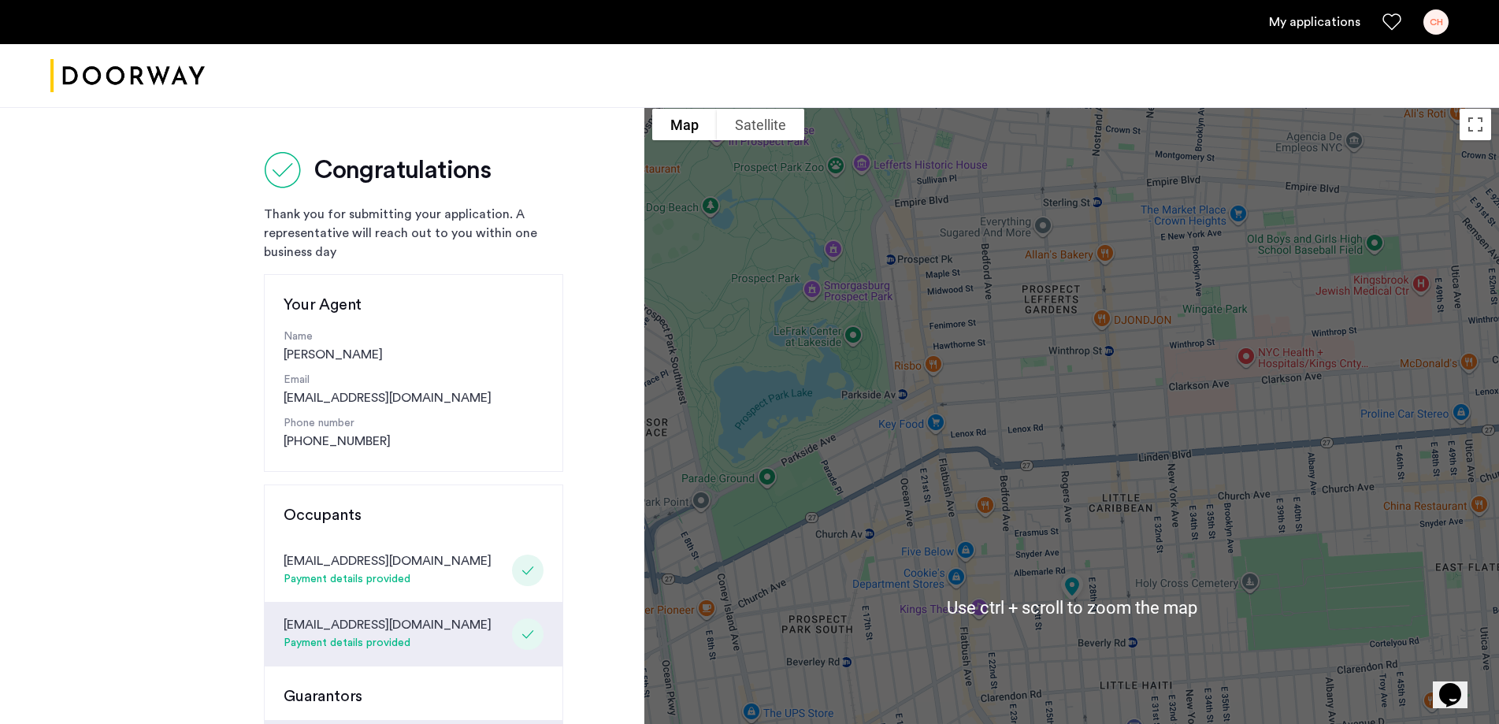
scroll to position [79, 0]
